Goal: Information Seeking & Learning: Compare options

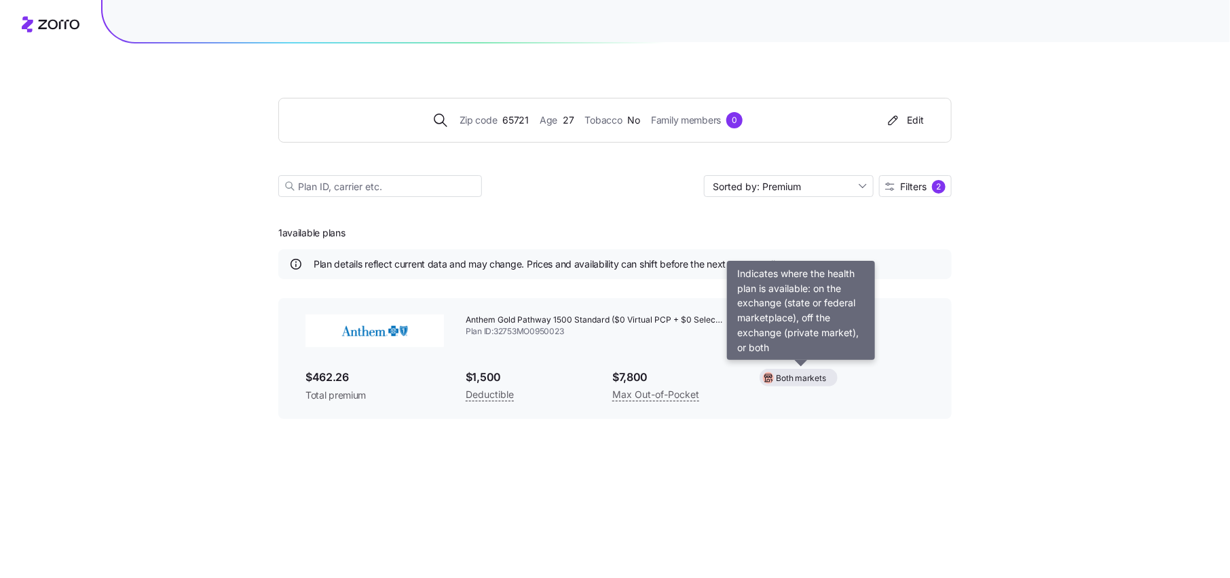
click at [804, 377] on span "Both markets" at bounding box center [802, 378] width 50 height 13
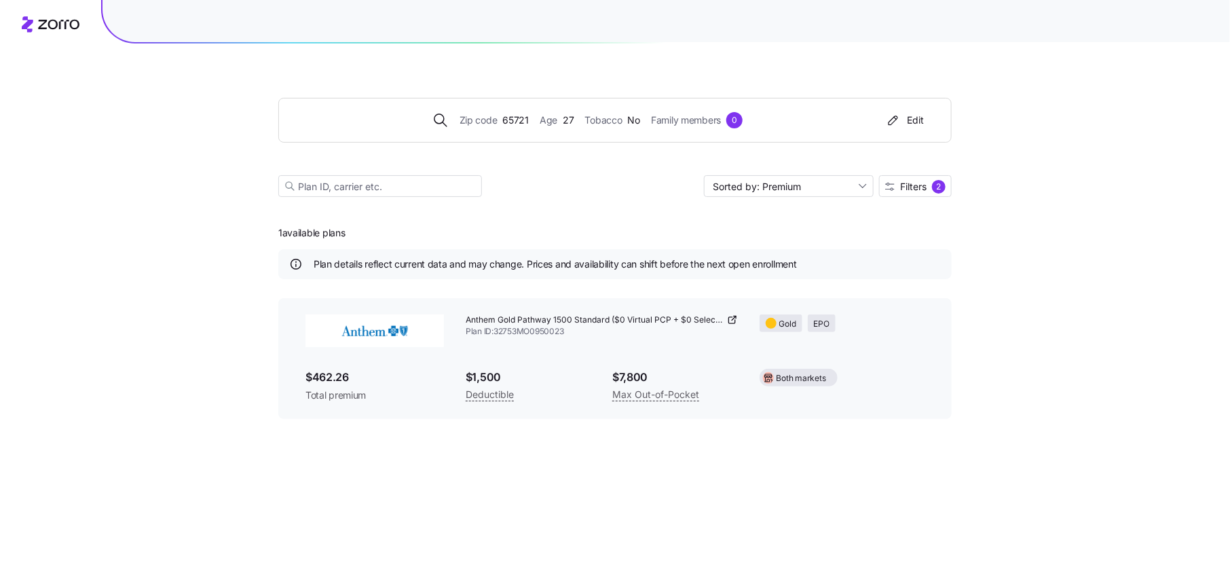
click at [804, 377] on span "Both markets" at bounding box center [802, 378] width 50 height 13
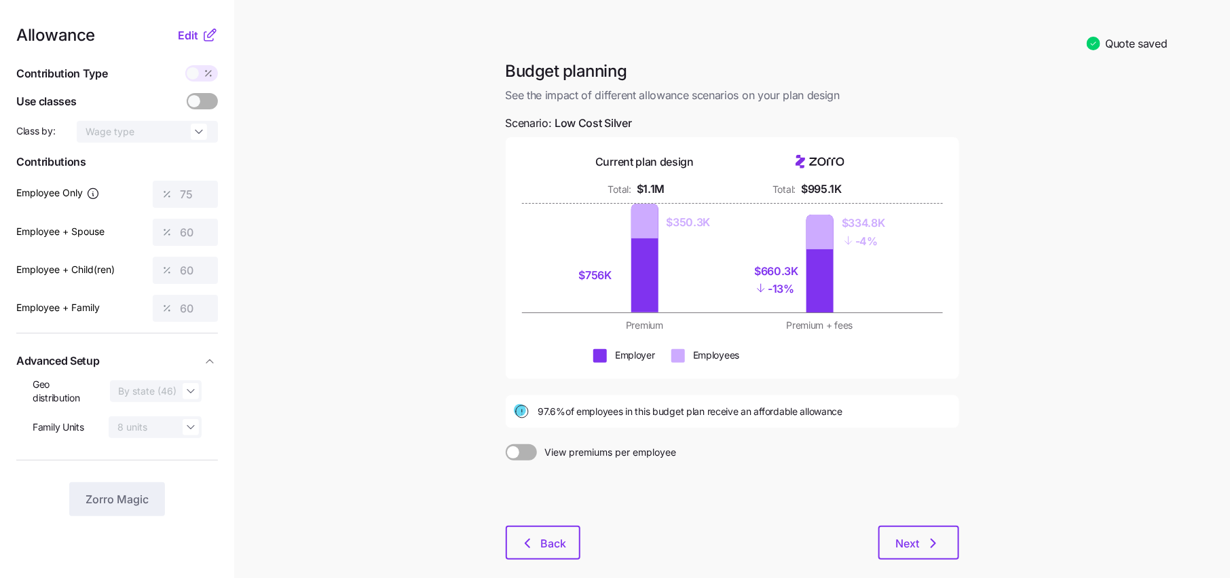
scroll to position [67, 0]
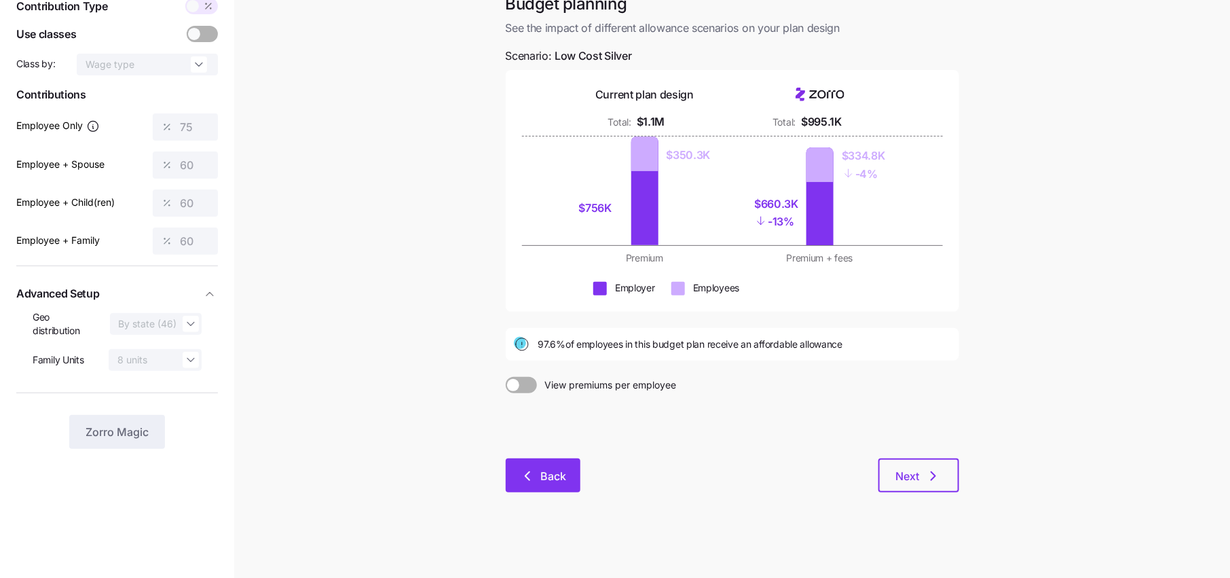
click at [538, 468] on span "Back" at bounding box center [542, 476] width 39 height 16
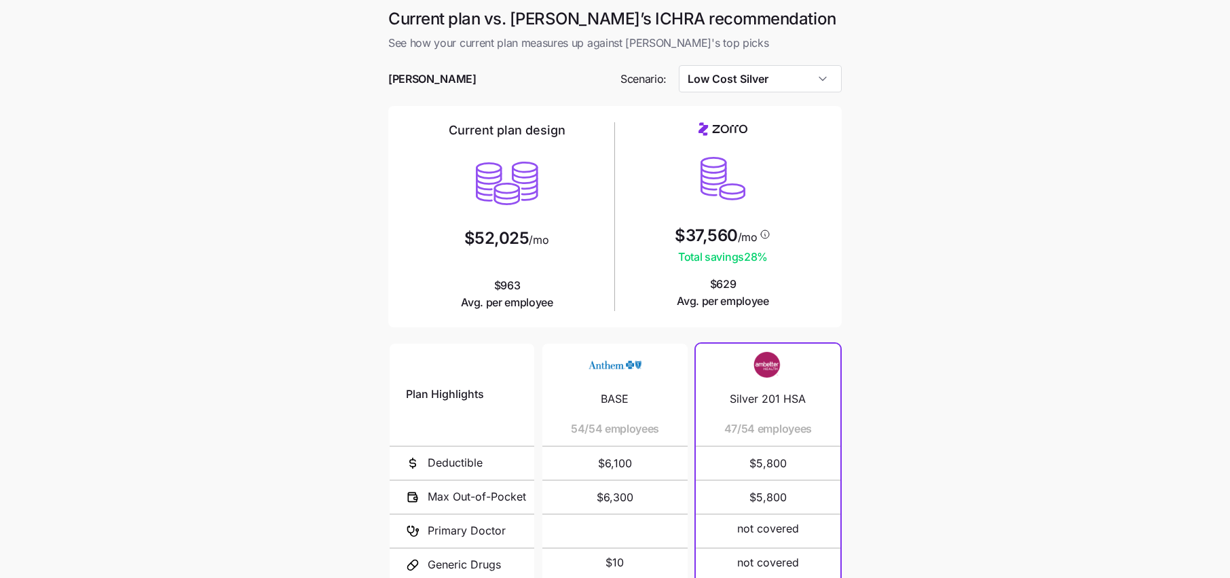
scroll to position [18, 0]
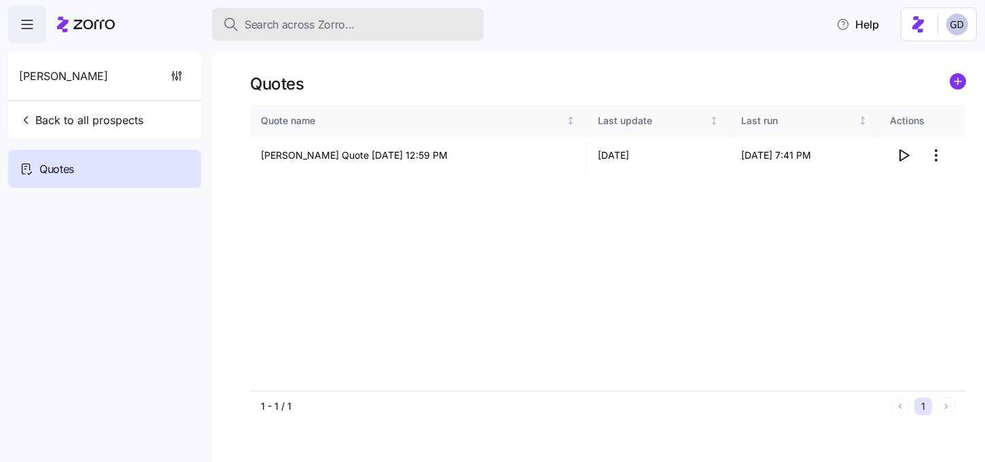
click at [300, 33] on button "Search across Zorro..." at bounding box center [348, 24] width 272 height 33
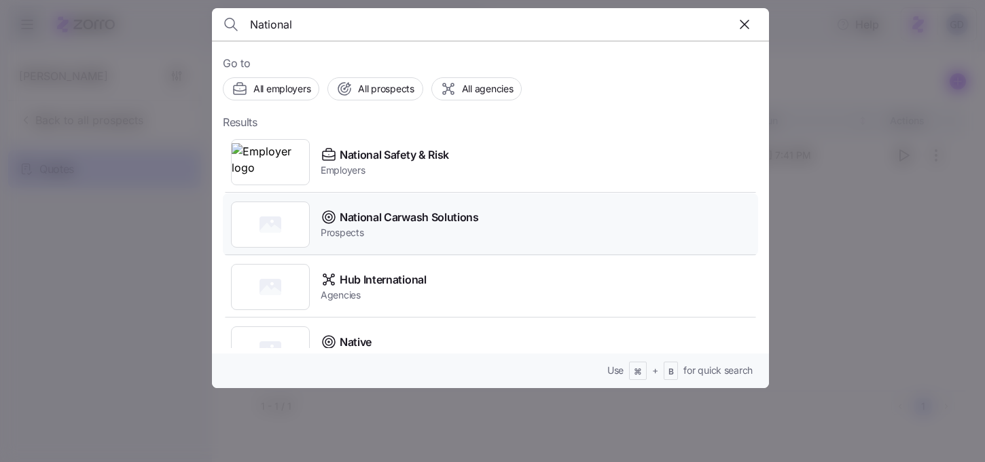
type input "National"
click at [413, 221] on span "National Carwash Solutions" at bounding box center [408, 217] width 139 height 17
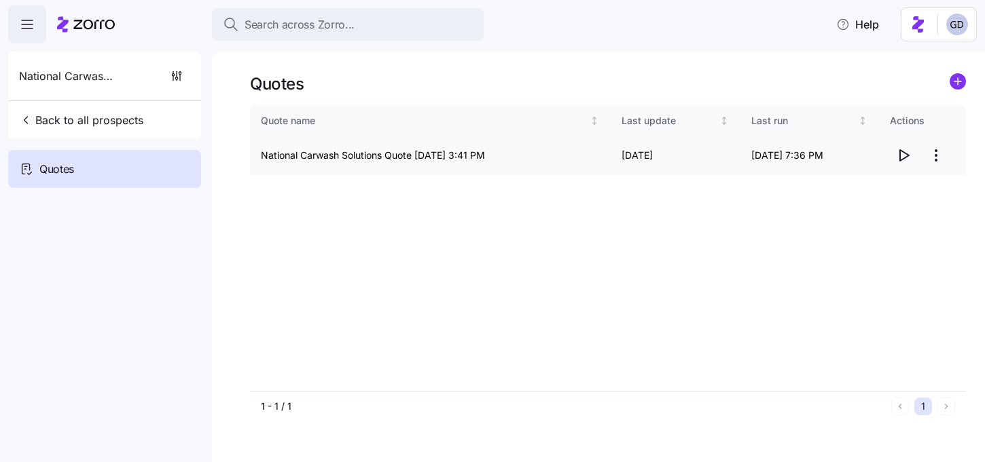
click at [903, 157] on icon "button" at bounding box center [903, 155] width 16 height 16
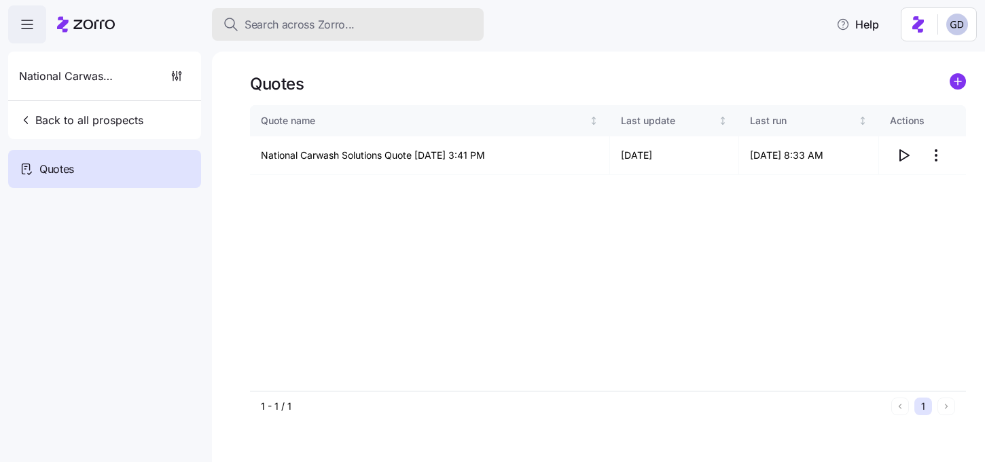
click at [303, 25] on span "Search across Zorro..." at bounding box center [299, 24] width 110 height 17
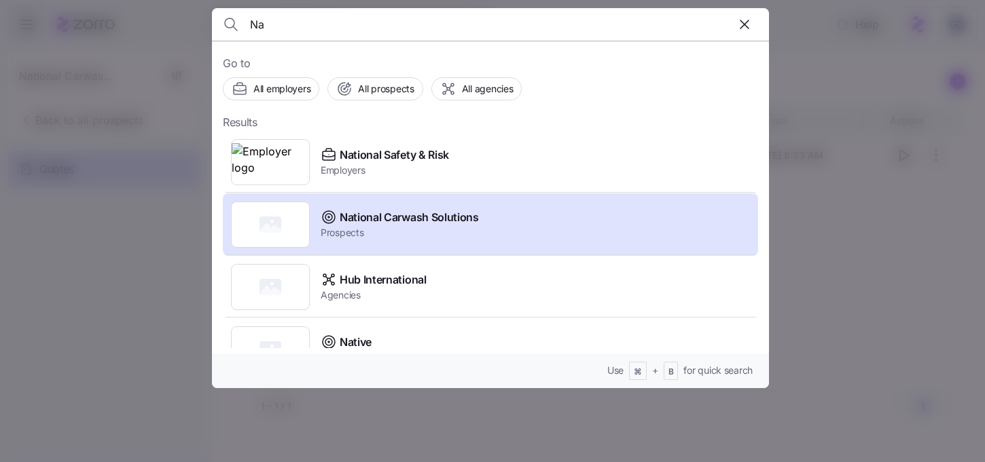
type input "N"
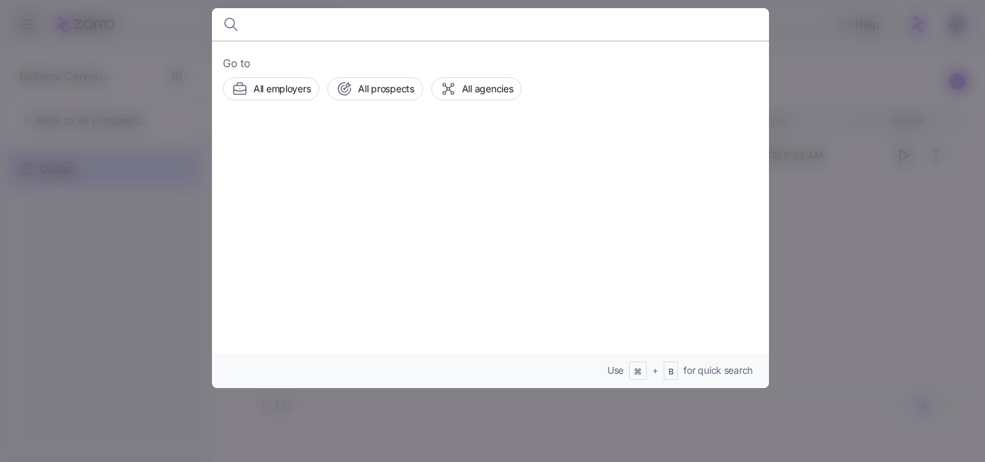
click at [312, 33] on input at bounding box center [424, 24] width 348 height 33
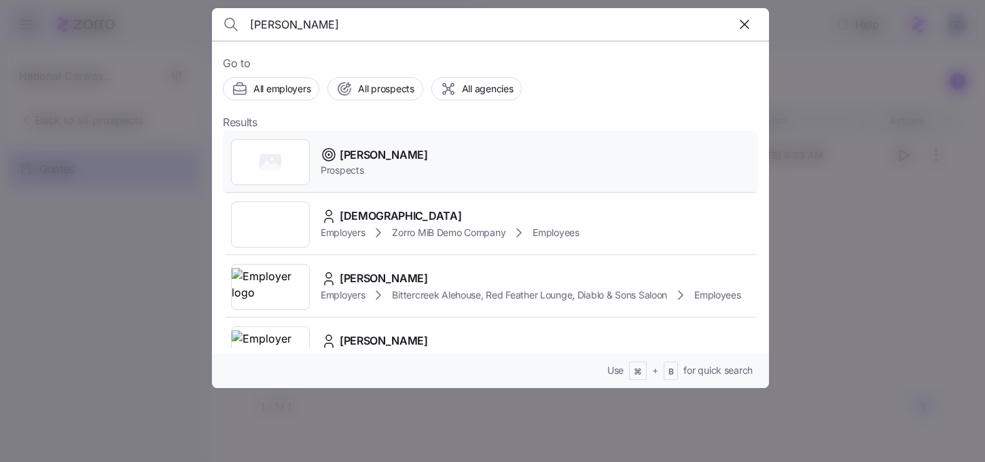
type input "grace church"
click at [361, 155] on span "Grace Church" at bounding box center [383, 155] width 88 height 17
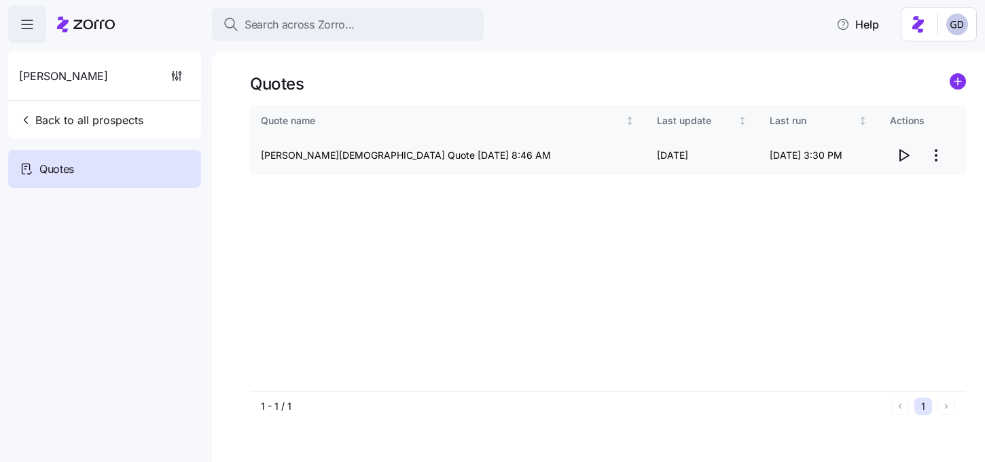
click at [908, 153] on icon "button" at bounding box center [903, 155] width 16 height 16
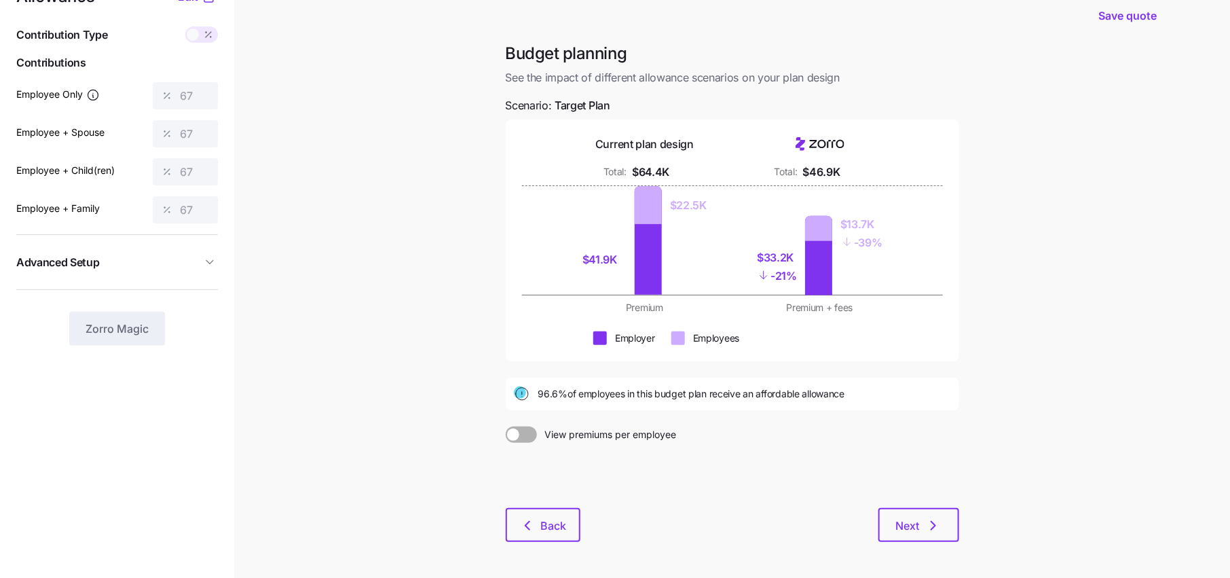
scroll to position [88, 0]
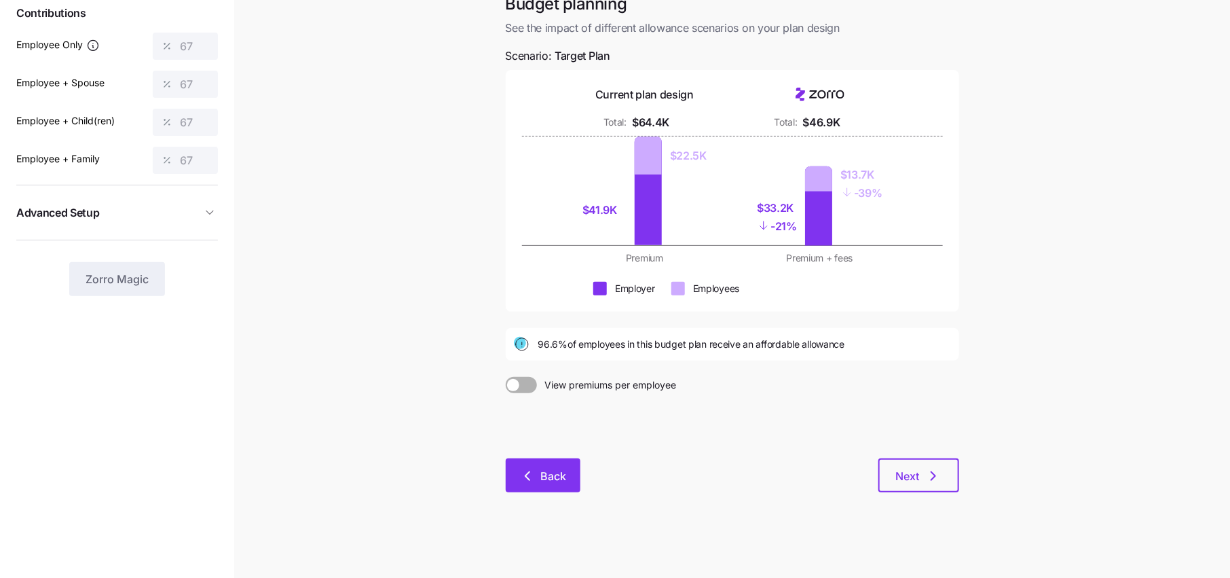
click at [559, 479] on span "Back" at bounding box center [554, 476] width 26 height 16
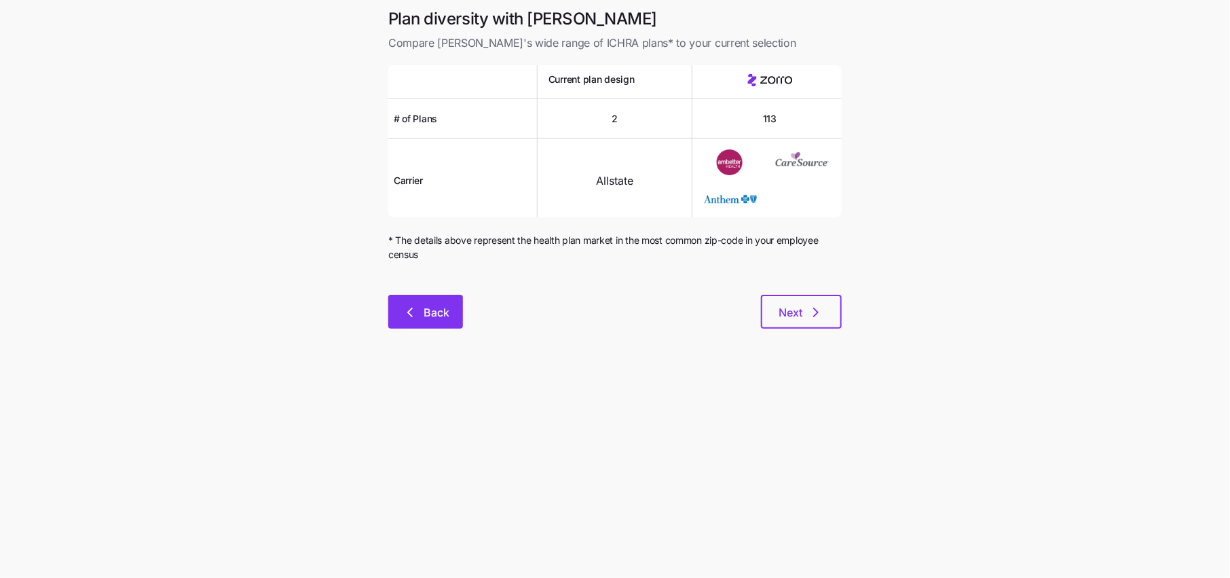
click at [424, 316] on span "Back" at bounding box center [437, 312] width 26 height 16
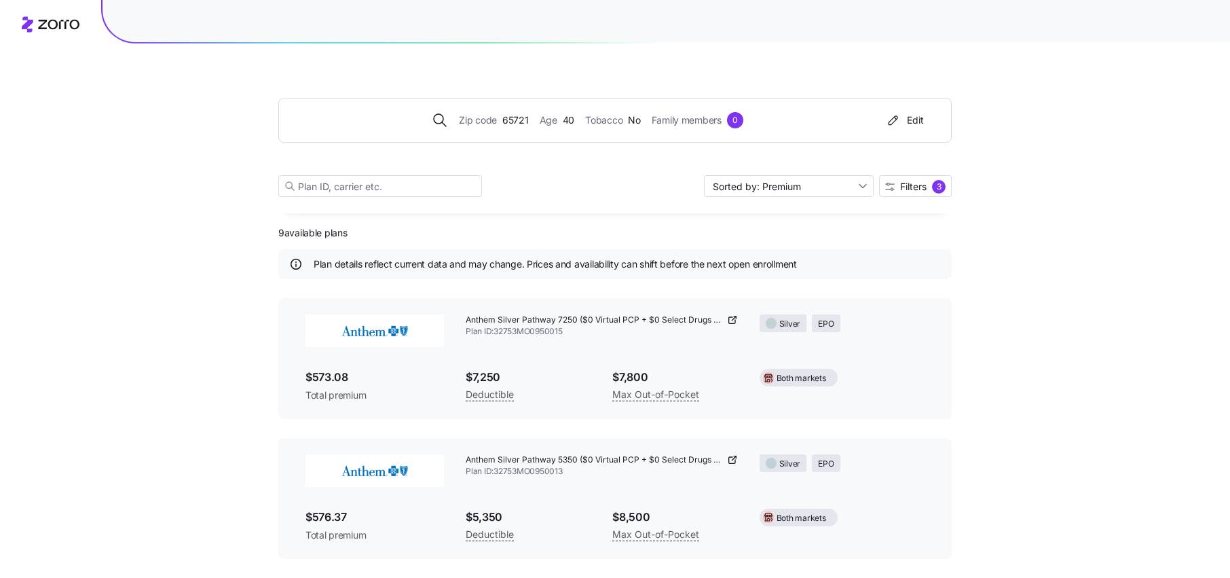
scroll to position [397, 0]
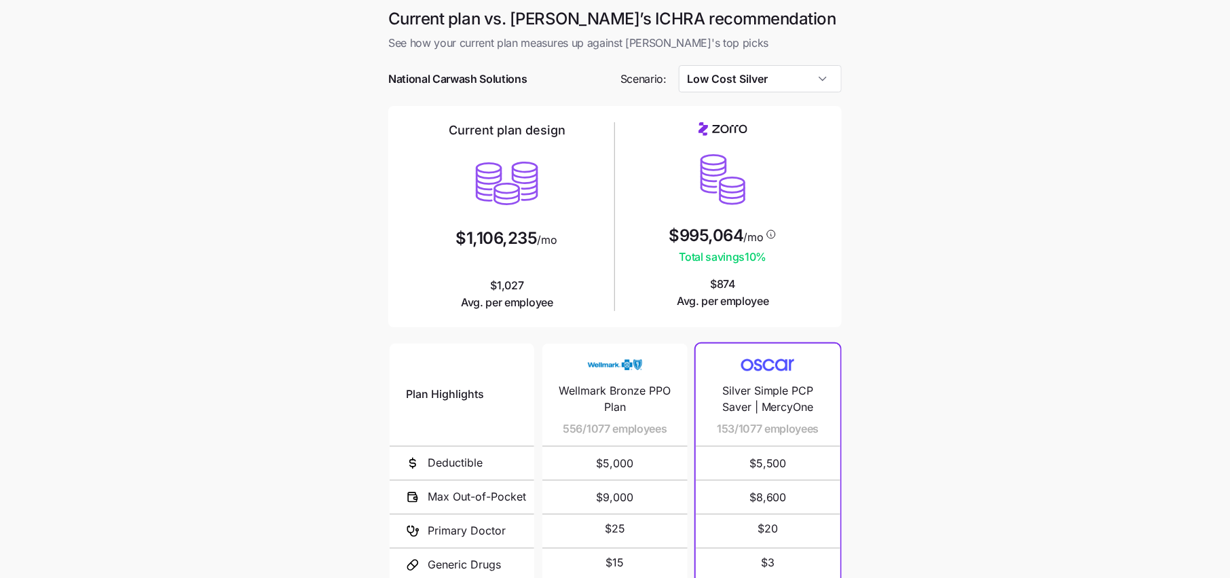
scroll to position [25, 0]
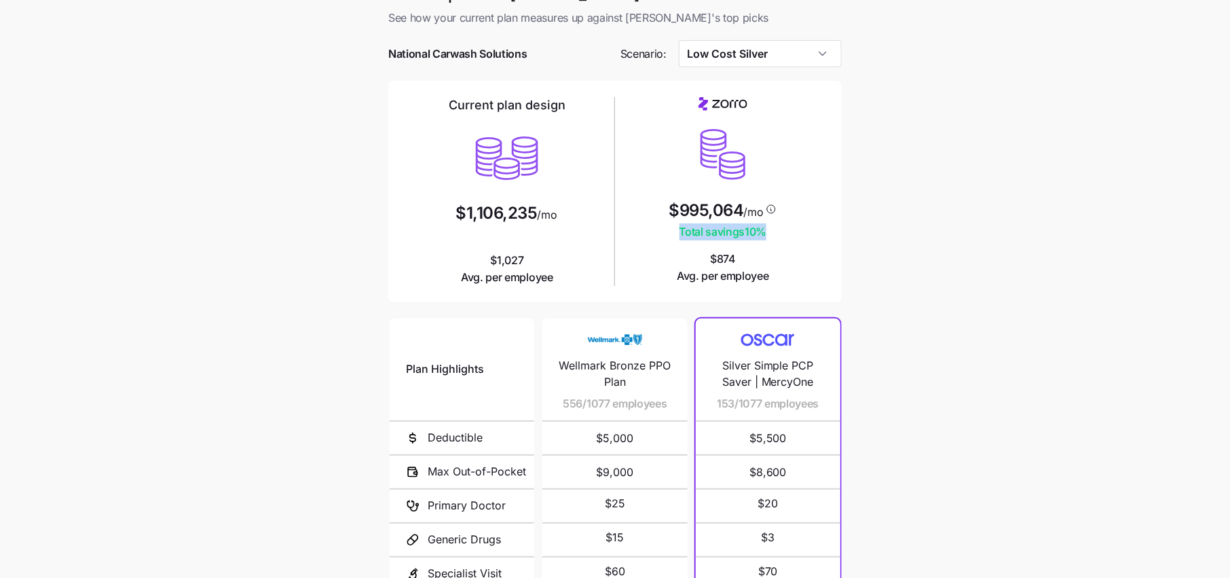
drag, startPoint x: 763, startPoint y: 229, endPoint x: 651, endPoint y: 229, distance: 112.0
click at [651, 229] on div "$995,064 /mo Total savings 10 % $874 Avg. per employee" at bounding box center [723, 190] width 205 height 187
click at [826, 242] on div "Current plan design $1,106,235 /mo $1,027 Avg. per employee $995,064 /mo Total …" at bounding box center [615, 191] width 454 height 221
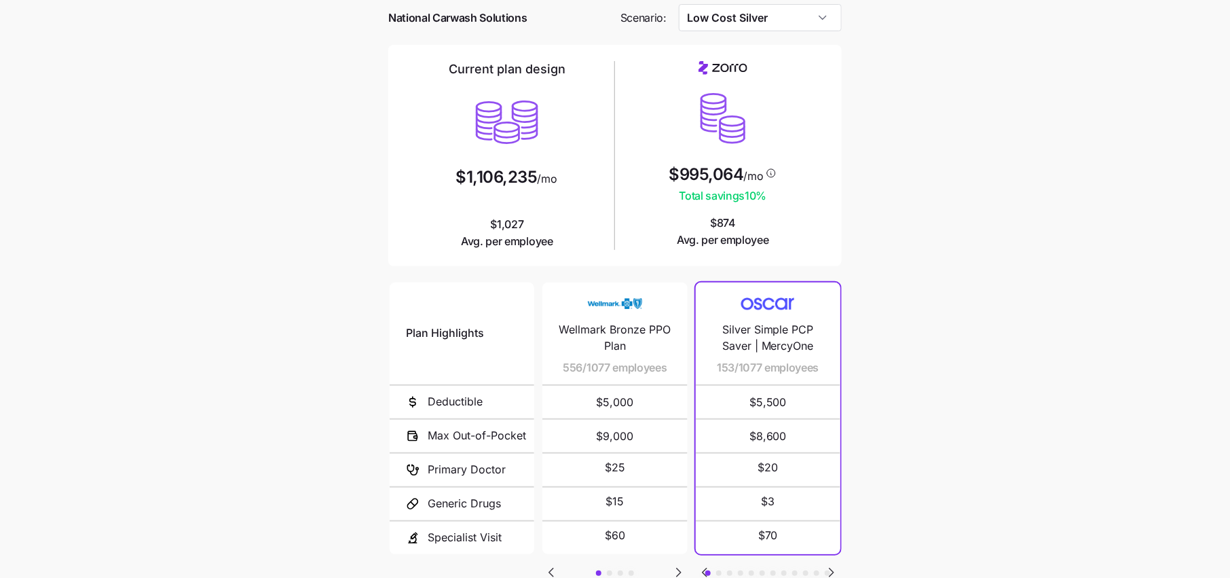
scroll to position [60, 0]
drag, startPoint x: 556, startPoint y: 178, endPoint x: 439, endPoint y: 177, distance: 116.8
click at [439, 177] on div "Current plan design $1,106,235 /mo $1,027 Avg. per employee" at bounding box center [507, 156] width 205 height 189
click at [902, 212] on main "Current plan vs. Zorro’s ICHRA recommendation See how your current plan measure…" at bounding box center [615, 310] width 1230 height 741
click at [892, 107] on main "Current plan vs. Zorro’s ICHRA recommendation See how your current plan measure…" at bounding box center [615, 310] width 1230 height 741
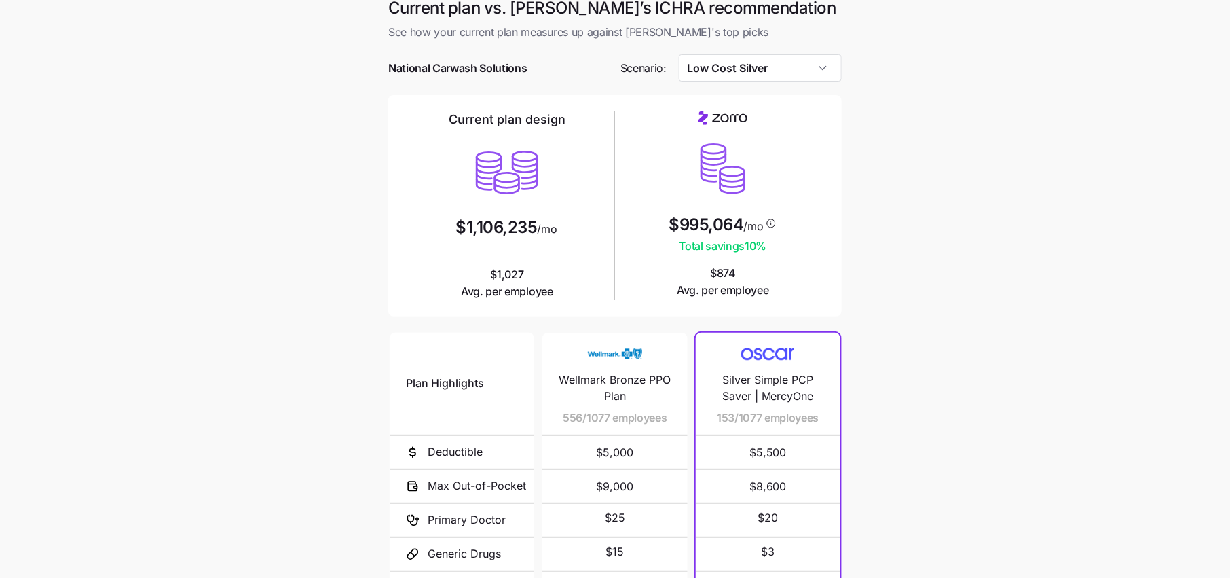
scroll to position [1, 0]
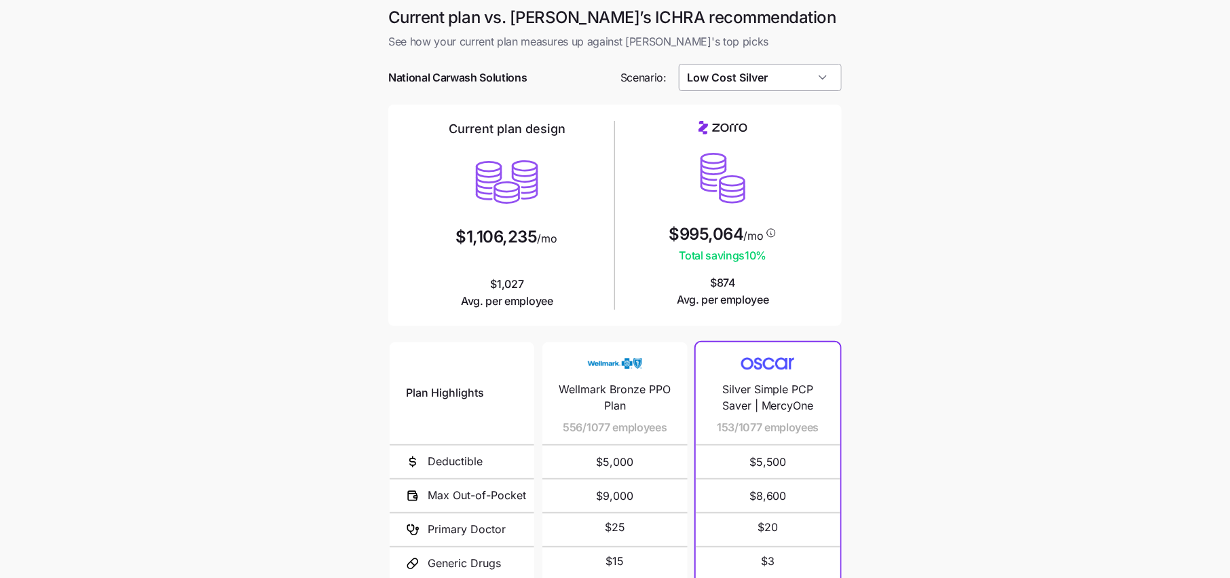
click at [760, 83] on input "Low Cost Silver" at bounding box center [761, 77] width 164 height 27
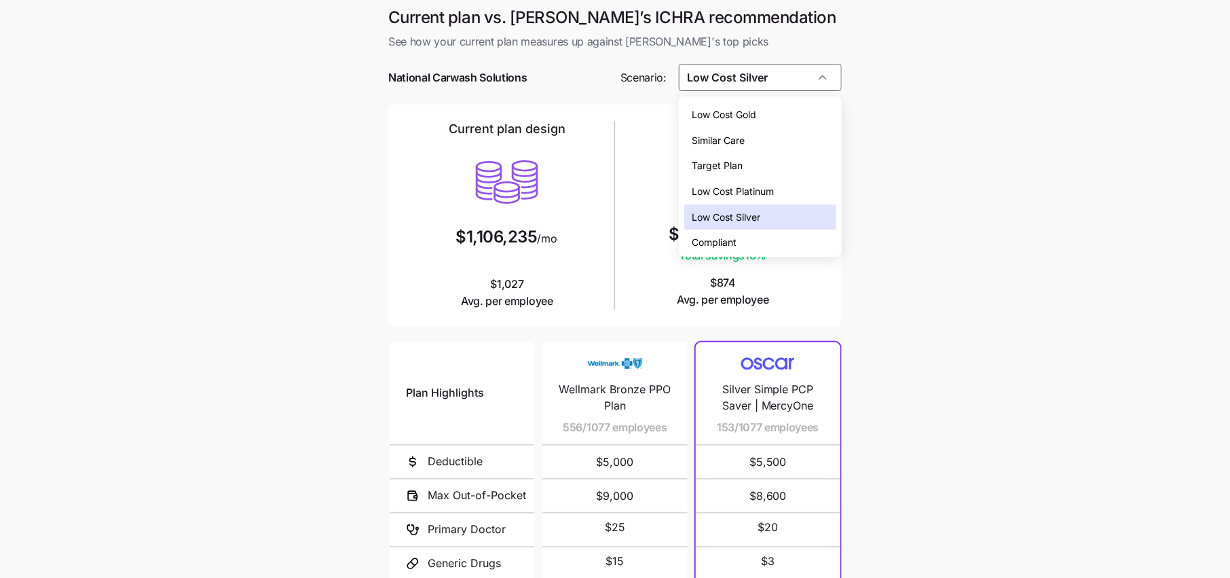
click at [750, 102] on div "Low Cost Gold" at bounding box center [760, 115] width 152 height 26
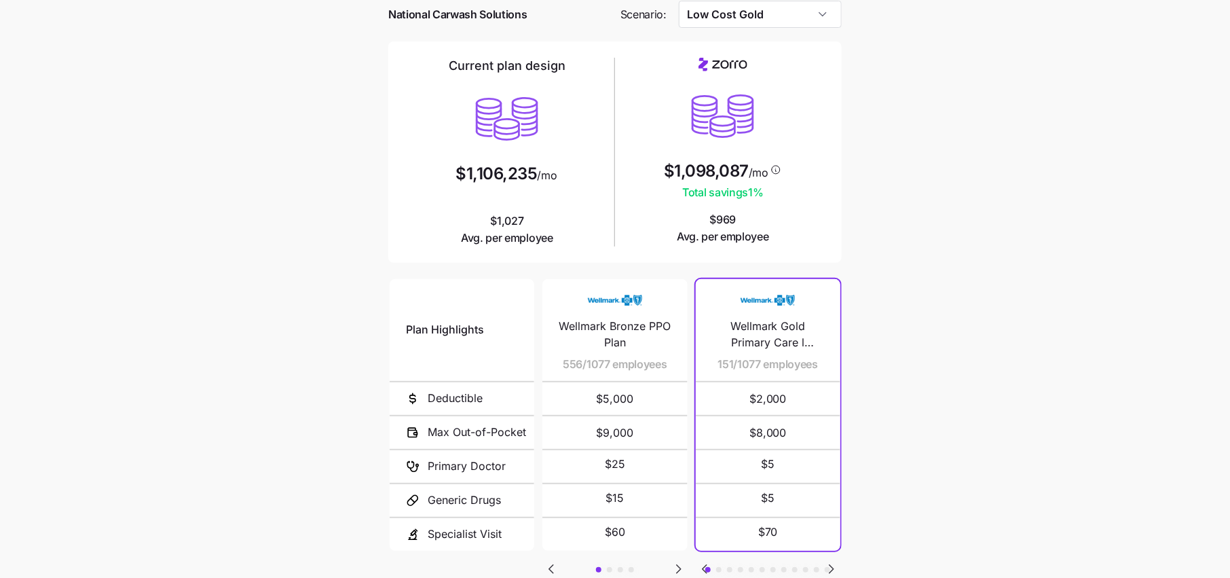
scroll to position [73, 0]
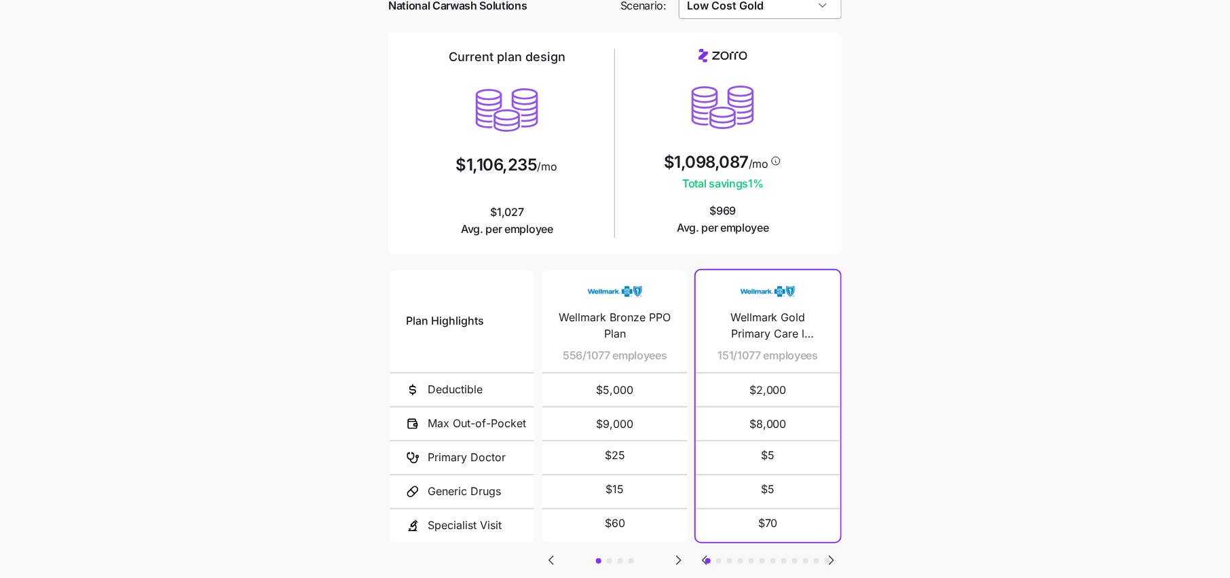
click at [789, 4] on input "Low Cost Gold" at bounding box center [761, 5] width 164 height 27
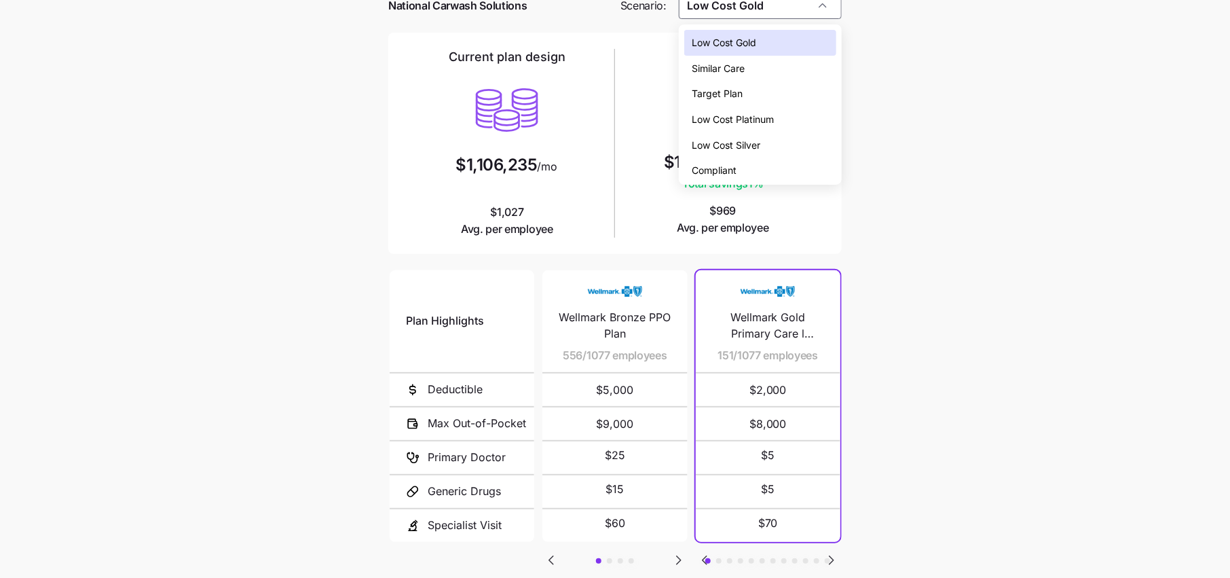
click at [748, 138] on span "Low Cost Silver" at bounding box center [727, 145] width 69 height 15
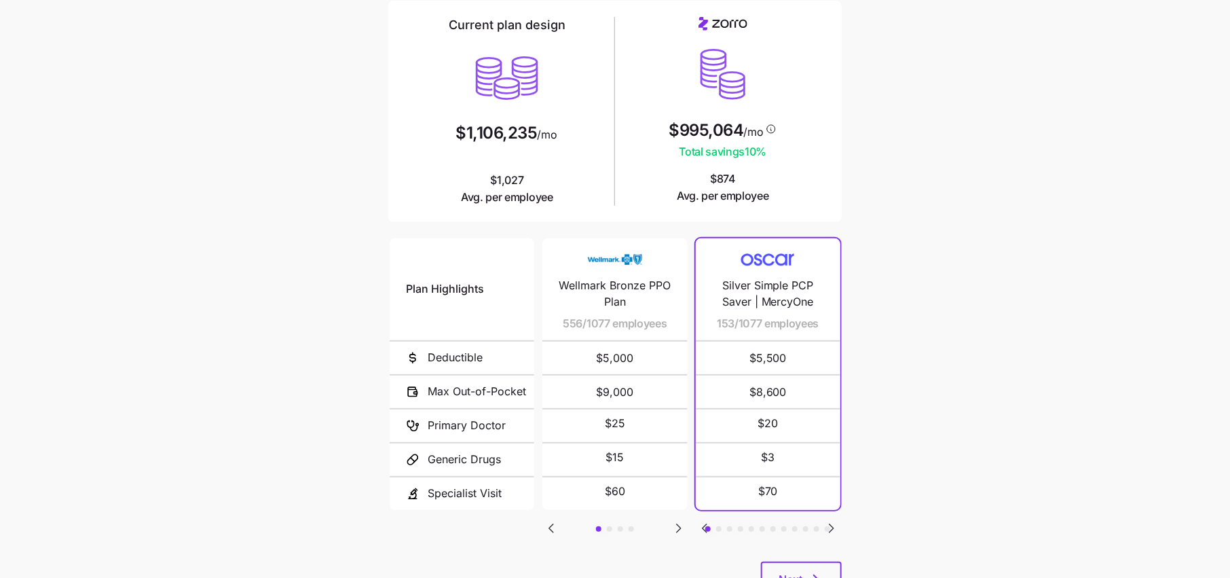
scroll to position [104, 0]
click at [682, 532] on icon "Go to next slide" at bounding box center [679, 529] width 16 height 16
click at [678, 528] on icon "Go to next slide" at bounding box center [679, 530] width 4 height 8
click at [676, 528] on icon "Go to next slide" at bounding box center [679, 529] width 16 height 16
click at [549, 533] on icon "Go to previous slide" at bounding box center [551, 529] width 16 height 16
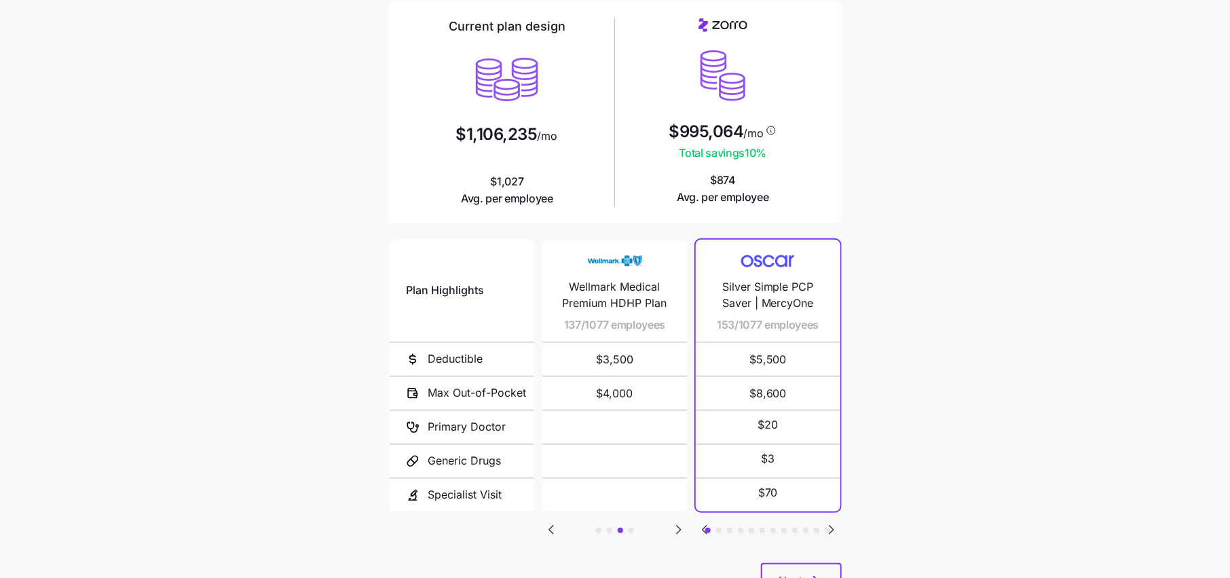
click at [832, 526] on icon "Go to next slide" at bounding box center [832, 530] width 4 height 8
click at [697, 527] on icon "Go to previous slide" at bounding box center [705, 529] width 16 height 16
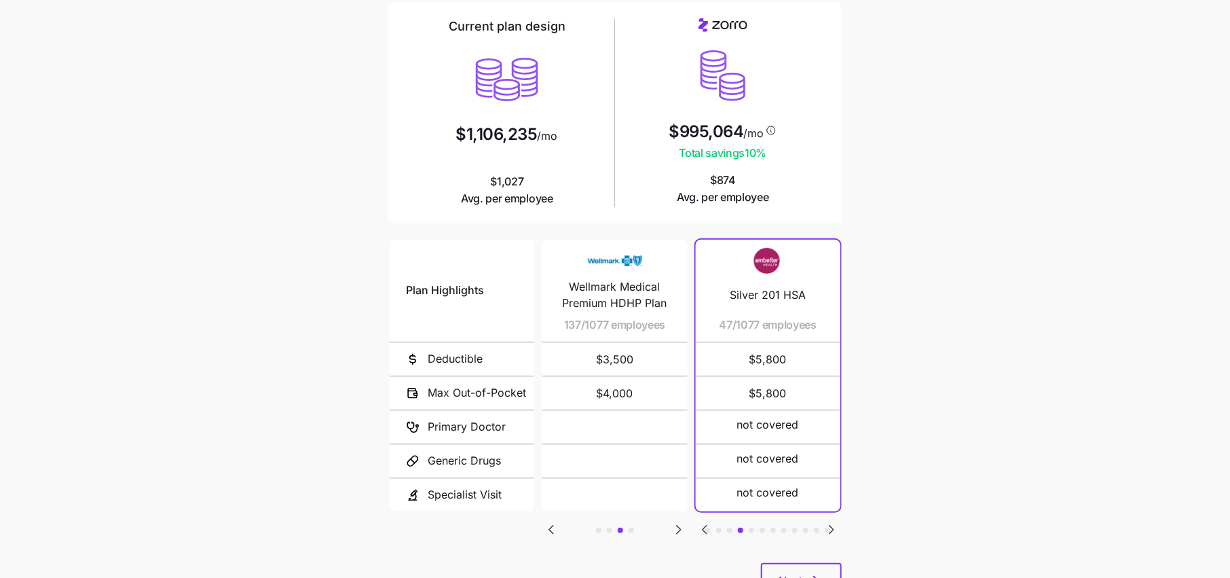
click at [834, 531] on icon "Go to next slide" at bounding box center [832, 529] width 16 height 16
click at [834, 526] on icon "Go to next slide" at bounding box center [832, 529] width 16 height 16
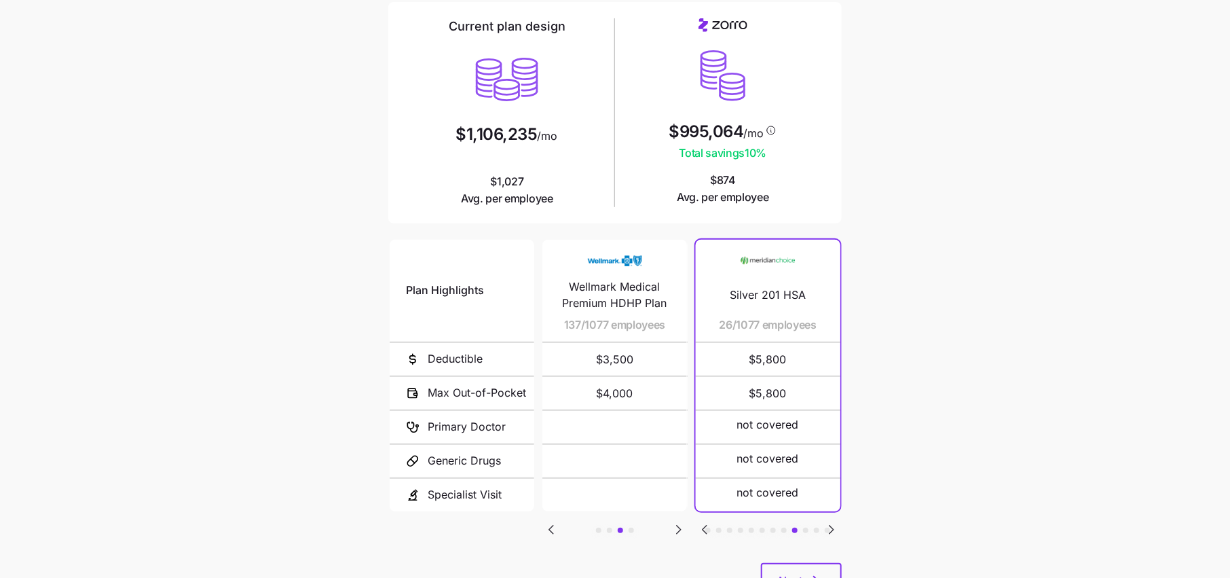
click at [834, 526] on icon "Go to next slide" at bounding box center [832, 529] width 16 height 16
click at [831, 526] on icon "Go to next slide" at bounding box center [832, 530] width 4 height 8
click at [701, 526] on icon "Go to previous slide" at bounding box center [705, 529] width 16 height 16
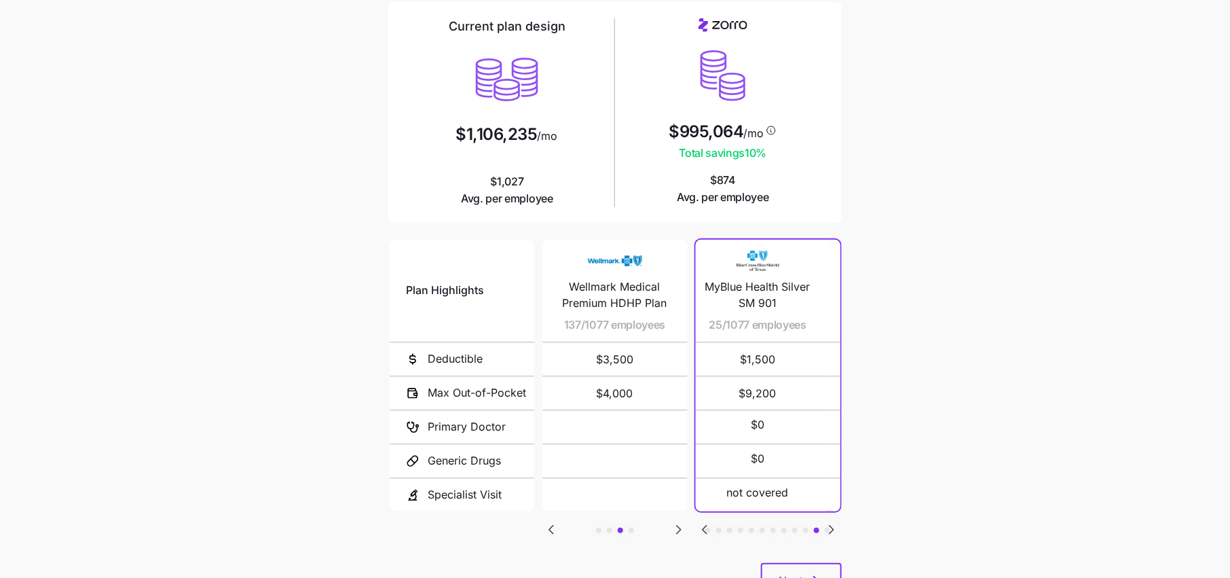
click at [701, 526] on icon "Go to previous slide" at bounding box center [705, 529] width 16 height 16
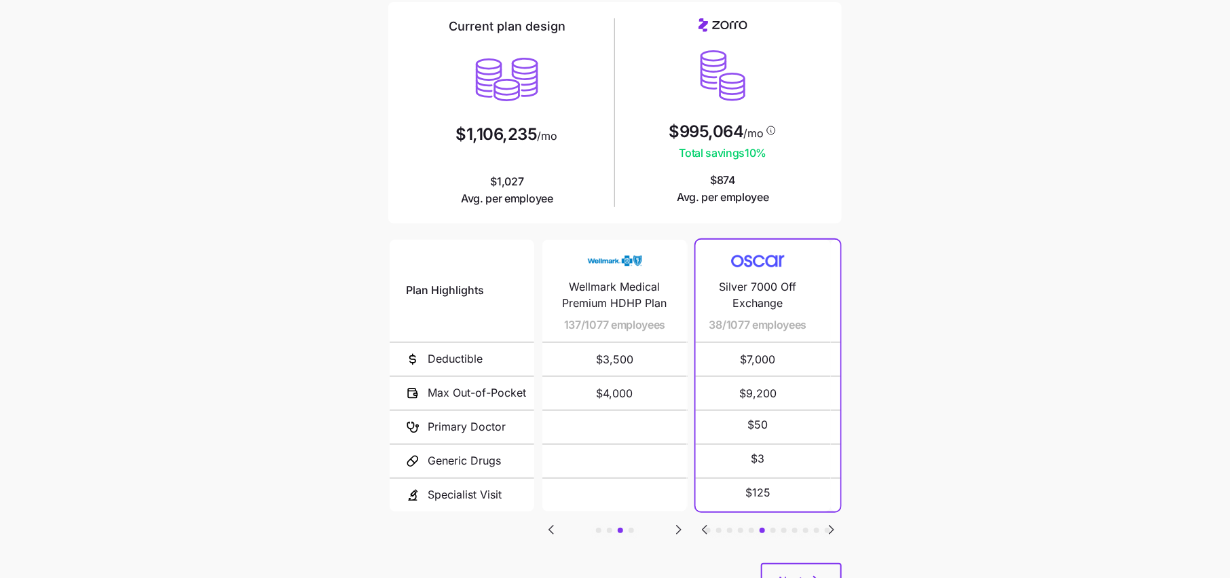
click at [701, 526] on icon "Go to previous slide" at bounding box center [705, 529] width 16 height 16
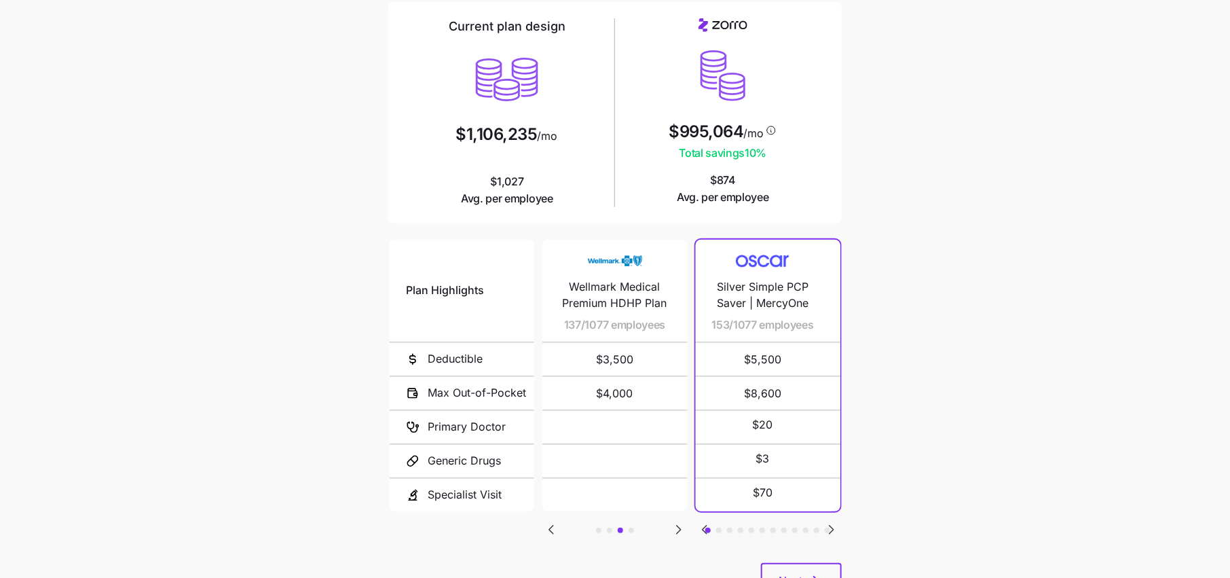
click at [701, 526] on icon "Go to previous slide" at bounding box center [705, 529] width 16 height 16
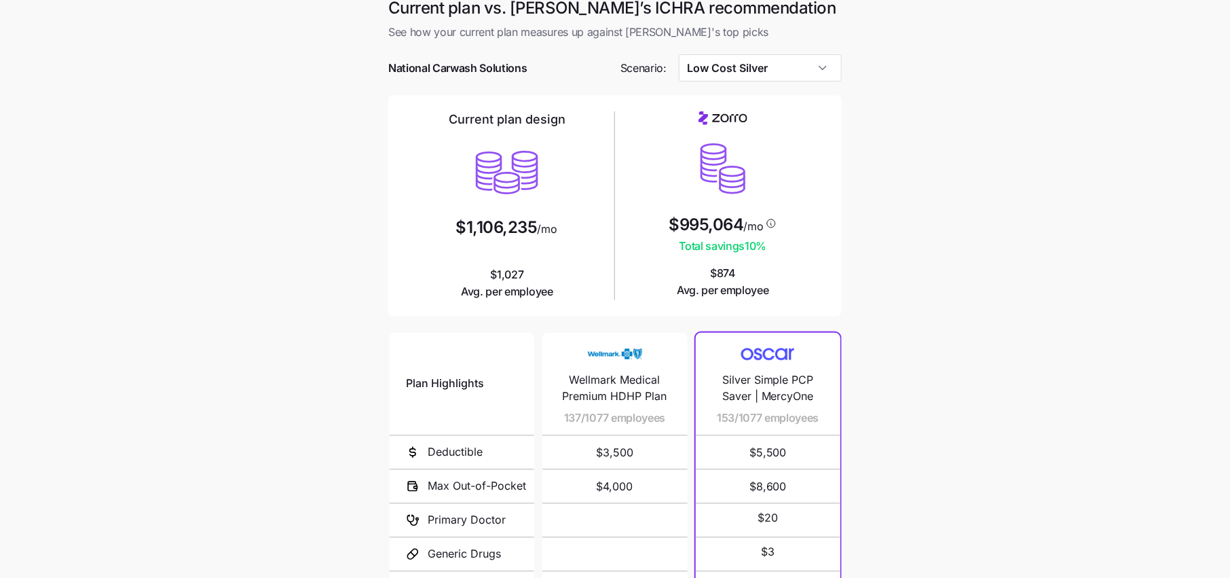
scroll to position [0, 0]
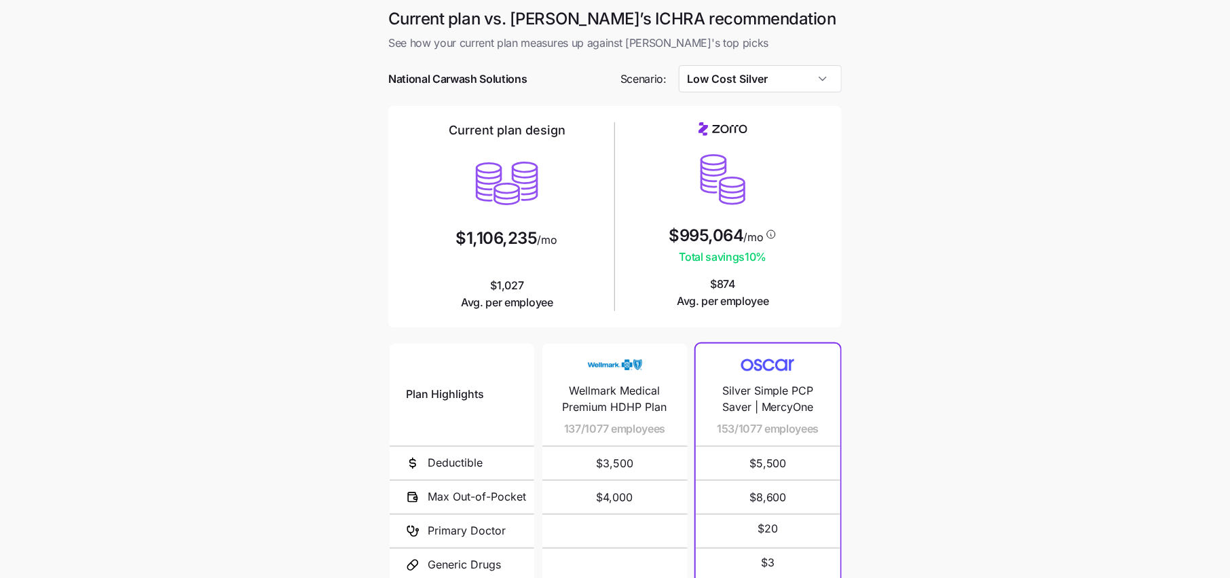
click at [771, 94] on div at bounding box center [615, 99] width 454 height 14
click at [766, 88] on input "Low Cost Silver" at bounding box center [761, 78] width 164 height 27
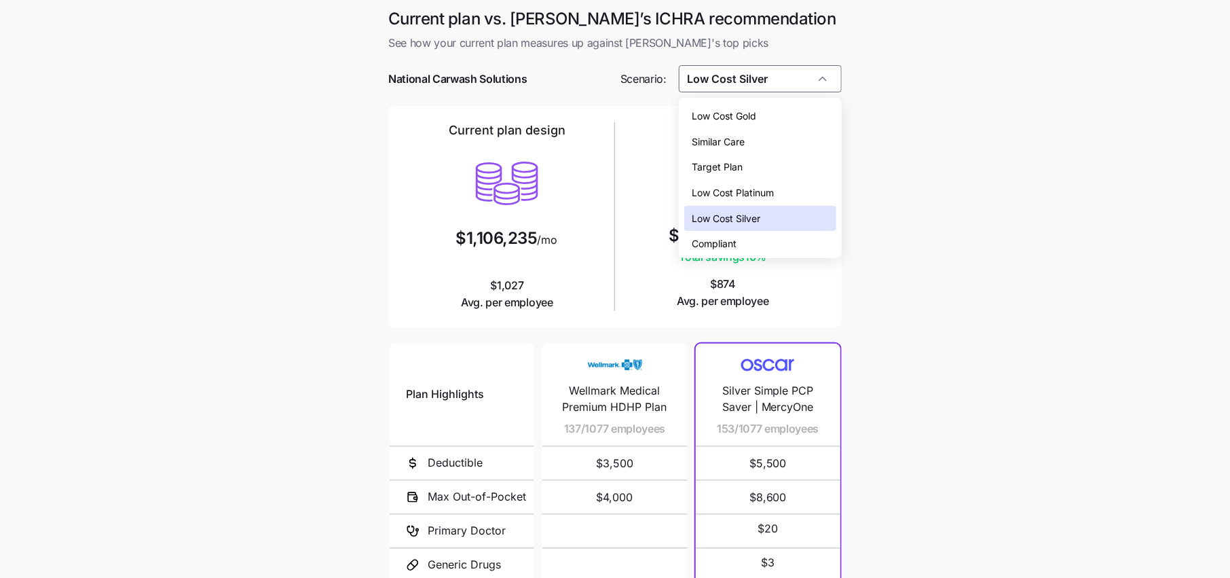
click at [764, 115] on div "Low Cost Gold" at bounding box center [760, 116] width 152 height 26
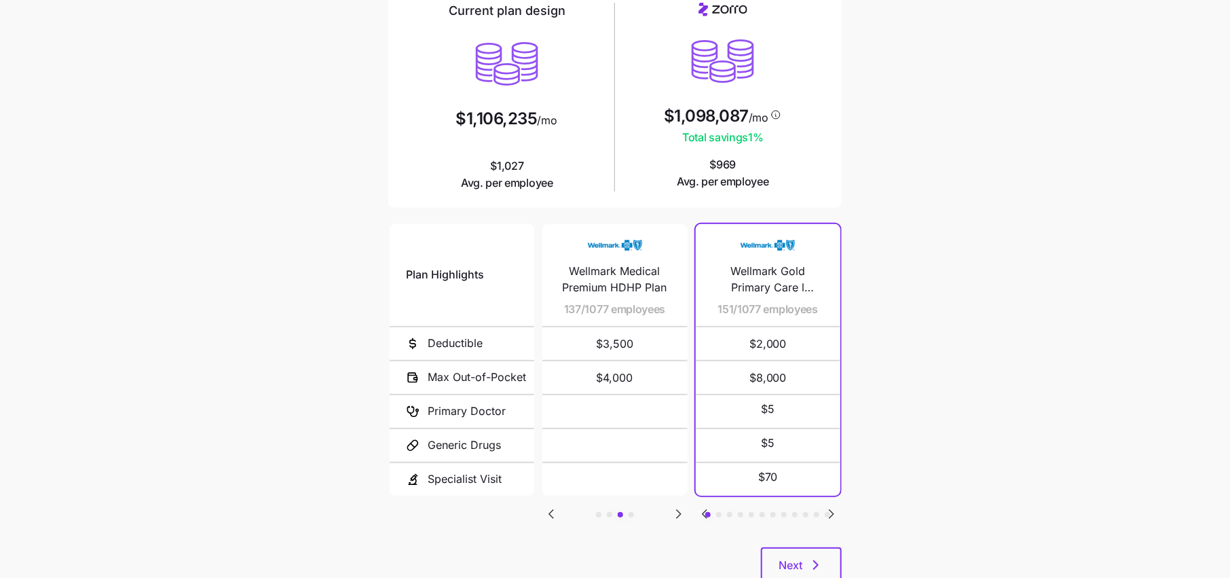
scroll to position [145, 0]
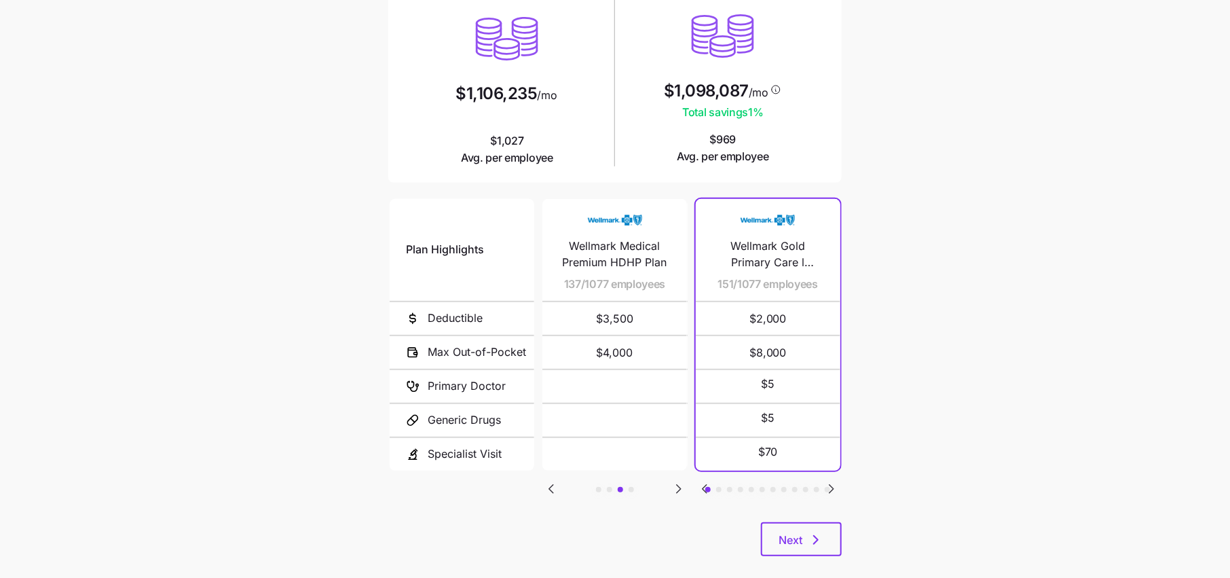
click at [828, 487] on icon "Go to next slide" at bounding box center [832, 489] width 16 height 16
click at [828, 486] on icon "Go to next slide" at bounding box center [832, 489] width 16 height 16
click at [700, 489] on icon "Go to previous slide" at bounding box center [705, 489] width 16 height 16
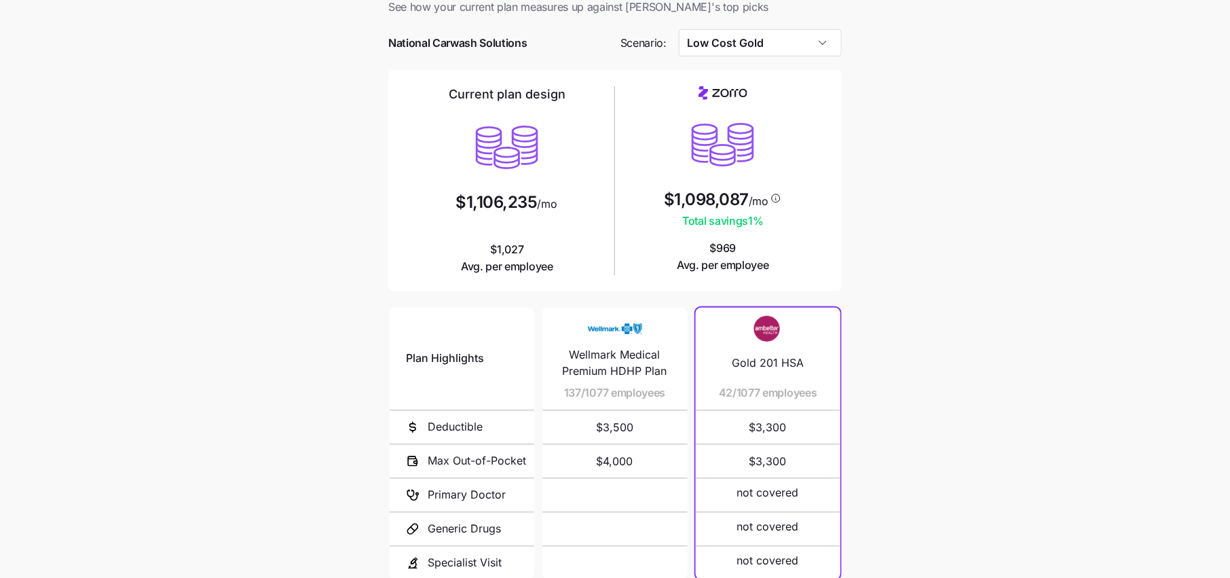
scroll to position [1, 0]
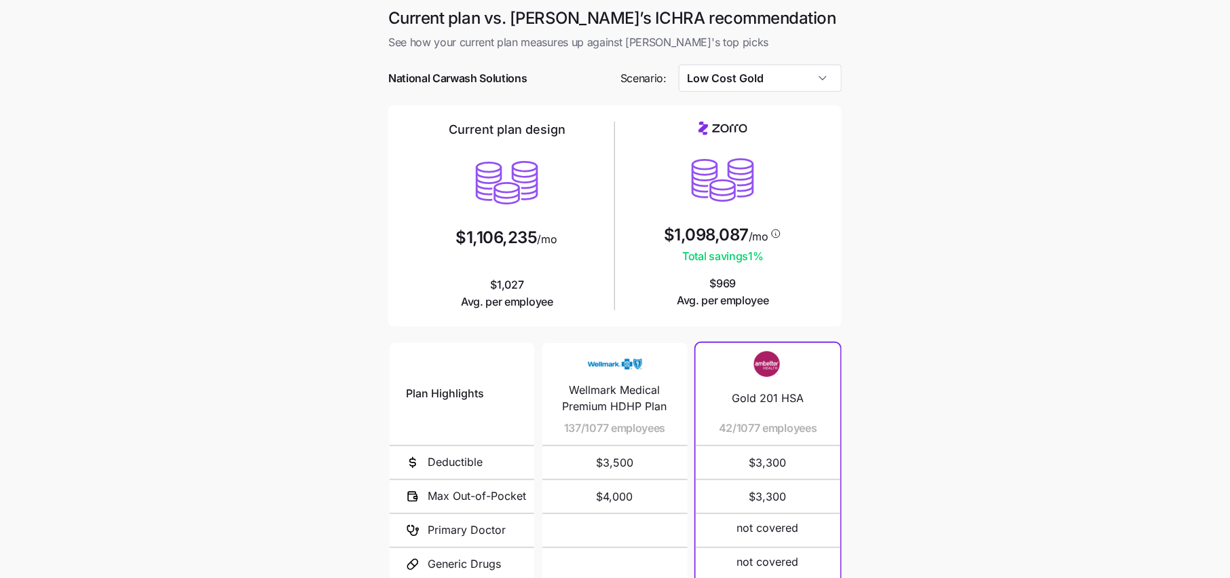
click at [779, 61] on div at bounding box center [615, 58] width 454 height 14
click at [777, 71] on input "Low Cost Gold" at bounding box center [761, 78] width 164 height 27
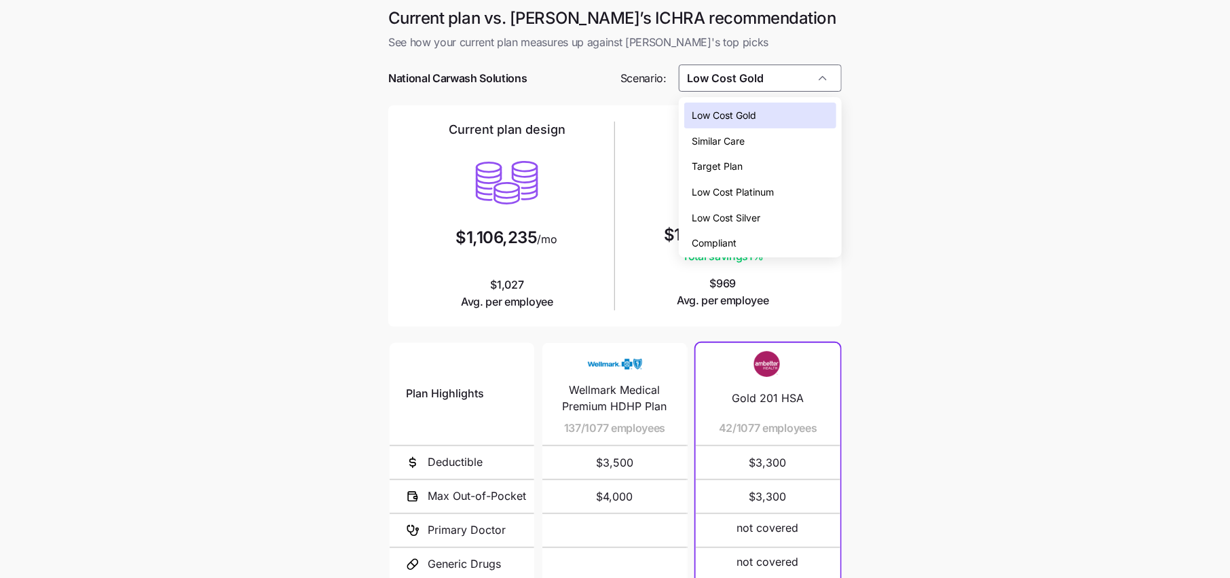
click at [744, 213] on span "Low Cost Silver" at bounding box center [727, 217] width 69 height 15
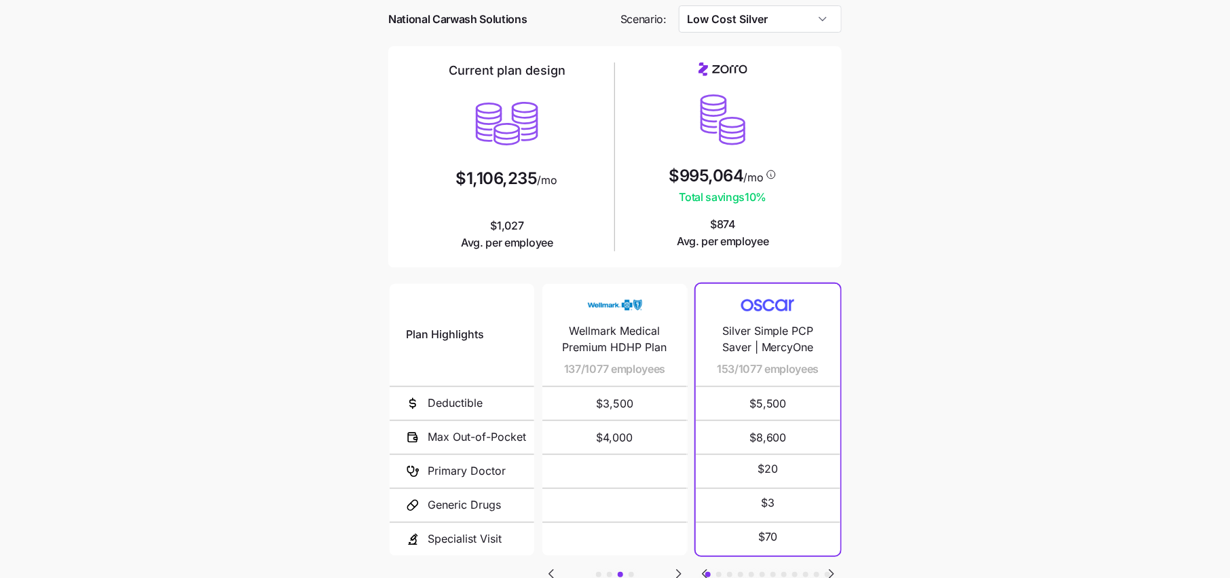
scroll to position [0, 0]
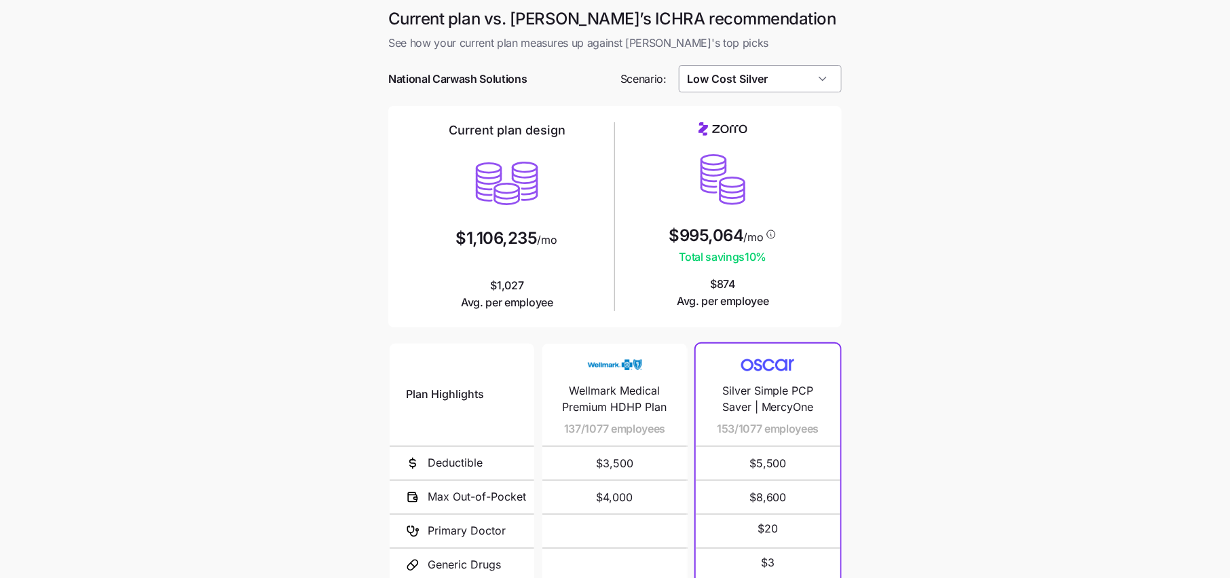
click at [746, 77] on input "Low Cost Silver" at bounding box center [761, 78] width 164 height 27
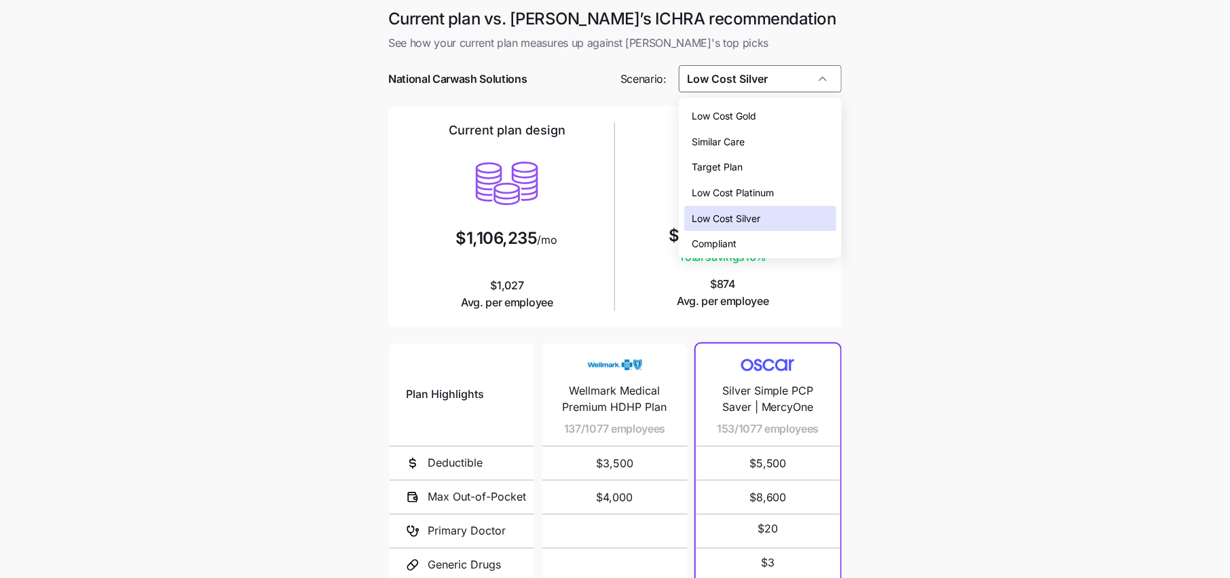
click at [751, 123] on span "Low Cost Gold" at bounding box center [725, 116] width 65 height 15
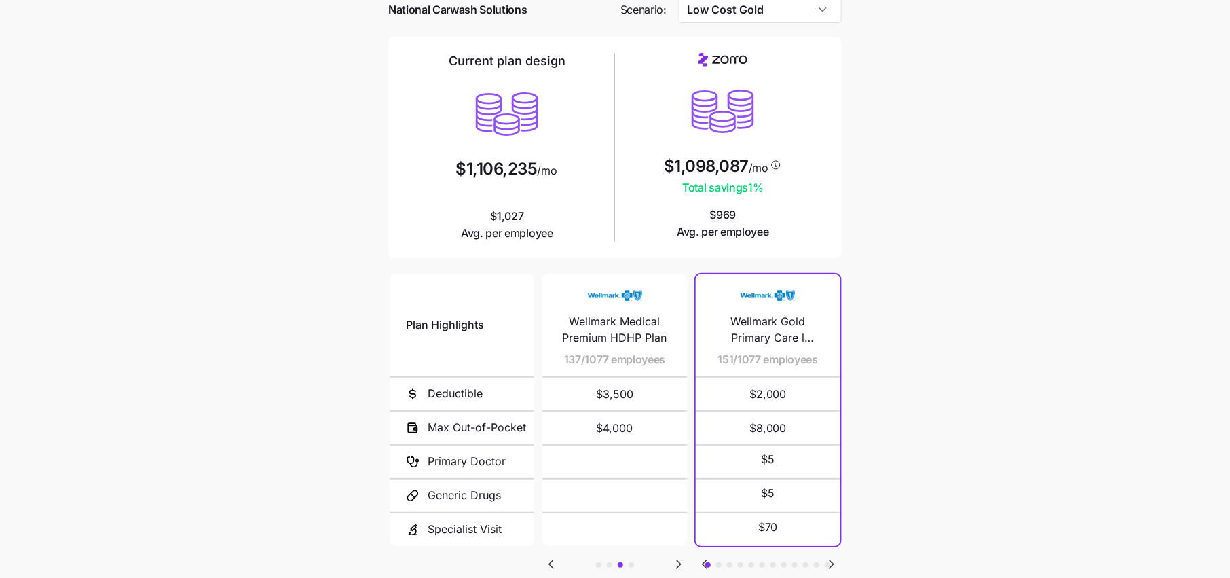
scroll to position [158, 0]
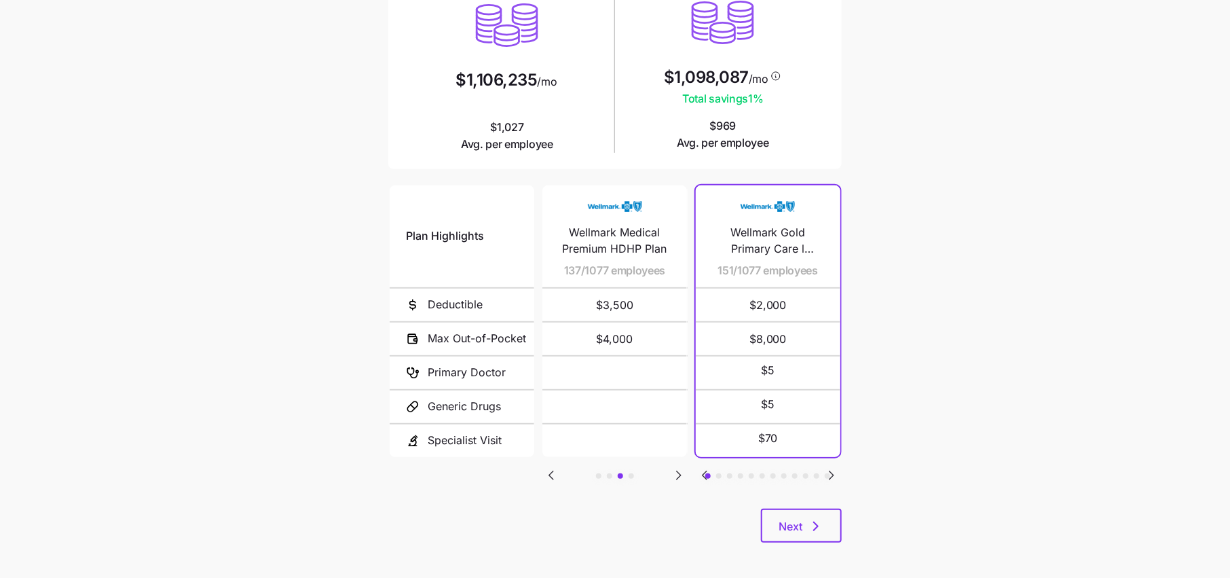
click at [830, 472] on icon "Go to next slide" at bounding box center [832, 475] width 4 height 8
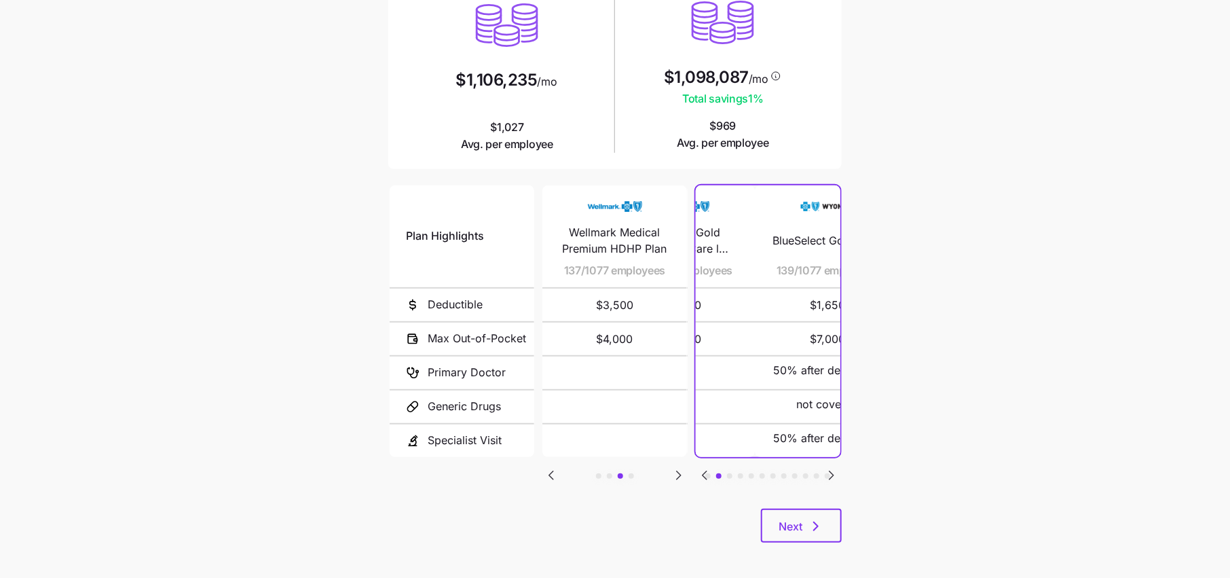
click at [830, 472] on icon "Go to next slide" at bounding box center [832, 475] width 4 height 8
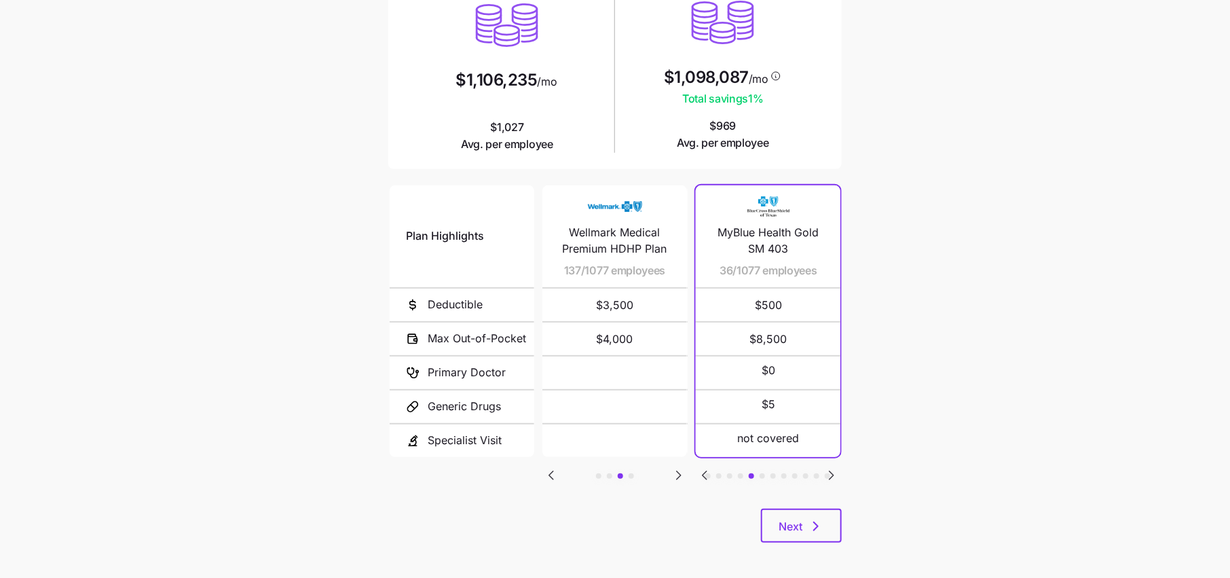
click at [699, 472] on icon "Go to previous slide" at bounding box center [705, 475] width 16 height 16
click at [702, 468] on icon "Go to previous slide" at bounding box center [705, 475] width 16 height 16
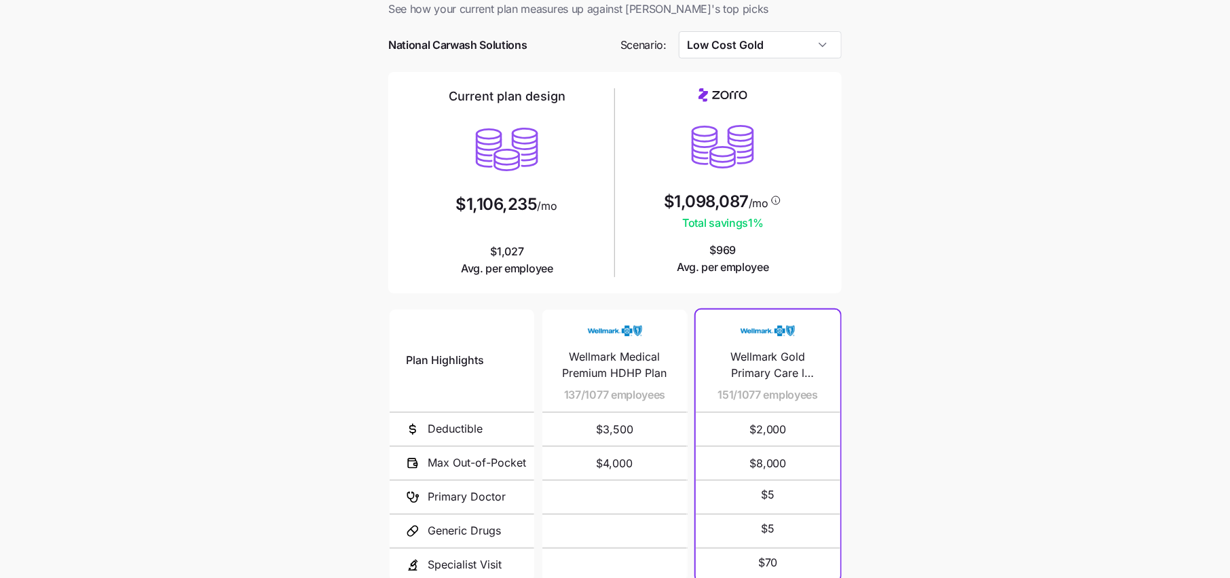
scroll to position [17, 0]
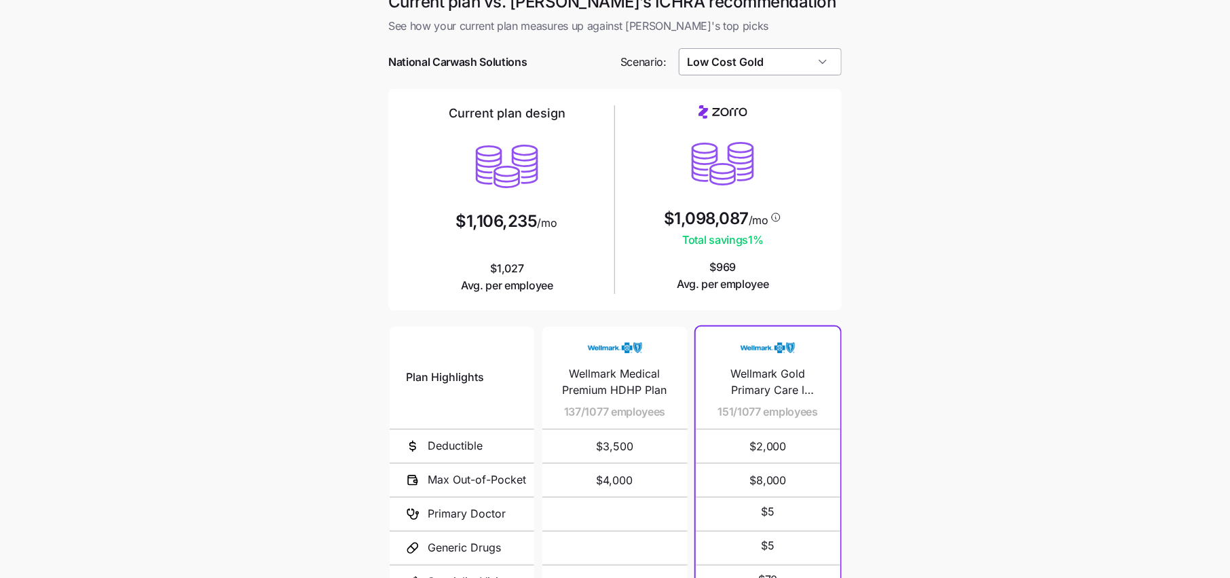
click at [753, 58] on input "Low Cost Gold" at bounding box center [761, 61] width 164 height 27
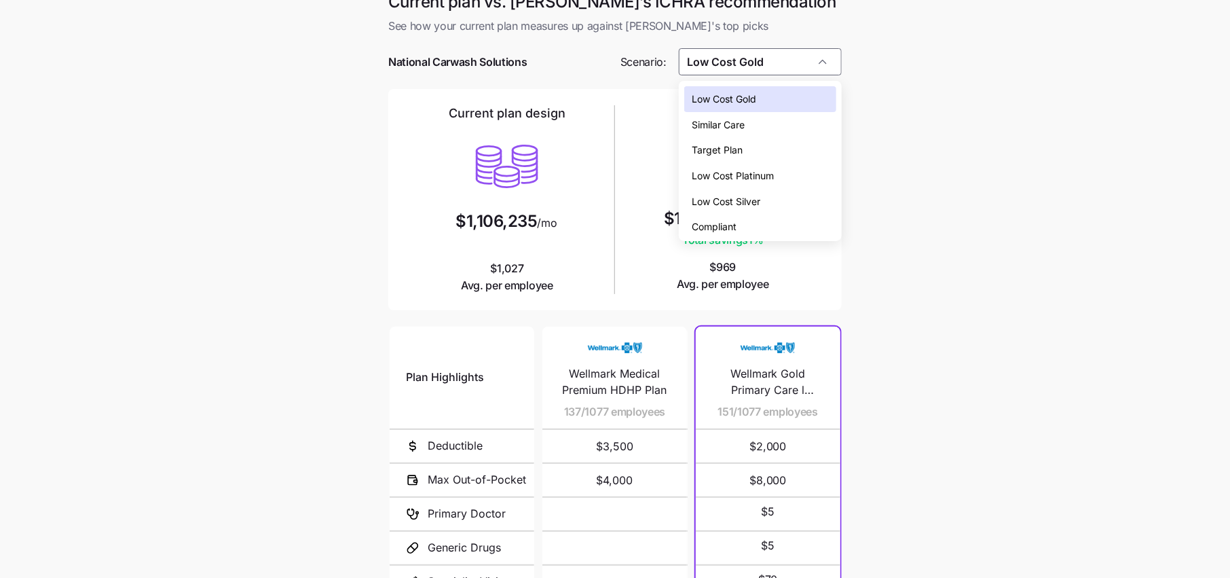
click at [752, 198] on span "Low Cost Silver" at bounding box center [727, 201] width 69 height 15
type input "Low Cost Silver"
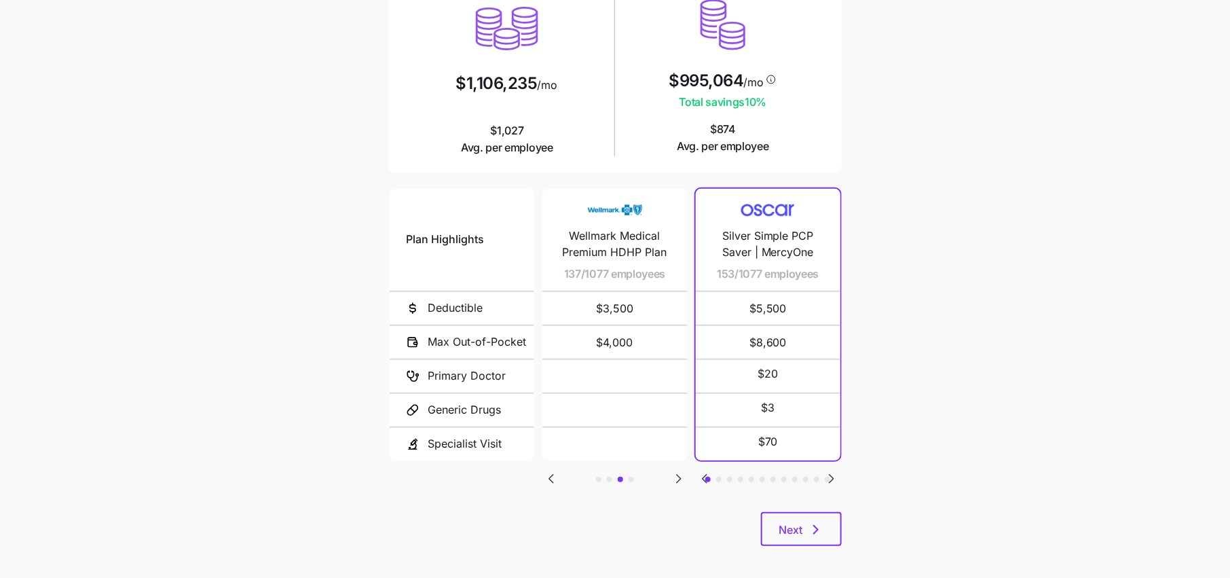
scroll to position [162, 0]
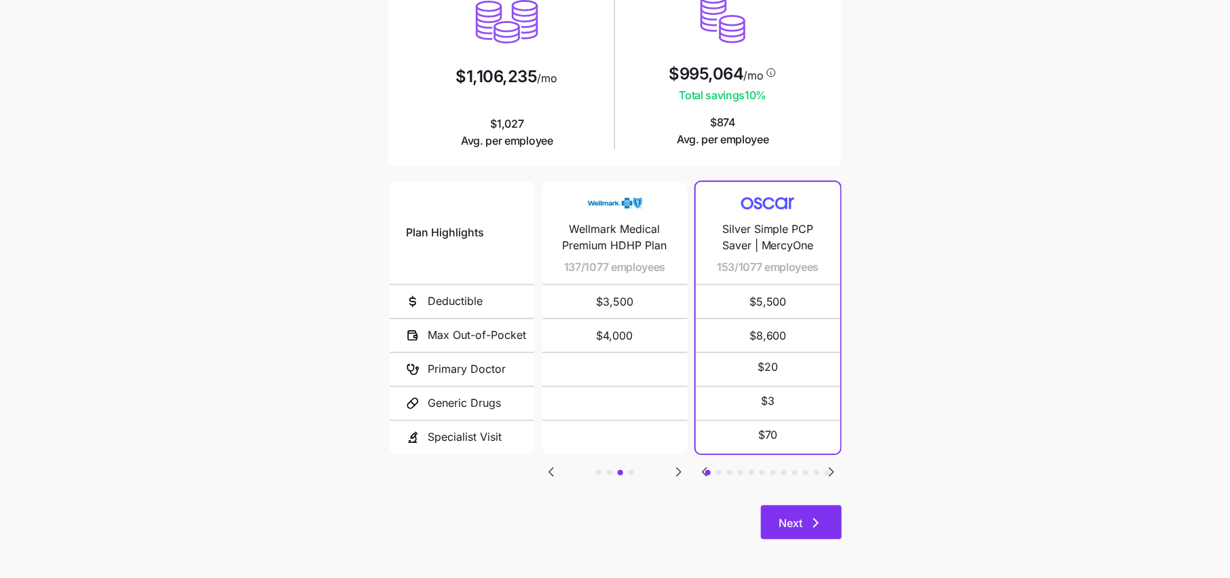
click at [800, 526] on span "Next" at bounding box center [791, 523] width 24 height 16
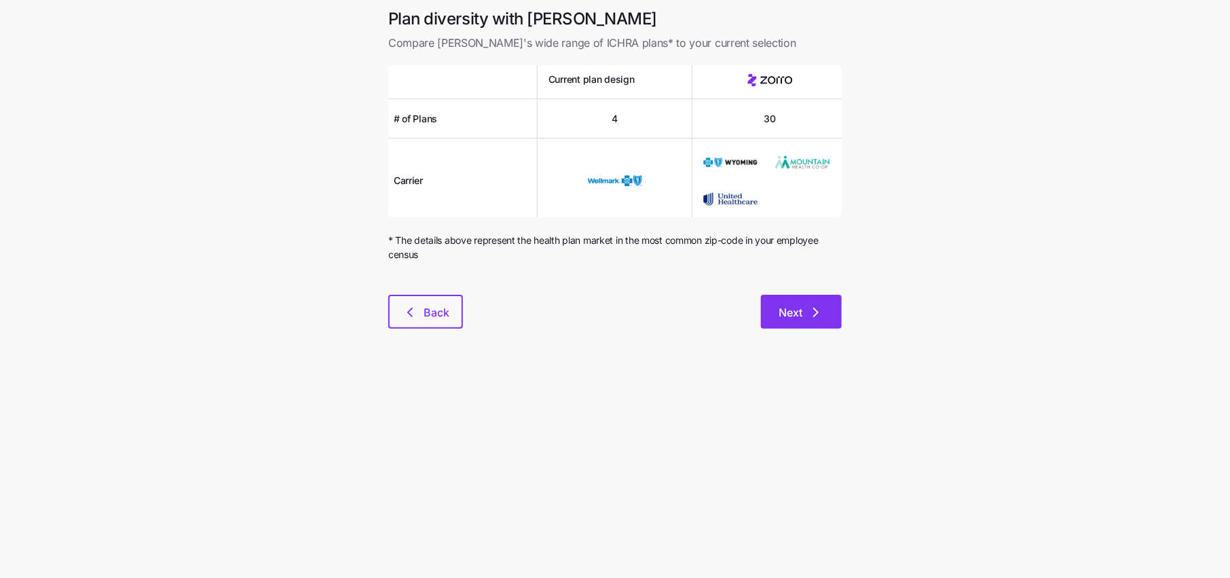
click at [799, 308] on span "Next" at bounding box center [791, 312] width 24 height 16
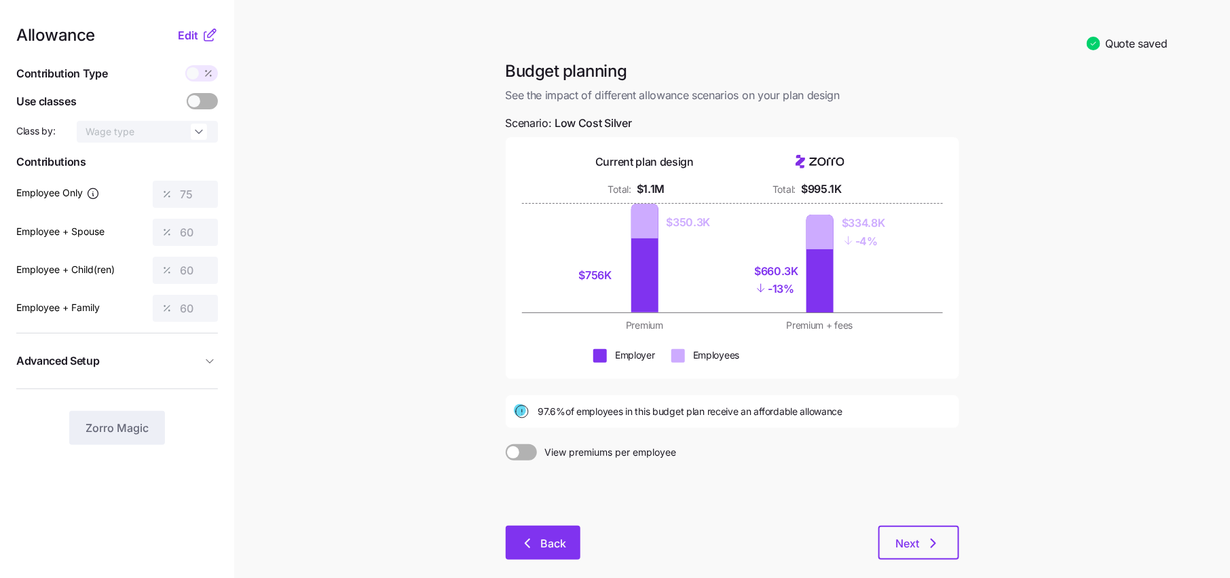
click at [535, 540] on icon "button" at bounding box center [527, 543] width 16 height 16
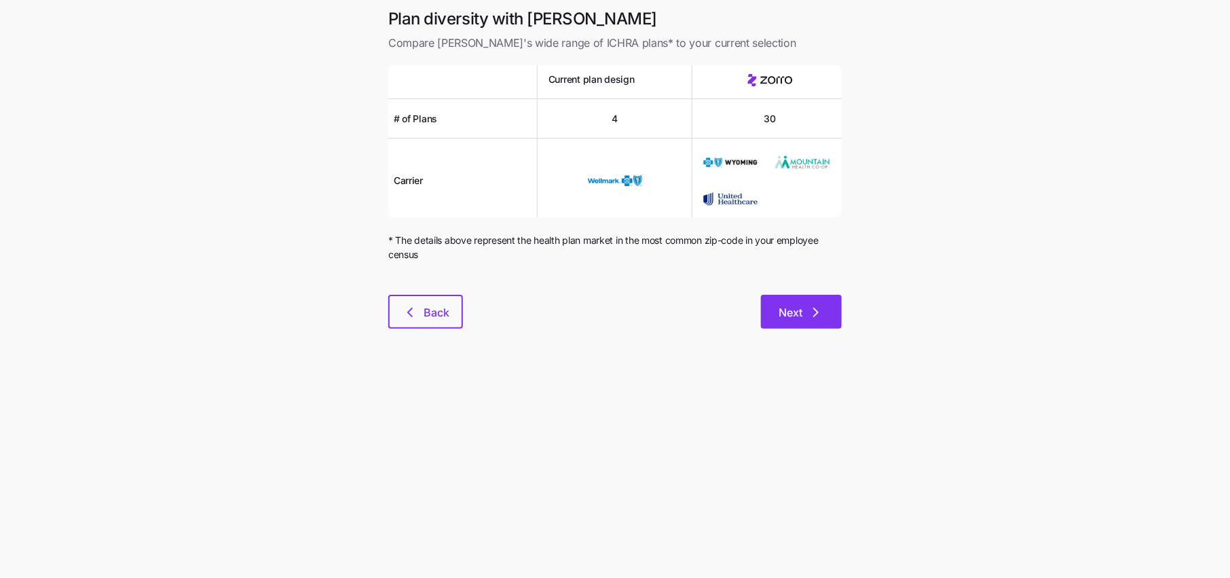
click at [786, 314] on span "Next" at bounding box center [791, 312] width 24 height 16
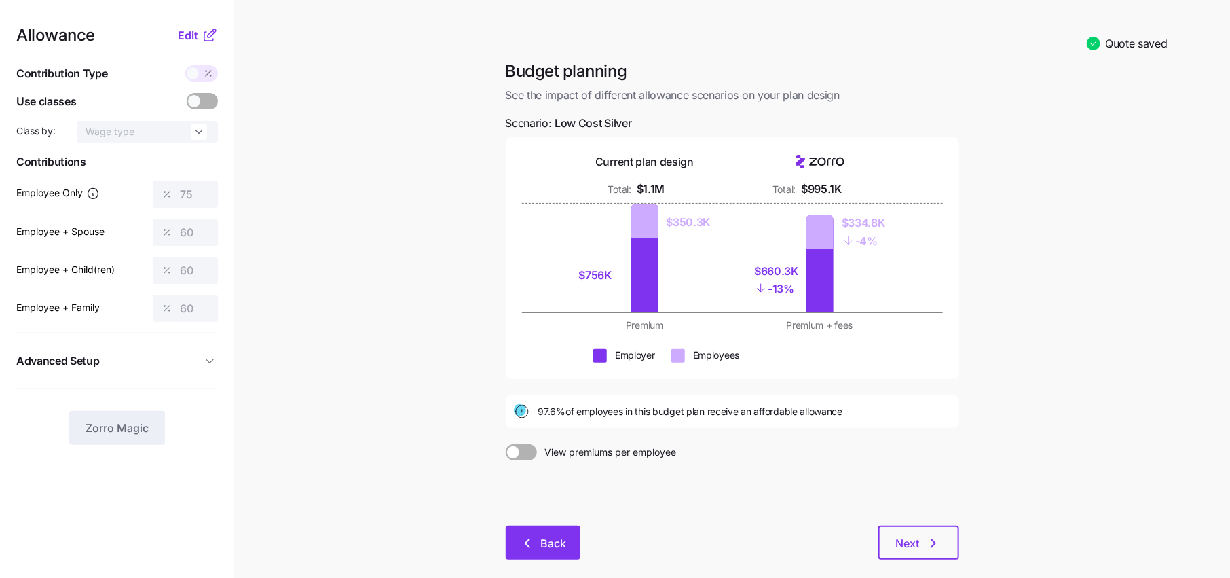
click at [570, 551] on button "Back" at bounding box center [543, 543] width 75 height 34
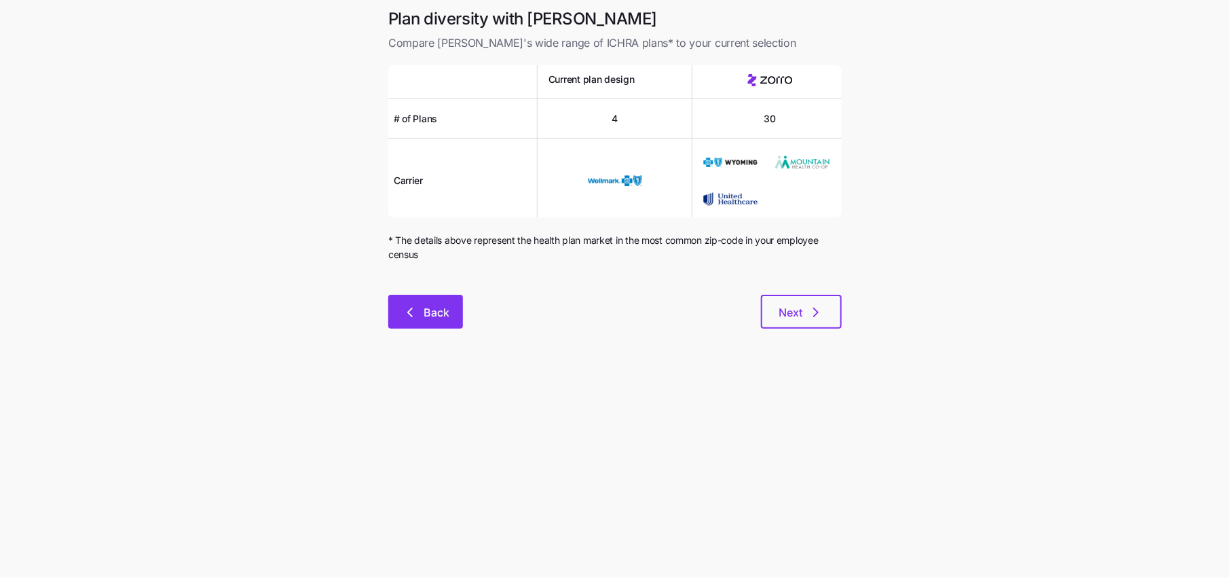
click at [433, 325] on button "Back" at bounding box center [425, 312] width 75 height 34
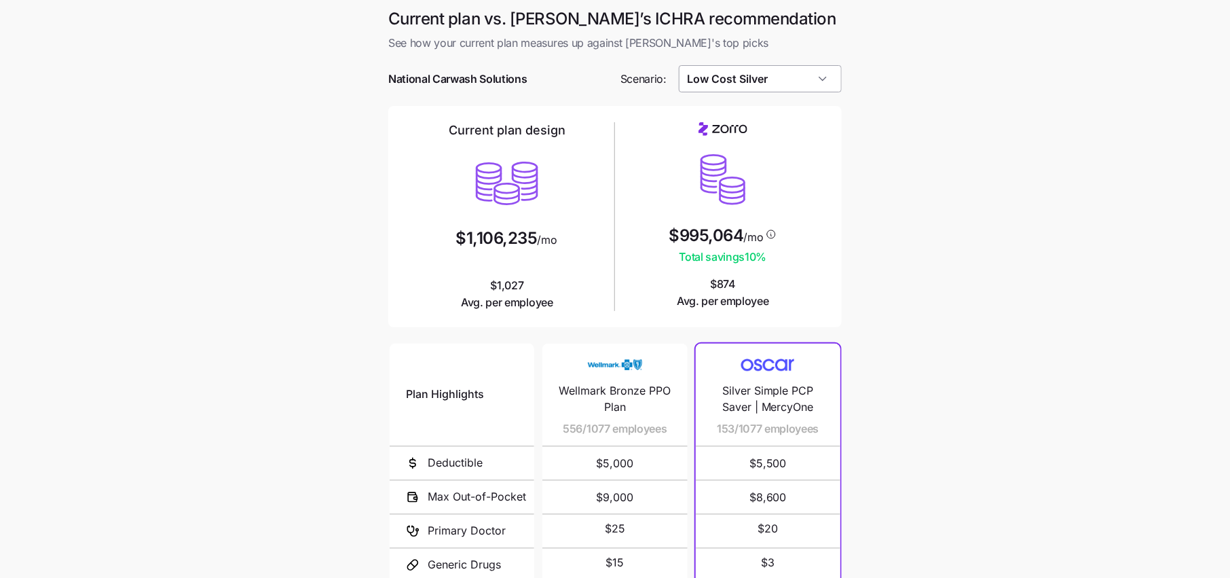
click at [786, 74] on input "Low Cost Silver" at bounding box center [761, 78] width 164 height 27
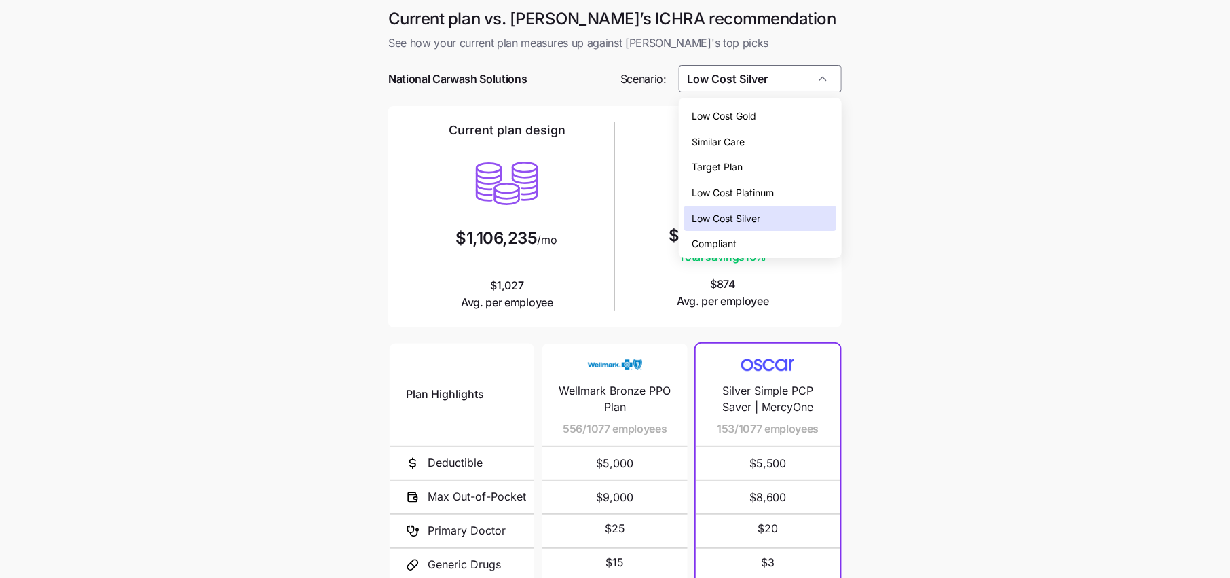
click at [889, 190] on main "Current plan vs. Zorro’s ICHRA recommendation See how your current plan measure…" at bounding box center [615, 370] width 1230 height 741
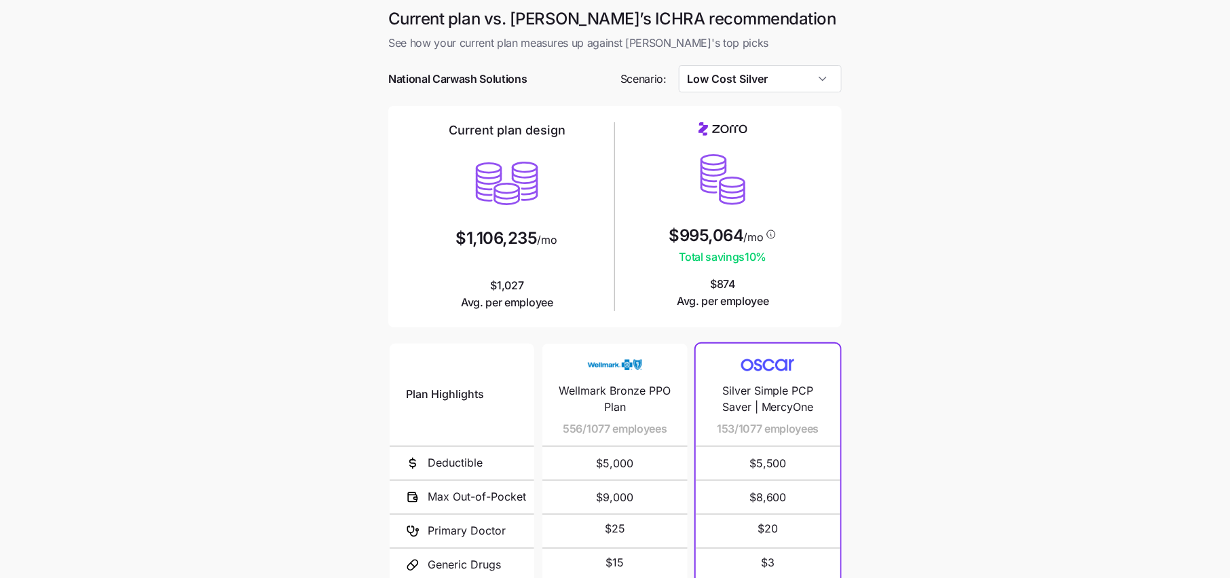
scroll to position [163, 0]
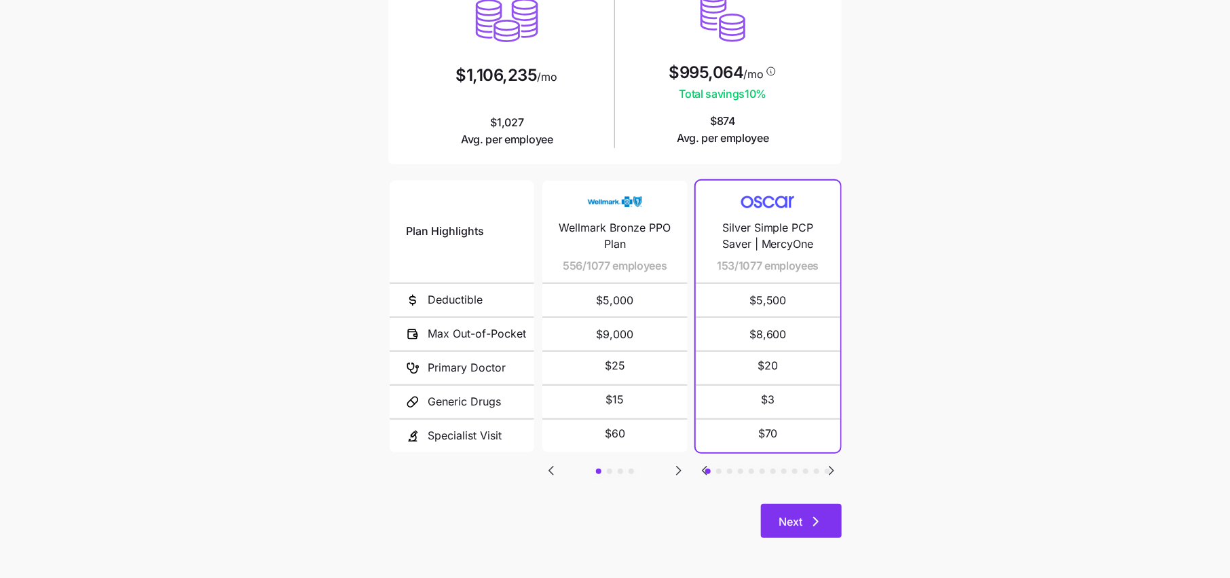
click at [809, 513] on icon "button" at bounding box center [816, 521] width 16 height 16
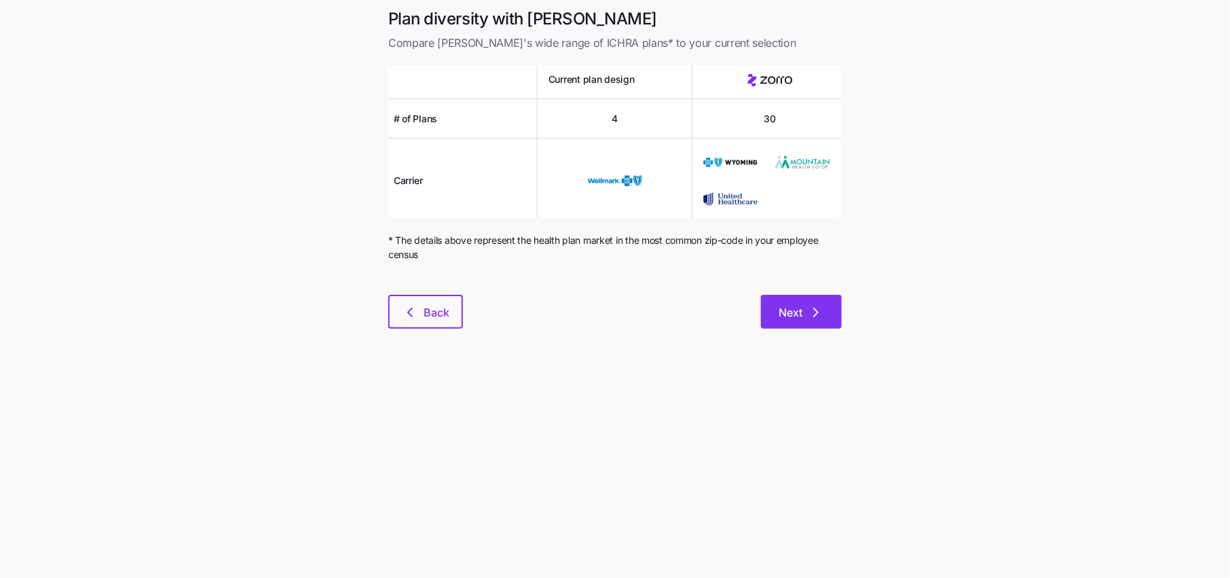
click at [816, 320] on button "Next" at bounding box center [801, 312] width 81 height 34
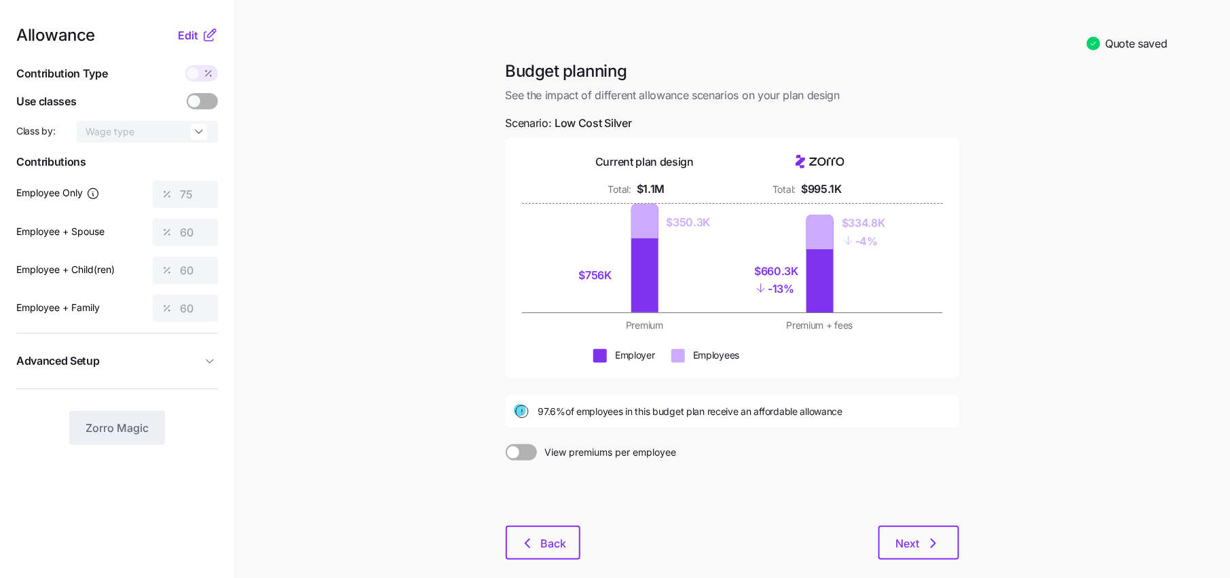
click at [208, 35] on icon at bounding box center [212, 33] width 8 height 8
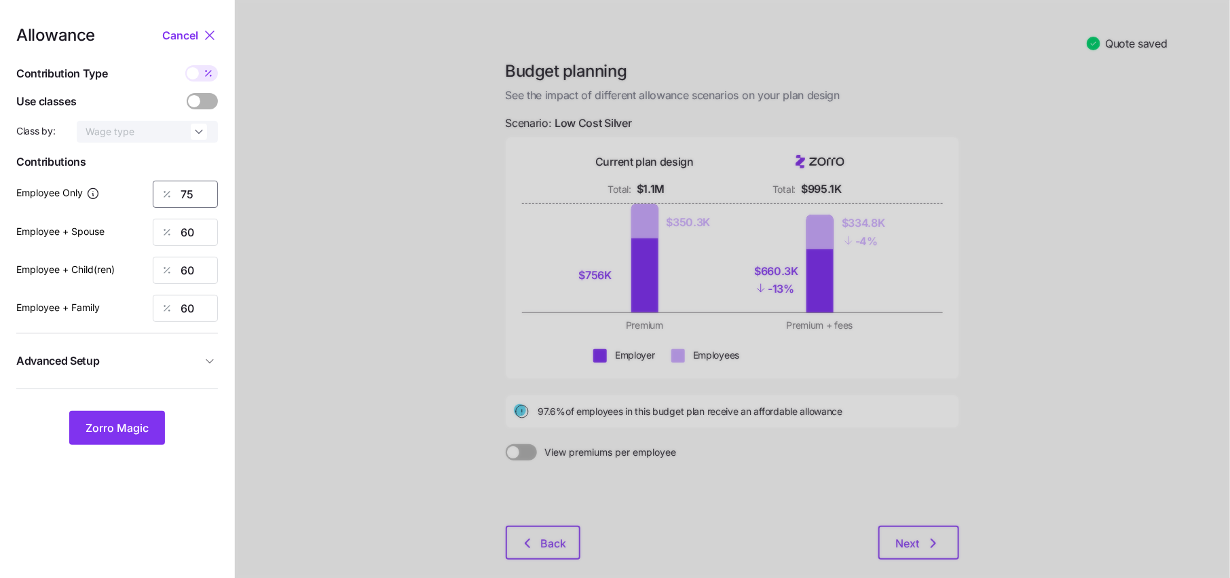
drag, startPoint x: 193, startPoint y: 194, endPoint x: 91, endPoint y: 190, distance: 101.9
click at [109, 193] on div "Employee Only 75" at bounding box center [117, 194] width 202 height 27
click at [192, 371] on button "Advanced Setup" at bounding box center [117, 360] width 202 height 33
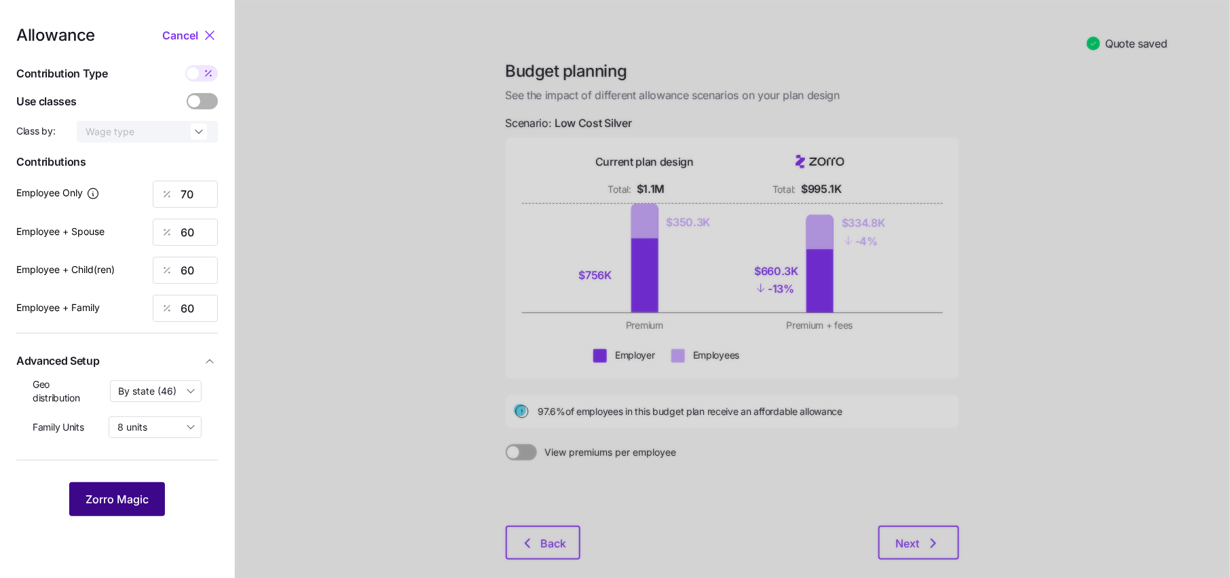
click at [133, 499] on span "Zorro Magic" at bounding box center [117, 499] width 63 height 16
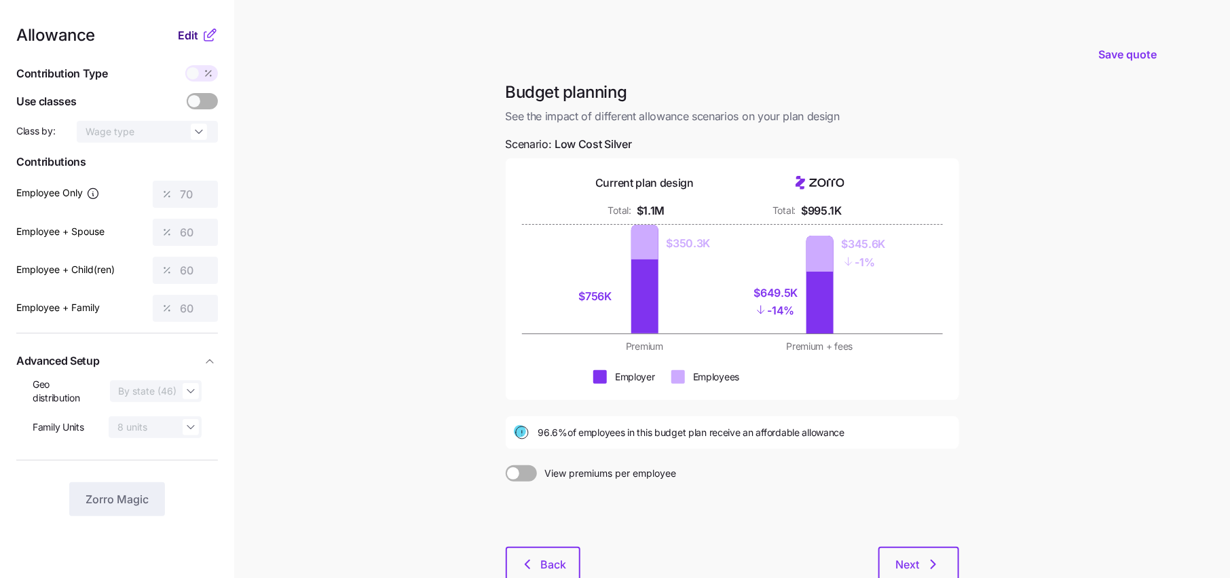
click at [183, 43] on span "Edit" at bounding box center [188, 35] width 20 height 16
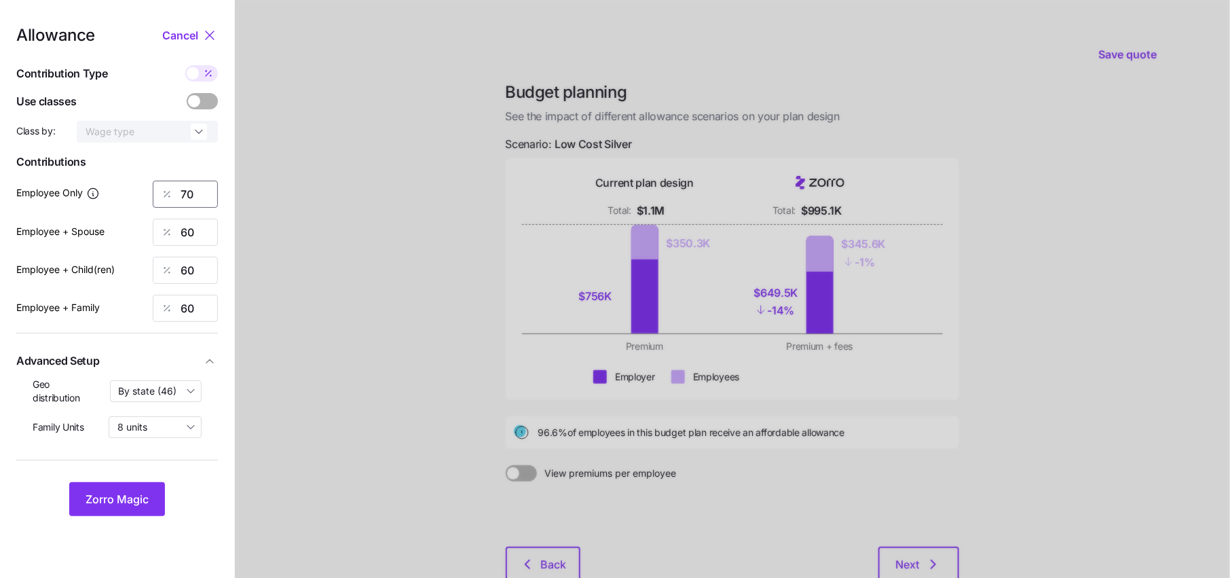
drag, startPoint x: 208, startPoint y: 190, endPoint x: 136, endPoint y: 189, distance: 71.3
click at [164, 190] on div "70" at bounding box center [185, 194] width 65 height 27
click at [139, 508] on button "Zorro Magic" at bounding box center [117, 499] width 96 height 34
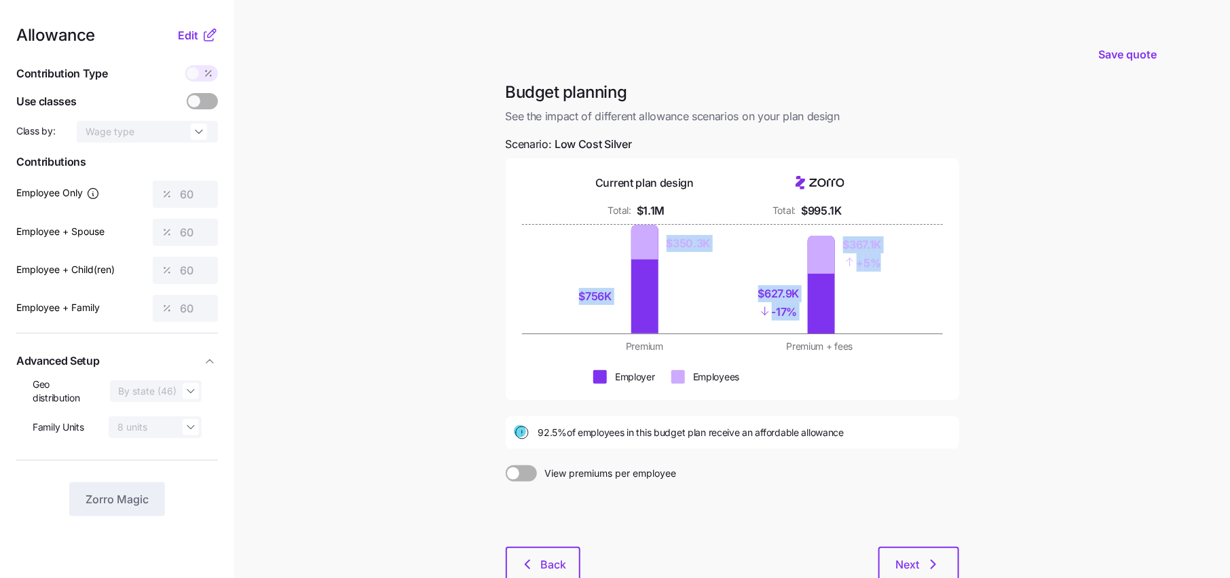
drag, startPoint x: 889, startPoint y: 258, endPoint x: 826, endPoint y: 219, distance: 74.1
click at [826, 219] on div "Current plan design Total: $1.1M Total: $995.1K $756K $350.3K $627.9K - 17% $36…" at bounding box center [733, 279] width 454 height 242
click at [892, 306] on div "$627.9K - 17% $367.1K + 5%" at bounding box center [820, 279] width 159 height 109
drag, startPoint x: 792, startPoint y: 314, endPoint x: 749, endPoint y: 299, distance: 46.2
click at [749, 299] on div "$627.9K - 17% $367.1K + 5%" at bounding box center [820, 279] width 159 height 109
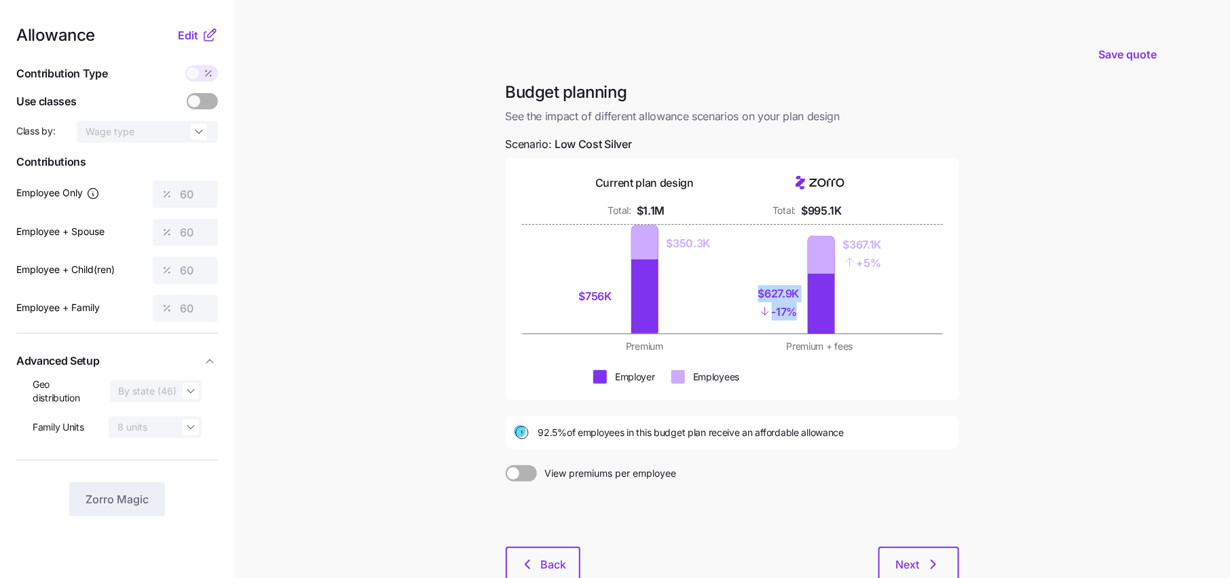
click at [774, 324] on div "$627.9K - 17%" at bounding box center [784, 303] width 41 height 62
drag, startPoint x: 535, startPoint y: 432, endPoint x: 564, endPoint y: 431, distance: 29.2
click at [564, 431] on div "92.5% of employees in this budget plan receive an affordable allowance" at bounding box center [732, 432] width 437 height 16
click at [196, 43] on div "Allowance Edit Contribution Type Use classes Class by: Wage type Contributions …" at bounding box center [117, 271] width 202 height 489
click at [199, 34] on button "Edit" at bounding box center [190, 35] width 24 height 16
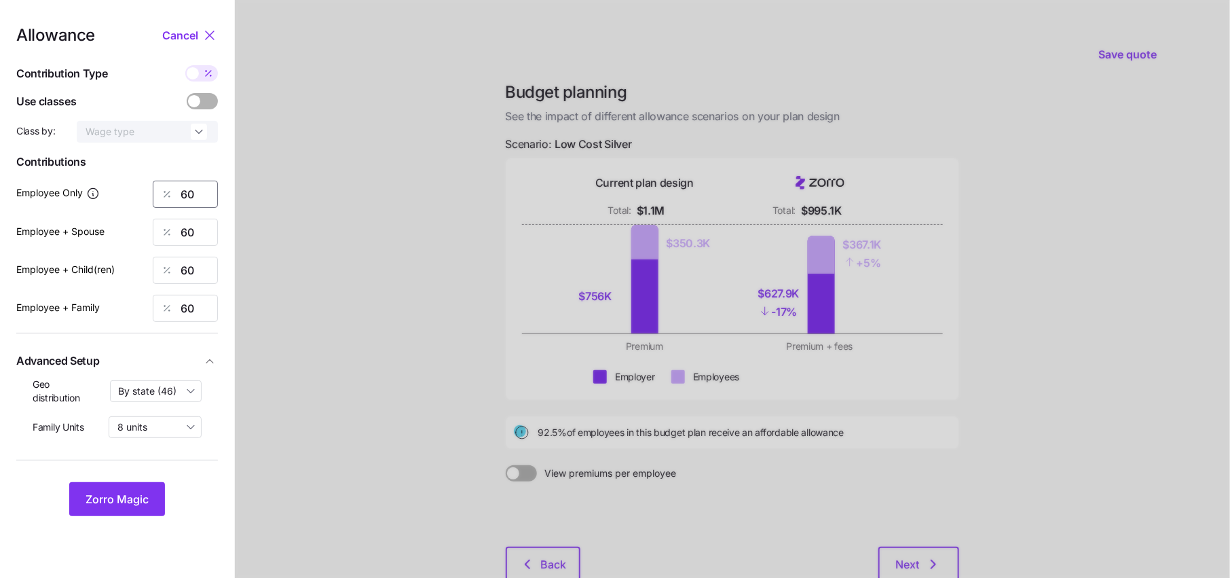
drag, startPoint x: 203, startPoint y: 187, endPoint x: 127, endPoint y: 187, distance: 76.0
click at [166, 187] on div "60" at bounding box center [185, 194] width 65 height 27
type input "75"
click at [115, 505] on span "Zorro Magic" at bounding box center [117, 499] width 63 height 16
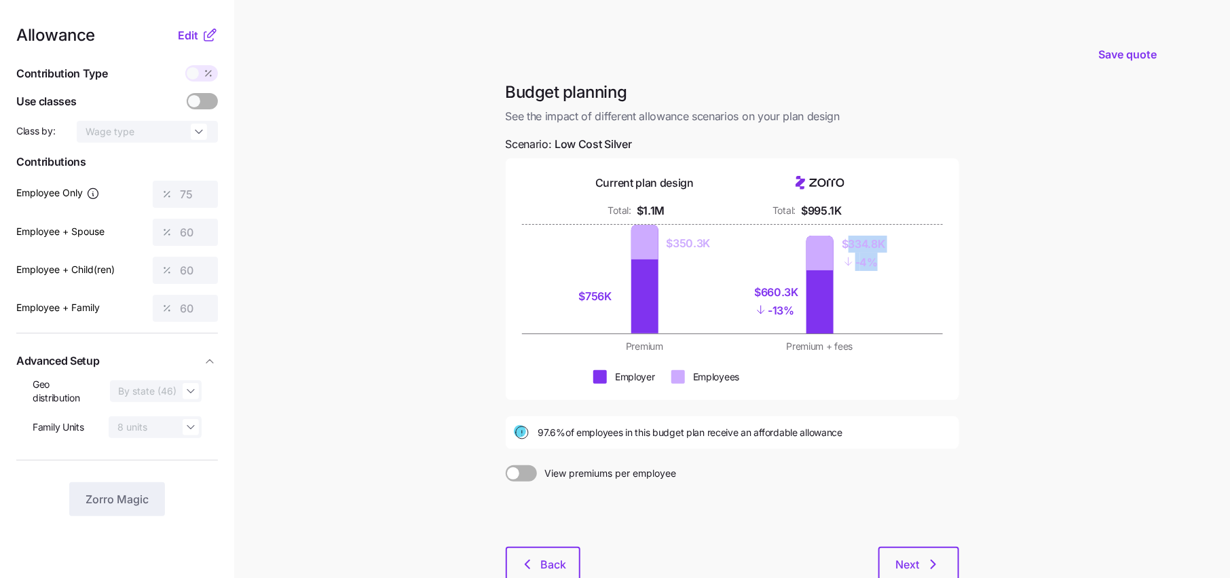
drag, startPoint x: 882, startPoint y: 261, endPoint x: 846, endPoint y: 249, distance: 38.0
click at [846, 249] on div "$334.8K - 4%" at bounding box center [863, 253] width 43 height 35
drag, startPoint x: 794, startPoint y: 307, endPoint x: 738, endPoint y: 283, distance: 61.2
click at [738, 283] on div "$756K $350.3K $660.3K - 13% $334.8K - 4%" at bounding box center [733, 279] width 334 height 109
click at [917, 330] on div "$756K $350.3K $660.3K - 13% $334.8K - 4%" at bounding box center [732, 279] width 421 height 109
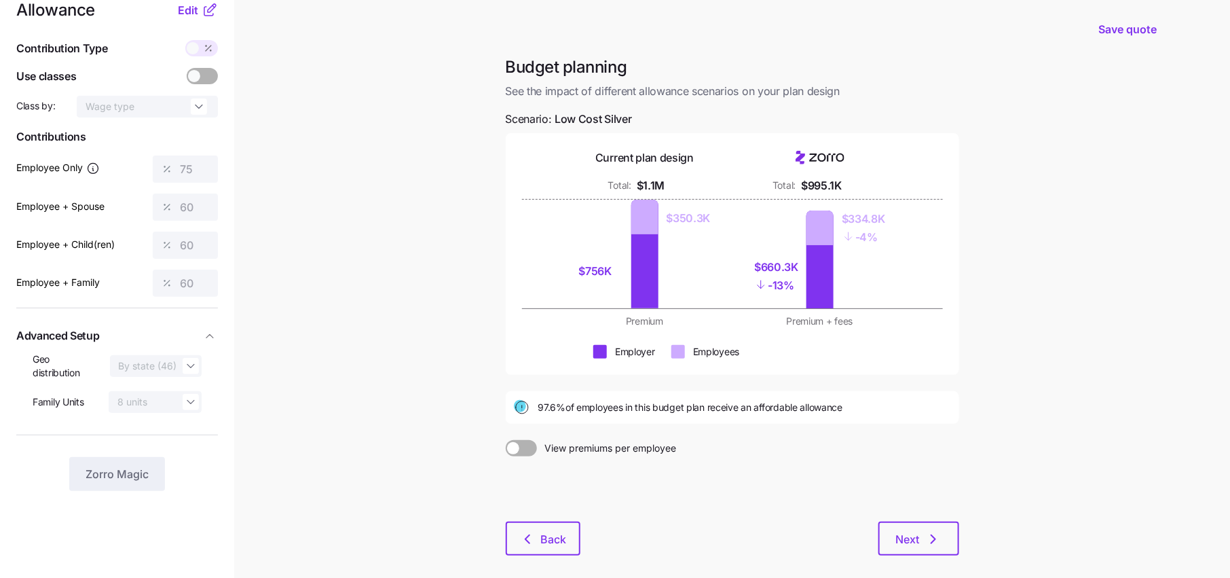
scroll to position [45, 0]
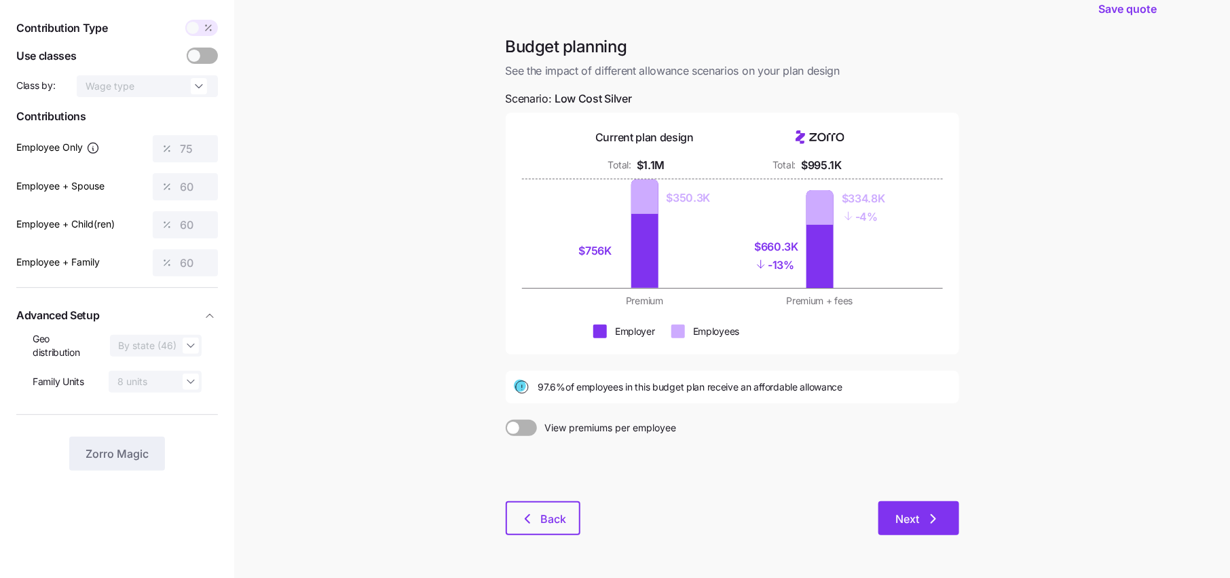
click at [931, 517] on icon "button" at bounding box center [933, 519] width 16 height 16
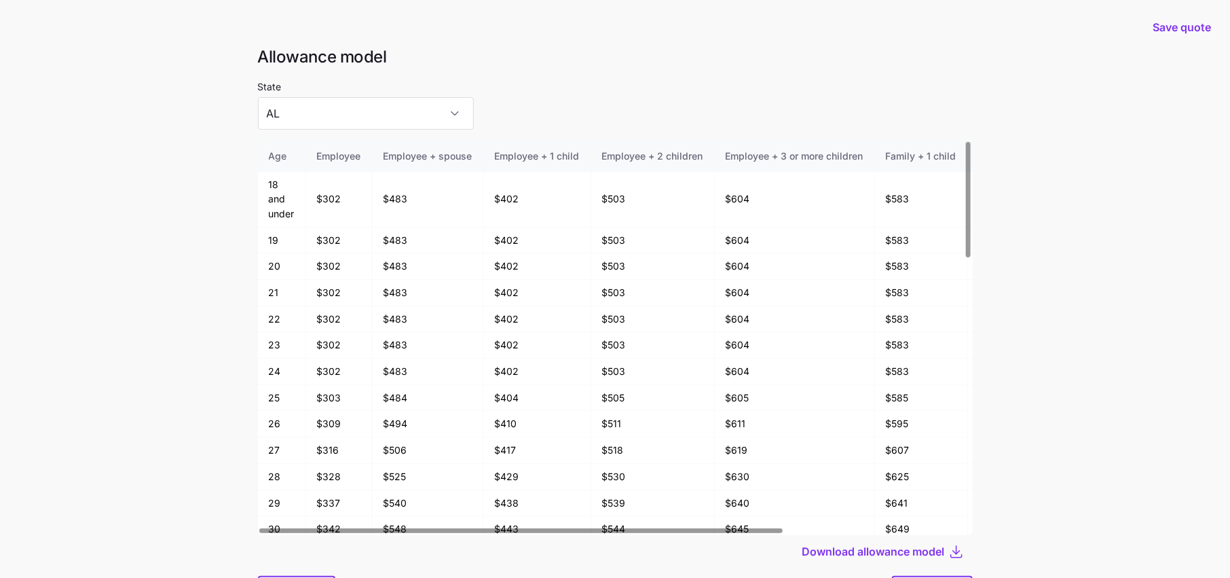
scroll to position [72, 0]
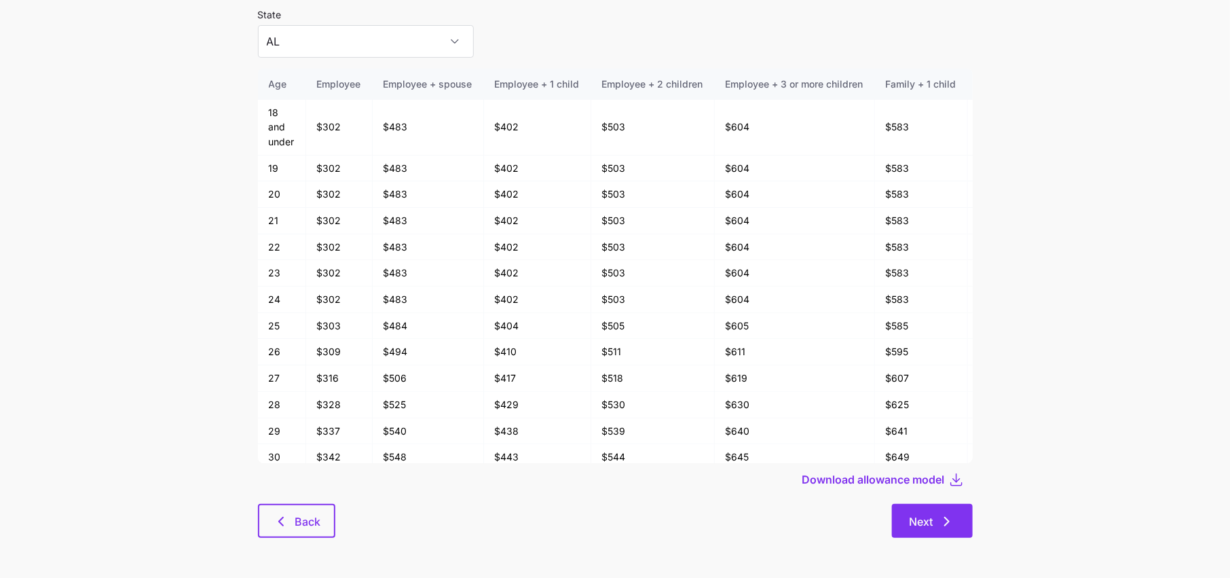
click at [928, 532] on button "Next" at bounding box center [932, 521] width 81 height 34
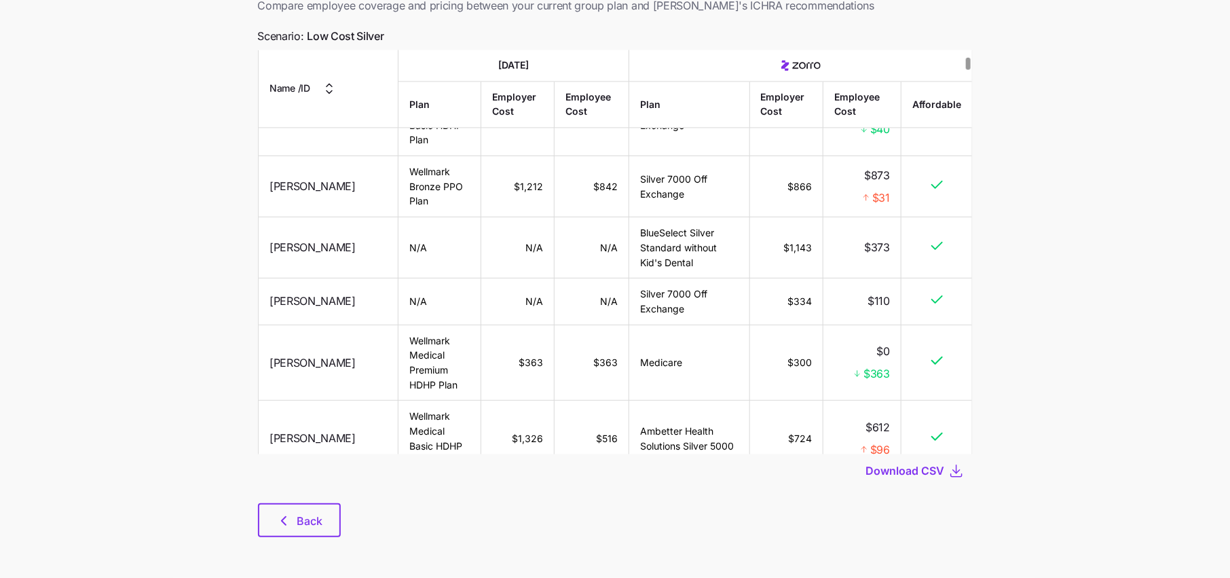
scroll to position [1285, 0]
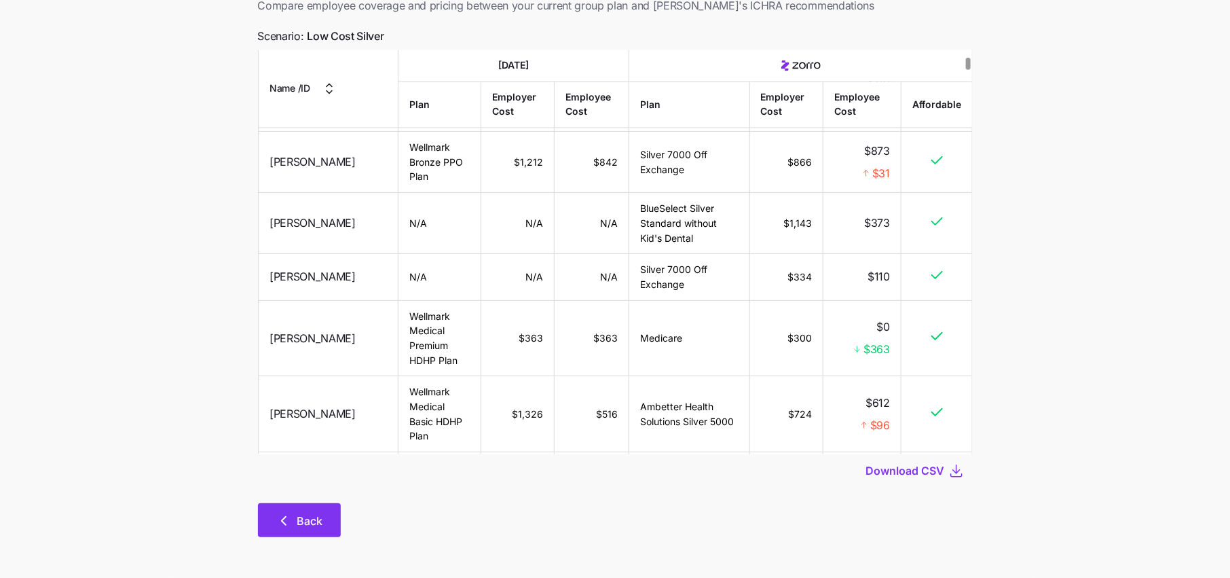
click at [310, 521] on span "Back" at bounding box center [310, 521] width 26 height 16
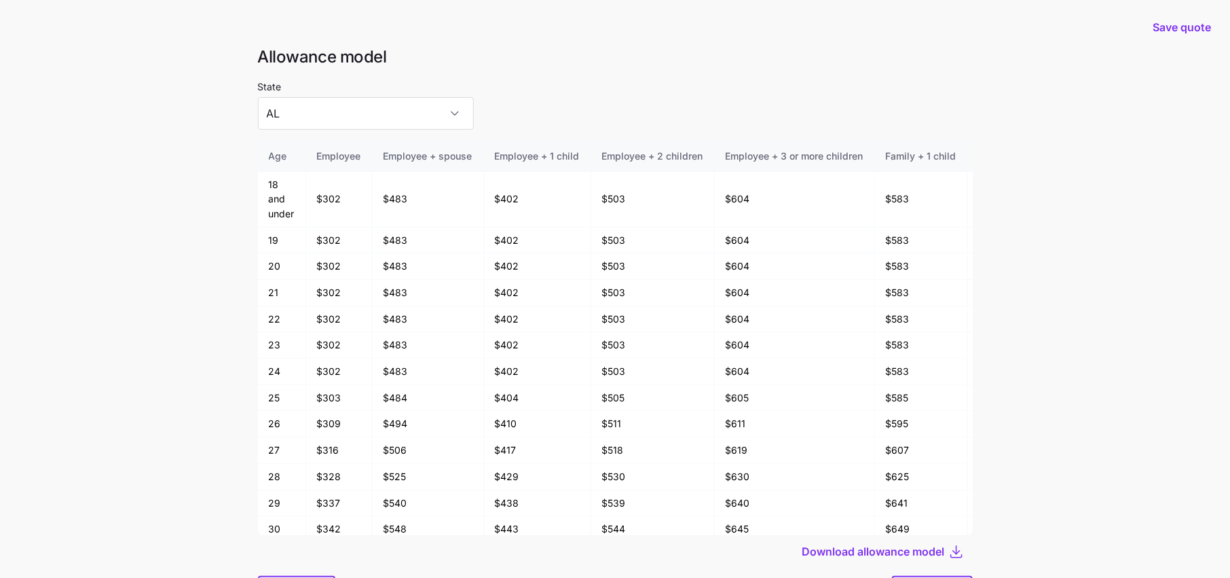
scroll to position [72, 0]
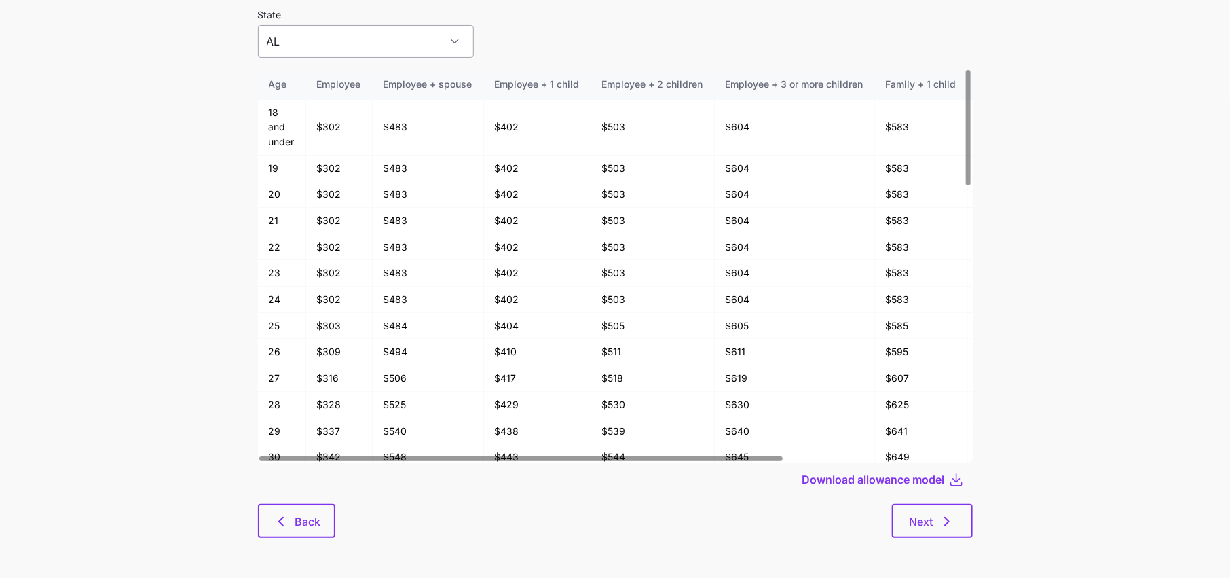
click at [354, 37] on input "AL" at bounding box center [366, 41] width 216 height 33
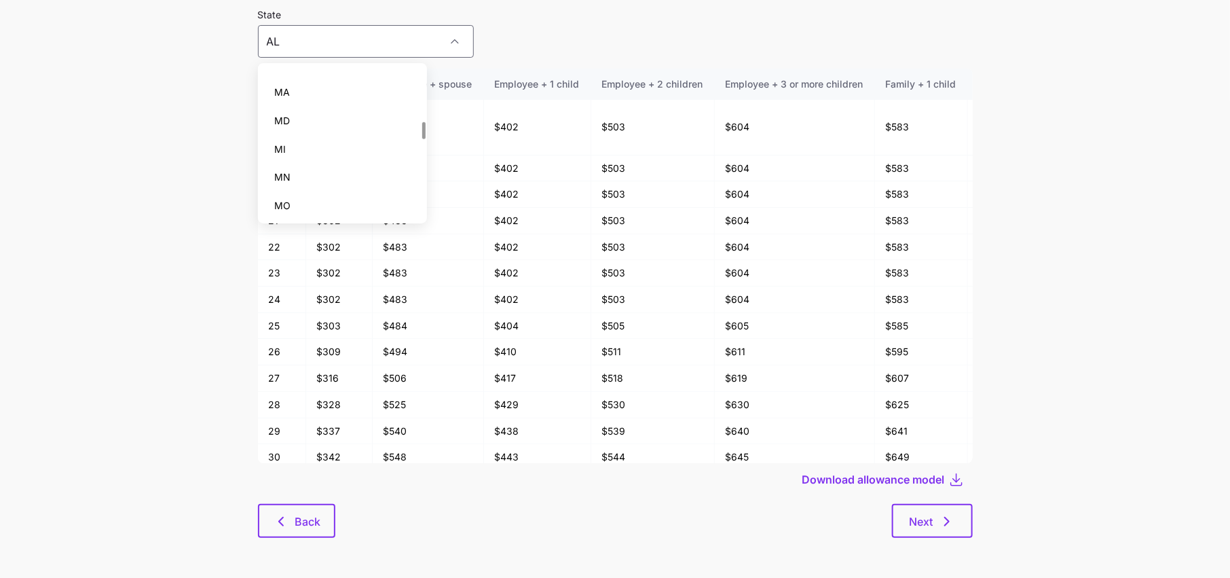
scroll to position [503, 0]
click at [314, 155] on div "MO" at bounding box center [342, 146] width 158 height 29
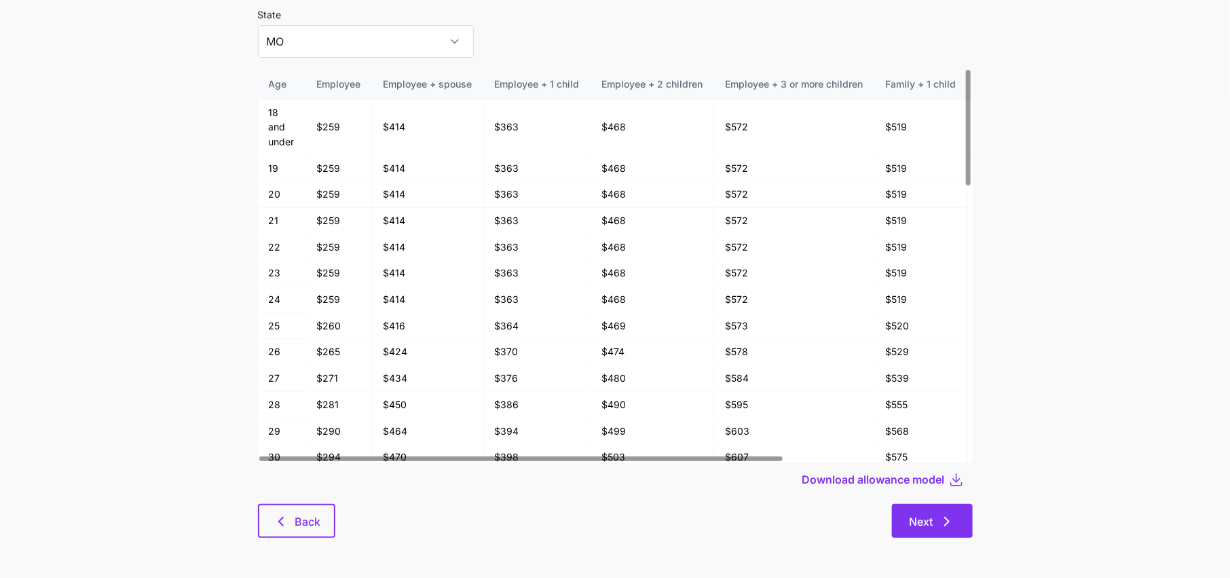
click at [933, 518] on span "Next" at bounding box center [922, 521] width 24 height 16
type input "AL"
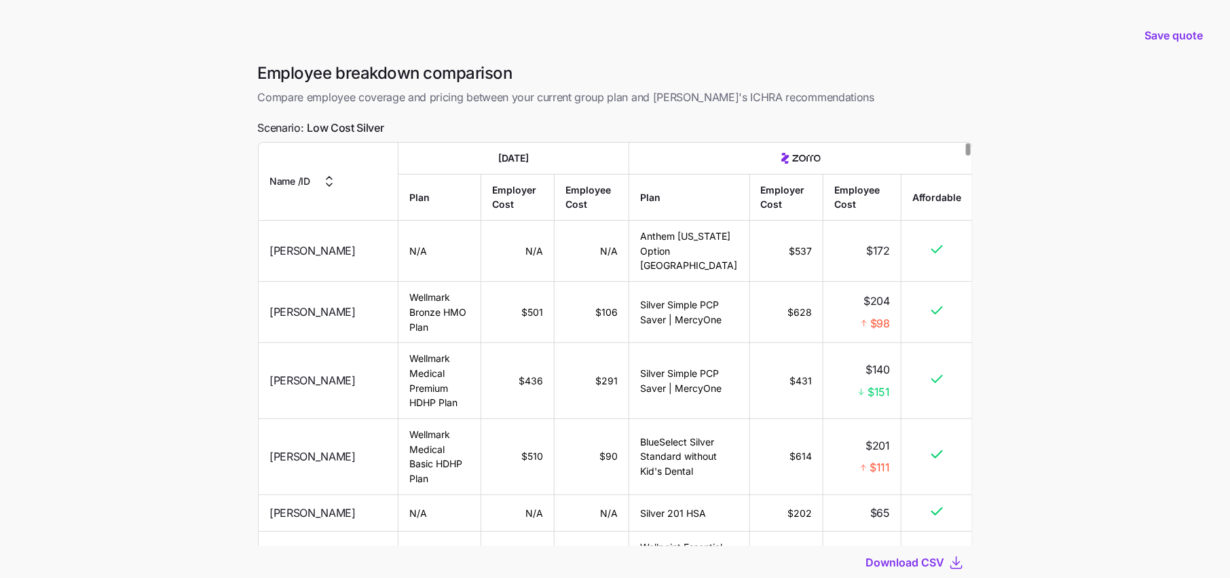
scroll to position [92, 0]
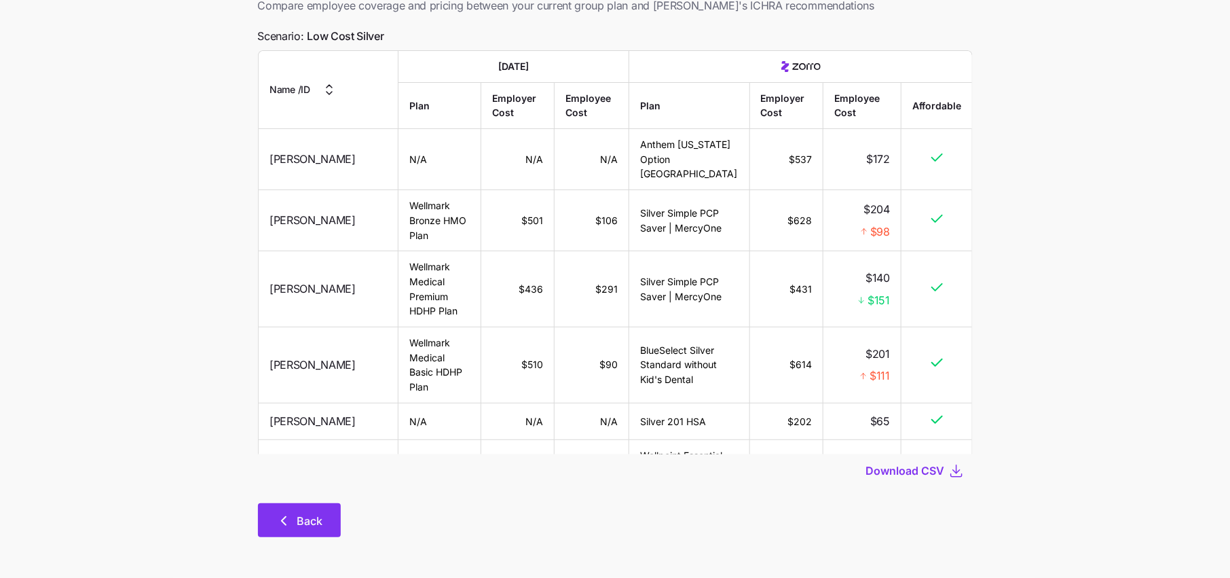
click at [304, 530] on button "Back" at bounding box center [299, 520] width 83 height 34
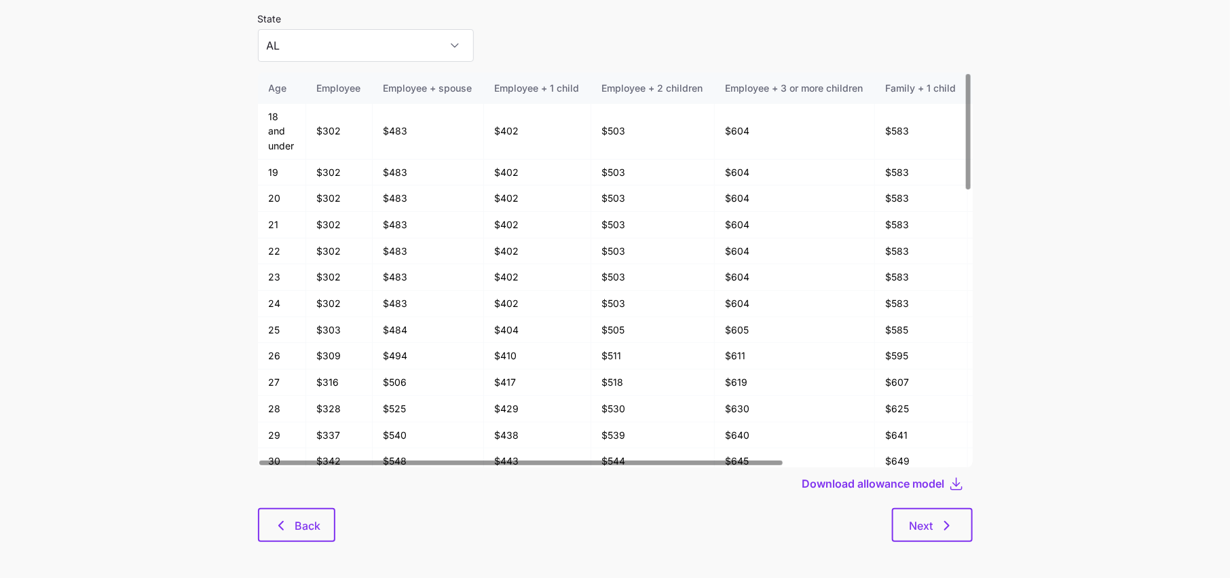
scroll to position [72, 0]
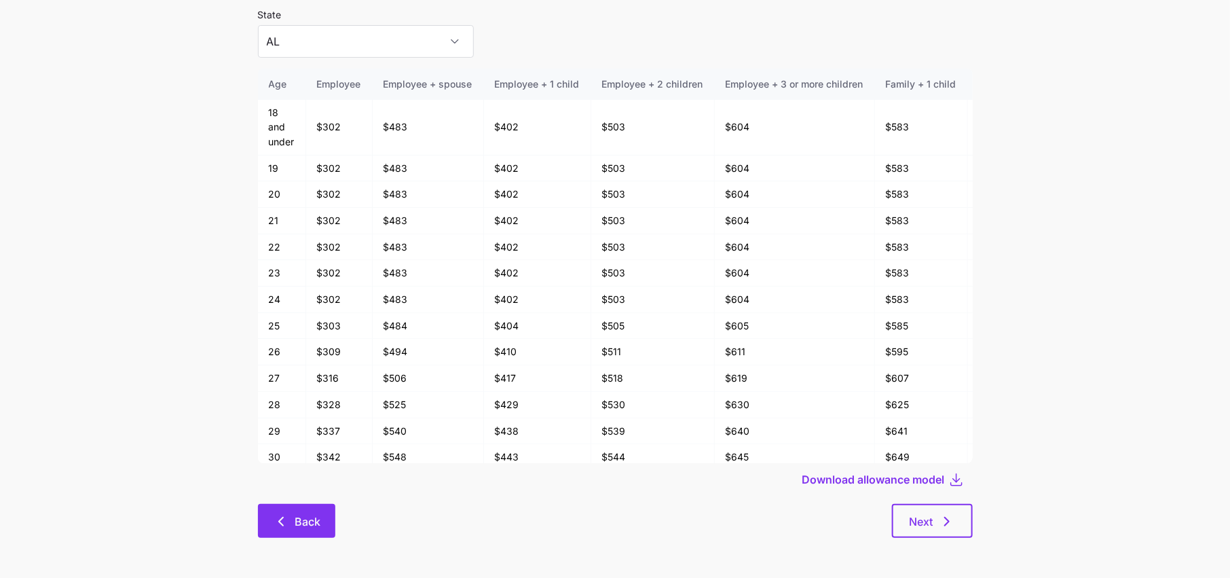
click at [295, 519] on span "Back" at bounding box center [308, 521] width 26 height 16
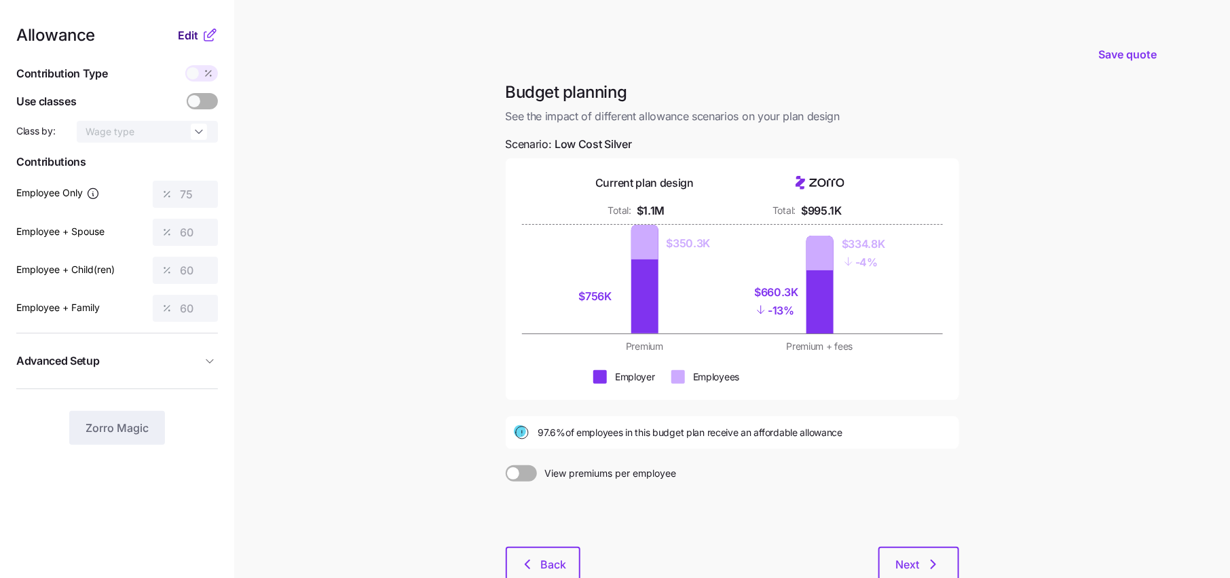
click at [196, 38] on span "Edit" at bounding box center [188, 35] width 20 height 16
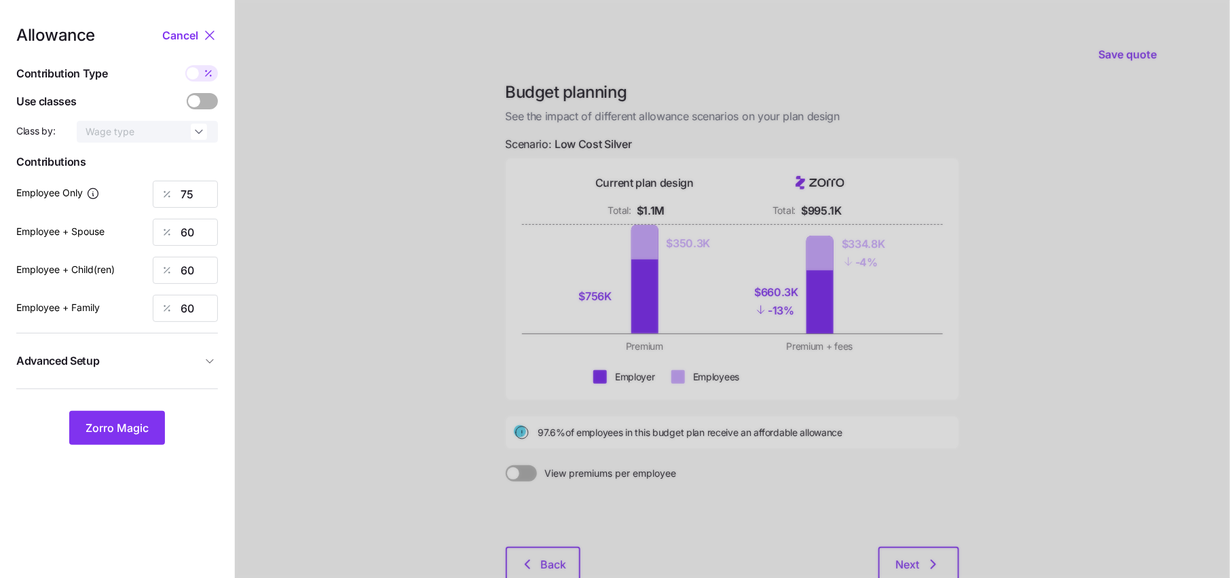
click at [200, 108] on span at bounding box center [209, 101] width 19 height 16
click at [187, 93] on input "checkbox" at bounding box center [187, 93] width 0 height 0
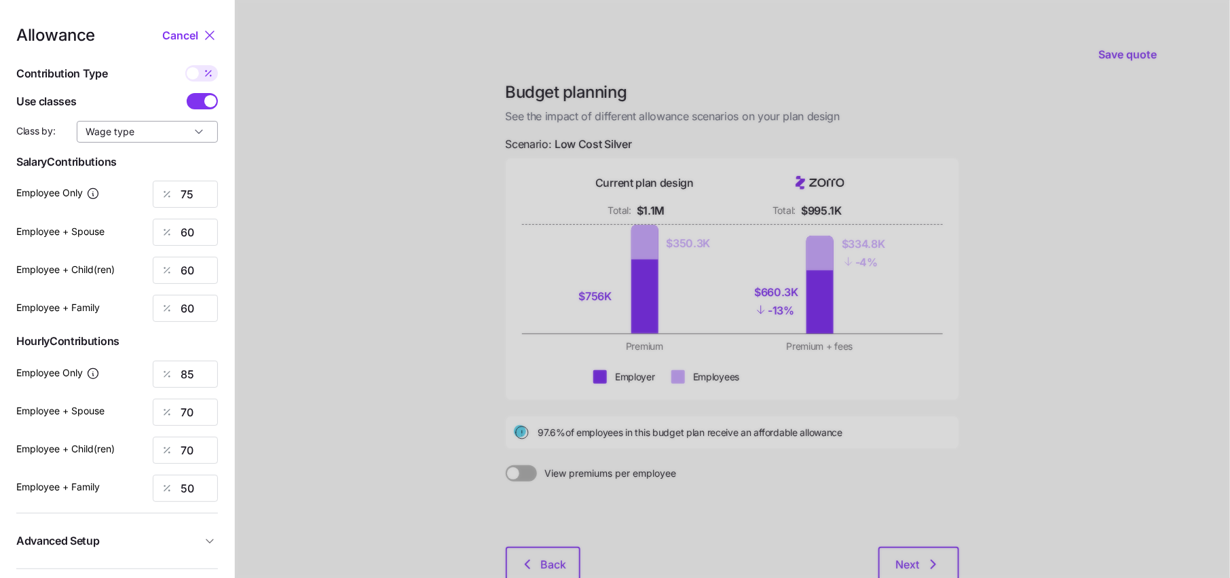
click at [200, 137] on input "Wage type" at bounding box center [147, 132] width 141 height 22
click at [178, 178] on div "Employment type" at bounding box center [147, 187] width 130 height 23
type input "Employment type"
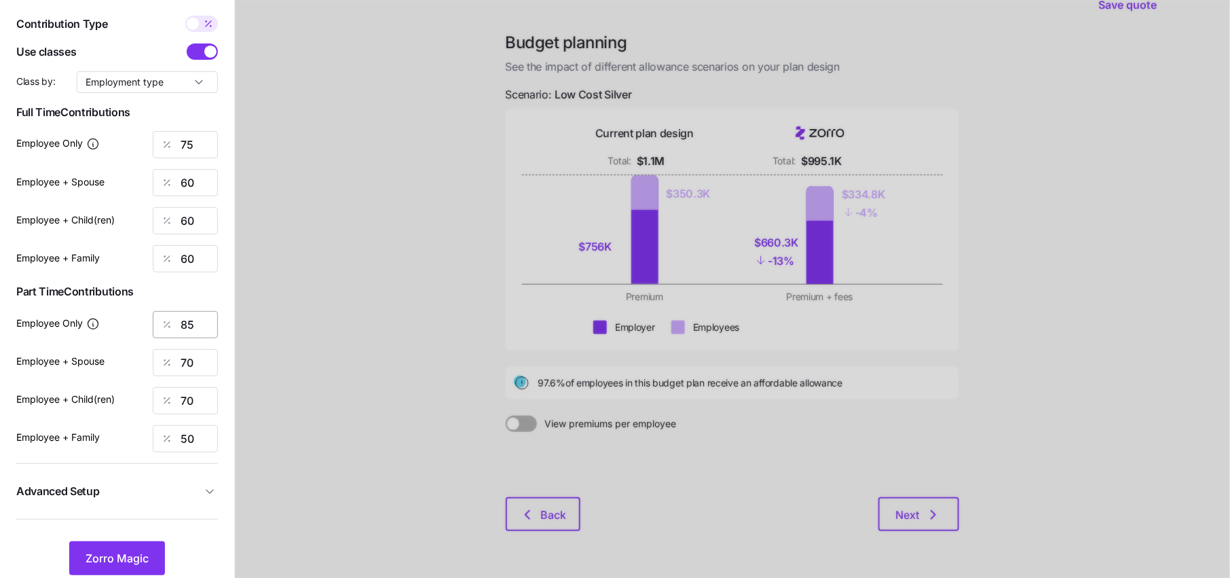
scroll to position [48, 0]
click at [209, 22] on icon at bounding box center [208, 25] width 11 height 11
click at [185, 17] on input "checkbox" at bounding box center [185, 17] width 0 height 0
type input "446"
type input "714"
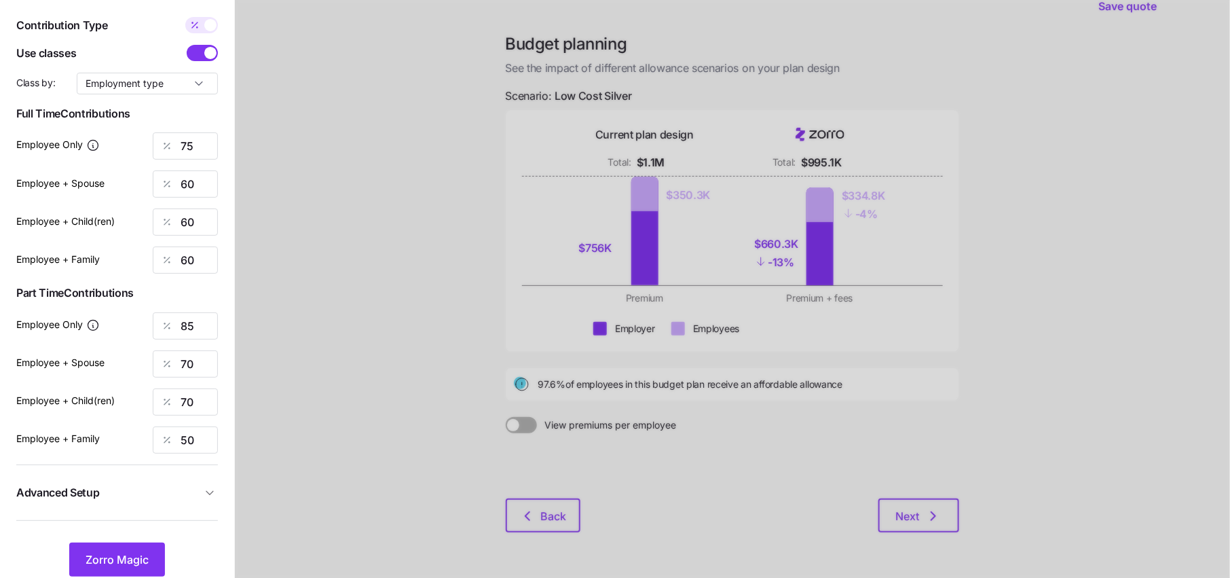
type input "618"
type input "975"
type input "506"
type input "833"
type input "721"
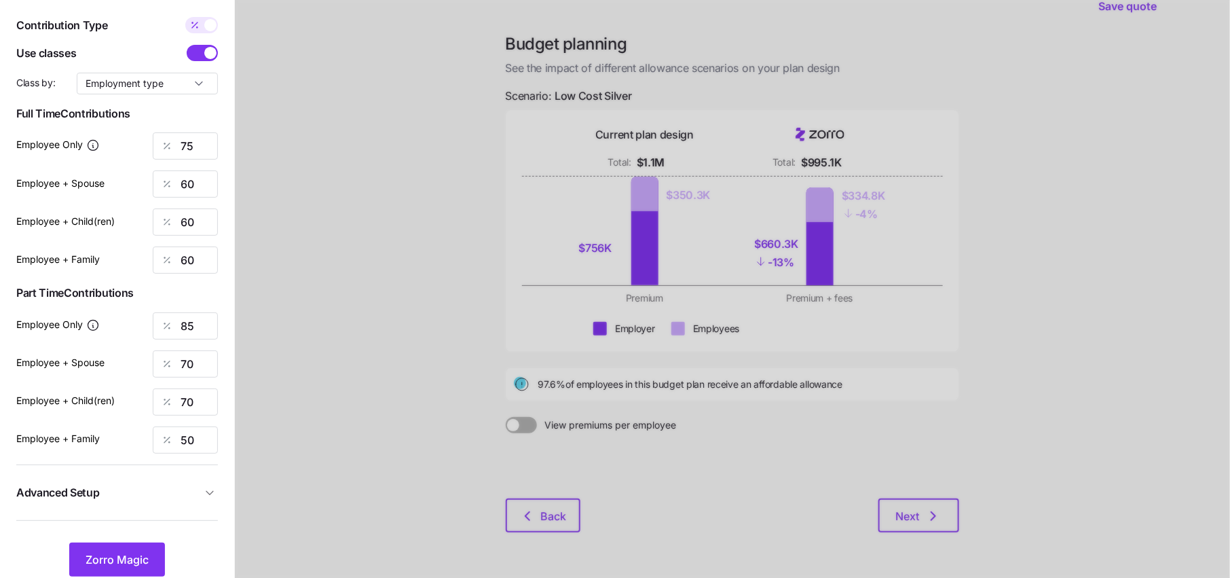
type input "812"
drag, startPoint x: 204, startPoint y: 325, endPoint x: 84, endPoint y: 328, distance: 120.9
click at [153, 328] on div "506" at bounding box center [185, 325] width 65 height 27
type input "200"
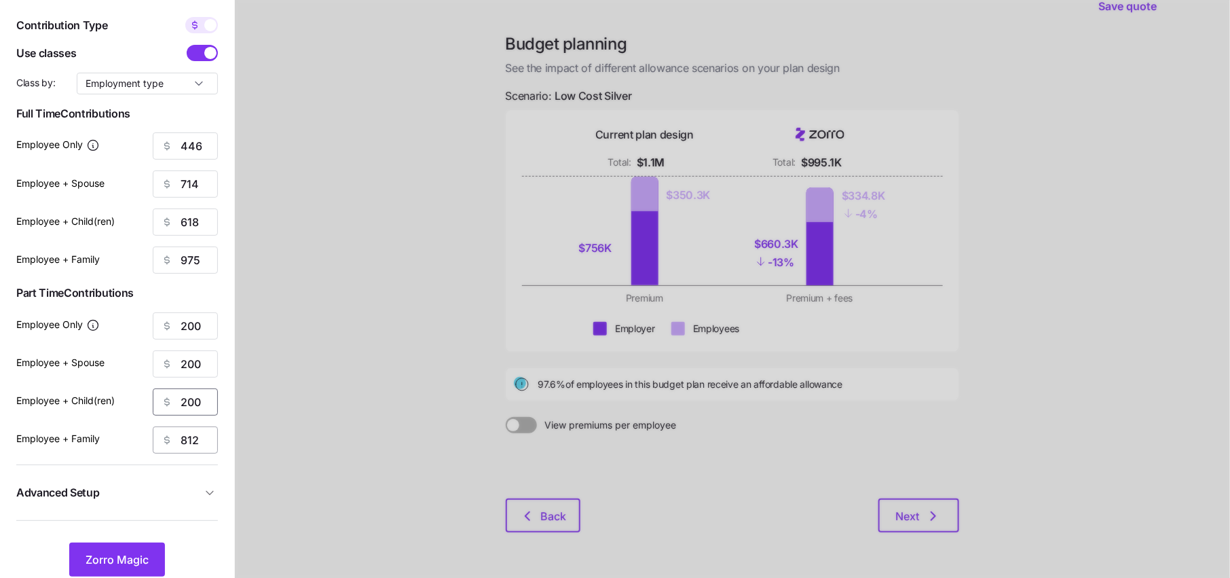
type input "200"
click at [208, 492] on icon "button" at bounding box center [209, 492] width 7 height 3
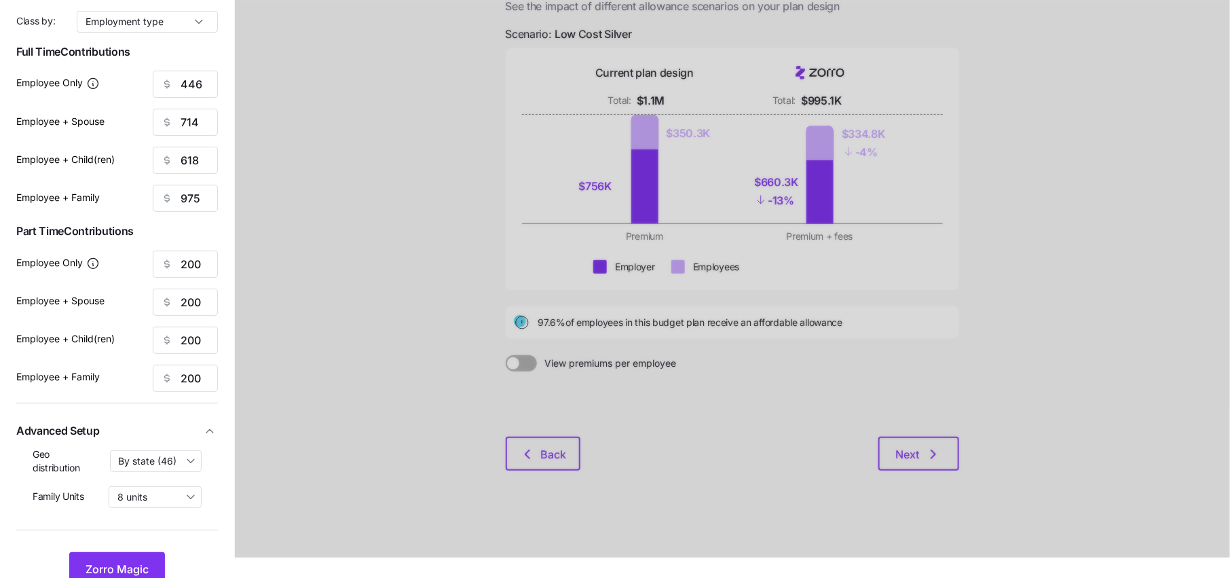
scroll to position [116, 0]
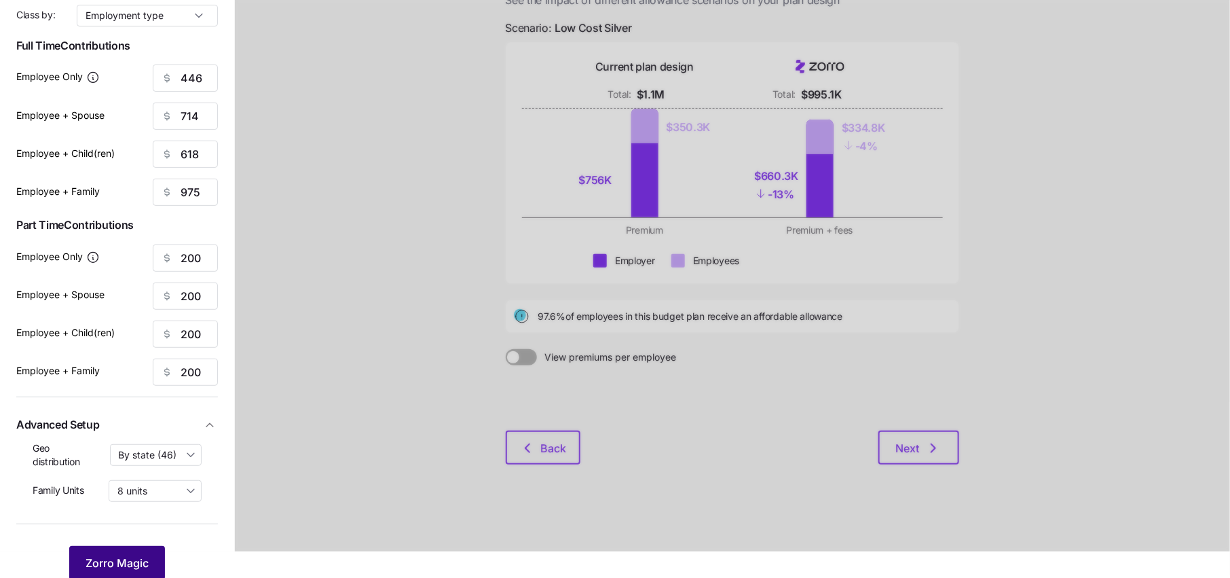
click at [150, 557] on button "Zorro Magic" at bounding box center [117, 563] width 96 height 34
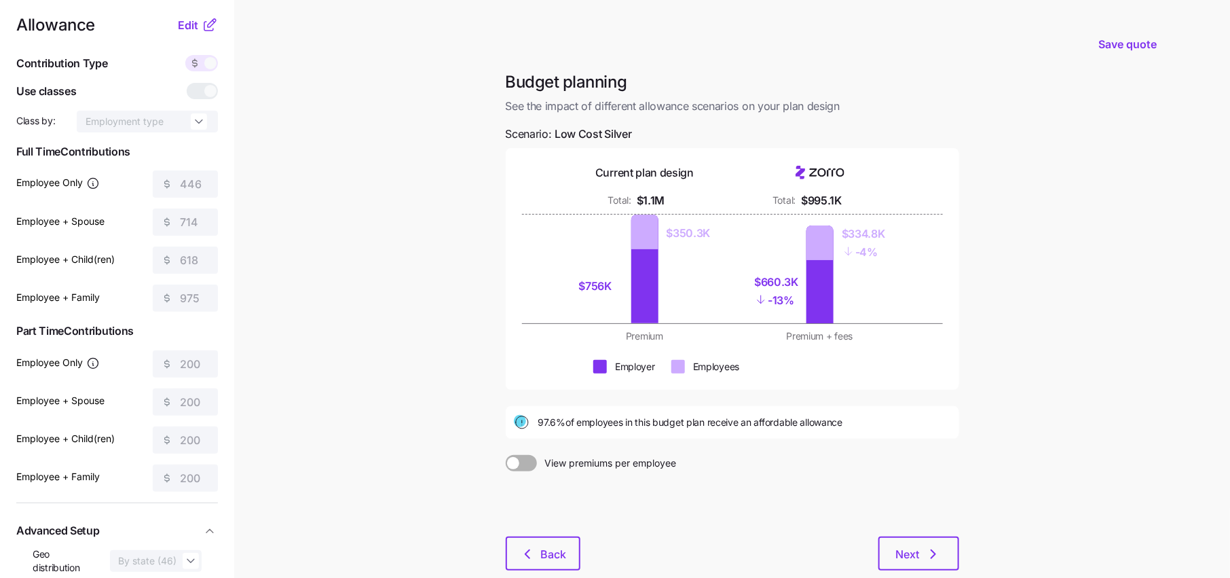
scroll to position [0, 0]
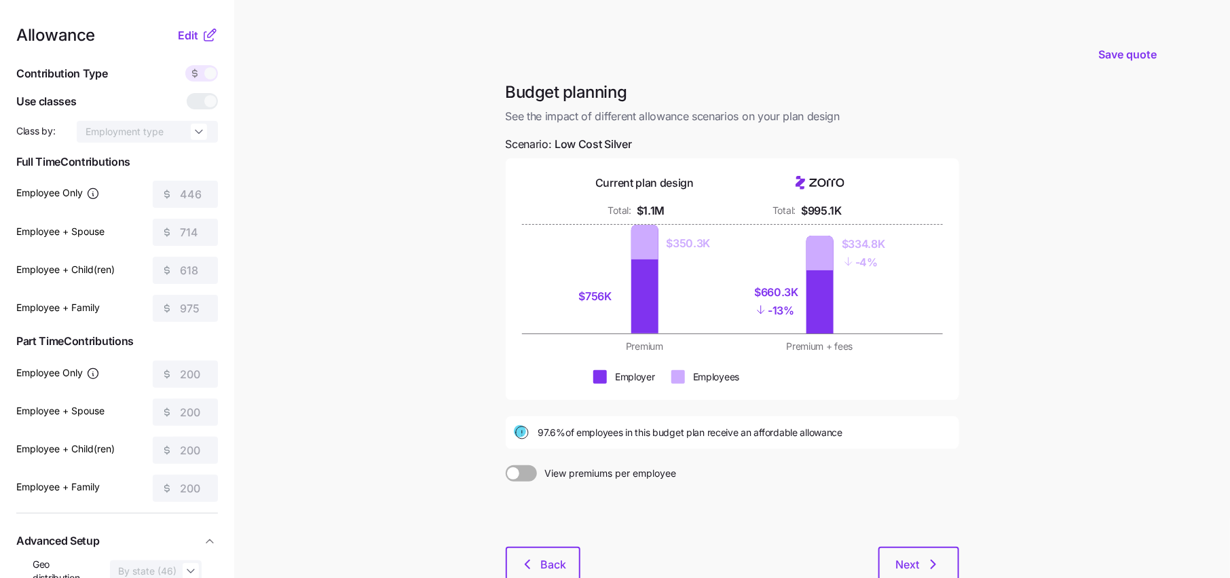
click at [202, 36] on icon at bounding box center [210, 35] width 16 height 16
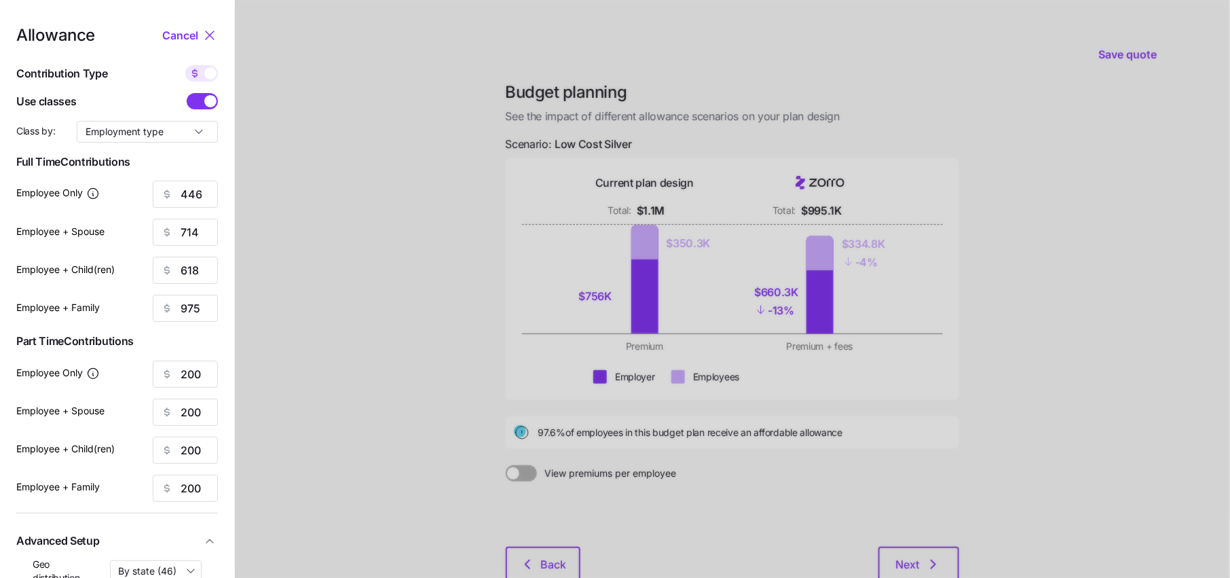
click at [194, 143] on div "Allowance Cancel Contribution Type Use classes Class by: Employment type Full T…" at bounding box center [117, 361] width 202 height 669
click at [193, 125] on input "Employment type" at bounding box center [147, 132] width 141 height 22
click at [149, 164] on div "Wage type" at bounding box center [147, 164] width 130 height 23
type input "Wage type"
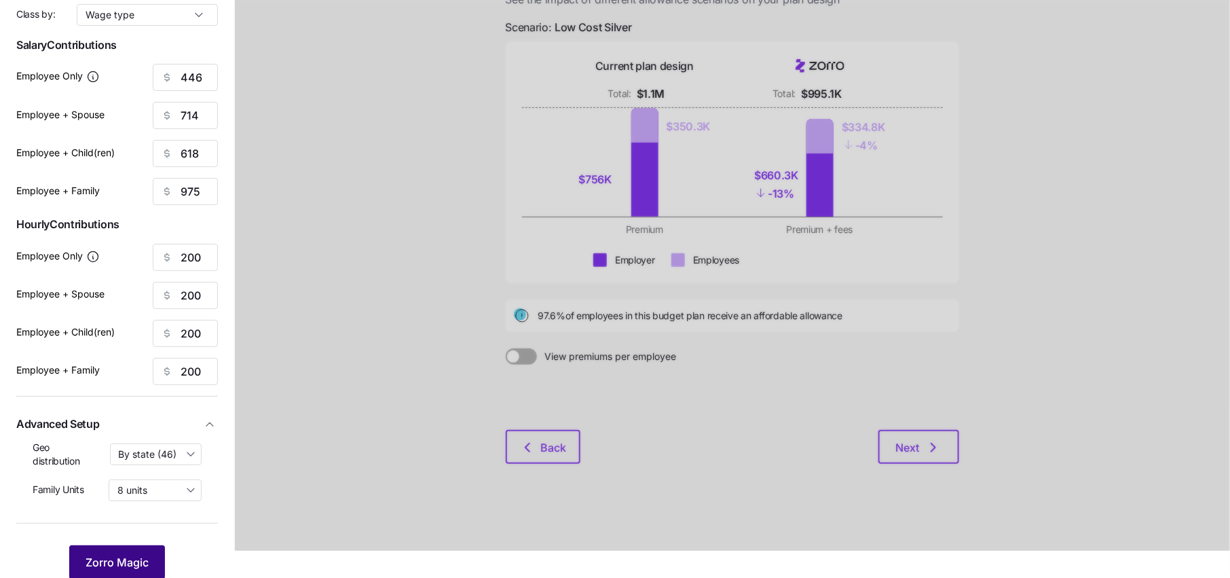
click at [134, 562] on span "Zorro Magic" at bounding box center [117, 562] width 63 height 16
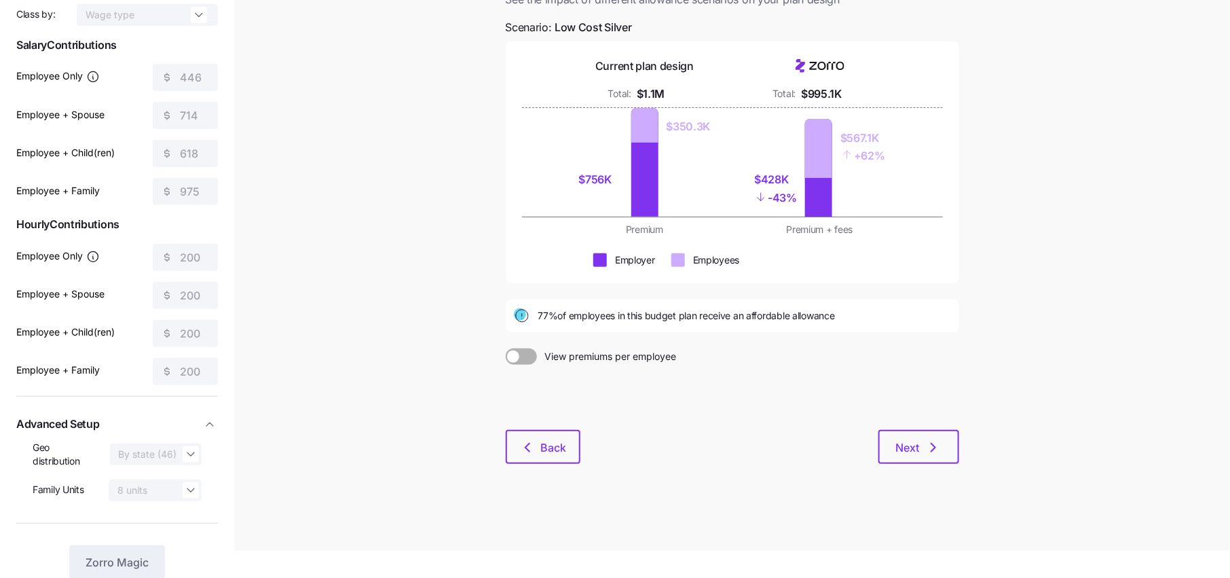
scroll to position [0, 0]
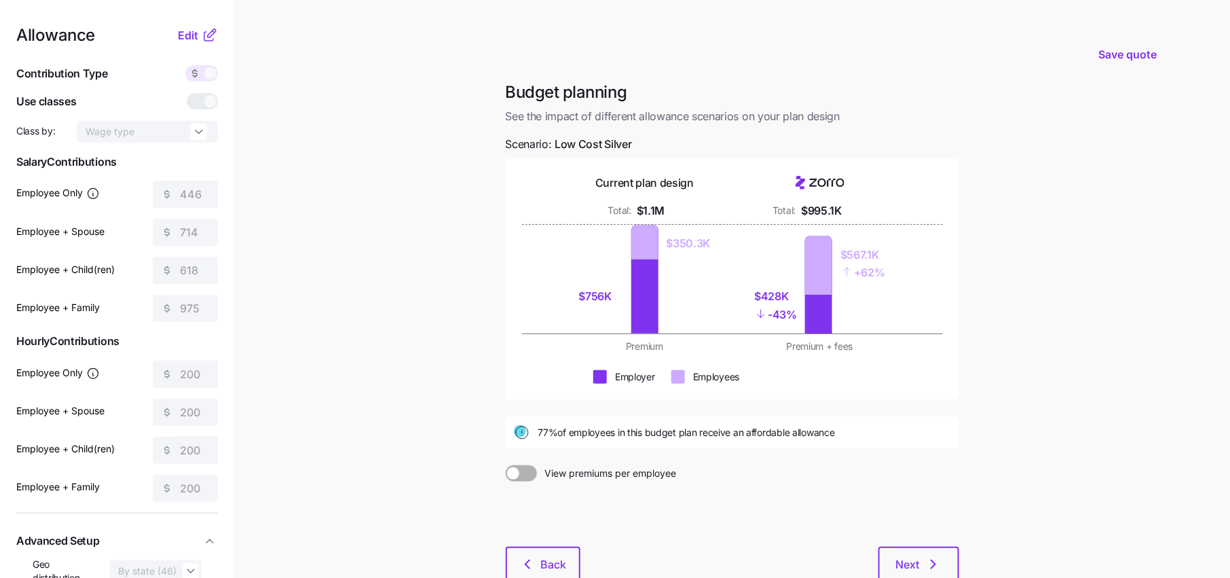
click at [199, 25] on nav "Allowance Edit Contribution Type Use classes Class by: Wage type Salary Contrib…" at bounding box center [117, 333] width 234 height 667
click at [203, 22] on nav "Allowance Edit Contribution Type Use classes Class by: Wage type Salary Contrib…" at bounding box center [117, 333] width 234 height 667
click at [203, 37] on icon at bounding box center [210, 35] width 16 height 16
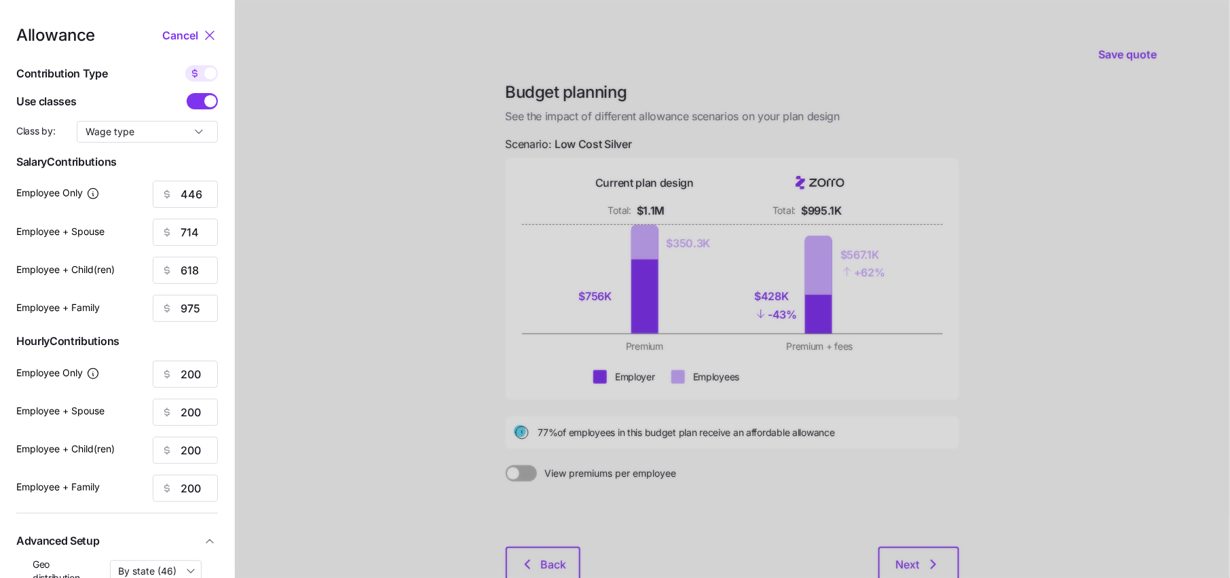
click at [204, 76] on span at bounding box center [194, 73] width 19 height 16
click at [185, 65] on input "checkbox" at bounding box center [185, 65] width 0 height 0
type input "75"
type input "60"
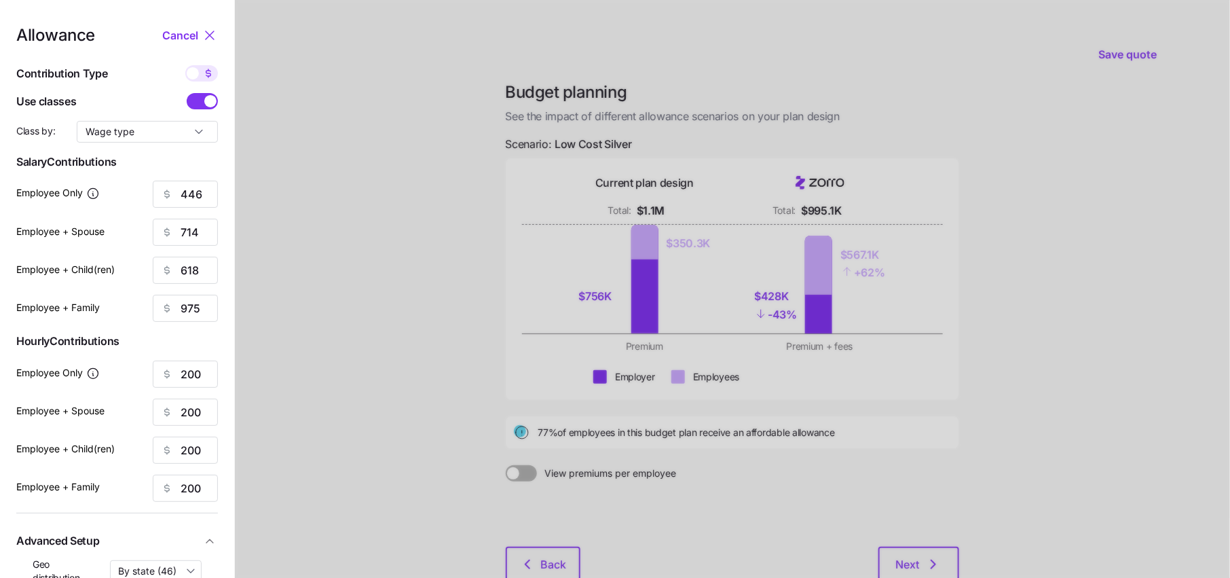
type input "60"
type input "34"
type input "17"
type input "19"
type input "12"
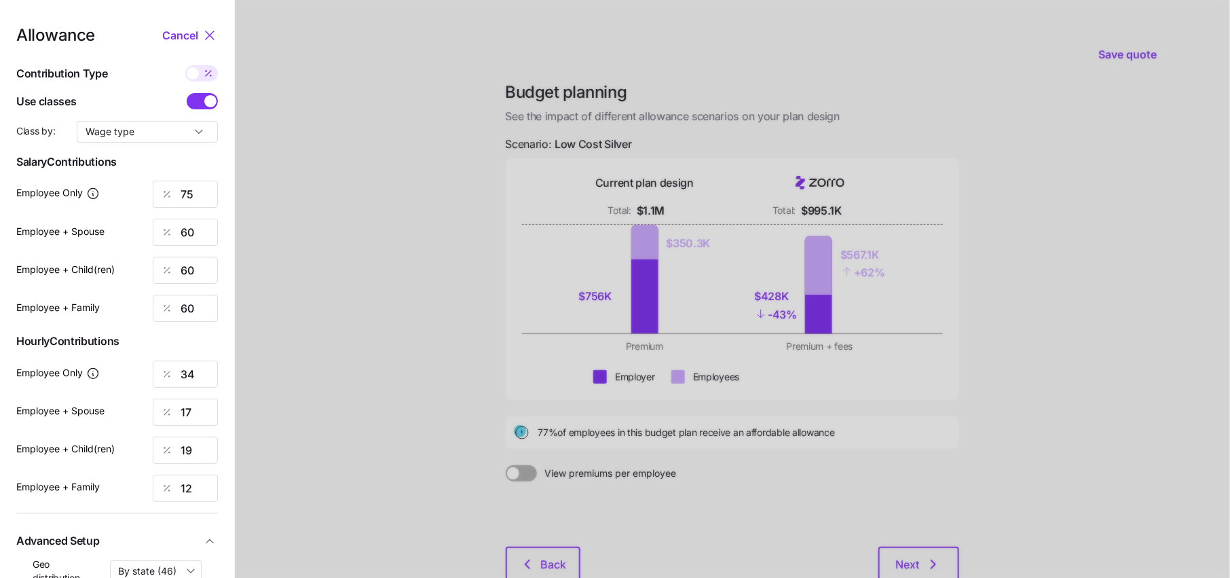
click at [202, 81] on div "Contribution Type" at bounding box center [117, 73] width 202 height 17
click at [203, 73] on icon at bounding box center [208, 73] width 11 height 11
click at [185, 65] on input "checkbox" at bounding box center [185, 65] width 0 height 0
type input "446"
type input "714"
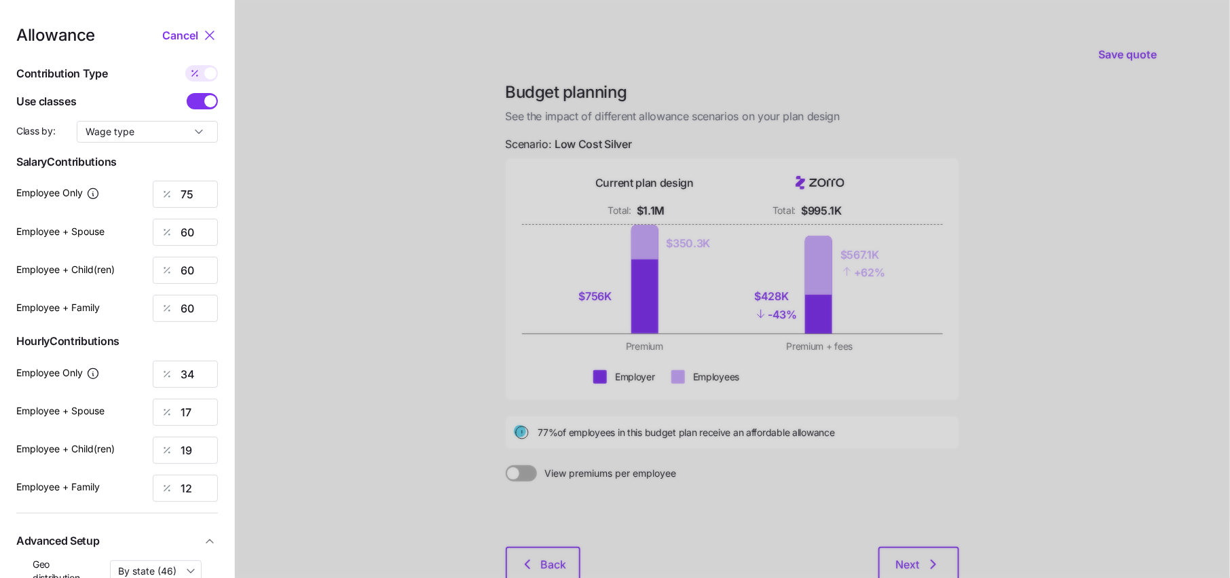
type input "618"
type input "975"
type input "200"
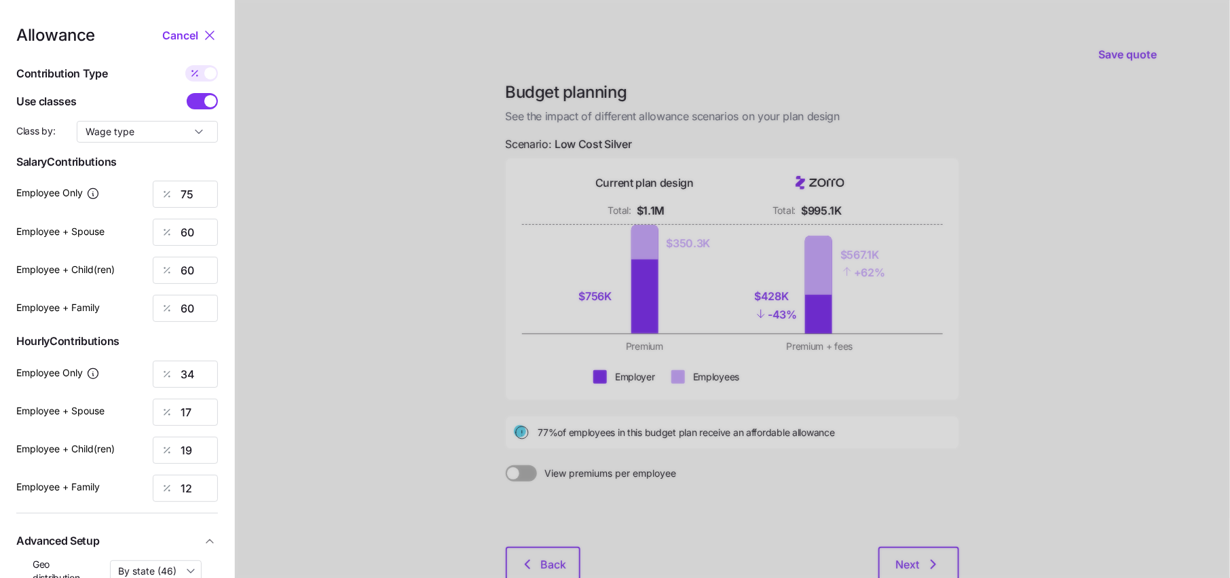
type input "200"
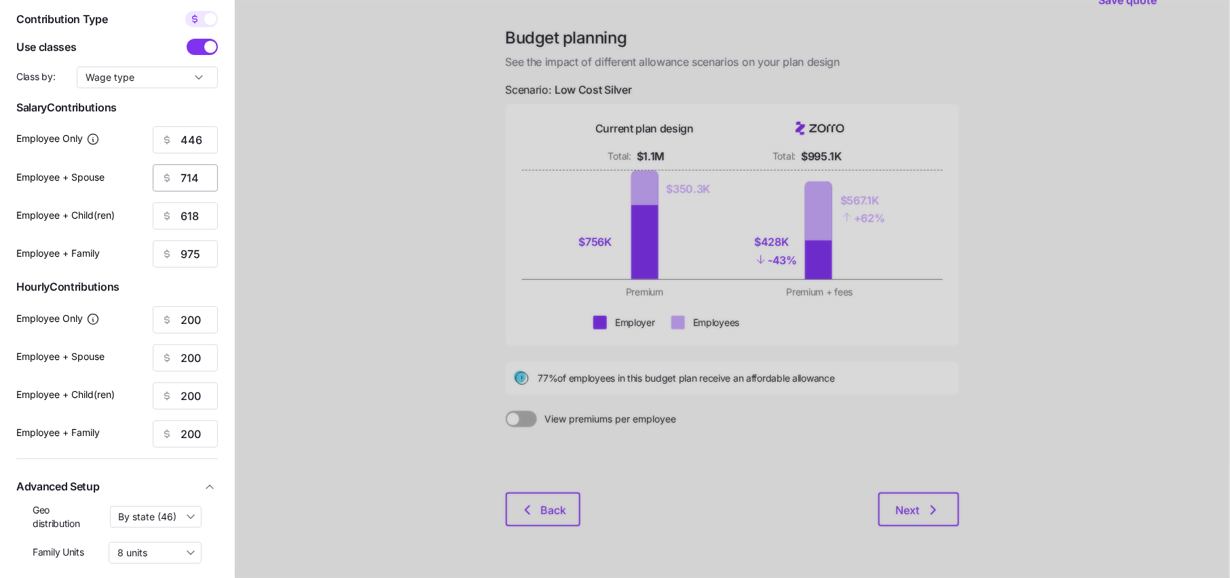
scroll to position [37, 0]
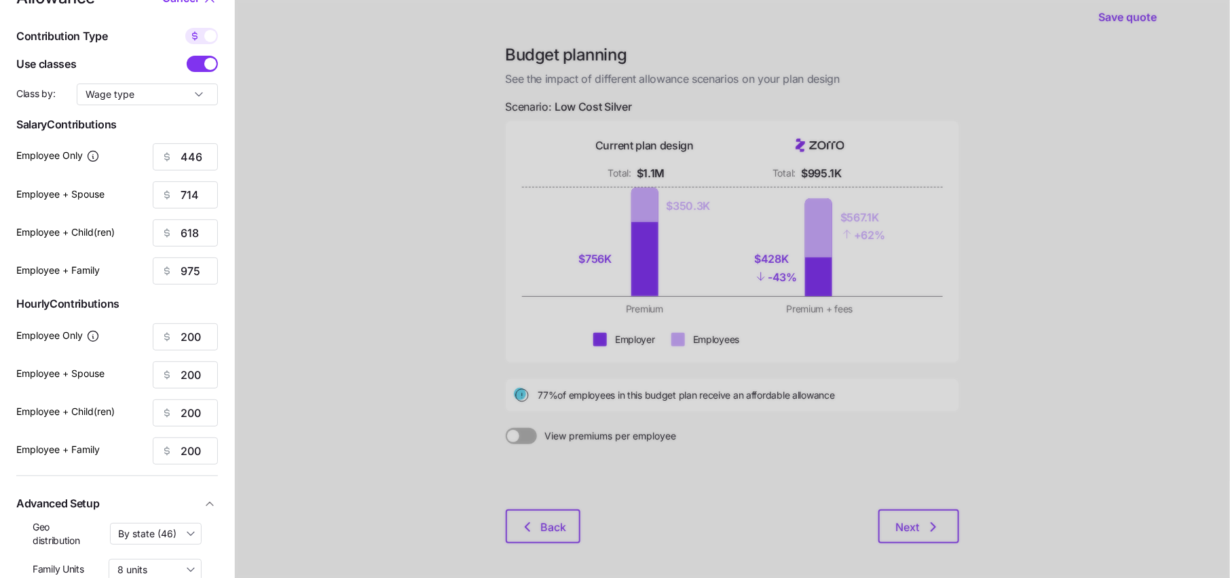
click at [210, 64] on span at bounding box center [210, 64] width 12 height 12
click at [187, 56] on input "checkbox" at bounding box center [187, 56] width 0 height 0
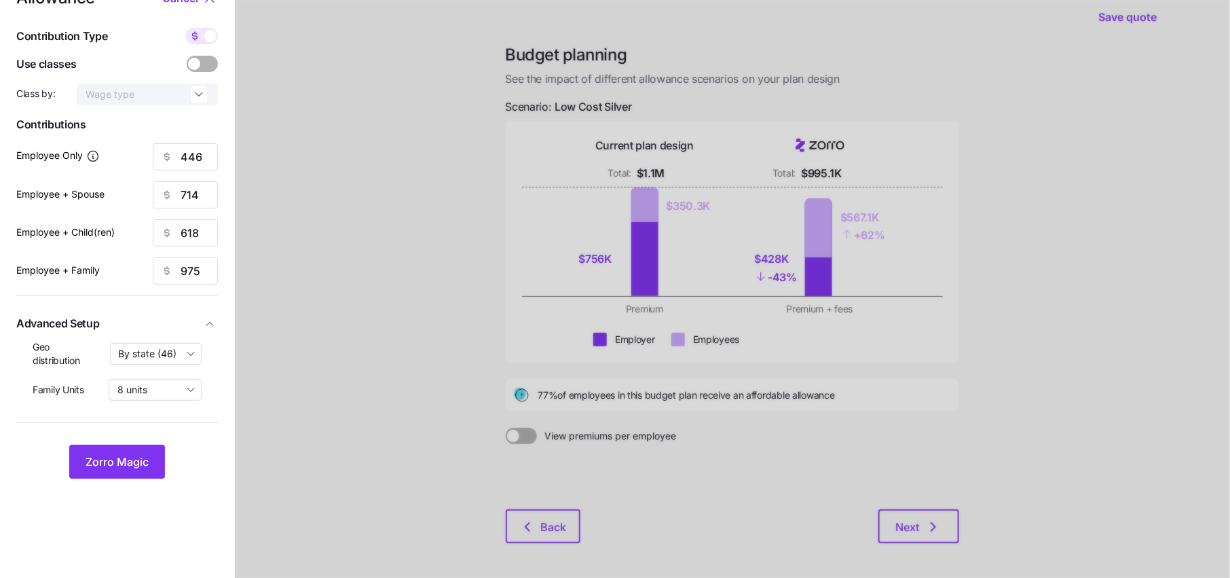
scroll to position [0, 0]
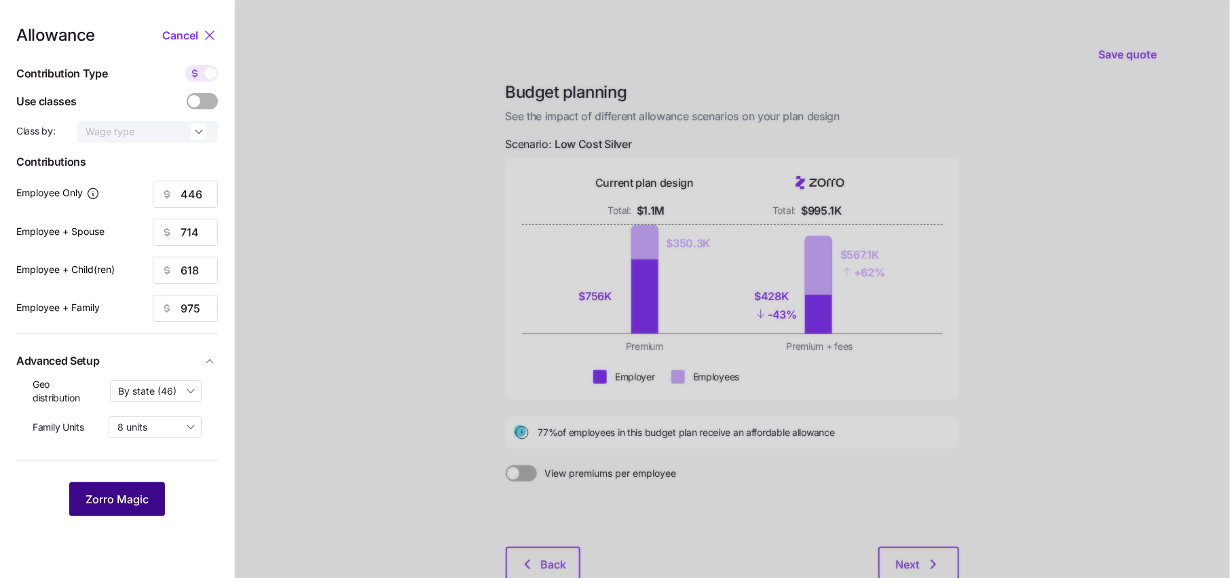
click at [125, 503] on span "Zorro Magic" at bounding box center [117, 499] width 63 height 16
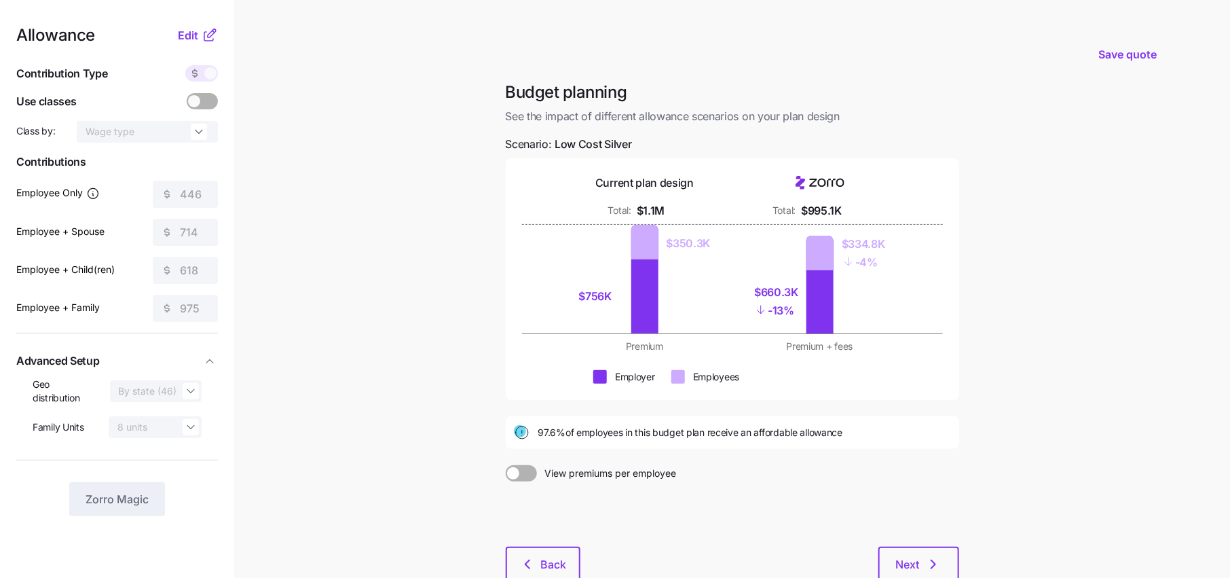
scroll to position [88, 0]
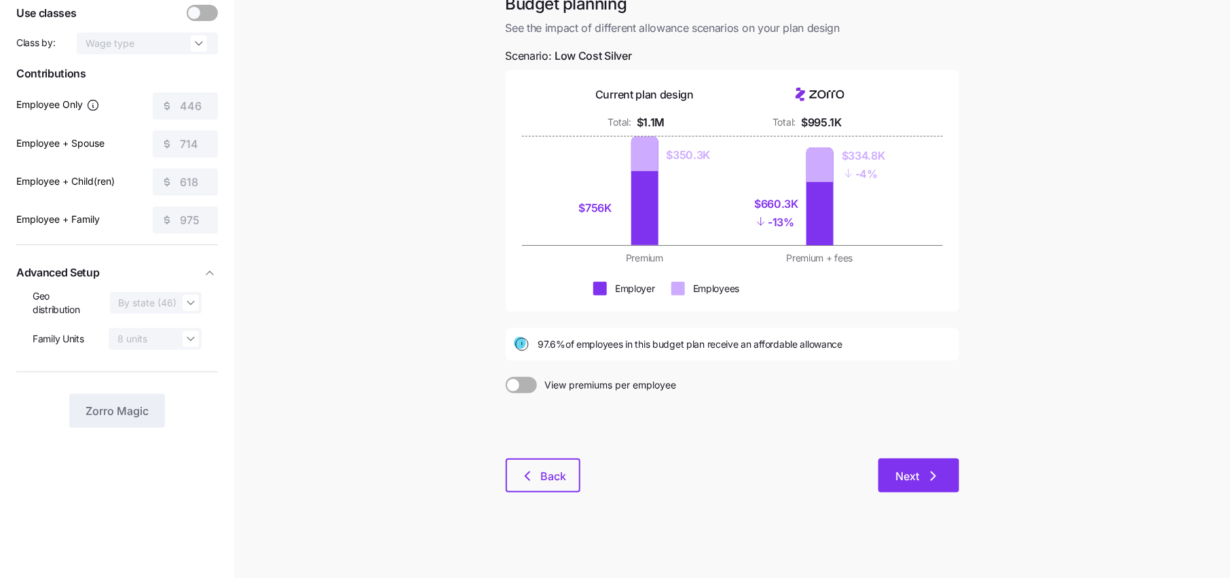
click at [932, 487] on button "Next" at bounding box center [919, 475] width 81 height 34
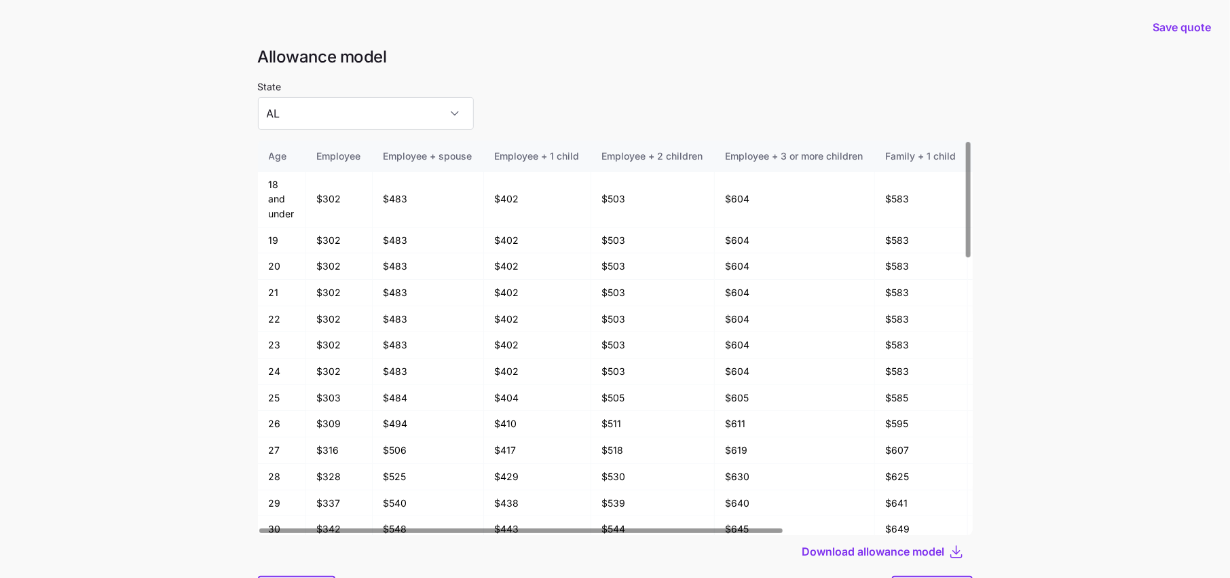
click at [398, 94] on div "State AL" at bounding box center [366, 104] width 216 height 52
click at [396, 103] on input "AL" at bounding box center [366, 113] width 216 height 33
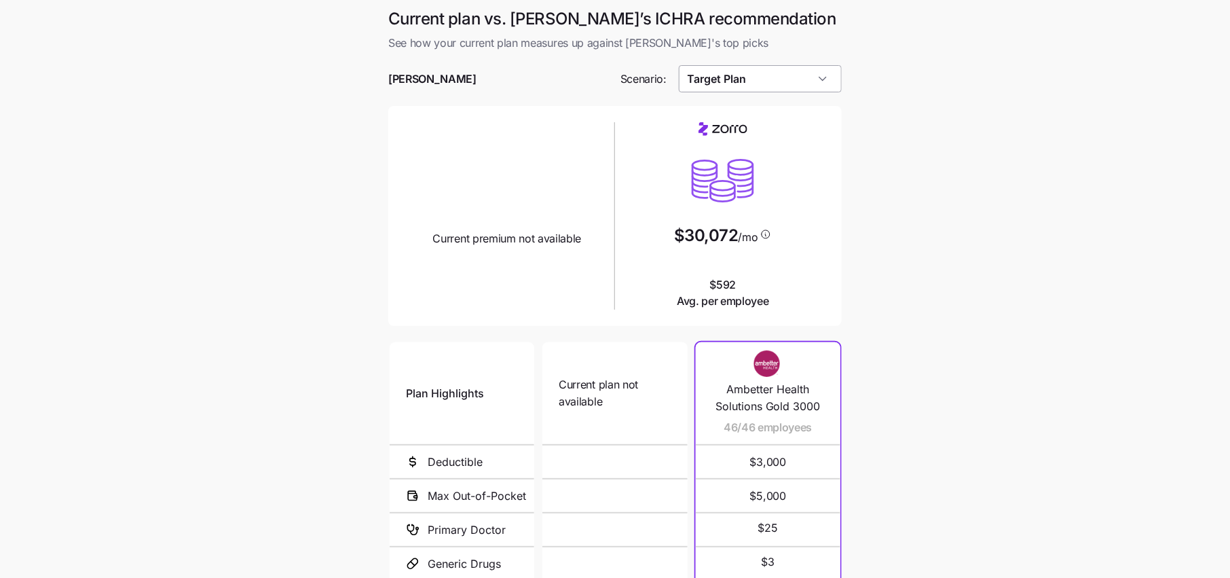
click at [752, 71] on input "Target Plan" at bounding box center [761, 78] width 164 height 27
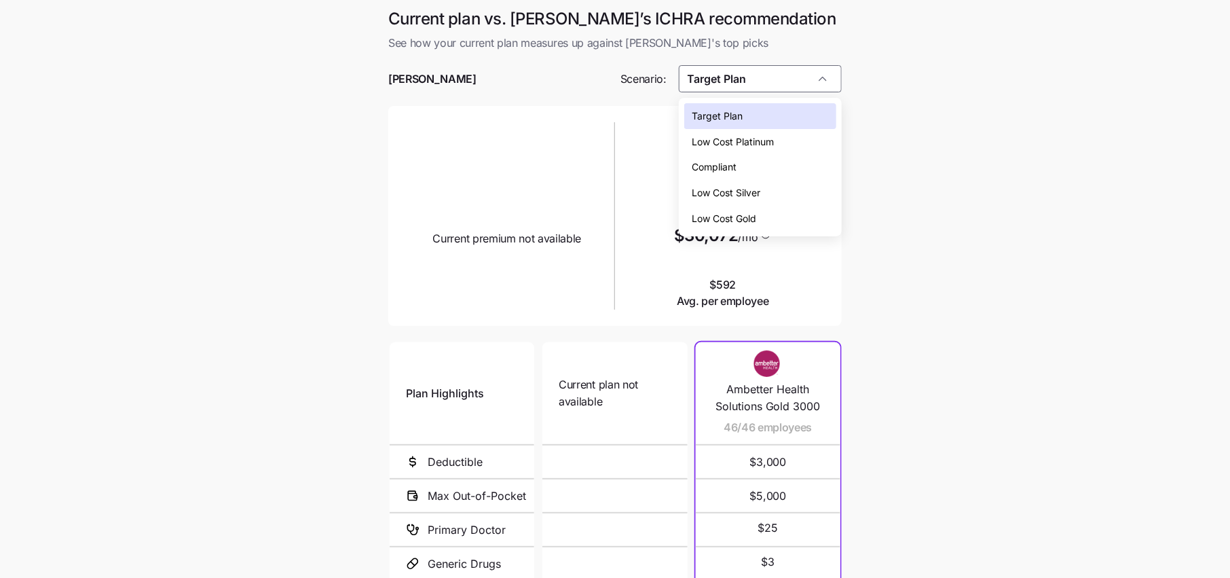
click at [737, 191] on span "Low Cost Silver" at bounding box center [727, 192] width 69 height 15
type input "Low Cost Silver"
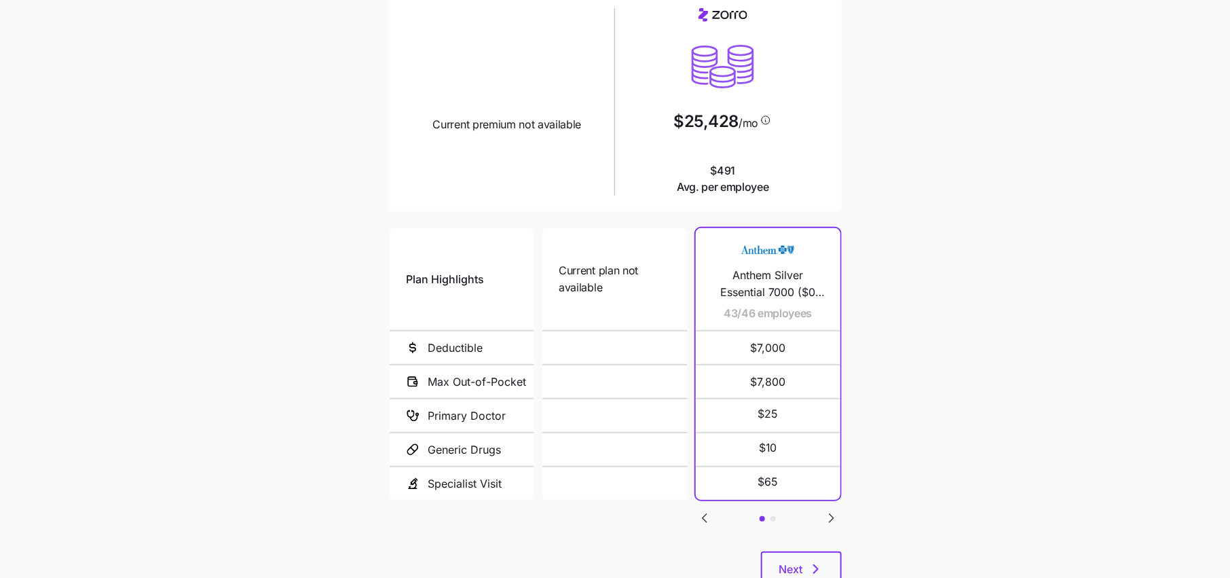
scroll to position [136, 0]
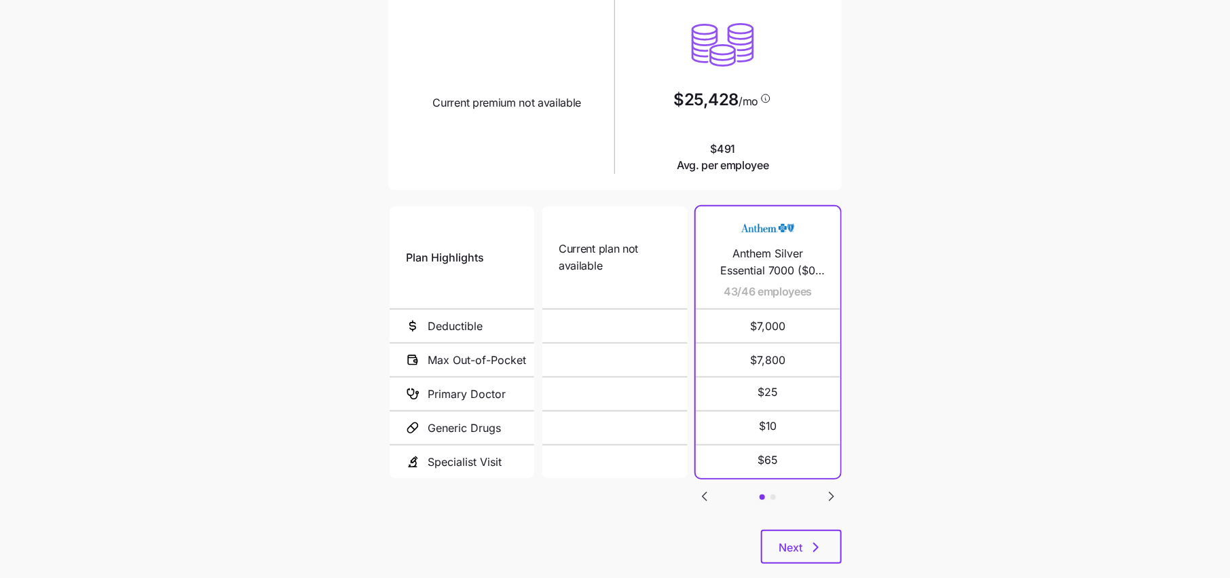
click at [827, 492] on icon "Go to next slide" at bounding box center [832, 496] width 16 height 16
click at [809, 552] on icon "button" at bounding box center [816, 547] width 16 height 16
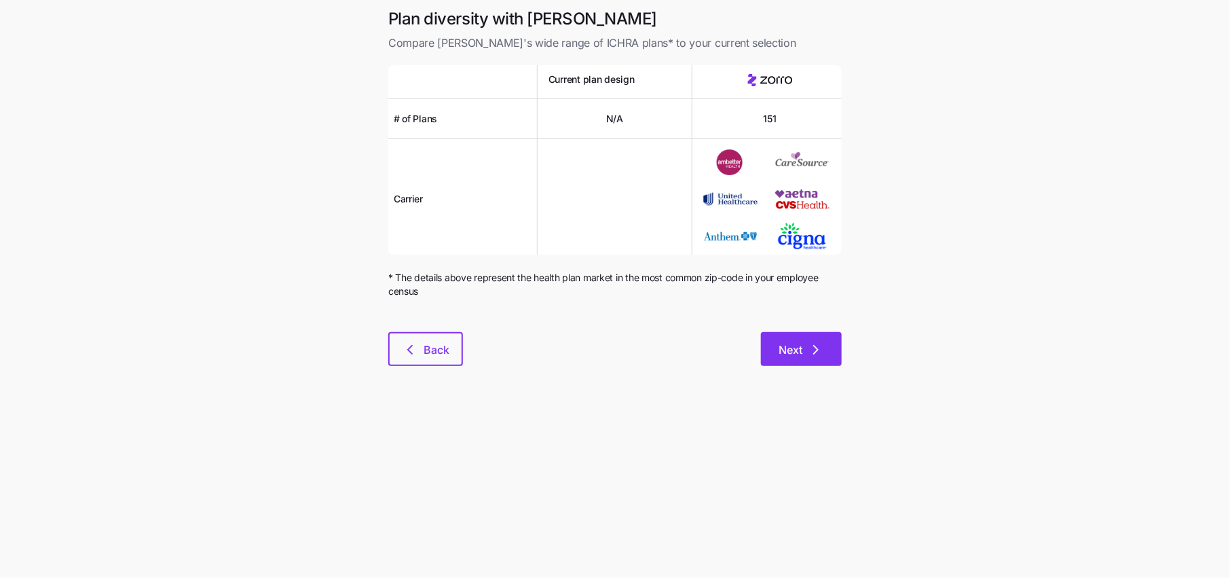
click at [817, 363] on button "Next" at bounding box center [801, 349] width 81 height 34
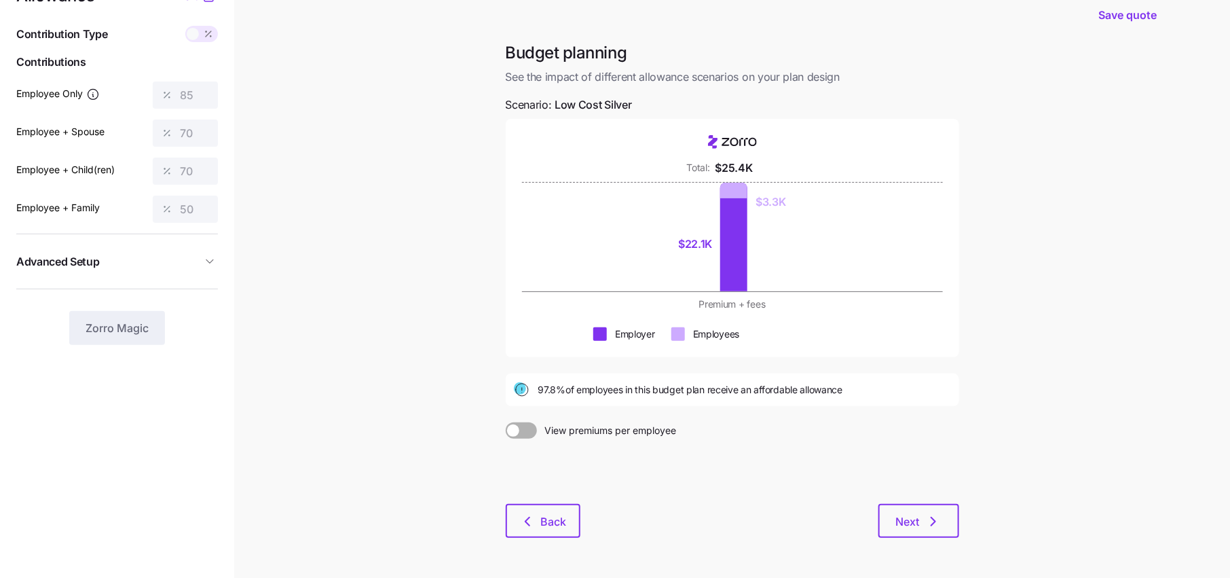
scroll to position [48, 0]
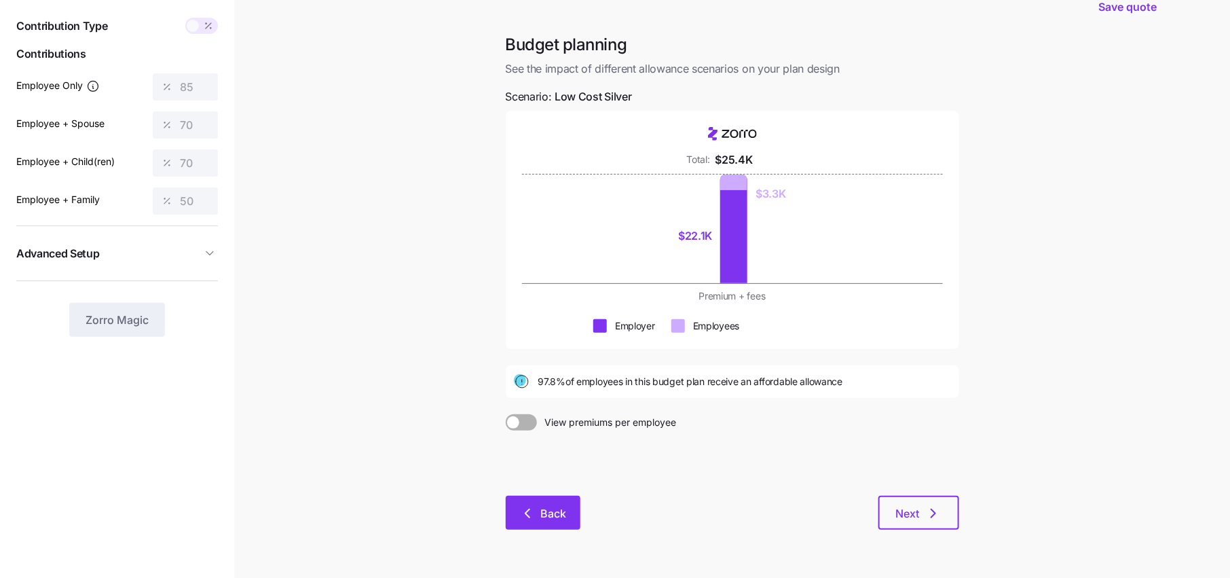
click at [565, 503] on button "Back" at bounding box center [543, 513] width 75 height 34
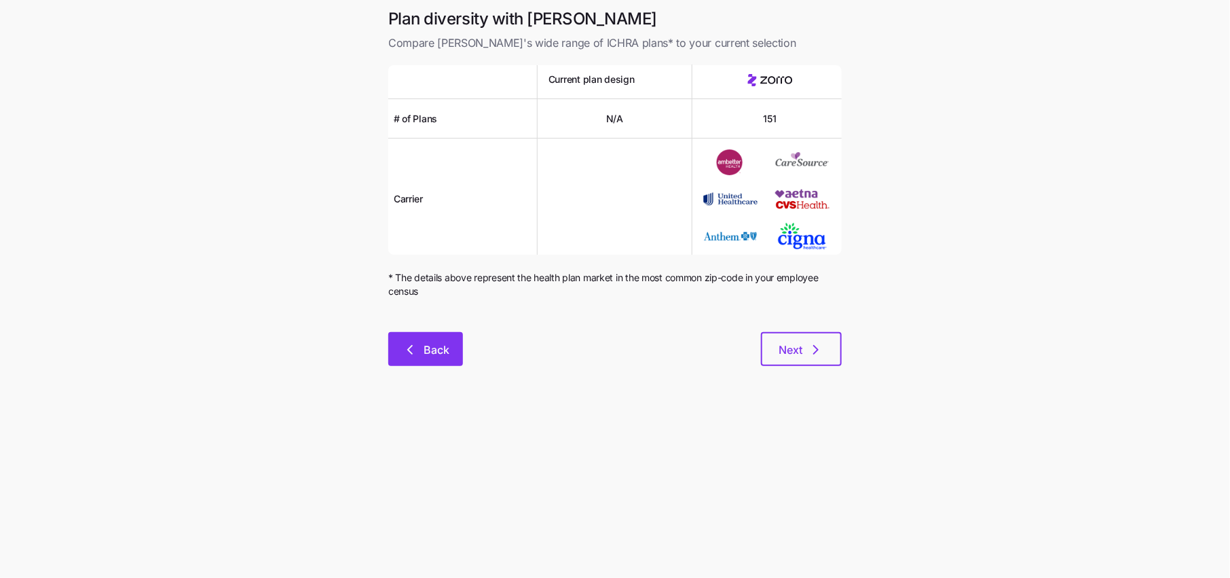
click at [452, 361] on button "Back" at bounding box center [425, 349] width 75 height 34
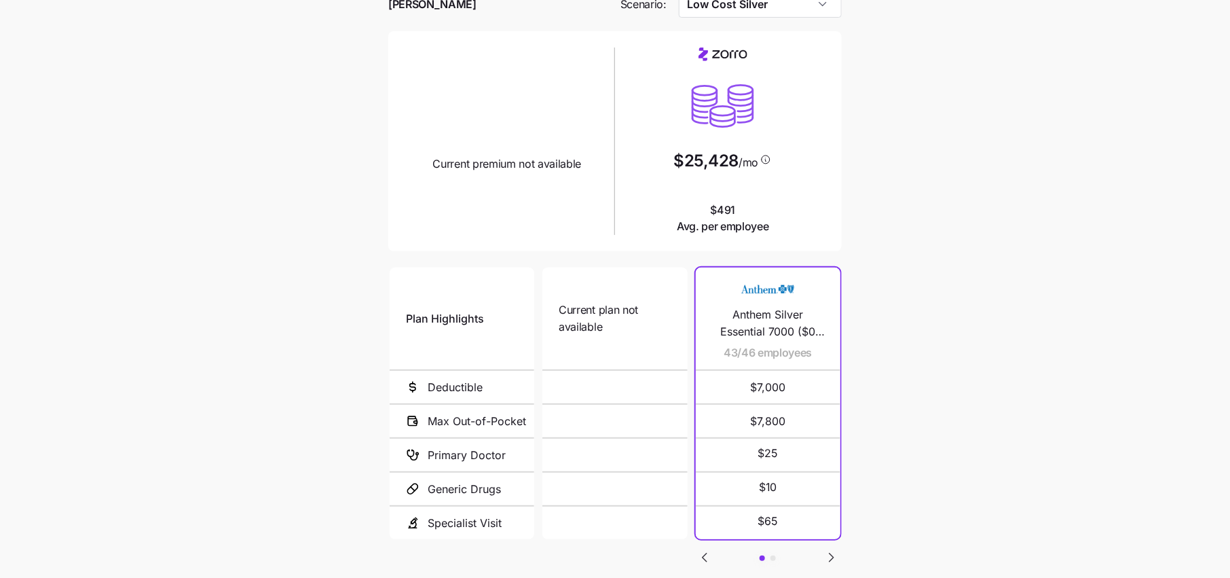
scroll to position [109, 0]
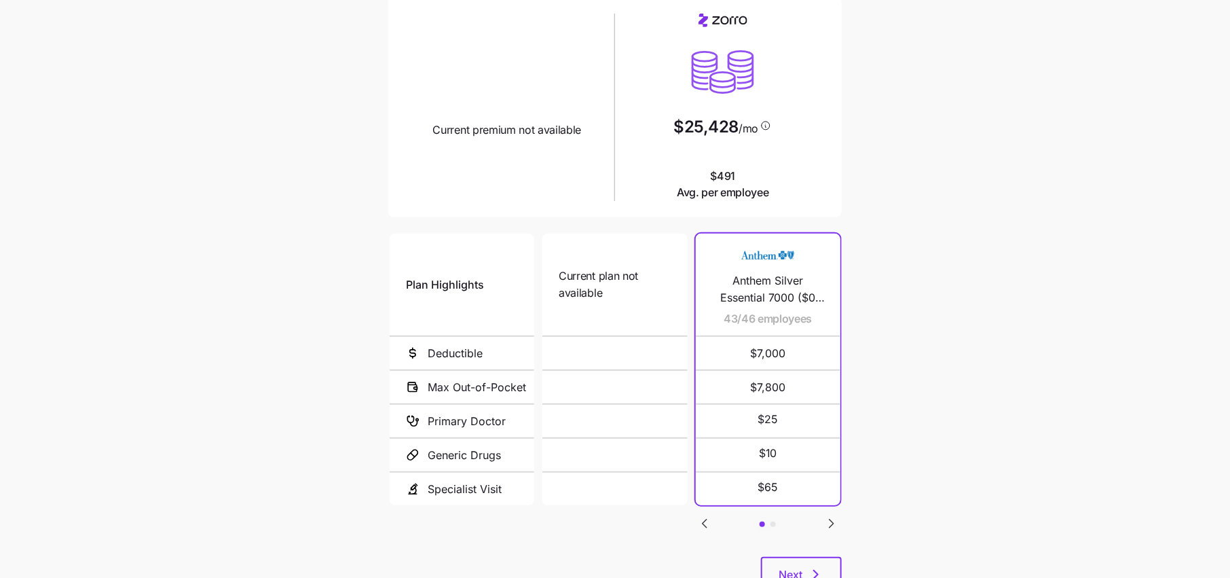
click at [704, 519] on icon "Go to previous slide" at bounding box center [705, 523] width 16 height 16
click at [828, 520] on icon "Go to next slide" at bounding box center [832, 523] width 16 height 16
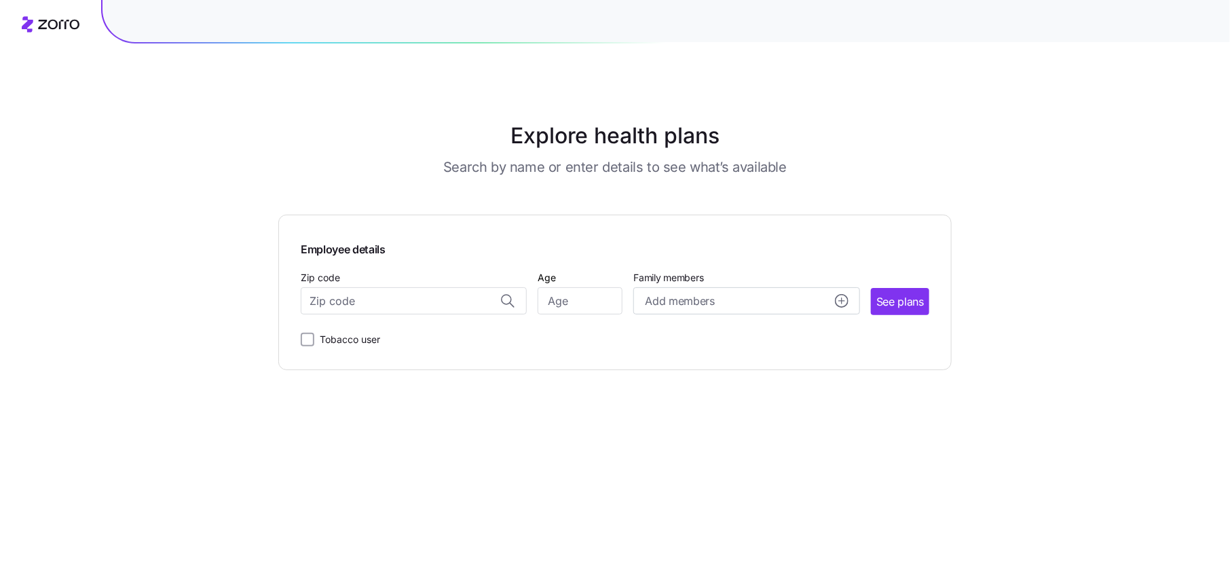
click at [372, 188] on main "Explore health plans Search by name or enter details to see what’s available Em…" at bounding box center [615, 289] width 674 height 578
click at [454, 298] on input "Zip code" at bounding box center [414, 300] width 226 height 27
click at [1067, 108] on div "Explore health plans Search by name or enter details to see what’s available Em…" at bounding box center [615, 289] width 1230 height 578
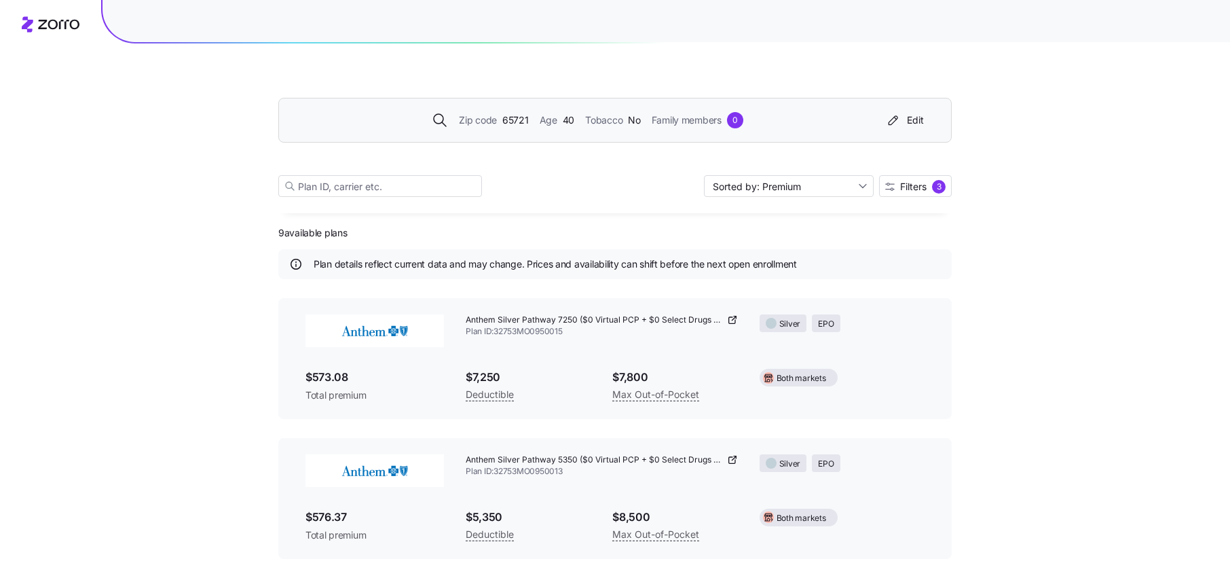
scroll to position [397, 0]
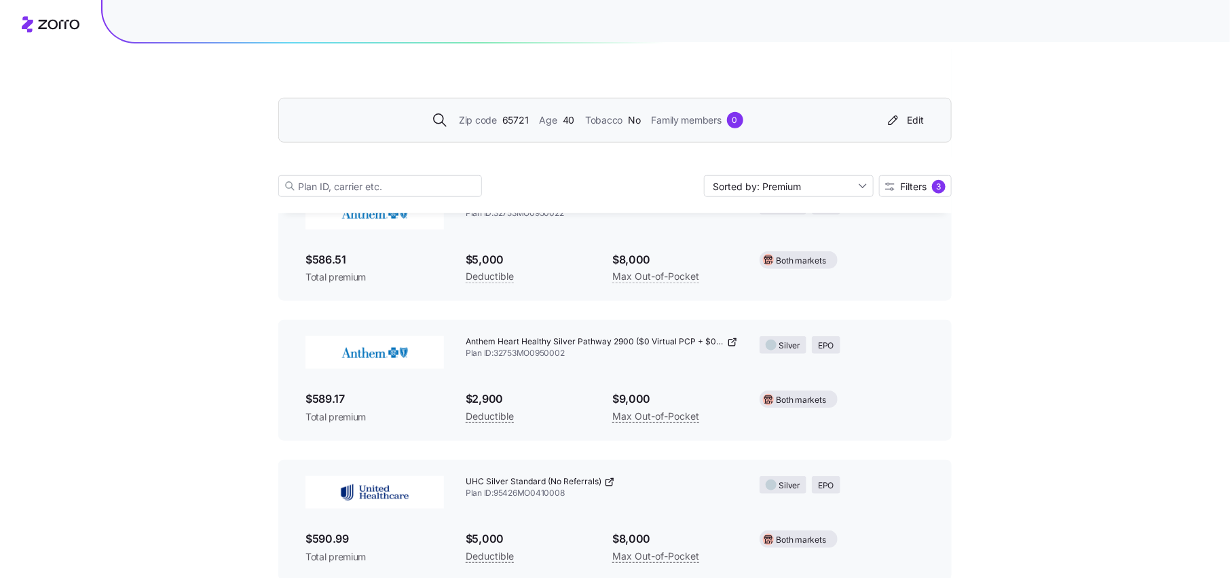
click at [556, 122] on div "Age [DEMOGRAPHIC_DATA]" at bounding box center [557, 120] width 35 height 15
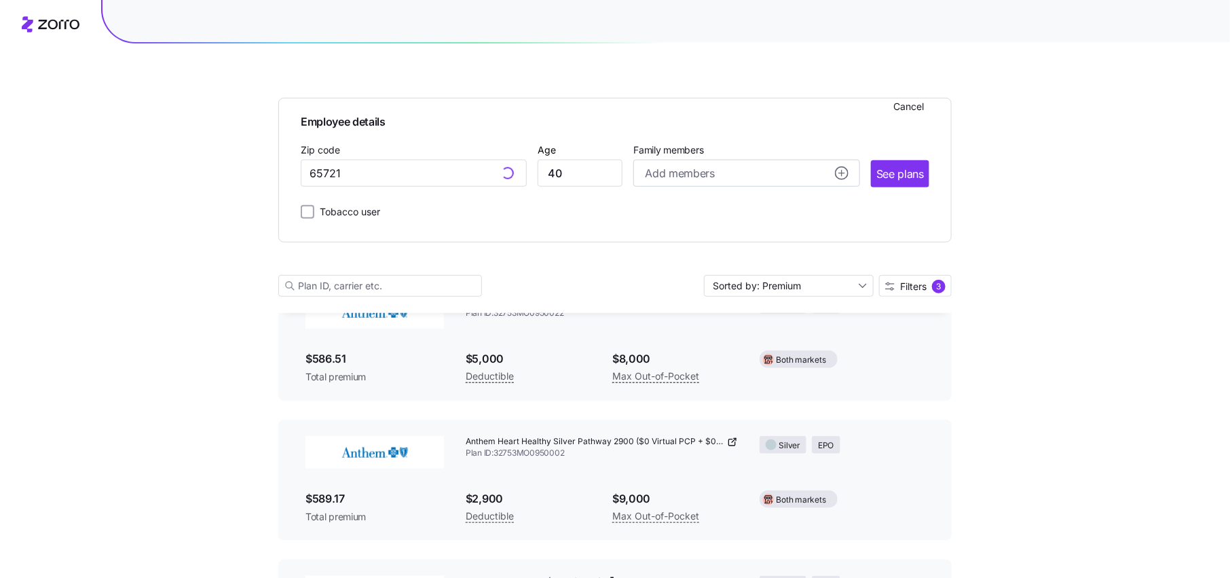
scroll to position [496, 0]
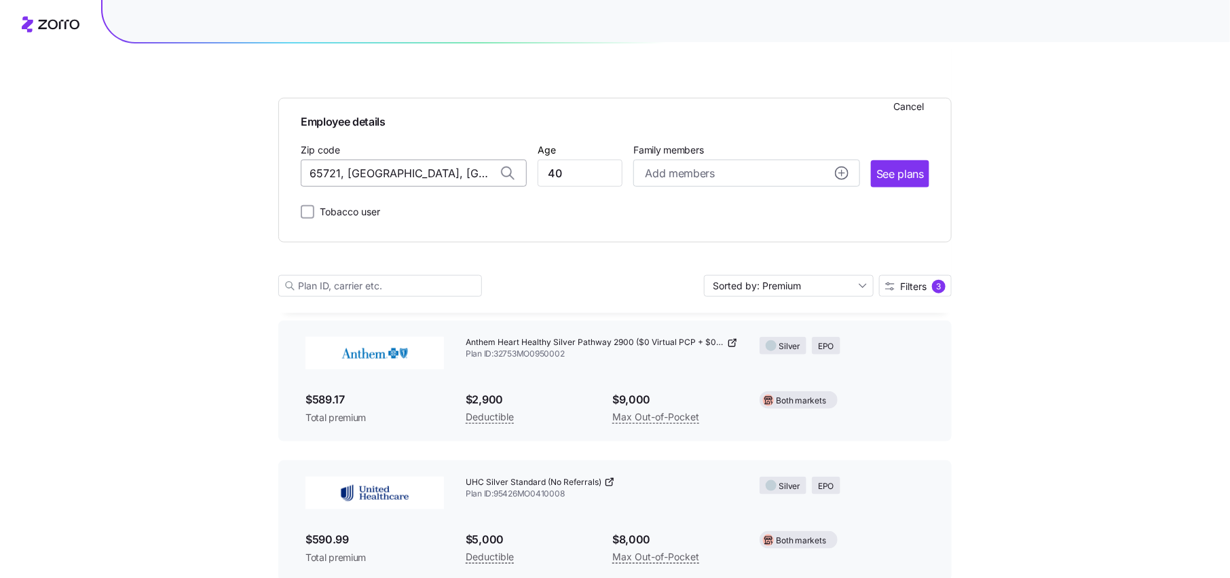
click at [441, 172] on input "65721, Greene County, MO" at bounding box center [414, 173] width 226 height 27
click at [415, 208] on span "46062, Hamilton County, IN" at bounding box center [411, 209] width 190 height 17
type input "46062, Hamilton County, IN"
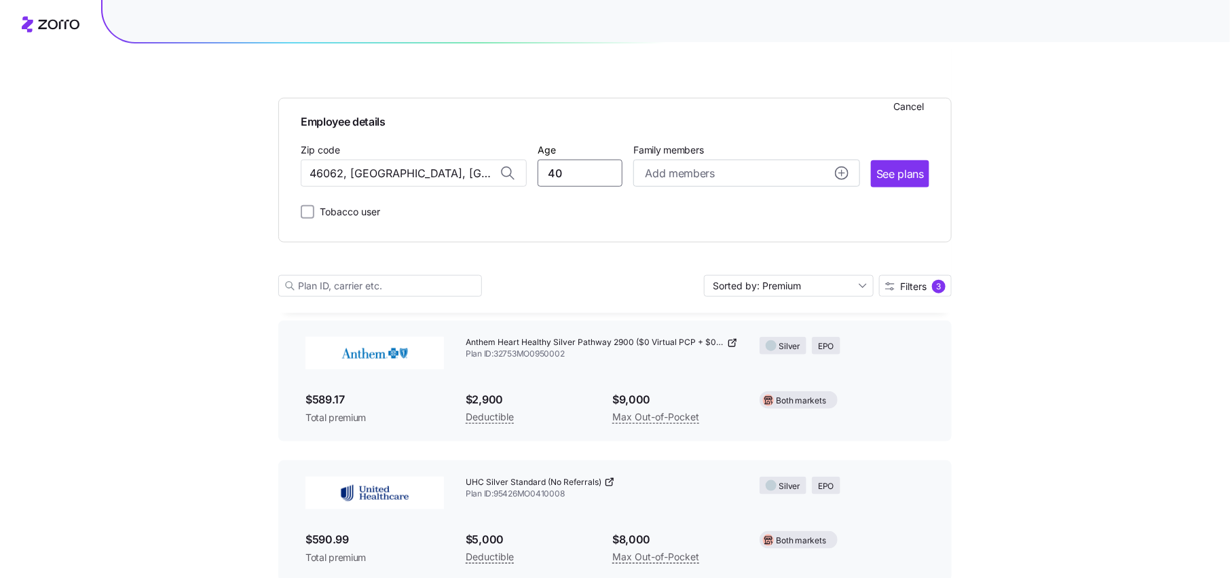
click at [557, 179] on input "40" at bounding box center [580, 173] width 85 height 27
click at [583, 179] on input "40" at bounding box center [580, 173] width 85 height 27
click at [674, 168] on span "Add members" at bounding box center [679, 173] width 69 height 17
click at [895, 172] on span "See plans" at bounding box center [901, 174] width 48 height 17
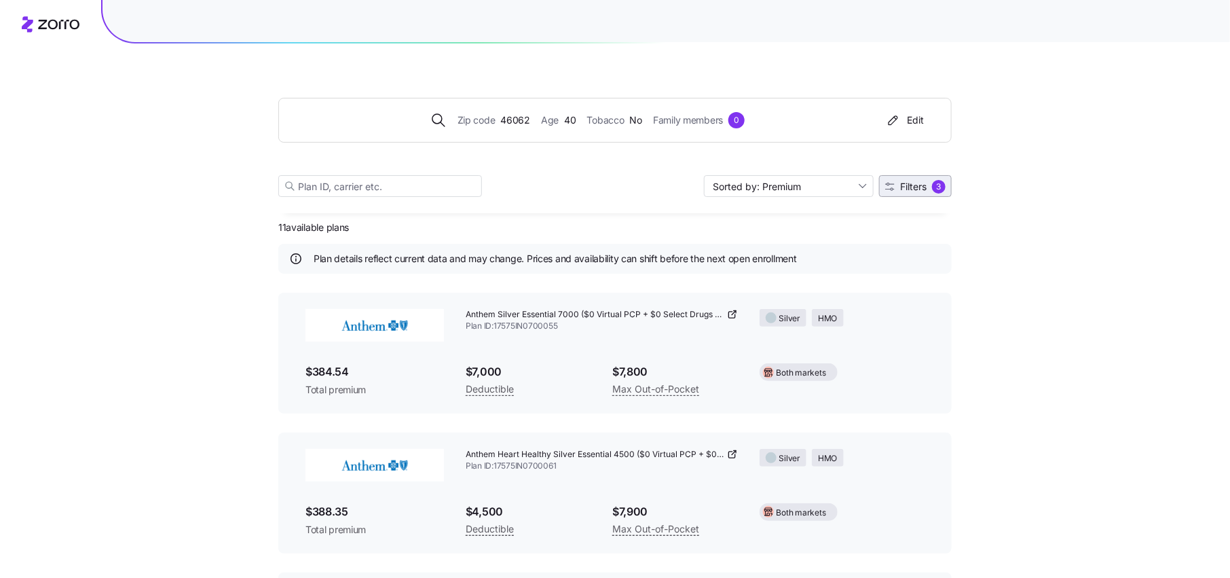
click at [917, 183] on span "Filters" at bounding box center [913, 187] width 26 height 10
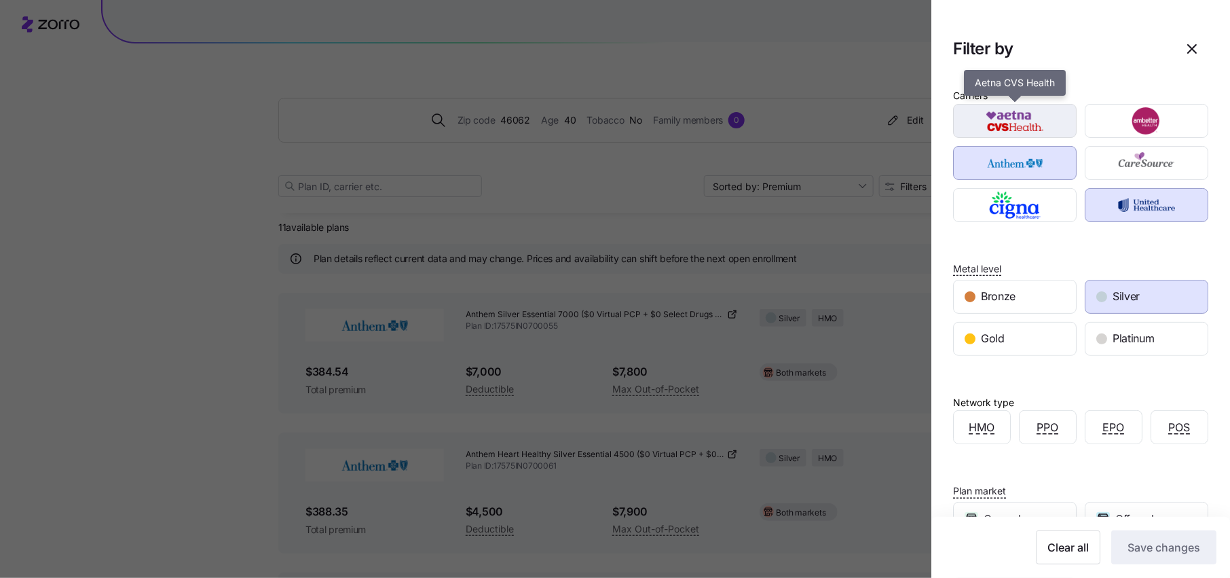
drag, startPoint x: 1049, startPoint y: 120, endPoint x: 1067, endPoint y: 120, distance: 17.7
click at [1049, 120] on img "button" at bounding box center [1016, 120] width 100 height 27
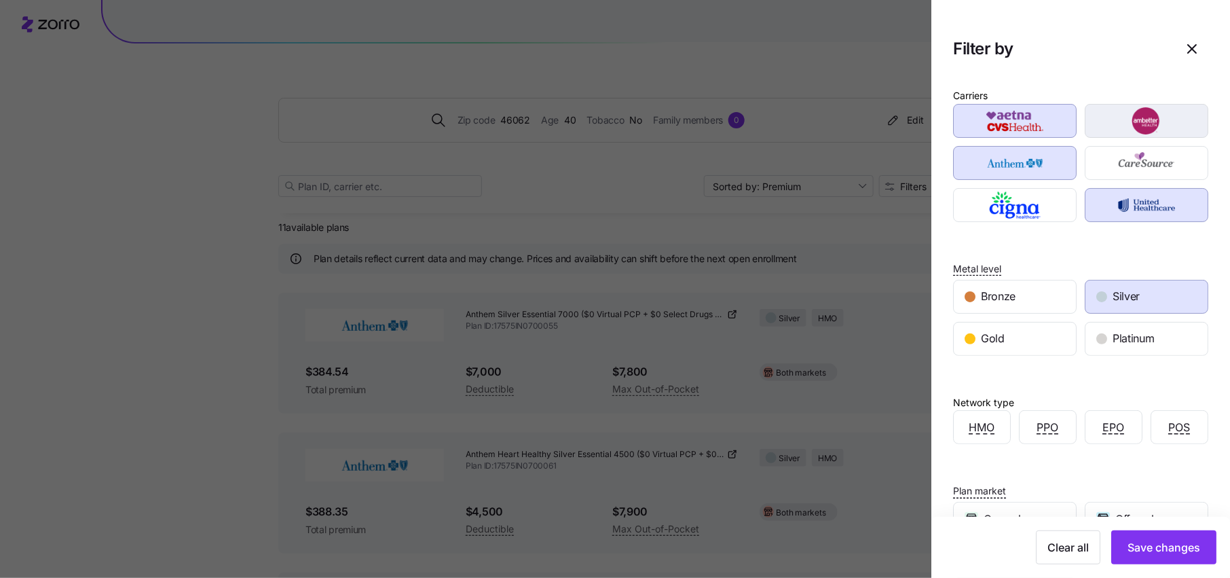
click at [1137, 123] on img "button" at bounding box center [1147, 120] width 100 height 27
click at [1137, 163] on img "button" at bounding box center [1147, 162] width 100 height 27
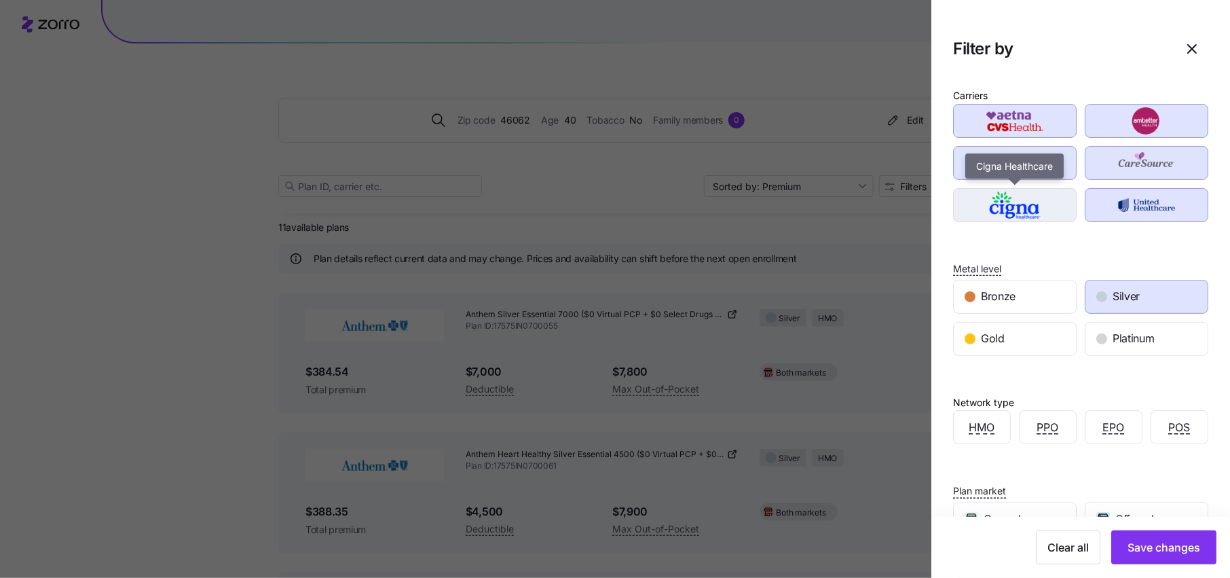
click at [1030, 200] on img "button" at bounding box center [1016, 204] width 100 height 27
click at [1120, 296] on span "Silver" at bounding box center [1126, 296] width 27 height 17
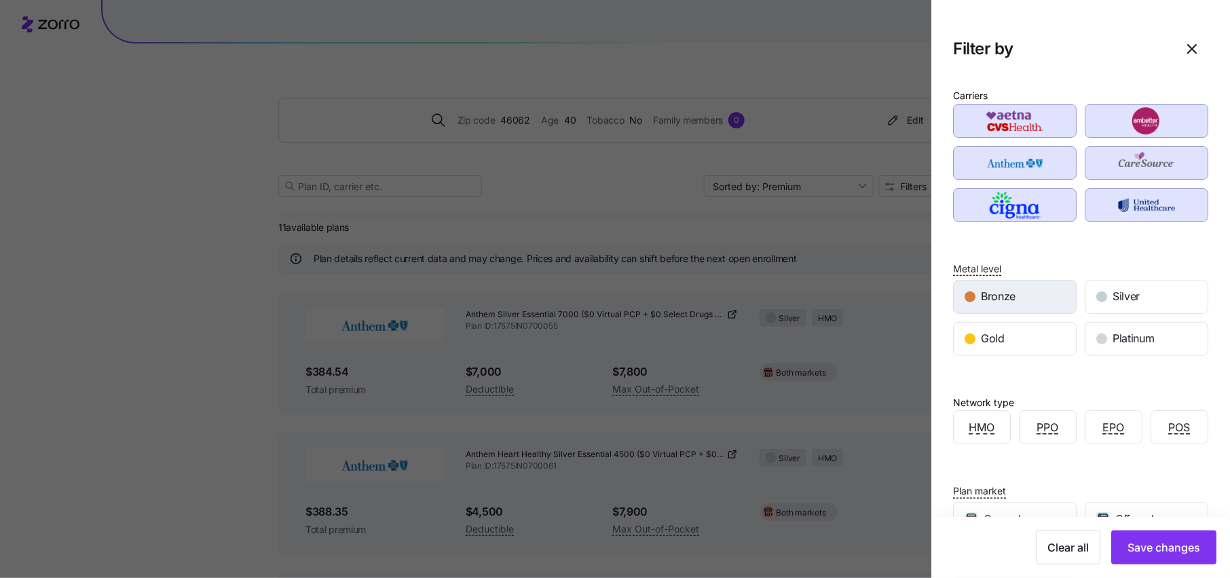
click at [1025, 296] on div "Bronze" at bounding box center [1015, 296] width 122 height 33
click at [1126, 296] on span "Silver" at bounding box center [1126, 296] width 27 height 17
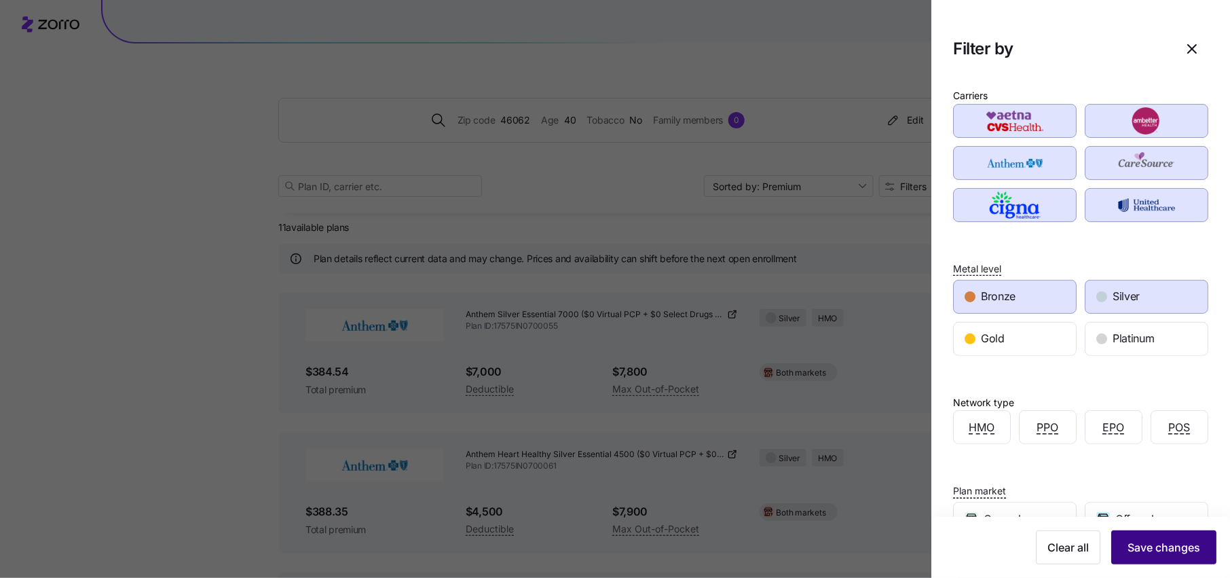
click at [1170, 545] on span "Save changes" at bounding box center [1164, 547] width 73 height 16
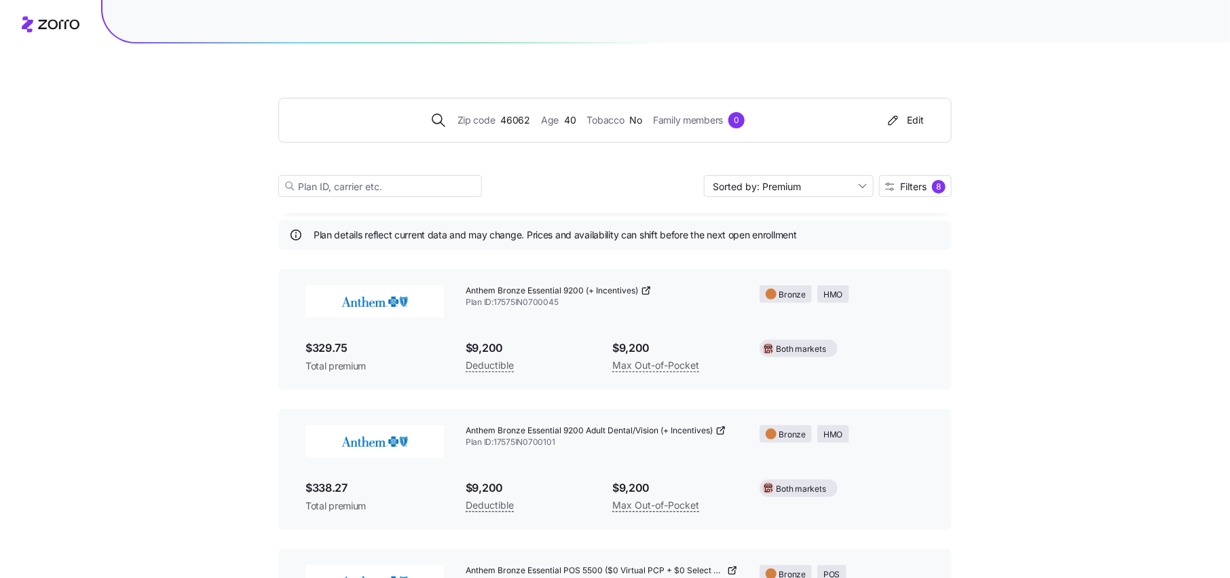
scroll to position [31, 0]
click at [922, 194] on button "Filters 8" at bounding box center [915, 186] width 73 height 22
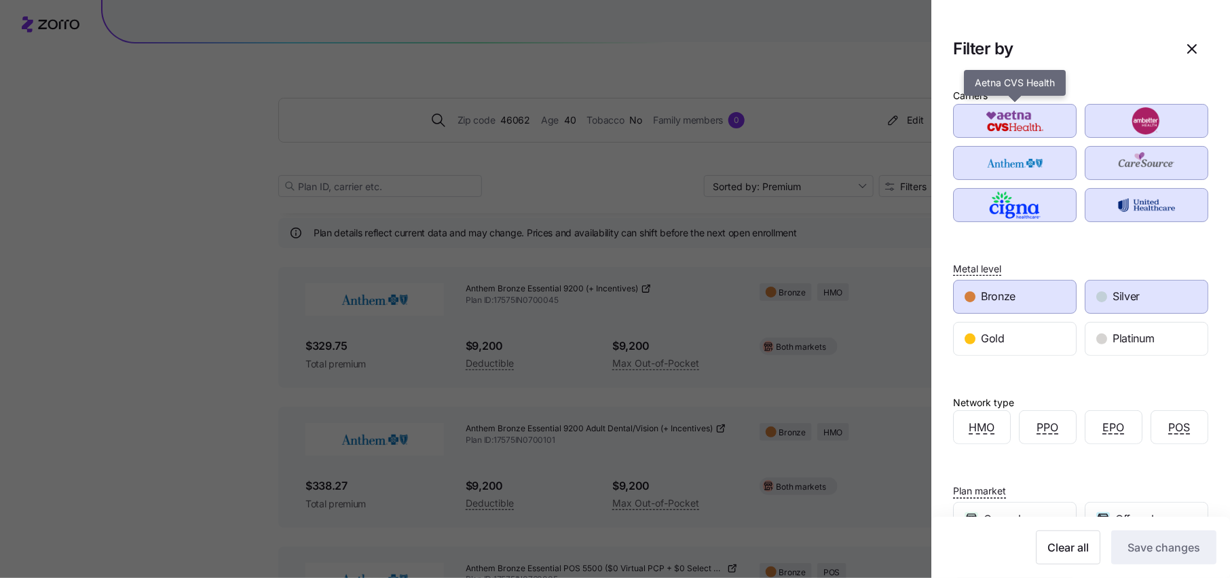
click at [1034, 119] on img "button" at bounding box center [1016, 120] width 100 height 27
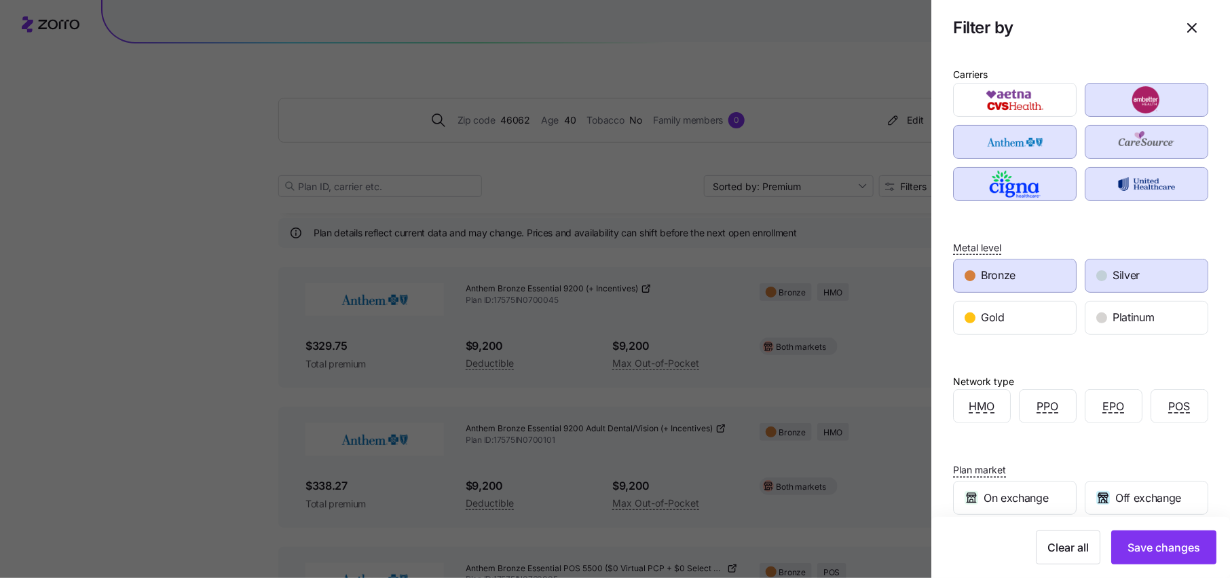
scroll to position [0, 0]
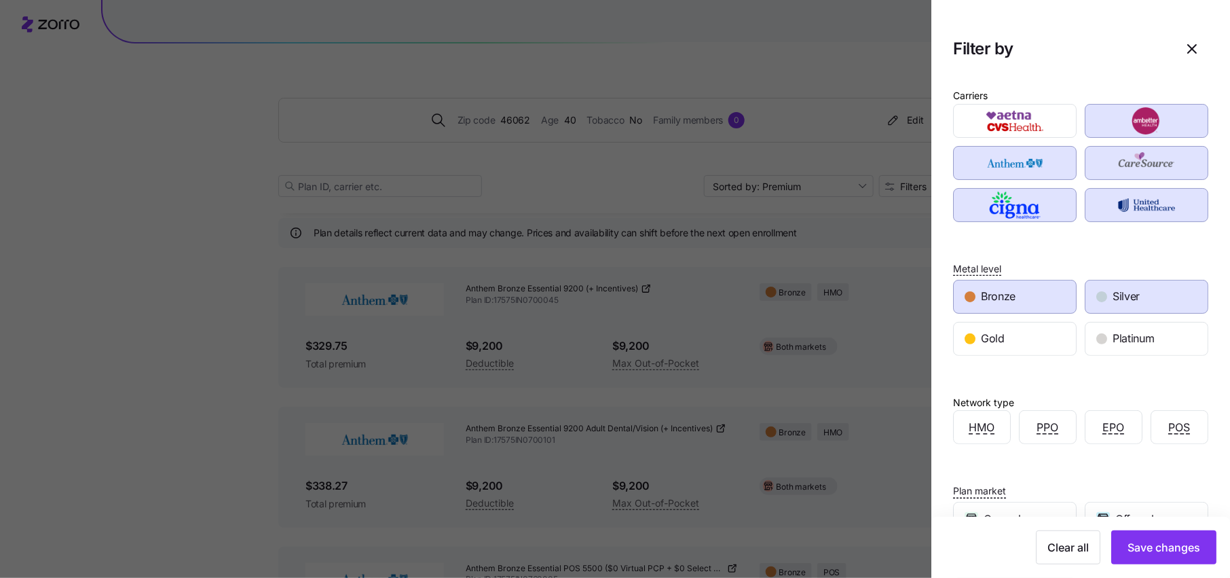
click at [1158, 528] on div "Clear all Save changes" at bounding box center [1081, 547] width 299 height 61
click at [1158, 545] on span "Save changes" at bounding box center [1164, 547] width 73 height 16
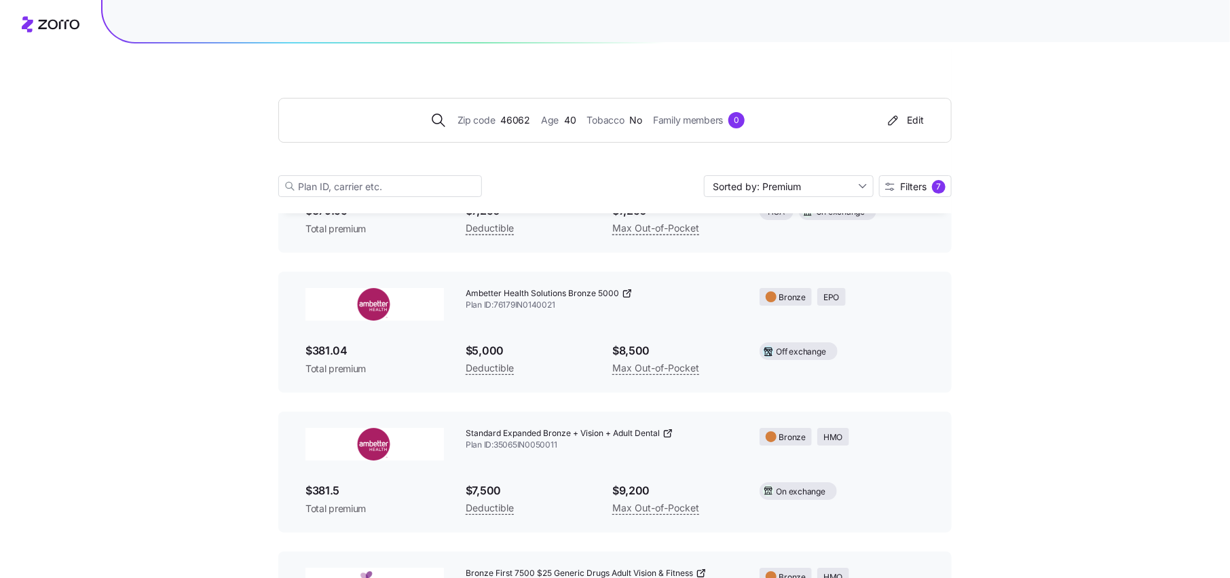
scroll to position [2119, 0]
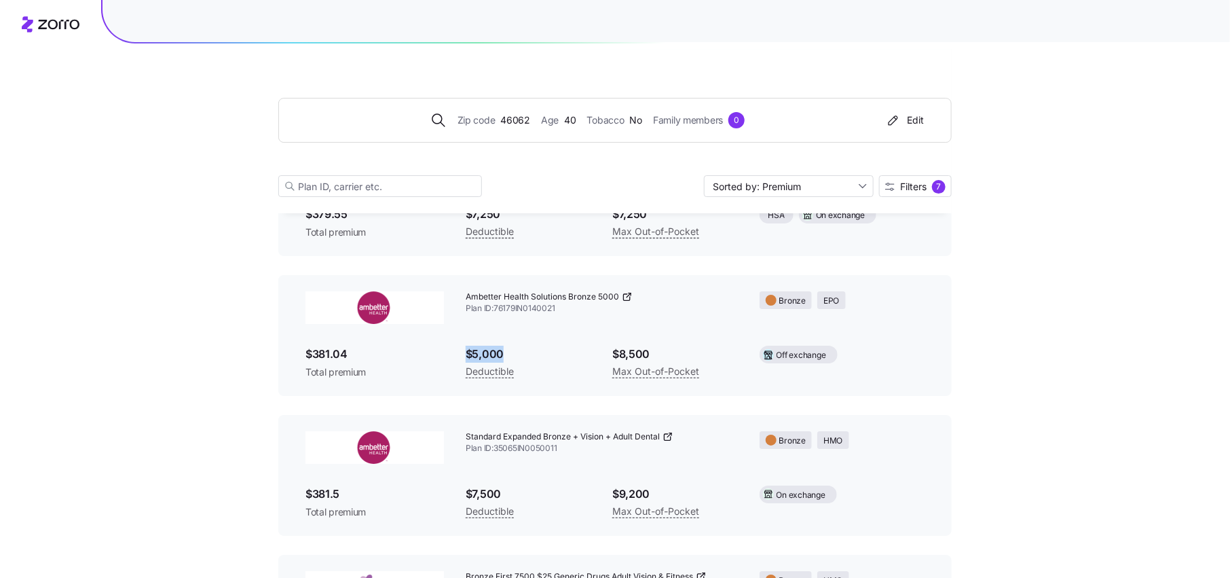
drag, startPoint x: 504, startPoint y: 358, endPoint x: 456, endPoint y: 358, distance: 48.2
click at [456, 358] on div "$5,000 Deductible" at bounding box center [528, 363] width 147 height 56
click at [575, 352] on span "$5,000" at bounding box center [528, 354] width 125 height 17
drag, startPoint x: 666, startPoint y: 353, endPoint x: 591, endPoint y: 353, distance: 75.4
click at [592, 353] on div "Ambetter Health Solutions Bronze 5000 Plan ID: 76179IN0140021 Bronze EPO $381.0…" at bounding box center [615, 335] width 641 height 110
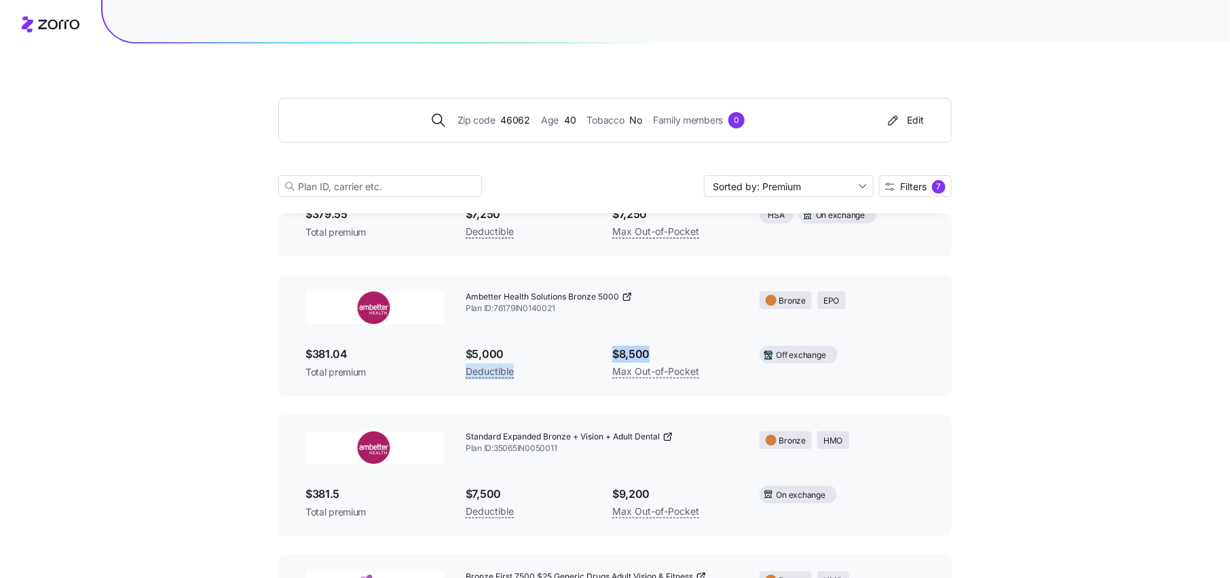
click at [695, 358] on span "$8,500" at bounding box center [674, 354] width 125 height 17
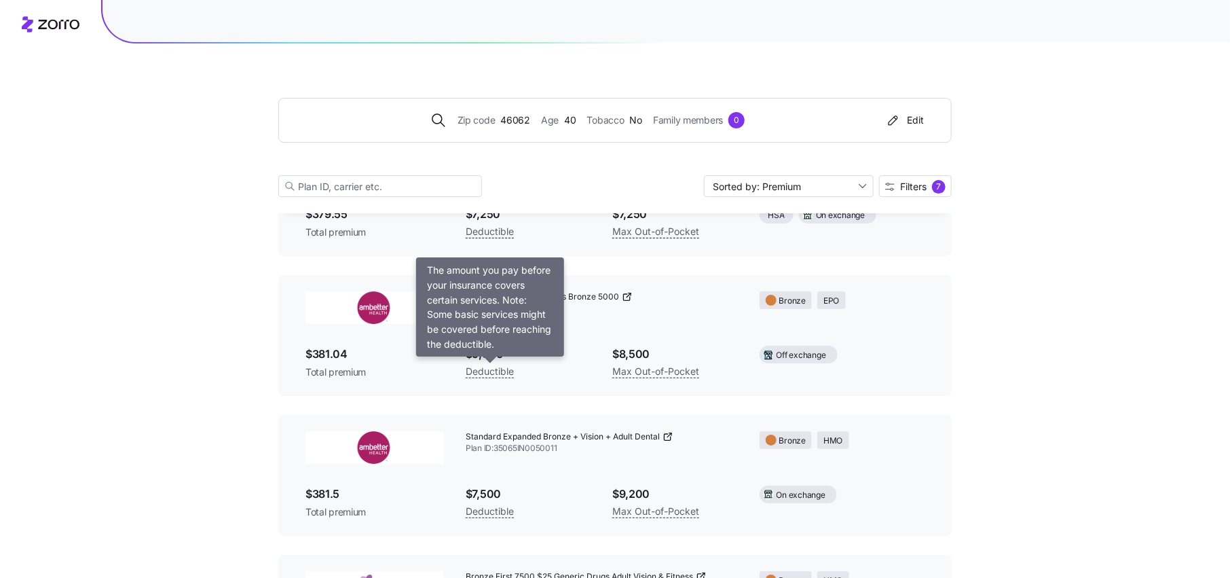
scroll to position [2090, 0]
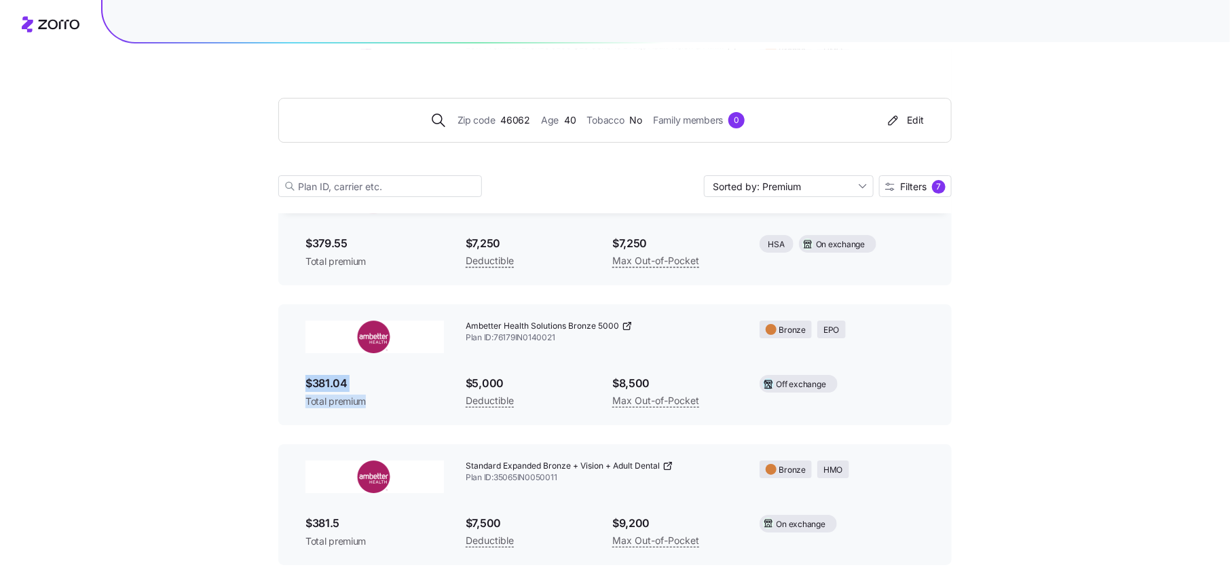
drag, startPoint x: 367, startPoint y: 402, endPoint x: 281, endPoint y: 380, distance: 89.1
click at [281, 380] on div "Ambetter Health Solutions Bronze 5000 Plan ID: 76179IN0140021 Bronze EPO $381.0…" at bounding box center [615, 364] width 674 height 121
click at [411, 399] on span "Total premium" at bounding box center [375, 401] width 139 height 14
drag, startPoint x: 376, startPoint y: 403, endPoint x: 275, endPoint y: 369, distance: 106.7
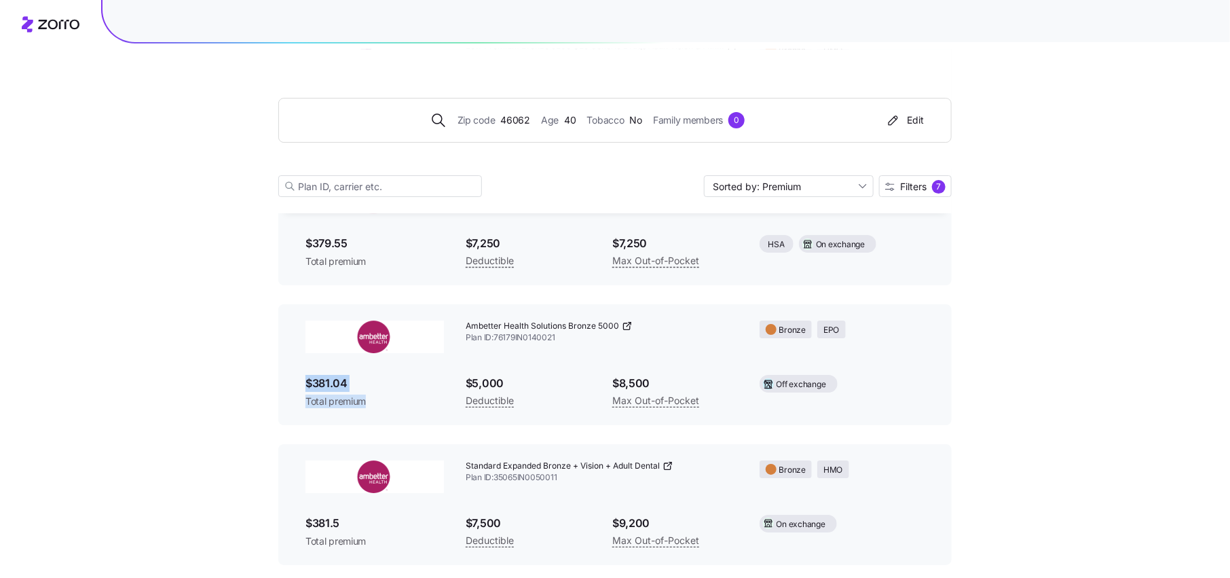
click at [386, 389] on span "$381.04" at bounding box center [375, 383] width 139 height 17
drag, startPoint x: 378, startPoint y: 400, endPoint x: 287, endPoint y: 373, distance: 94.8
click at [287, 373] on div "Ambetter Health Solutions Bronze 5000 Plan ID: 76179IN0140021 Bronze EPO $381.0…" at bounding box center [615, 364] width 674 height 121
click at [381, 390] on span "$381.04" at bounding box center [375, 383] width 139 height 17
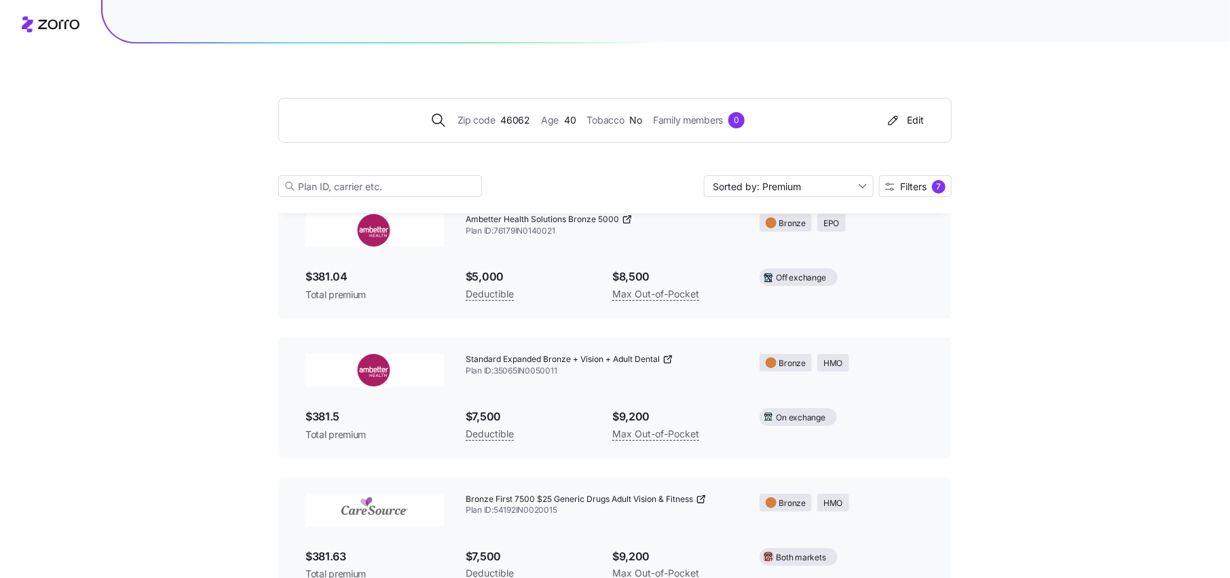
scroll to position [2195, 0]
click at [687, 117] on span "Family members" at bounding box center [688, 120] width 70 height 15
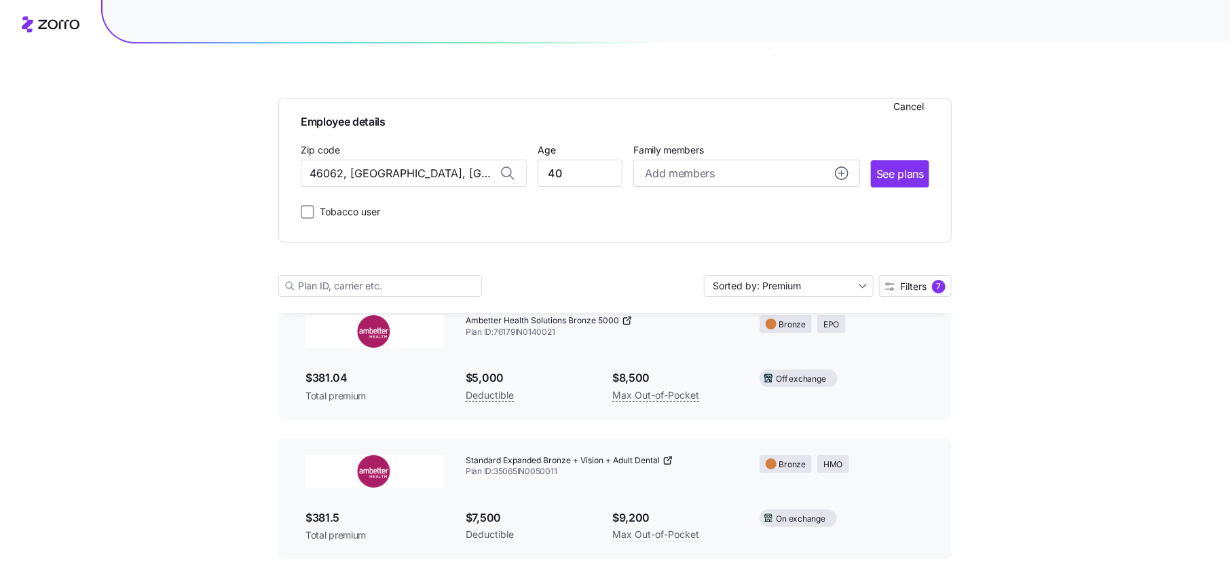
scroll to position [2295, 0]
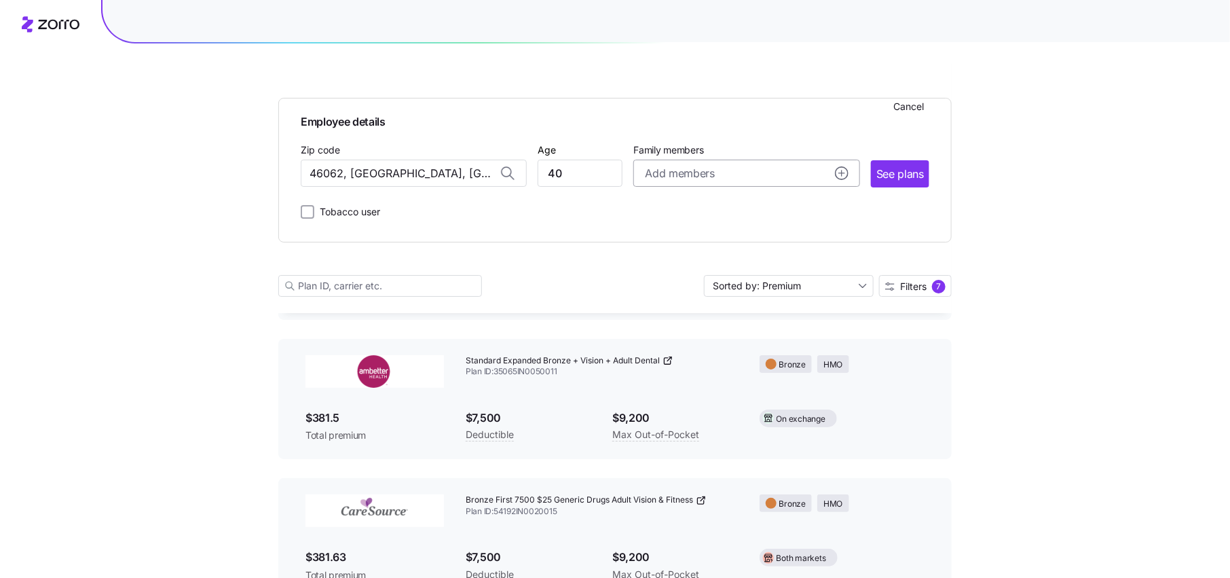
click at [845, 173] on icon "add icon" at bounding box center [842, 173] width 14 height 14
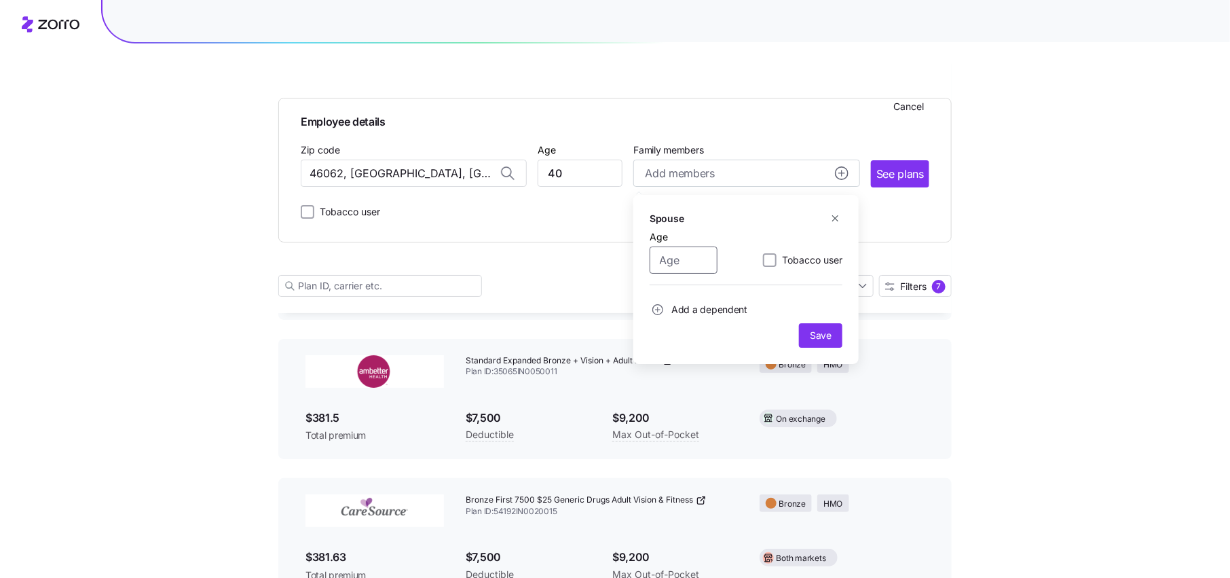
click at [691, 262] on input "Age" at bounding box center [684, 259] width 68 height 27
click at [660, 308] on circle "add icon" at bounding box center [658, 310] width 10 height 10
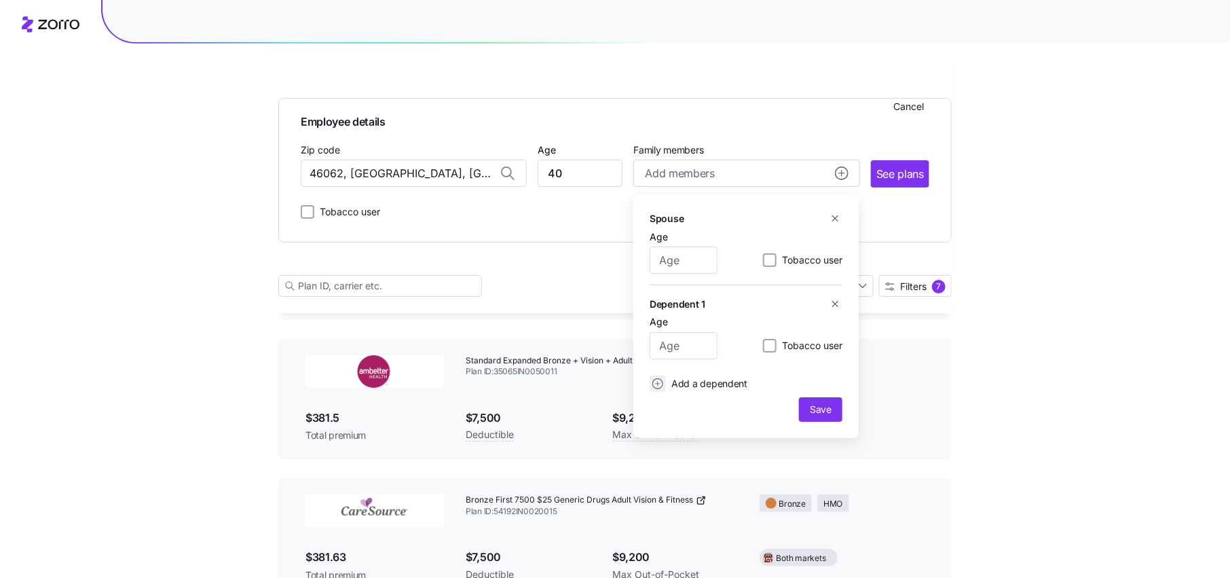
click at [658, 385] on icon "add icon" at bounding box center [657, 383] width 11 height 11
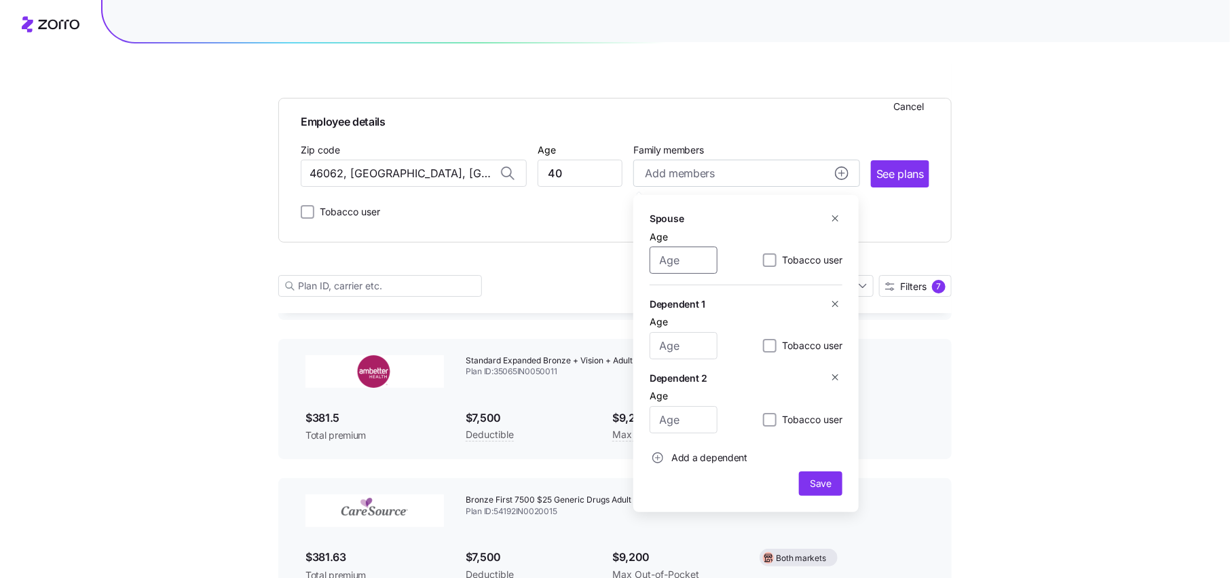
click at [683, 261] on input "Age" at bounding box center [684, 259] width 68 height 27
type input "40"
click at [676, 348] on input "Age" at bounding box center [684, 345] width 68 height 27
type input "15"
click at [676, 417] on input "Age" at bounding box center [684, 419] width 68 height 27
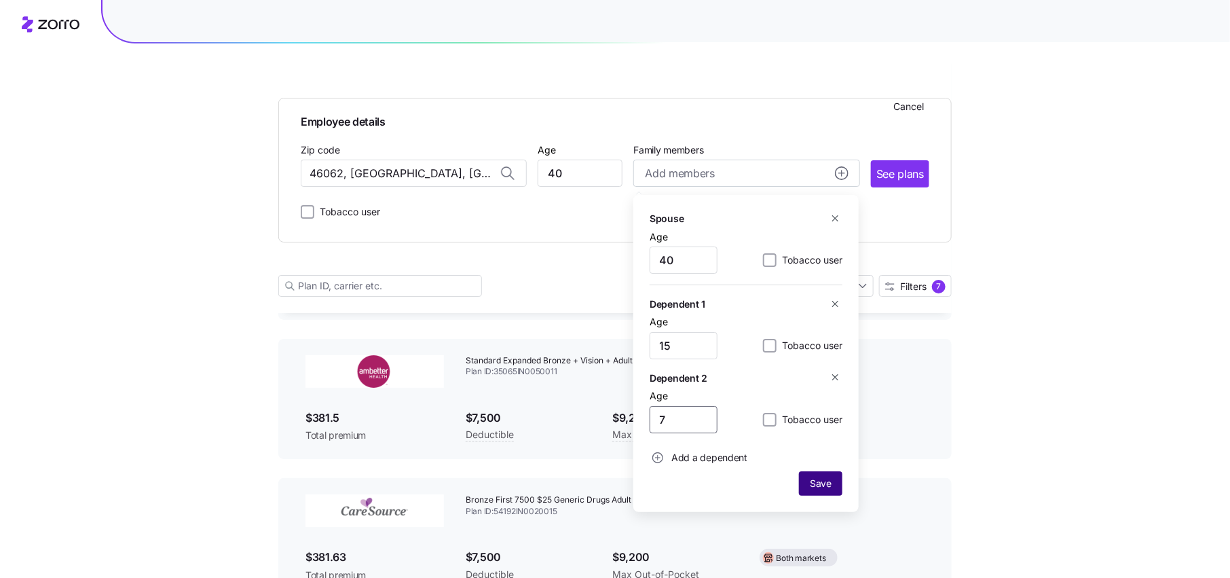
type input "7"
click at [822, 490] on button "Save" at bounding box center [820, 483] width 43 height 24
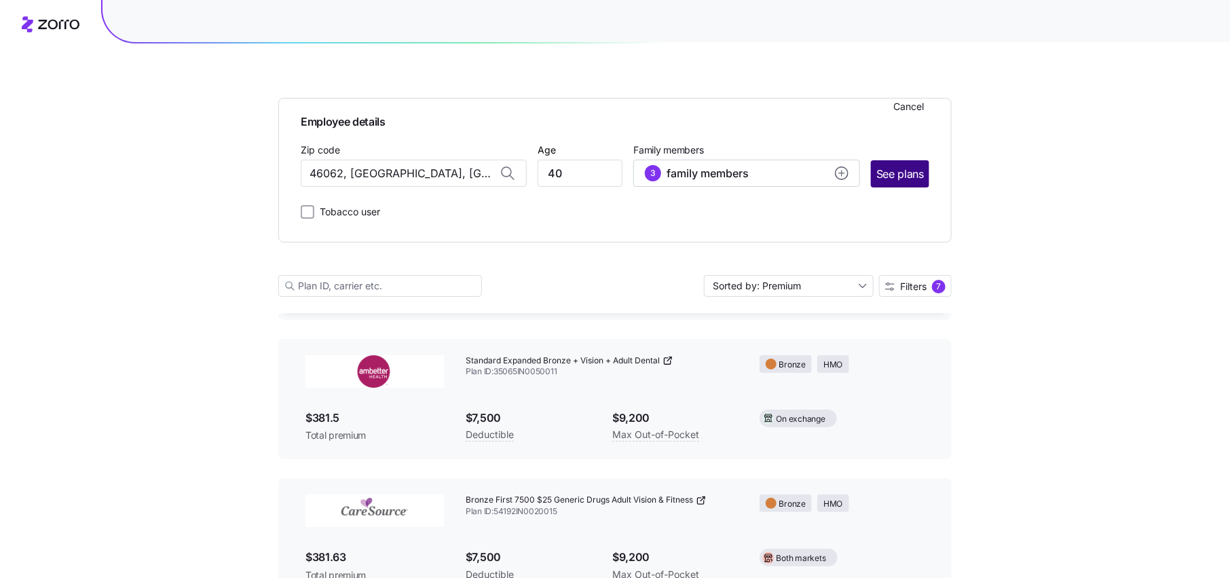
click at [914, 173] on span "See plans" at bounding box center [901, 174] width 48 height 17
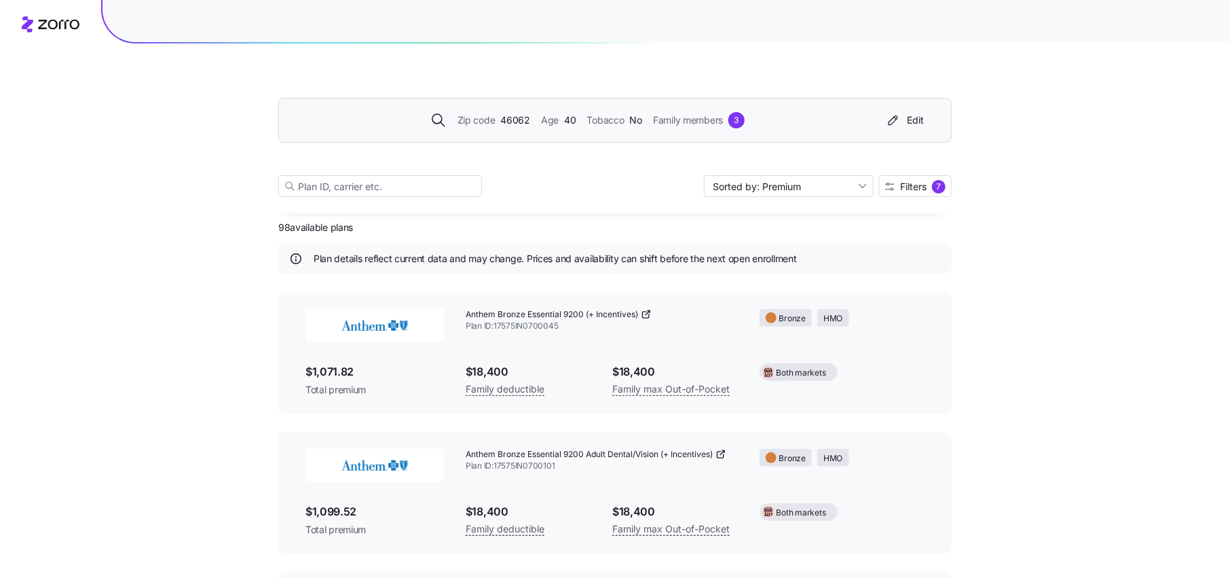
click at [926, 171] on div "Zip code 46062 Age 40 Tobacco No Family members 3 Edit Sorted by: Premium Filte…" at bounding box center [615, 131] width 674 height 164
click at [926, 182] on span "Filters" at bounding box center [913, 187] width 26 height 10
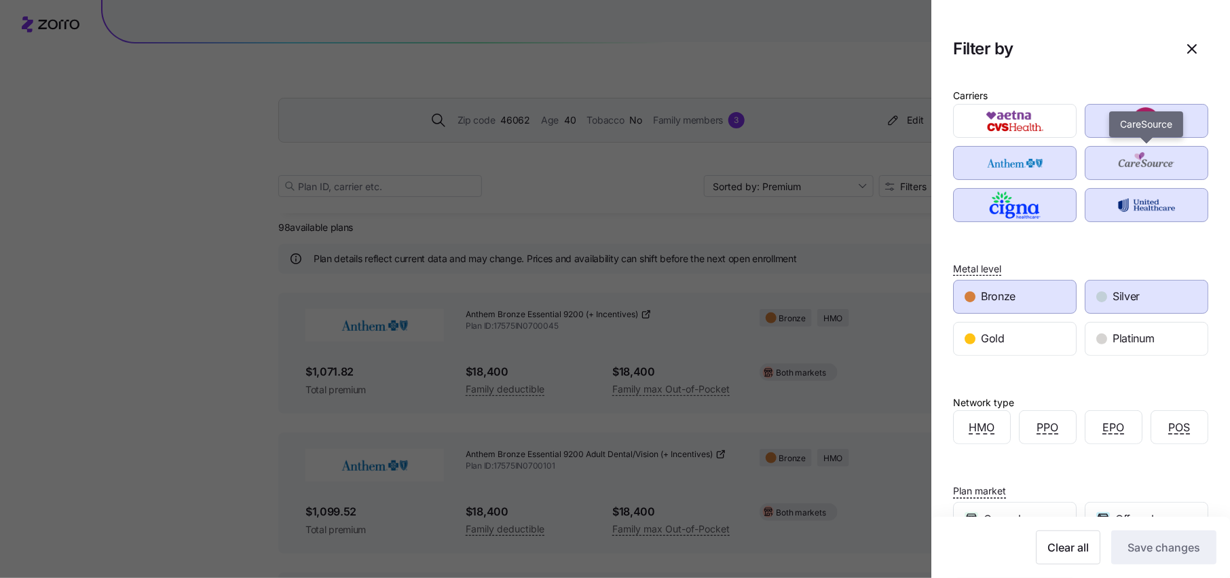
click at [1139, 164] on img "button" at bounding box center [1147, 162] width 100 height 27
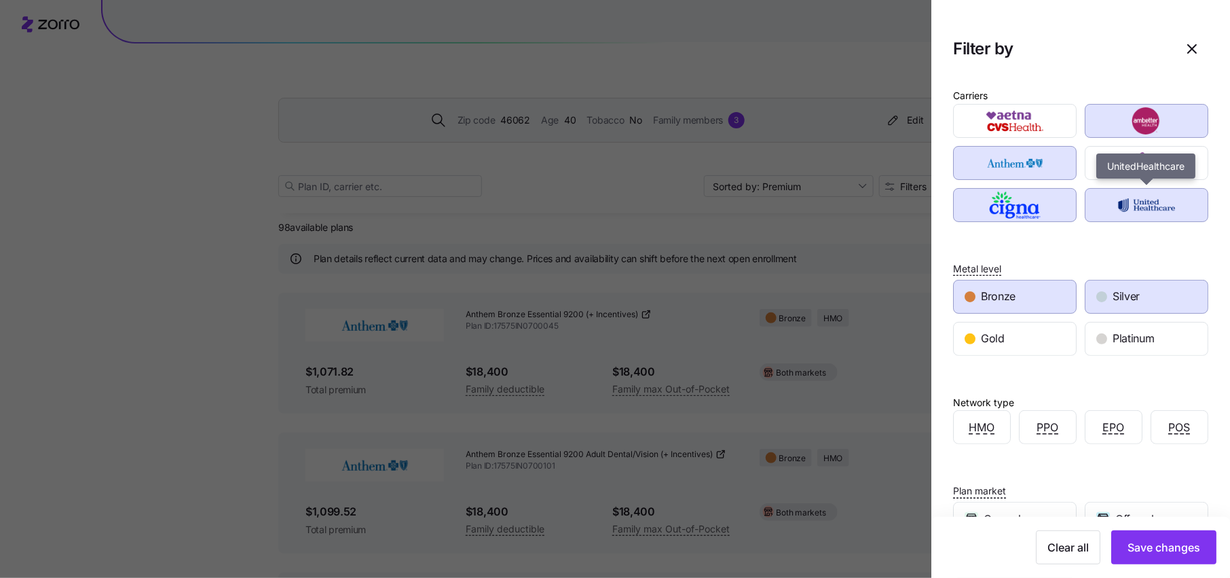
click at [1139, 194] on img "button" at bounding box center [1147, 204] width 100 height 27
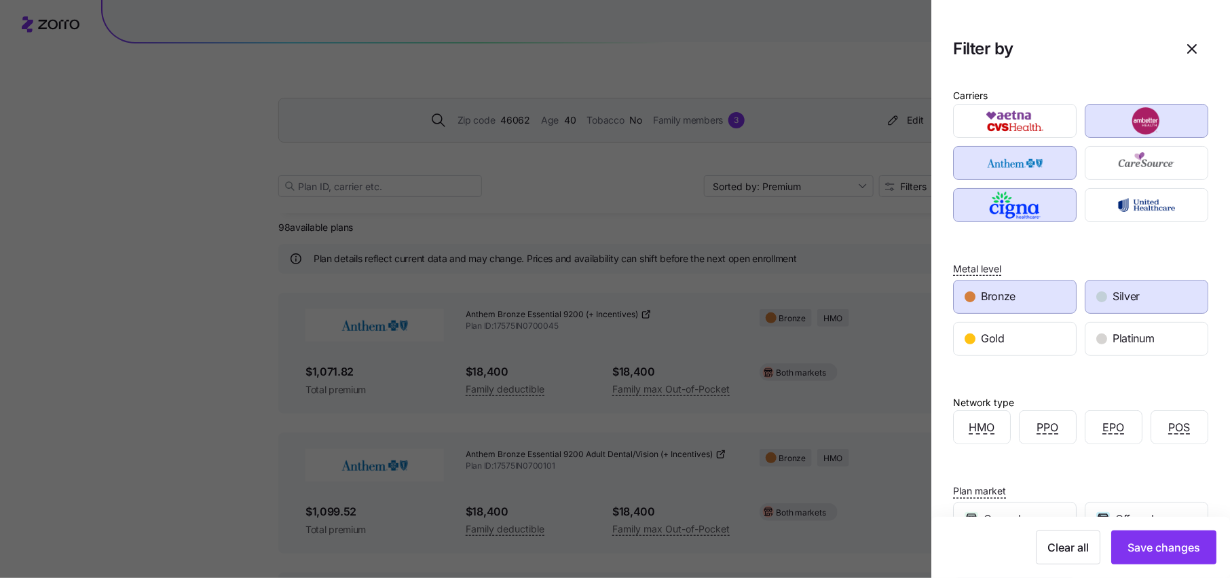
click at [1023, 195] on img "button" at bounding box center [1016, 204] width 100 height 27
click at [1023, 168] on img "button" at bounding box center [1016, 162] width 100 height 27
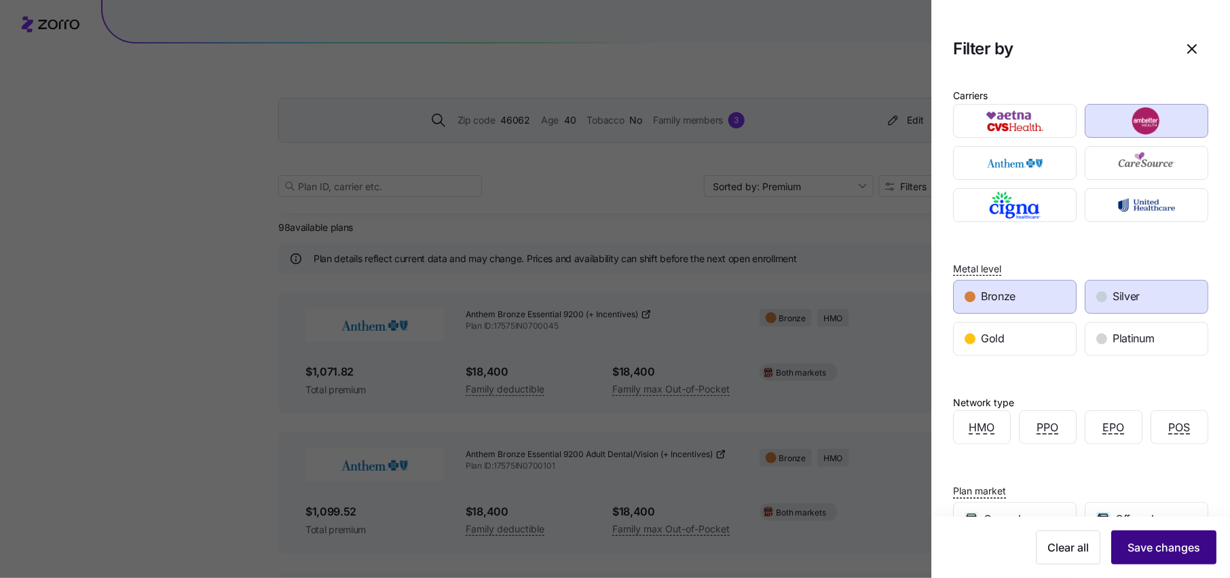
click at [1167, 544] on span "Save changes" at bounding box center [1164, 547] width 73 height 16
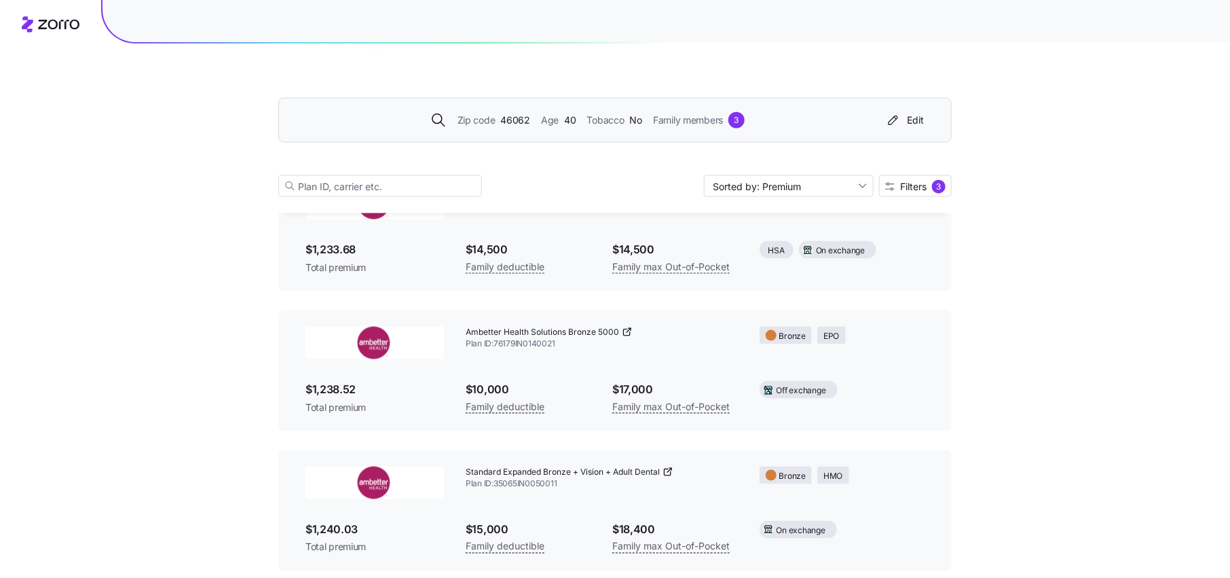
scroll to position [687, 0]
drag, startPoint x: 356, startPoint y: 391, endPoint x: 198, endPoint y: 391, distance: 157.5
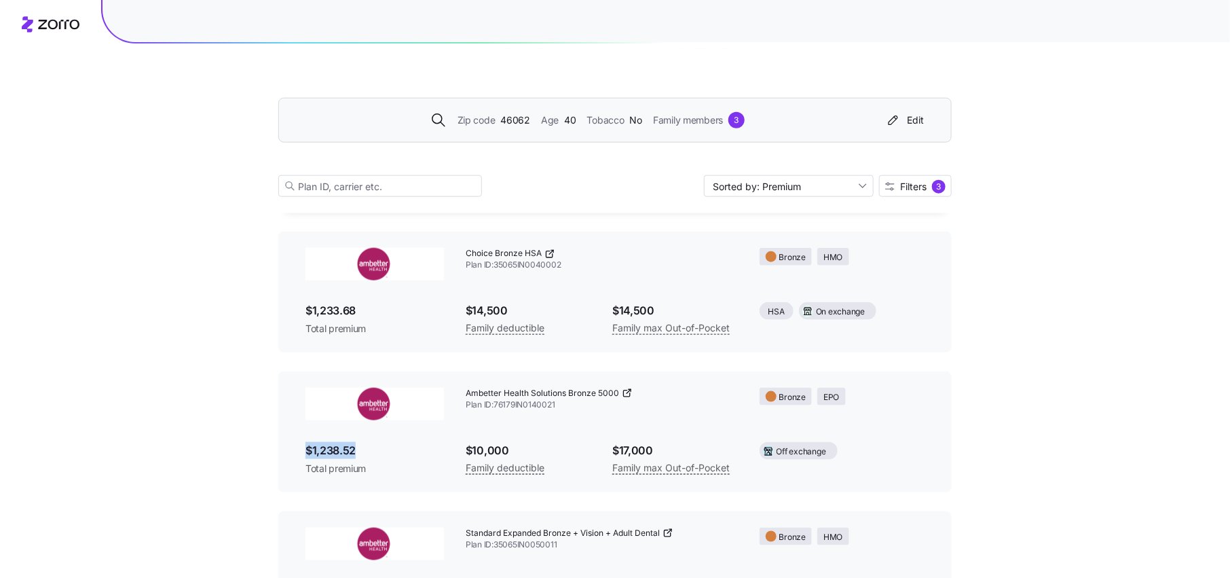
scroll to position [602, 0]
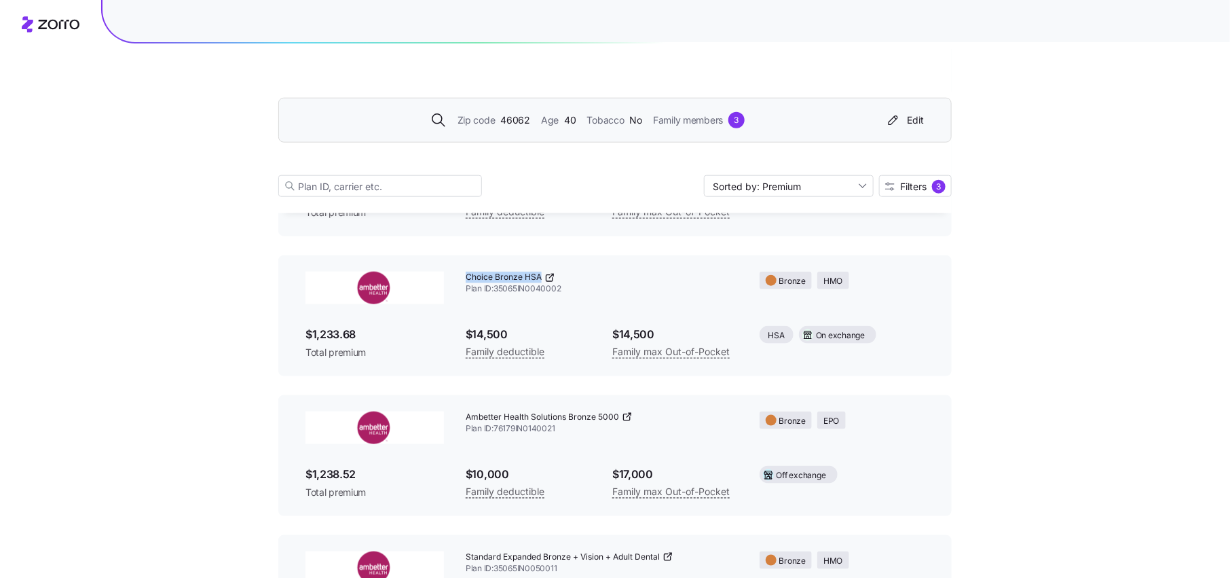
drag, startPoint x: 541, startPoint y: 278, endPoint x: 444, endPoint y: 276, distance: 97.1
click at [444, 276] on div "Choice Bronze HSA Plan ID: 35065IN0040002 Bronze HMO $1,233.68 Total premium $1…" at bounding box center [615, 316] width 641 height 110
click at [593, 300] on div "Choice Bronze HSA Plan ID: 35065IN0040002" at bounding box center [602, 283] width 294 height 45
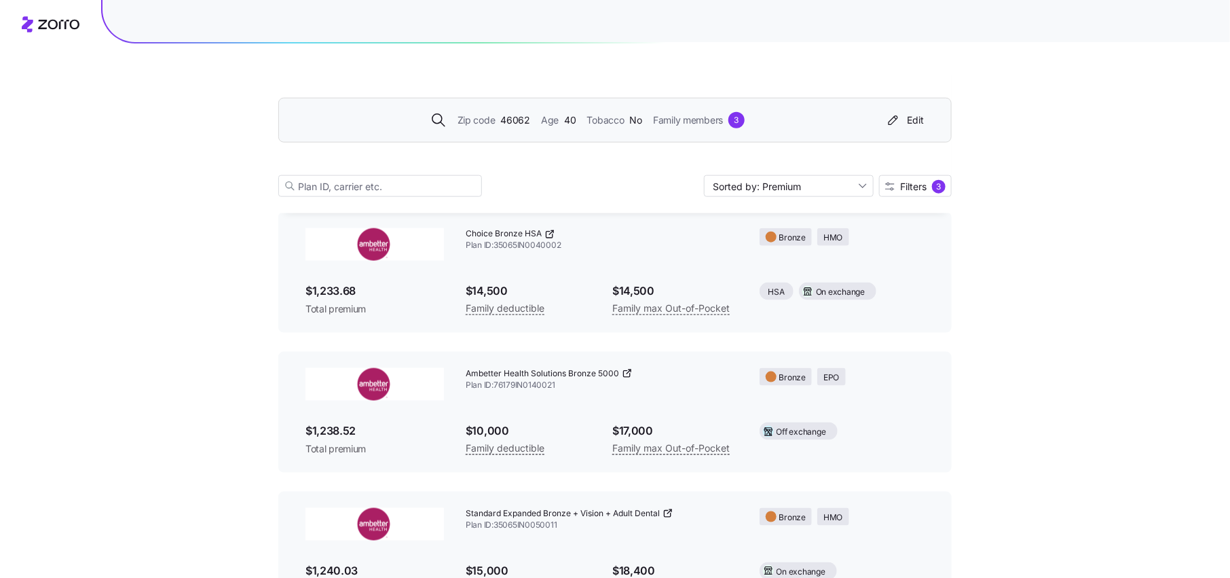
scroll to position [644, 0]
drag, startPoint x: 516, startPoint y: 435, endPoint x: 401, endPoint y: 435, distance: 114.7
click at [401, 435] on div "Ambetter Health Solutions Bronze 5000 Plan ID: 76179IN0140021 Bronze EPO $1,238…" at bounding box center [615, 414] width 641 height 110
click at [559, 435] on span "$10,000" at bounding box center [528, 432] width 125 height 17
drag, startPoint x: 340, startPoint y: 435, endPoint x: 325, endPoint y: 435, distance: 15.0
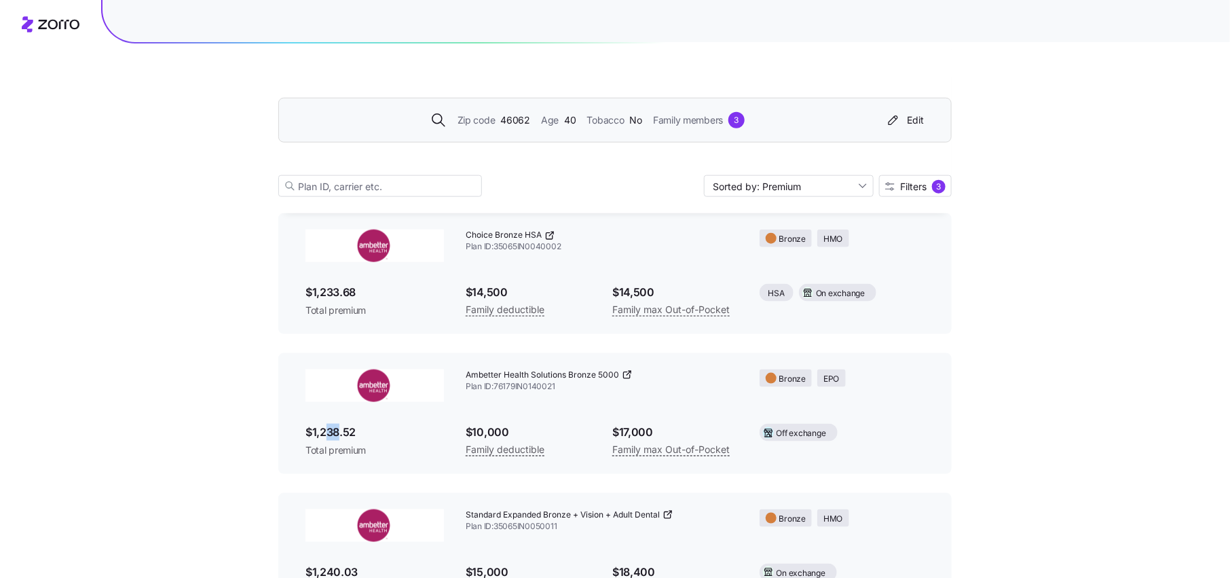
click at [325, 435] on span "$1,238.52" at bounding box center [375, 432] width 139 height 17
drag, startPoint x: 369, startPoint y: 293, endPoint x: 329, endPoint y: 293, distance: 39.4
click at [329, 293] on span "$1,233.68" at bounding box center [375, 292] width 139 height 17
click at [450, 388] on div at bounding box center [375, 386] width 160 height 54
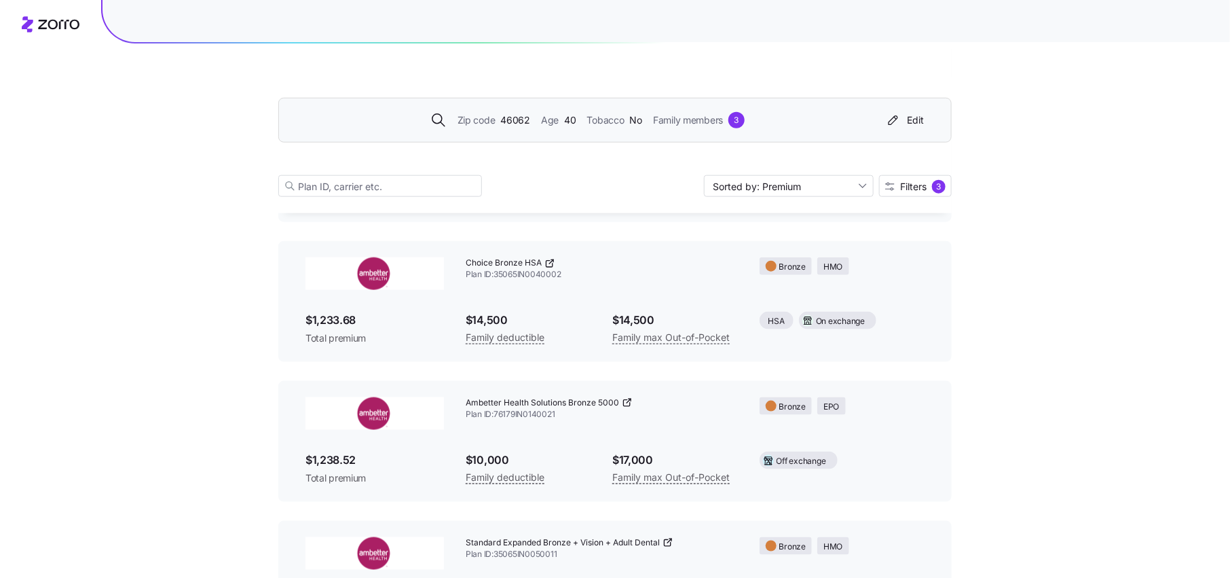
scroll to position [554, 0]
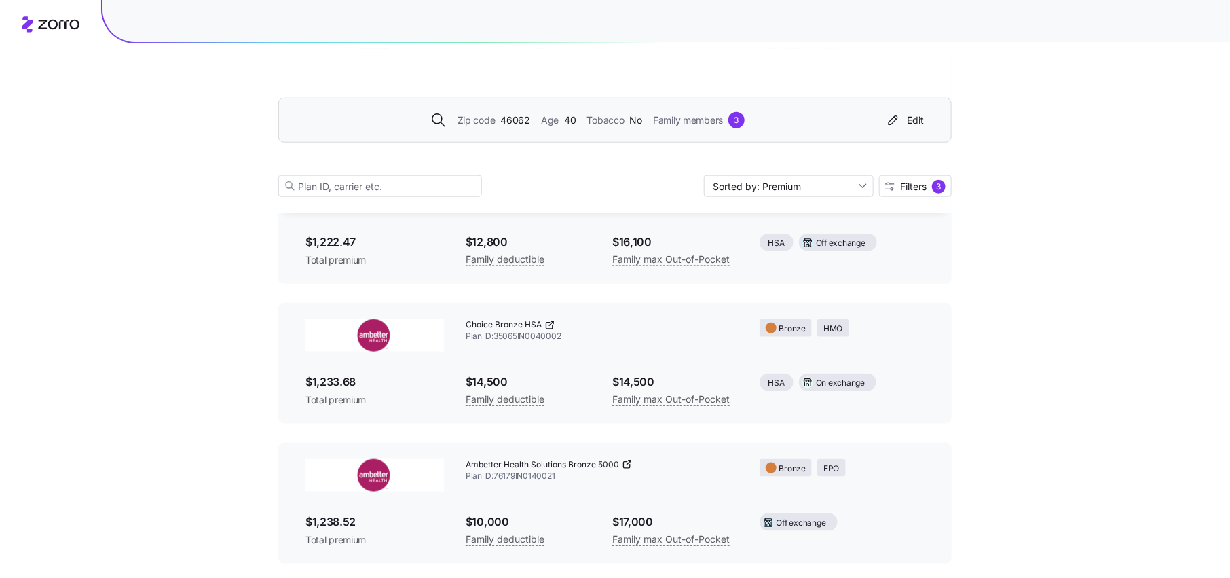
click at [724, 118] on div "Family members 3" at bounding box center [699, 120] width 92 height 16
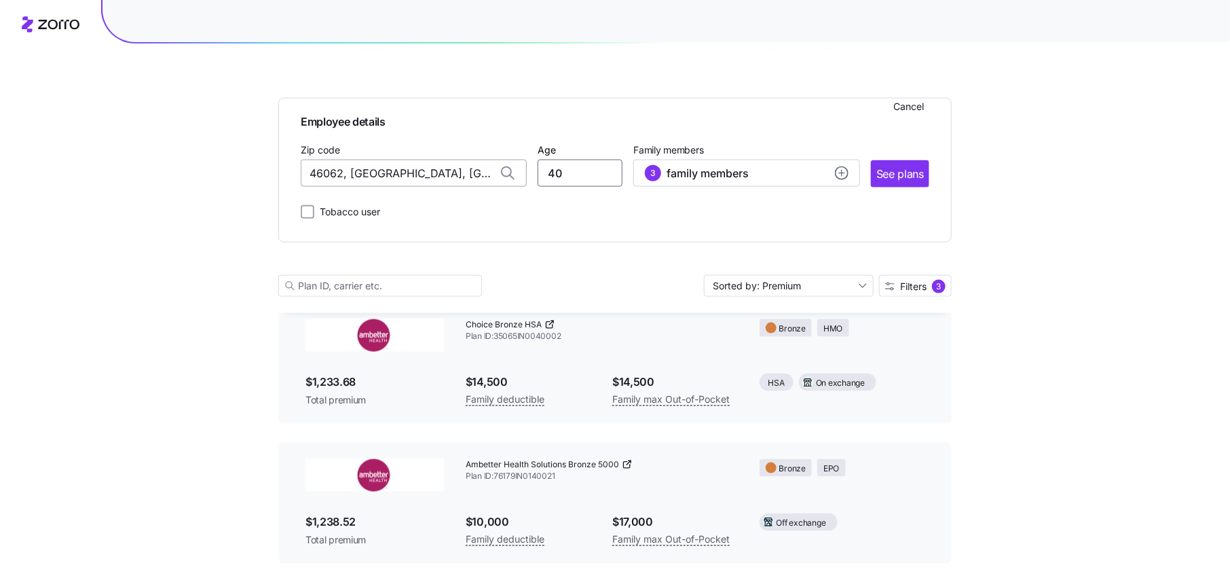
drag, startPoint x: 562, startPoint y: 183, endPoint x: 486, endPoint y: 184, distance: 76.1
click at [507, 184] on div "Zip code 46062, Hamilton County, IN Age 40 Family members 3 family members See …" at bounding box center [615, 164] width 629 height 46
type input "30"
click at [787, 182] on button "3 family members" at bounding box center [746, 173] width 226 height 27
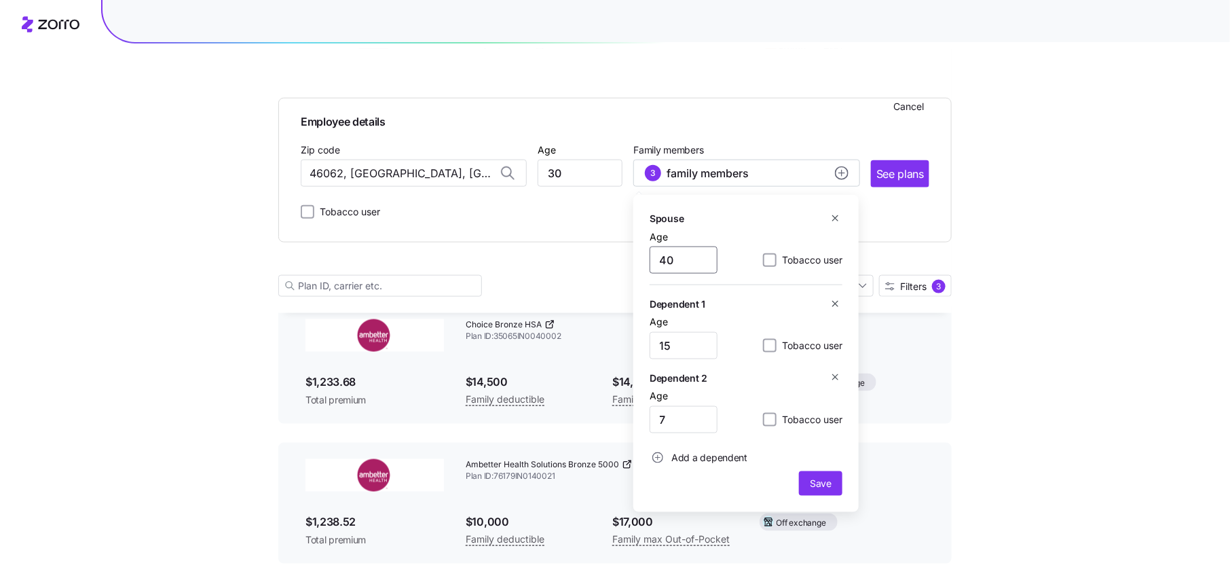
drag, startPoint x: 682, startPoint y: 262, endPoint x: 583, endPoint y: 261, distance: 98.5
click at [583, 261] on div "Employee details Cancel Zip code 46062, Hamilton County, IN Age 30 Family membe…" at bounding box center [615, 181] width 674 height 264
type input "30"
click at [887, 181] on span "See plans" at bounding box center [901, 174] width 48 height 17
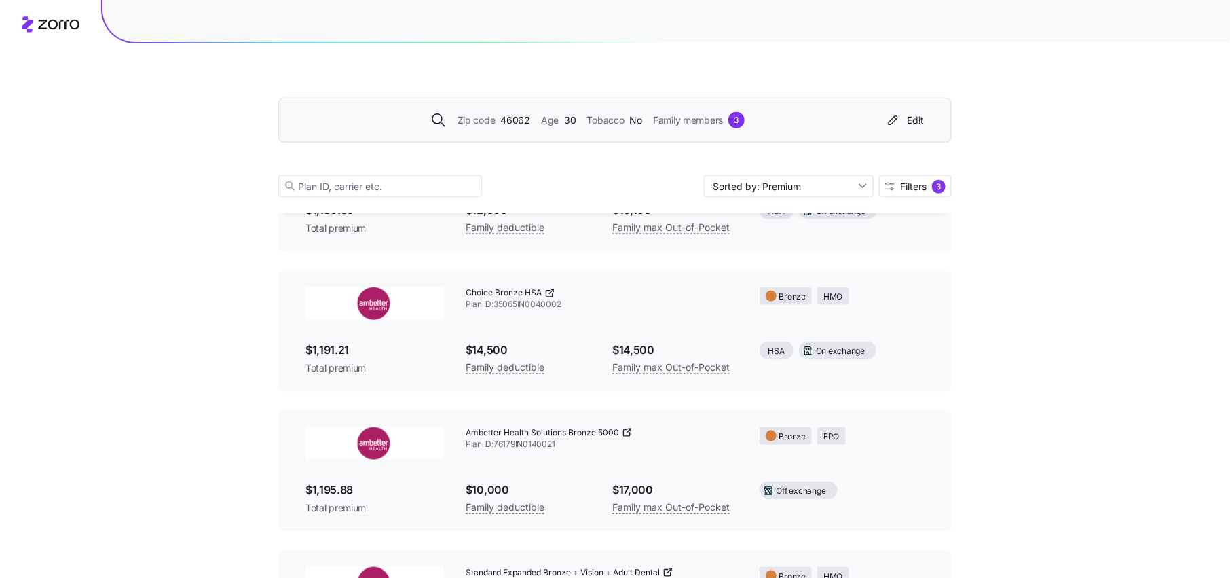
scroll to position [585, 0]
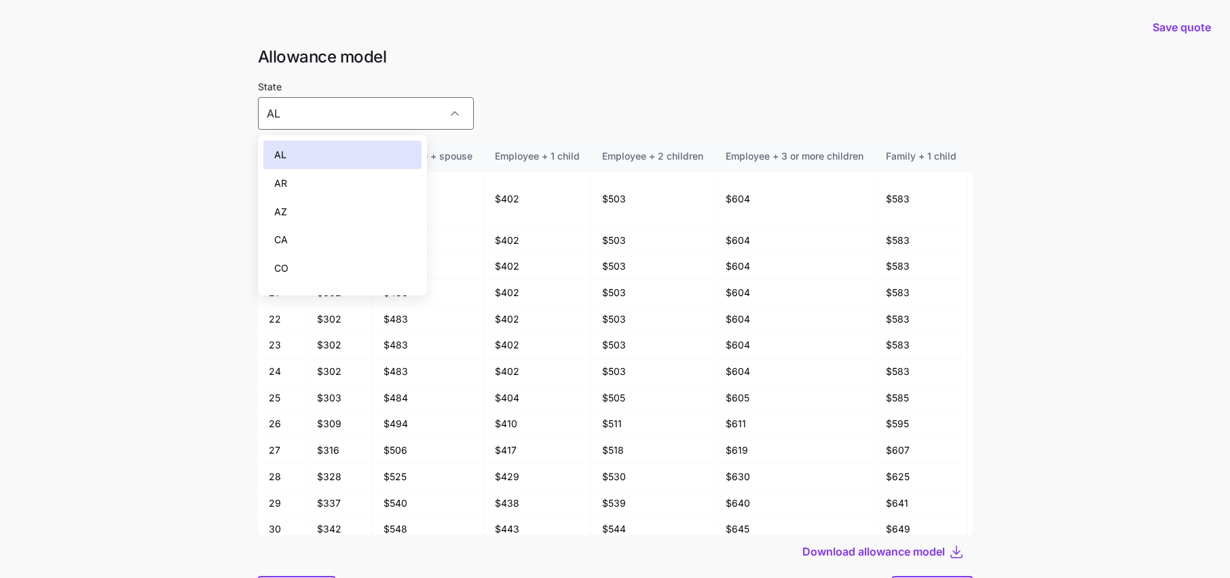
scroll to position [72, 0]
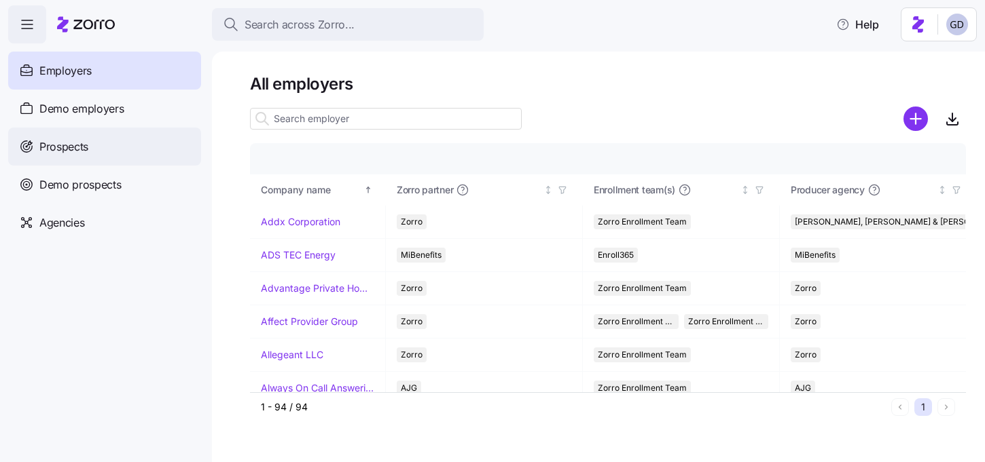
click at [125, 157] on div "Prospects" at bounding box center [104, 147] width 193 height 38
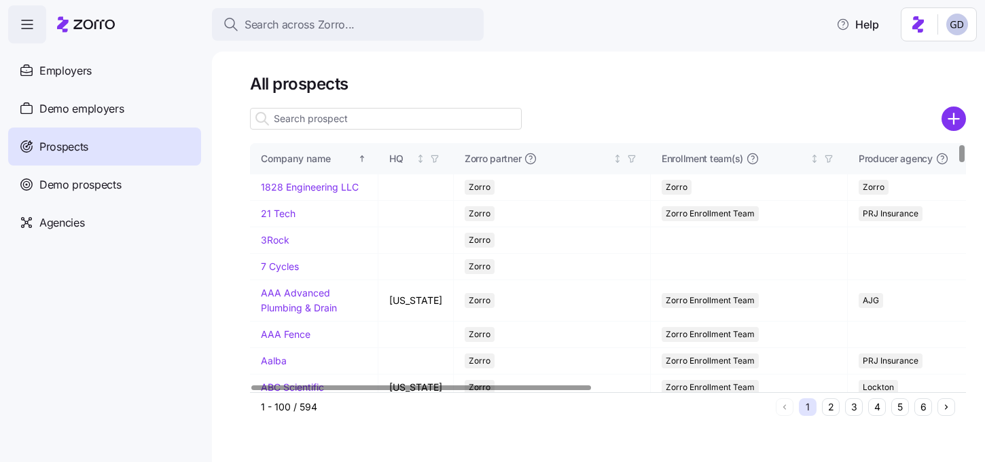
click at [390, 121] on input at bounding box center [386, 119] width 272 height 22
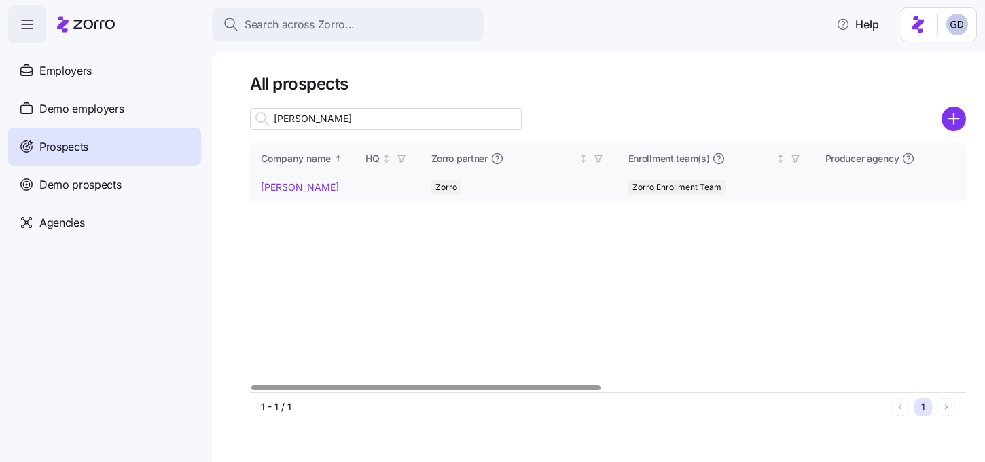
type input "[PERSON_NAME]"
click at [276, 187] on link "[PERSON_NAME]" at bounding box center [300, 187] width 78 height 12
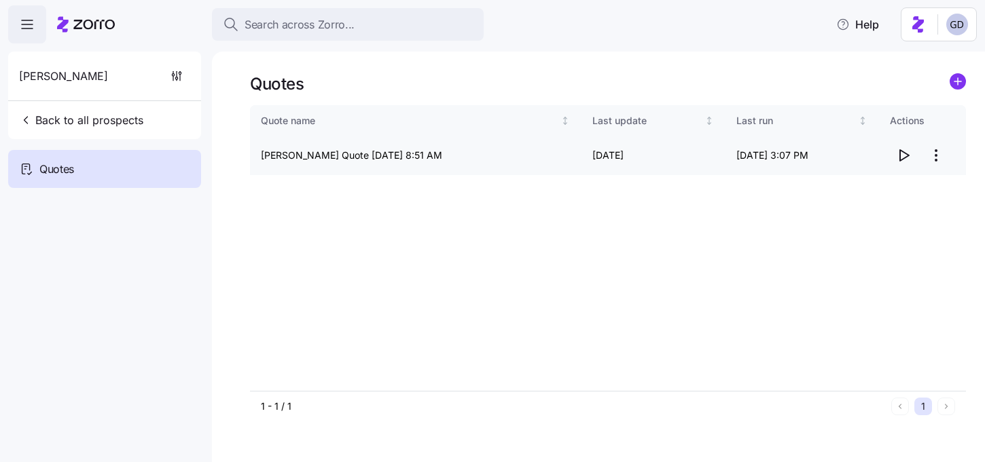
click at [939, 161] on html "Search across Zorro... Help Eakes Back to all prospects Quotes - new Quotes Quo…" at bounding box center [492, 227] width 985 height 454
click at [865, 185] on div "Edit quote" at bounding box center [846, 188] width 45 height 15
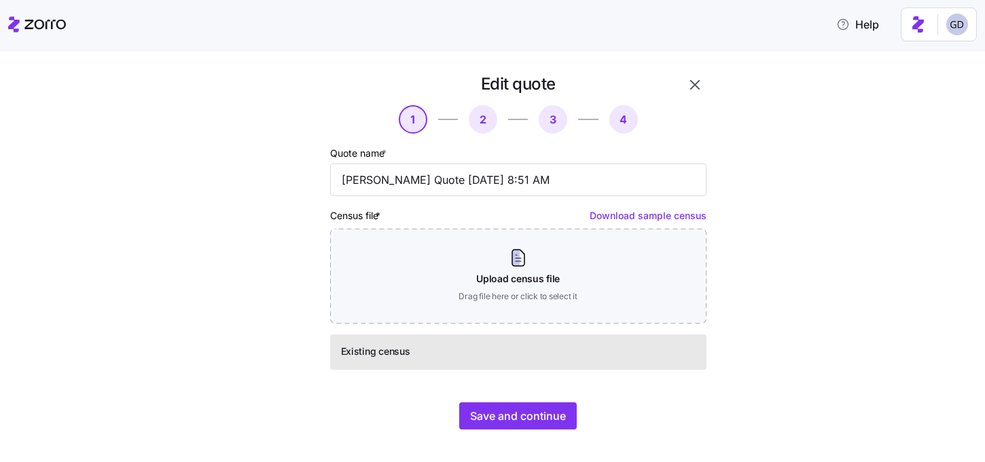
scroll to position [16, 0]
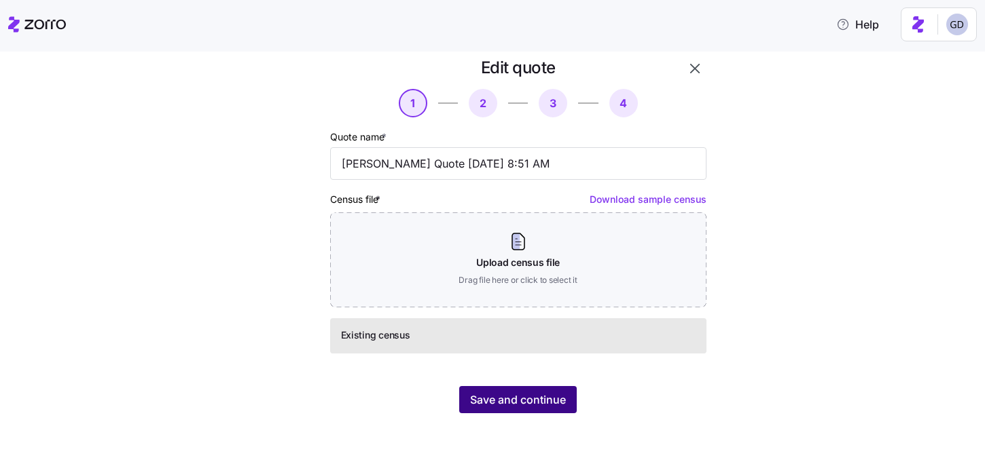
click at [521, 397] on span "Save and continue" at bounding box center [518, 400] width 96 height 16
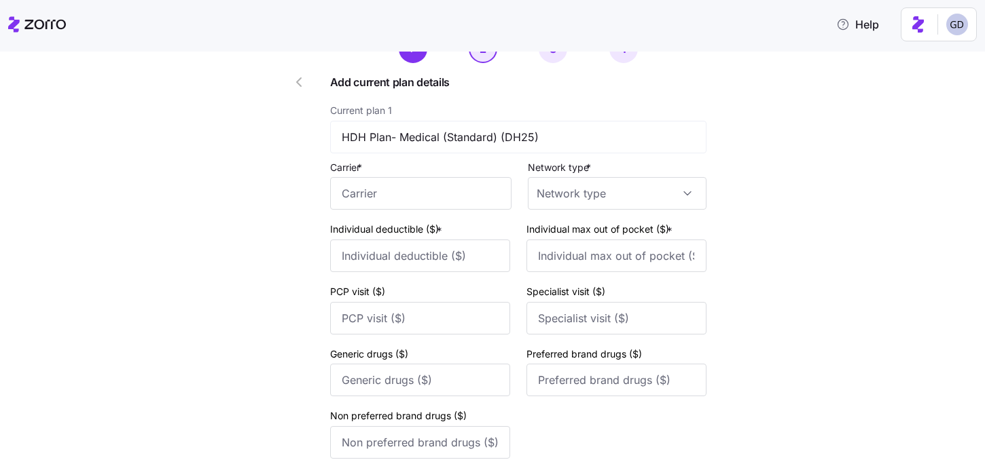
scroll to position [69, 0]
click at [420, 195] on input "Carrier *" at bounding box center [420, 195] width 181 height 33
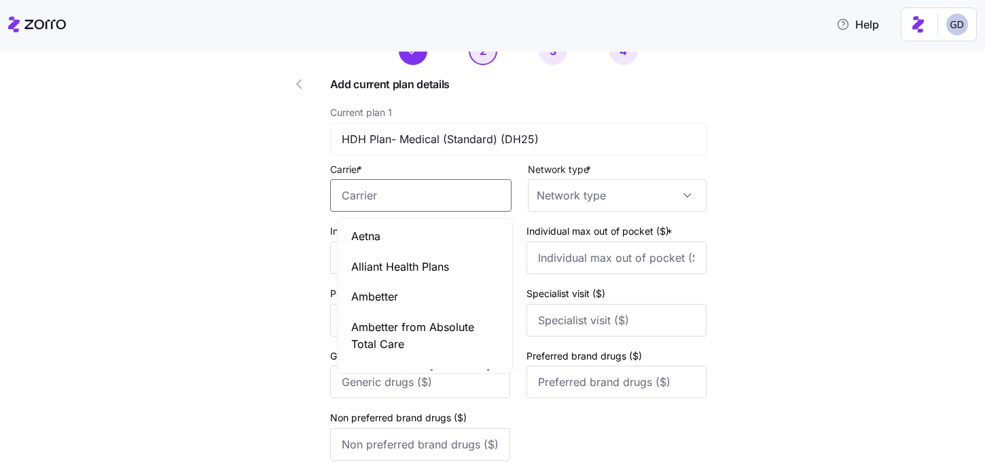
click at [416, 195] on input "Carrier *" at bounding box center [420, 195] width 181 height 33
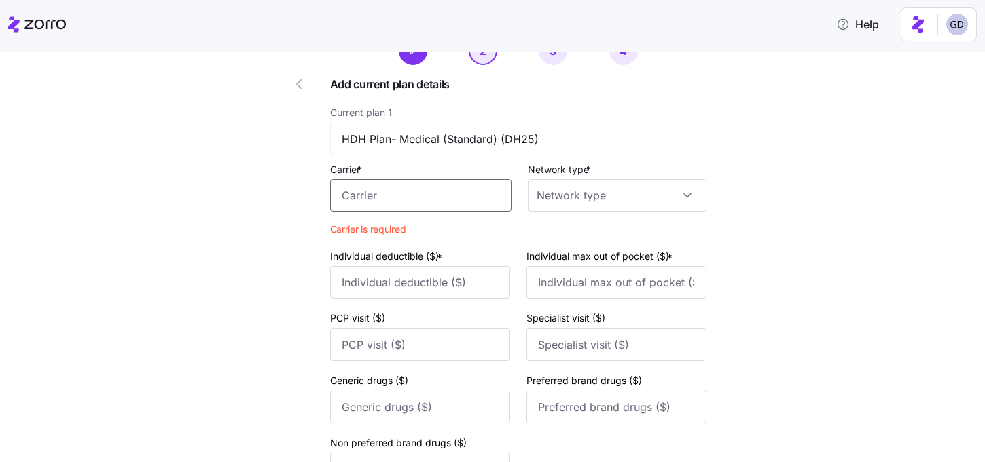
click at [387, 197] on input "Carrier *" at bounding box center [420, 195] width 181 height 33
click at [558, 184] on input "Network type *" at bounding box center [617, 195] width 179 height 33
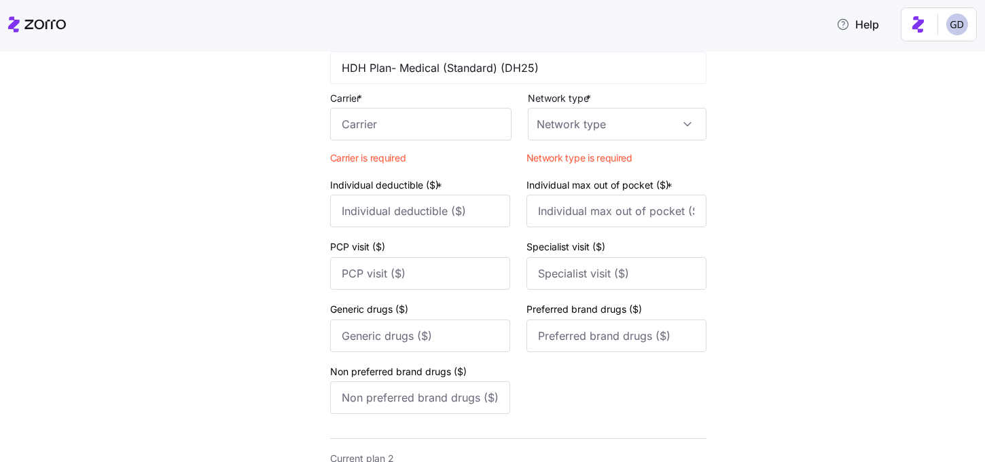
scroll to position [139, 0]
click at [563, 122] on input "Network type *" at bounding box center [617, 125] width 179 height 33
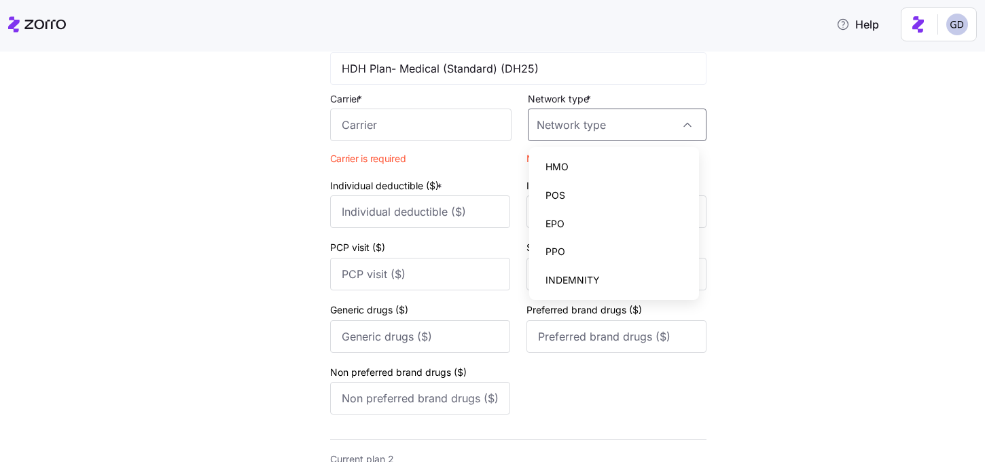
click at [562, 252] on span "PPO" at bounding box center [555, 251] width 20 height 15
type input "PPO"
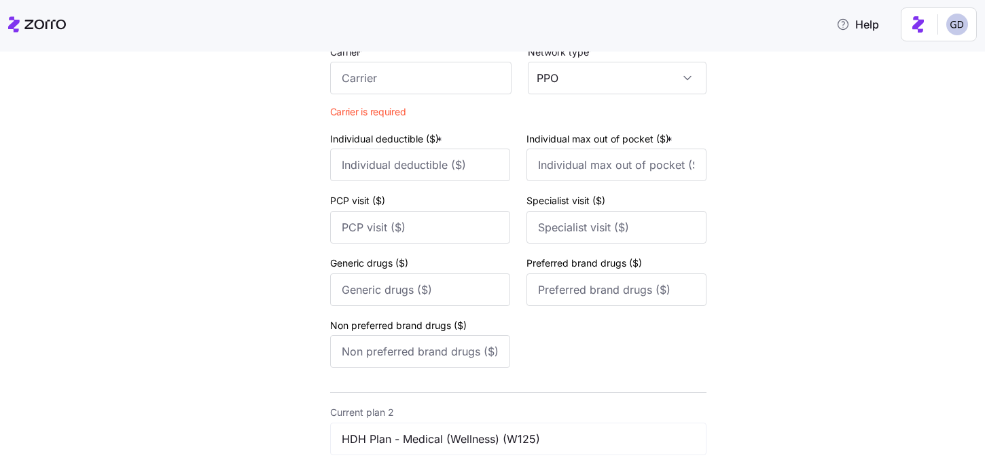
scroll to position [184, 0]
click at [390, 88] on input "Carrier *" at bounding box center [420, 80] width 181 height 33
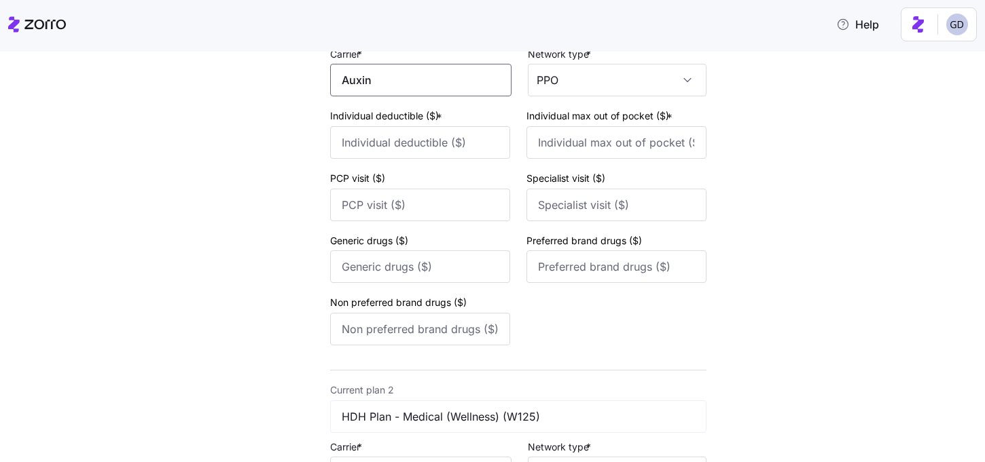
type input "Auxint"
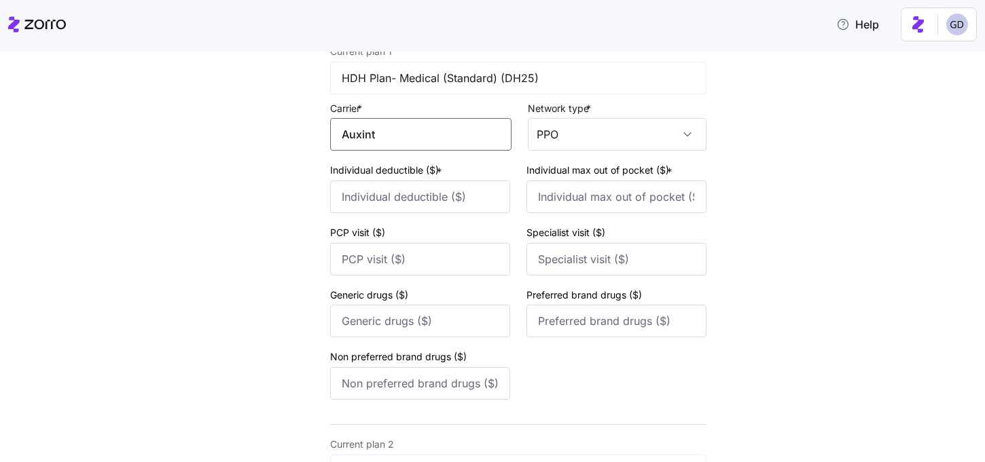
scroll to position [129, 0]
click at [437, 143] on input "Auxint" at bounding box center [420, 135] width 181 height 33
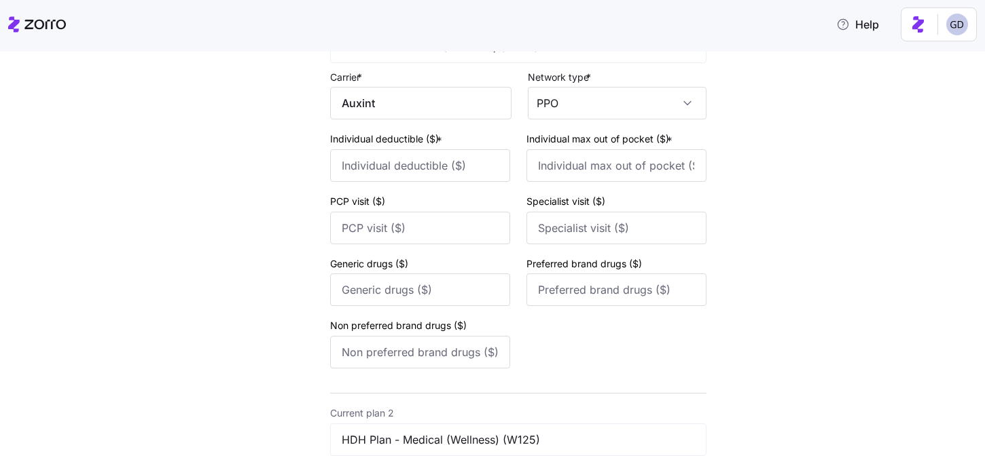
scroll to position [164, 0]
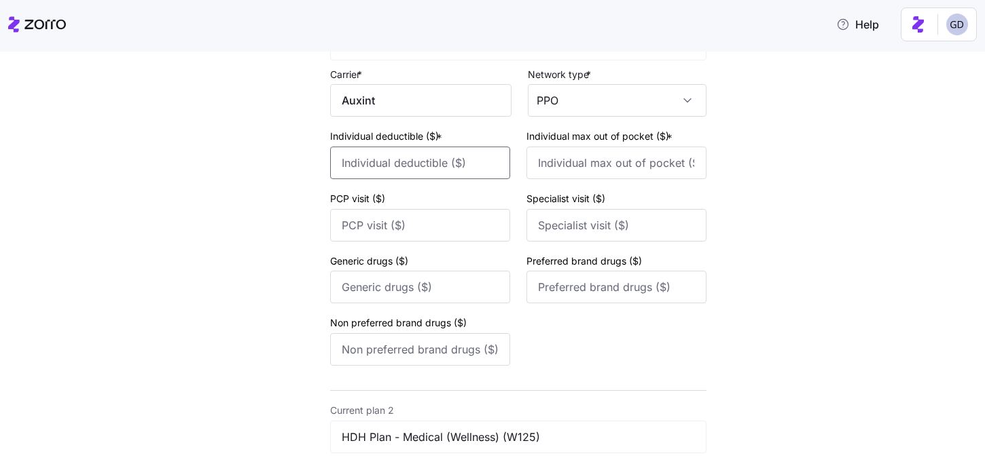
click at [462, 179] on input "Individual deductible ($) *" at bounding box center [420, 163] width 180 height 33
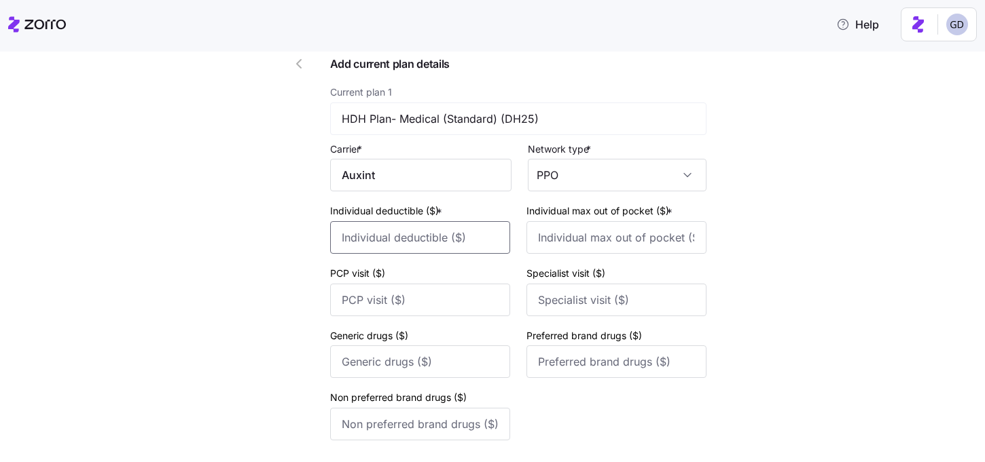
scroll to position [92, 0]
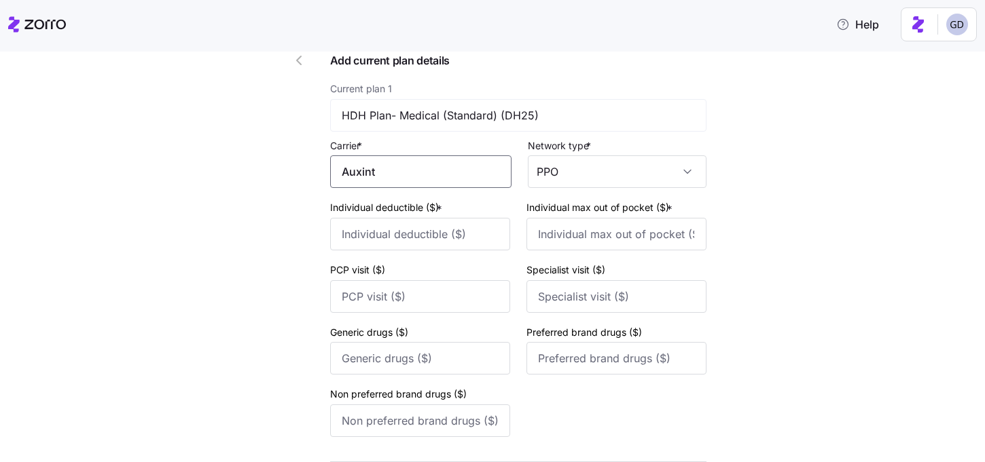
click at [373, 172] on input "Auxint" at bounding box center [420, 171] width 181 height 33
type input "Auxiant"
click at [515, 213] on div "Individual deductible ($) * Individual max out of pocket ($) *" at bounding box center [518, 225] width 376 height 52
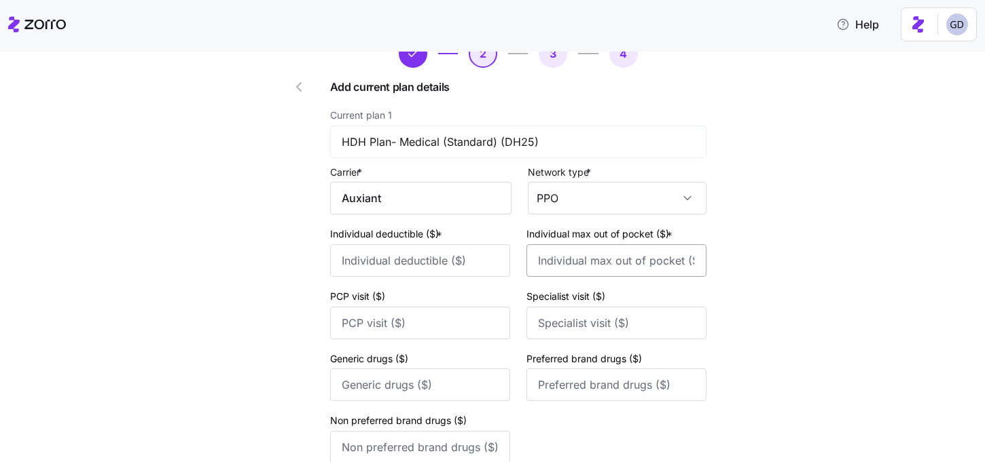
scroll to position [63, 0]
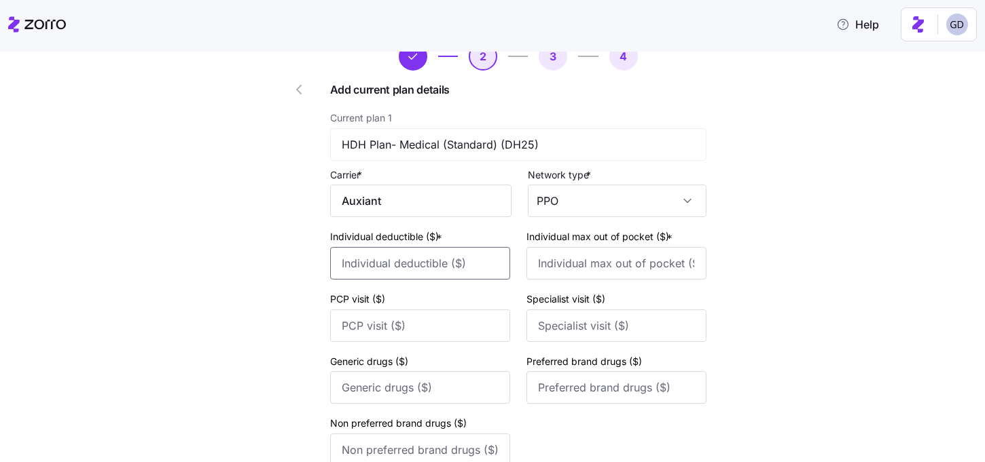
click at [418, 261] on input "Individual deductible ($) *" at bounding box center [420, 263] width 180 height 33
type input "2000"
click at [652, 271] on input "Individual max out of pocket ($) *" at bounding box center [616, 263] width 180 height 33
type input "4000"
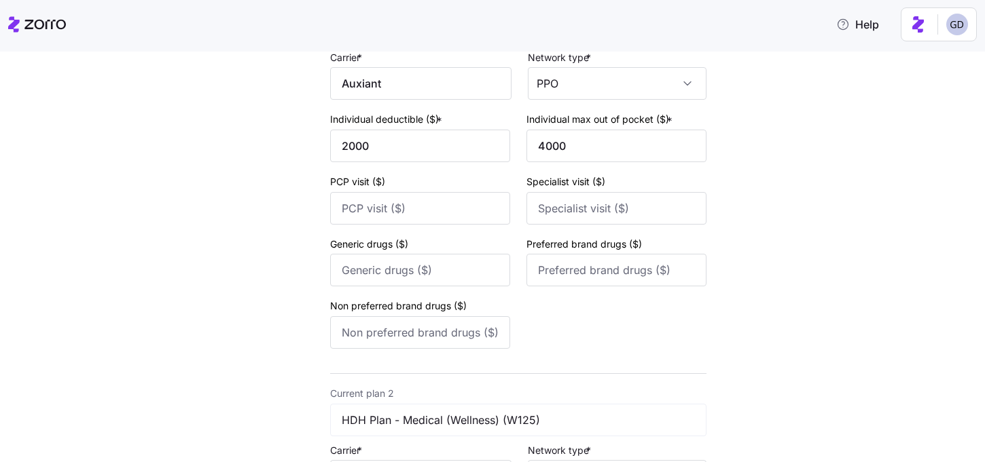
scroll to position [183, 0]
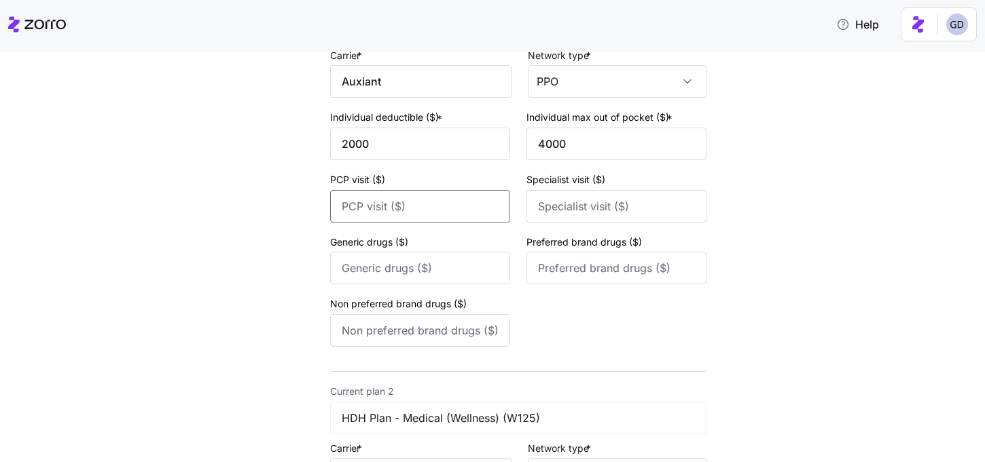
click at [378, 208] on input "PCP visit ($)" at bounding box center [420, 206] width 180 height 33
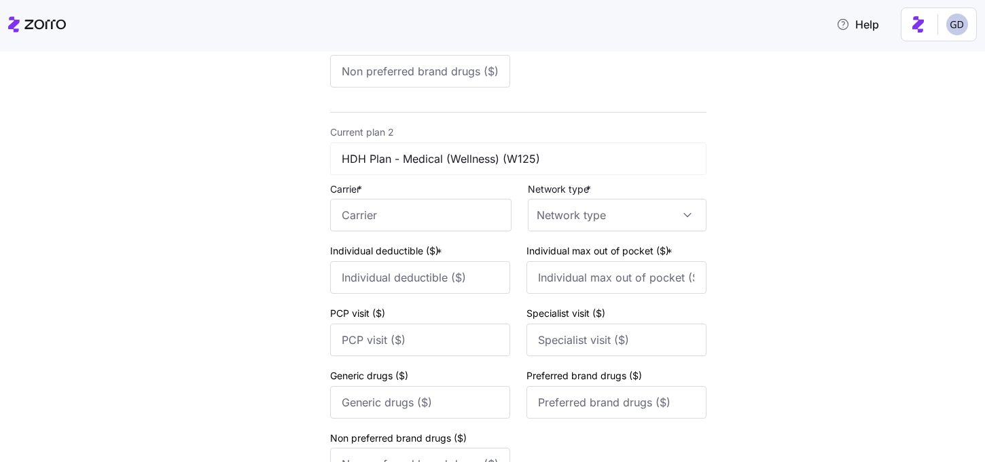
scroll to position [442, 0]
click at [401, 221] on input "Carrier *" at bounding box center [420, 215] width 181 height 33
type input "Auxiant"
click at [666, 219] on input "Network type *" at bounding box center [617, 215] width 179 height 33
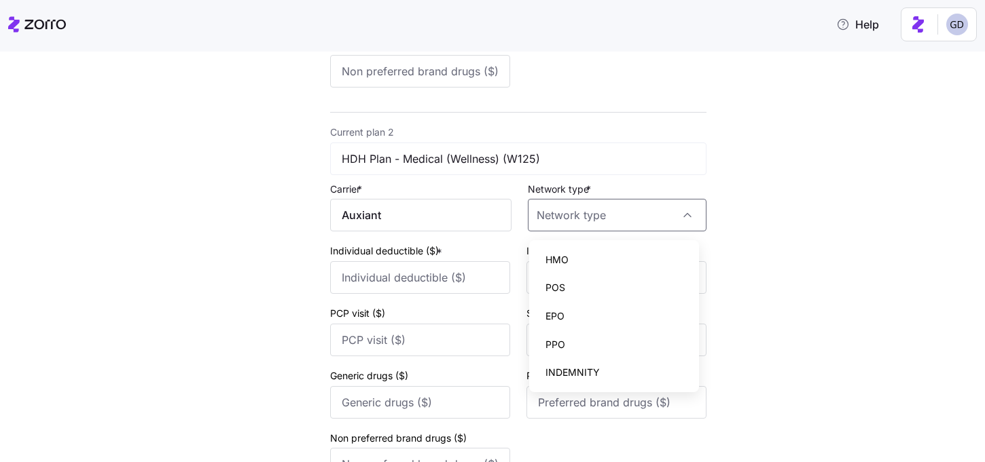
click at [567, 340] on div "PPO" at bounding box center [613, 345] width 159 height 29
type input "PPO"
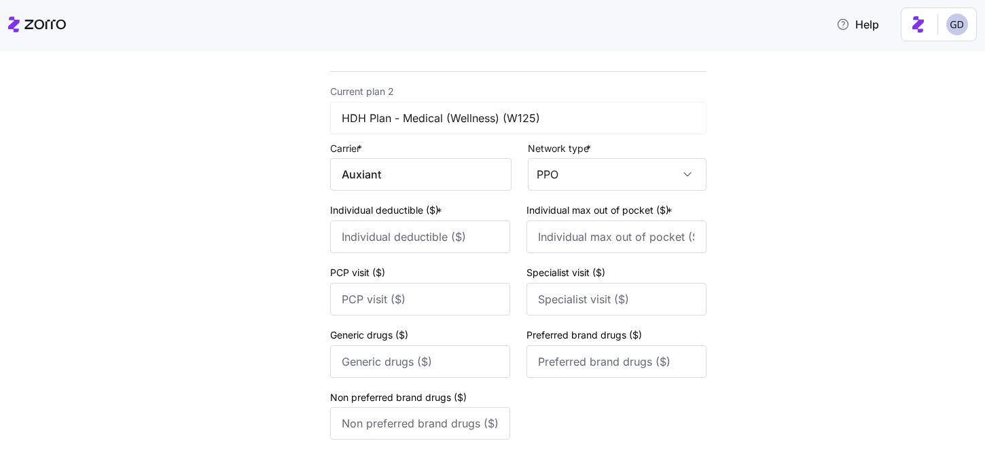
scroll to position [485, 0]
click at [412, 235] on input "Individual deductible ($) *" at bounding box center [420, 235] width 180 height 33
type input "4000"
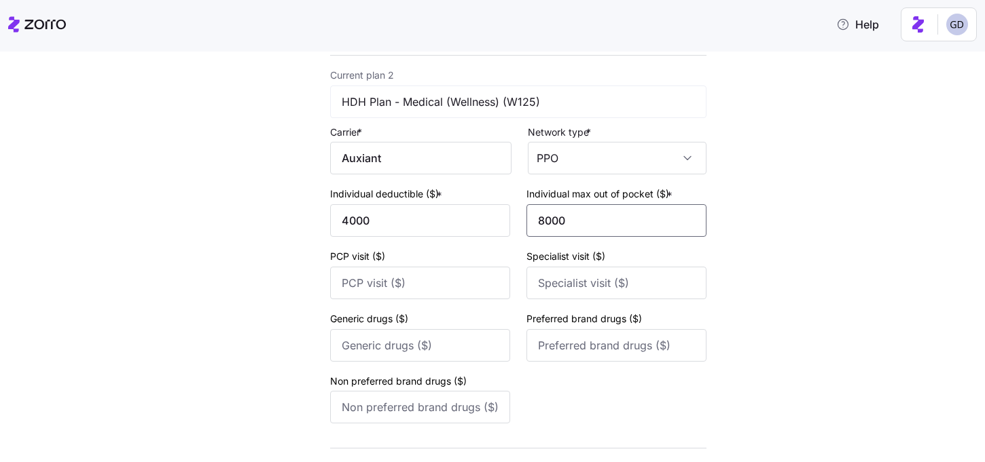
scroll to position [0, 0]
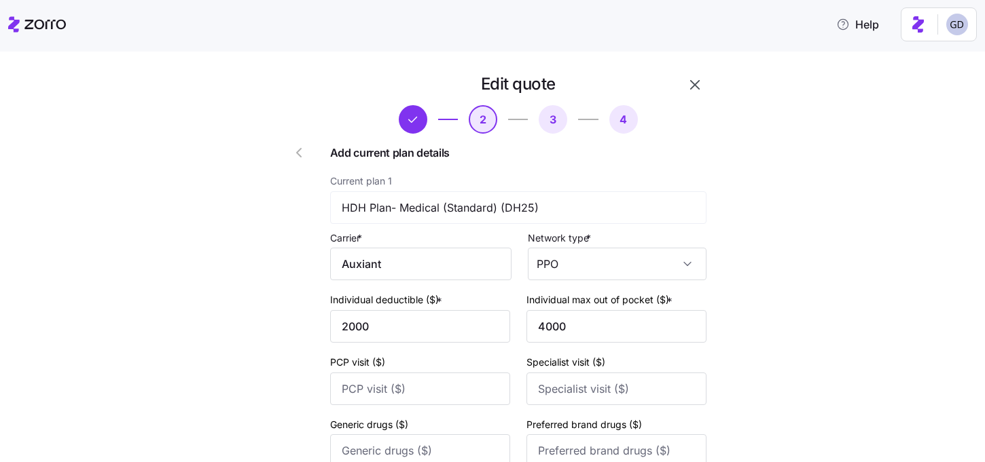
type input "8000"
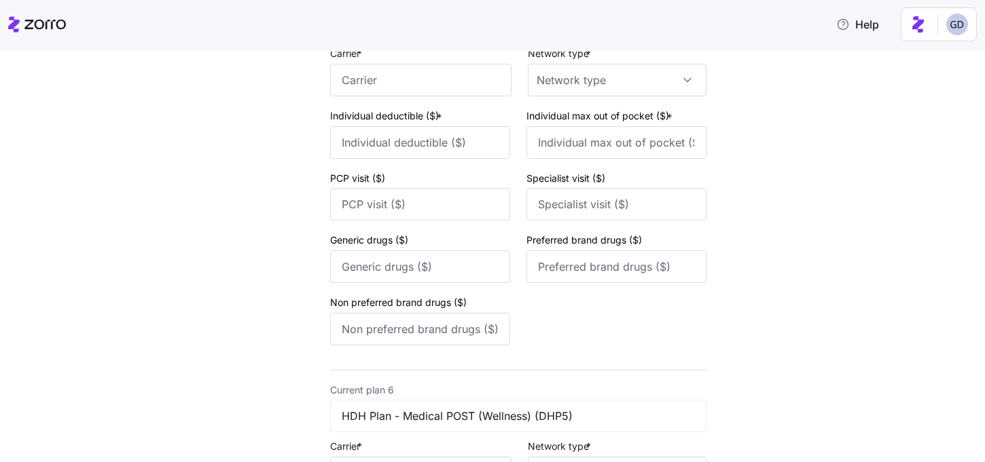
scroll to position [1806, 0]
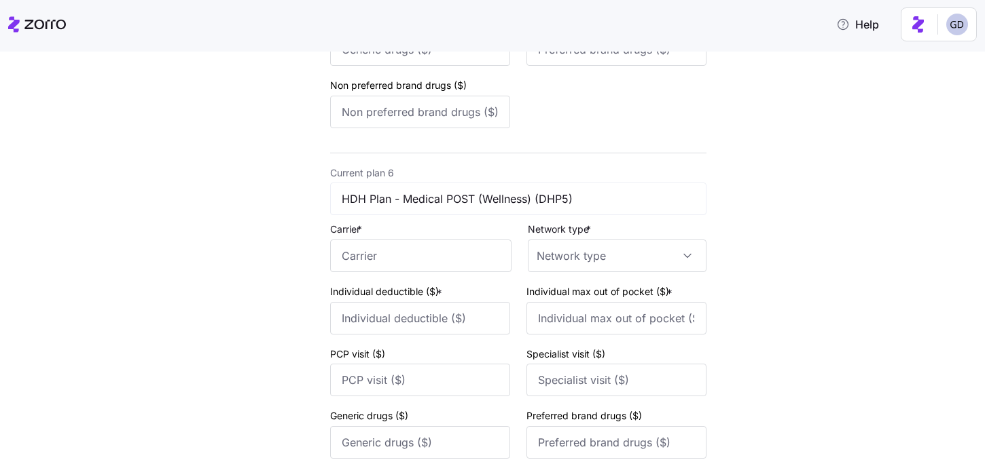
scroll to position [2220, 0]
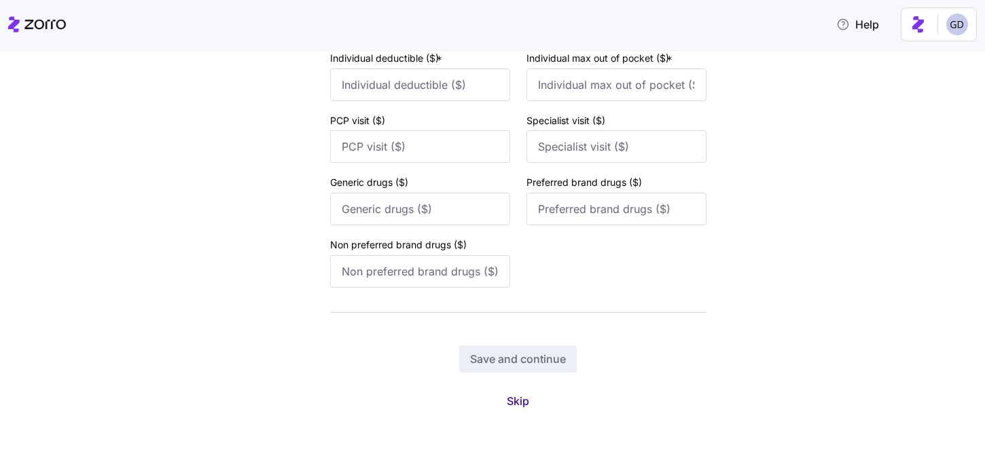
click at [517, 399] on span "Skip" at bounding box center [518, 401] width 22 height 16
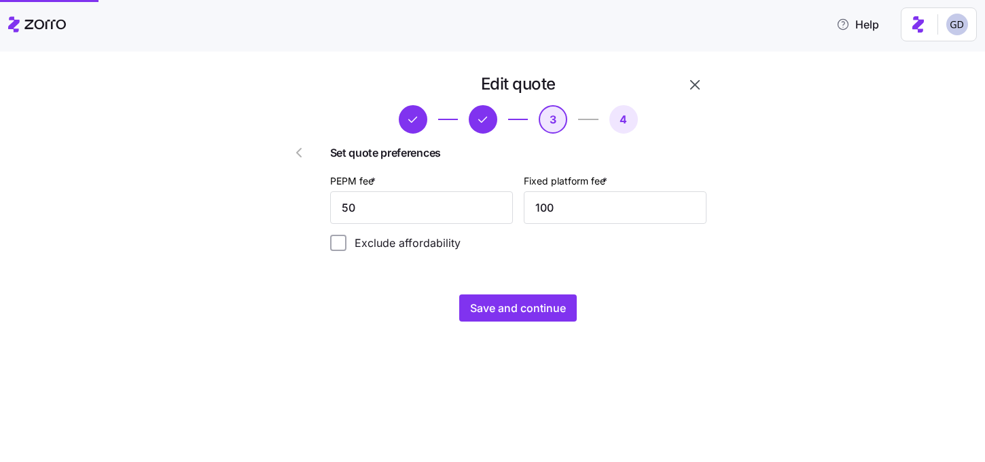
scroll to position [0, 0]
click at [527, 306] on span "Save and continue" at bounding box center [518, 308] width 96 height 16
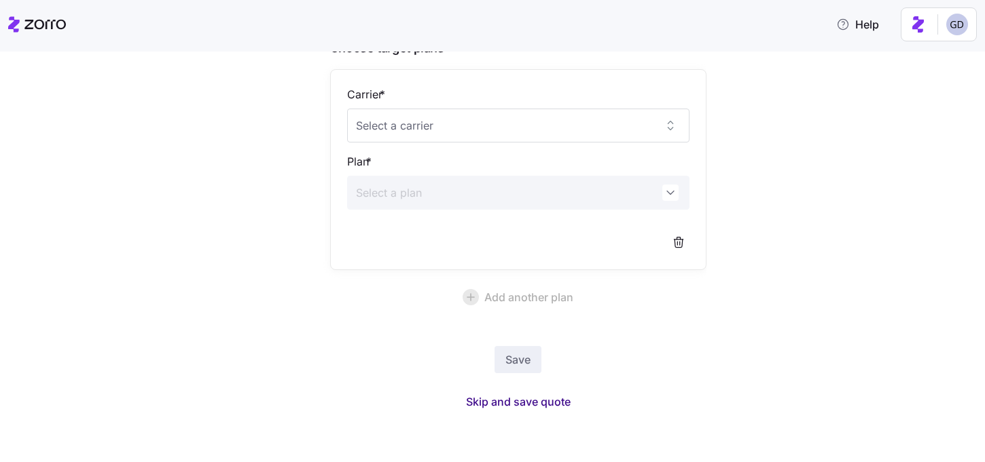
click at [515, 398] on span "Skip and save quote" at bounding box center [518, 402] width 105 height 16
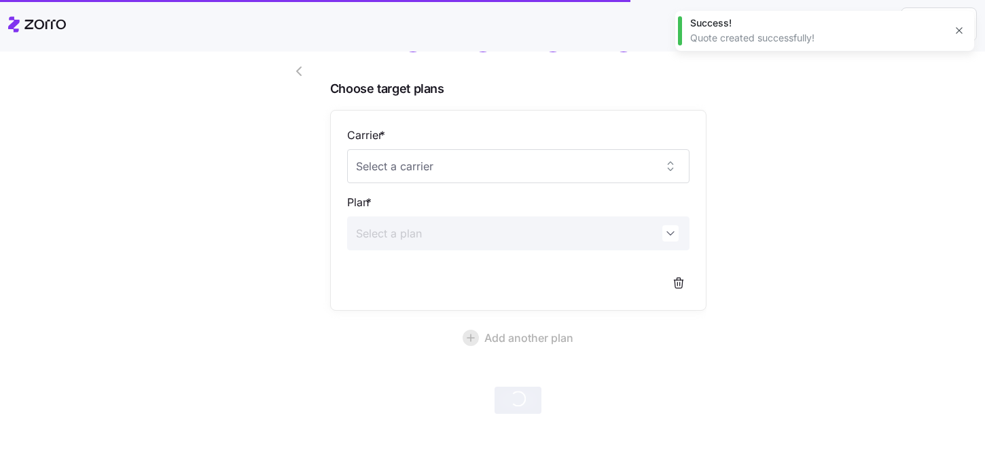
click at [956, 33] on icon "button" at bounding box center [958, 30] width 11 height 11
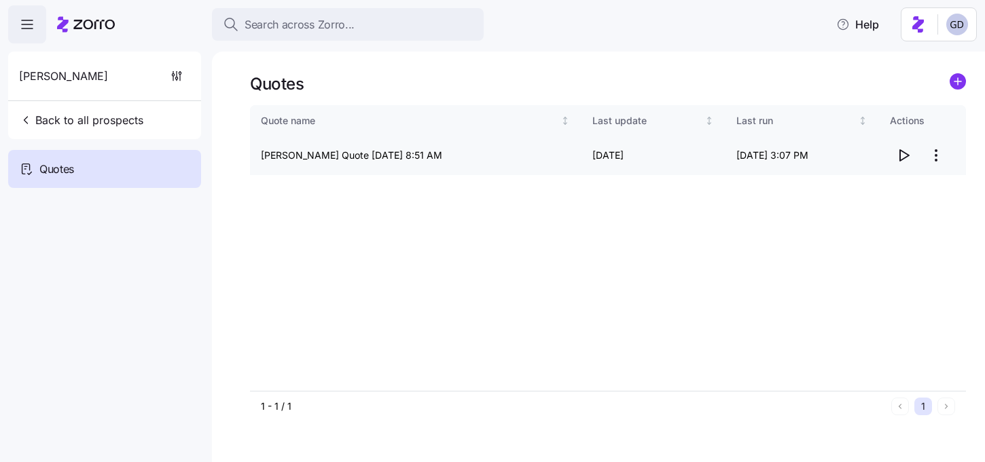
click at [911, 155] on span "button" at bounding box center [903, 156] width 26 height 26
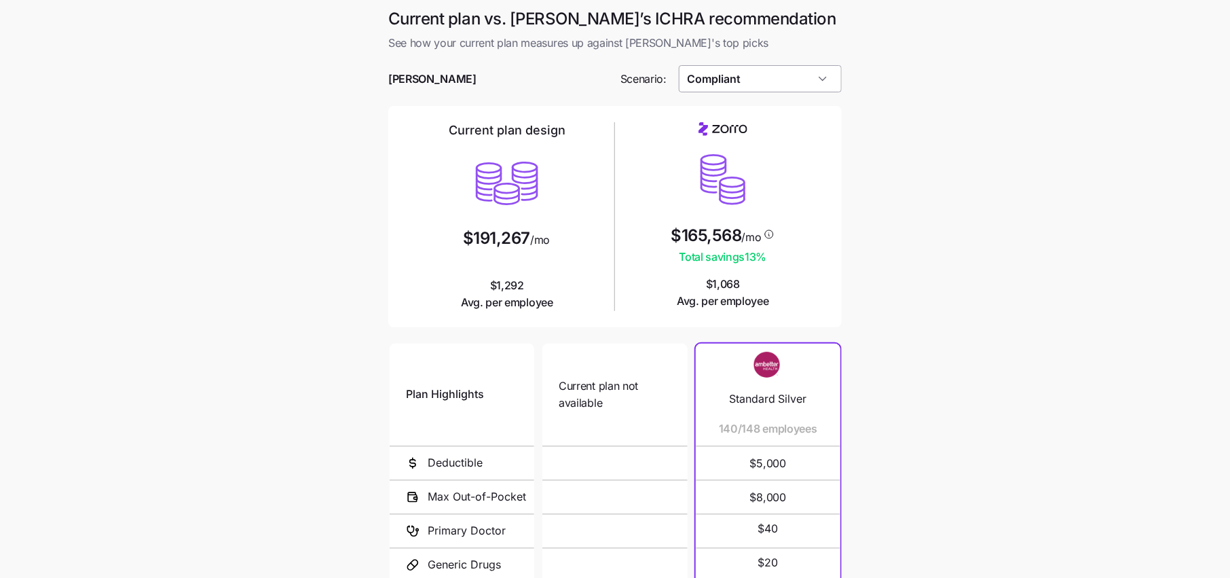
click at [749, 75] on input "Compliant" at bounding box center [761, 78] width 164 height 27
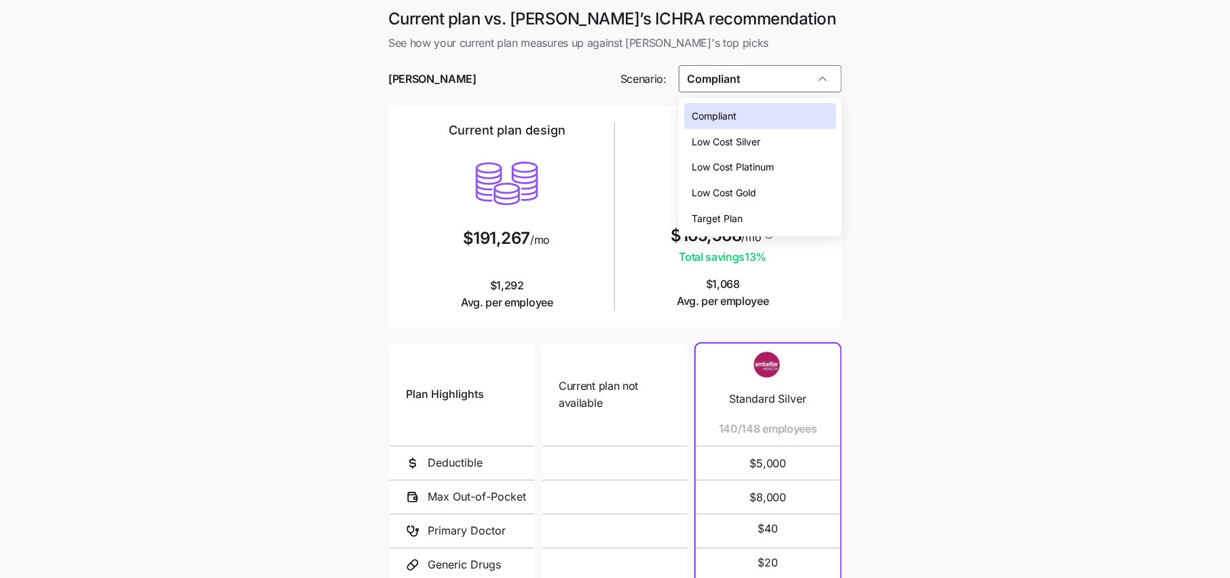
click at [748, 147] on span "Low Cost Silver" at bounding box center [727, 141] width 69 height 15
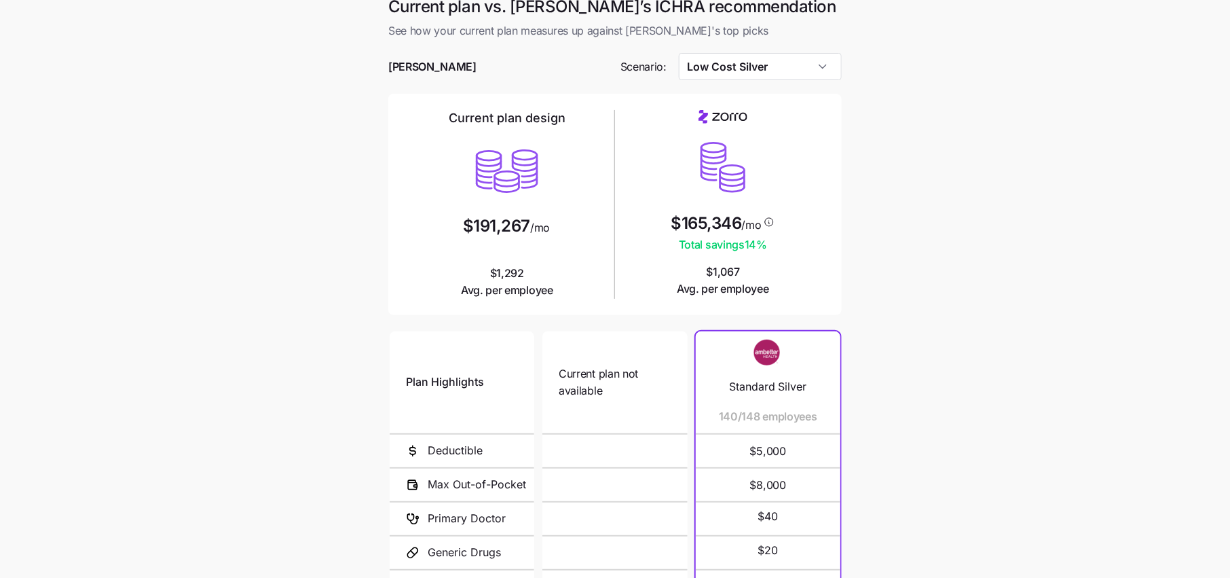
scroll to position [12, 0]
click at [769, 72] on input "Low Cost Silver" at bounding box center [761, 67] width 164 height 27
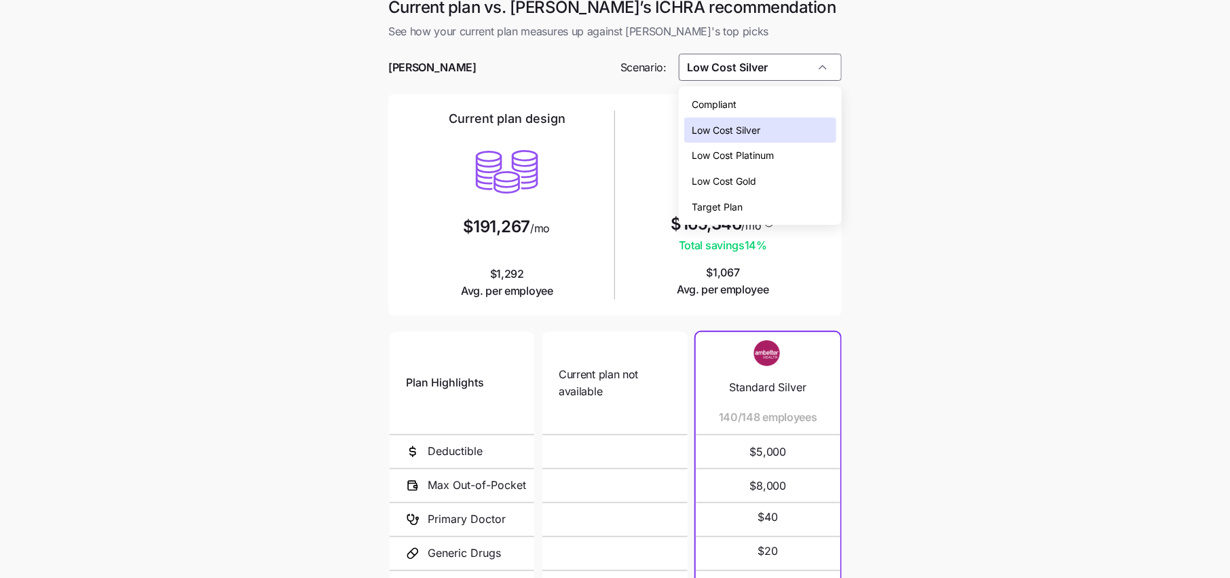
click at [749, 186] on span "Low Cost Gold" at bounding box center [725, 181] width 65 height 15
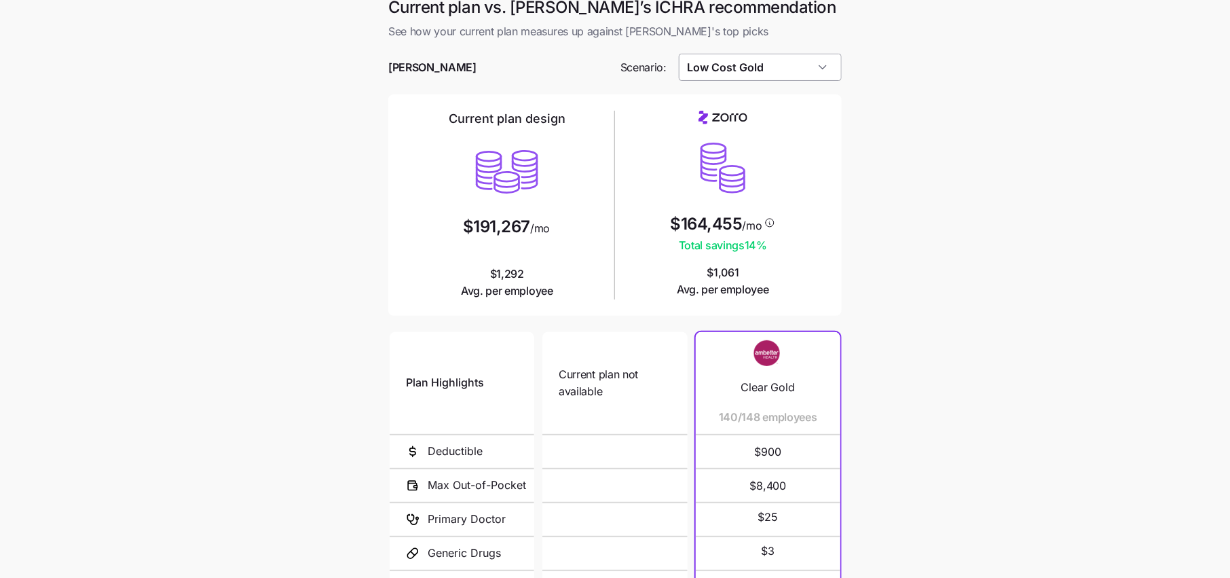
click at [788, 65] on input "Low Cost Gold" at bounding box center [761, 67] width 164 height 27
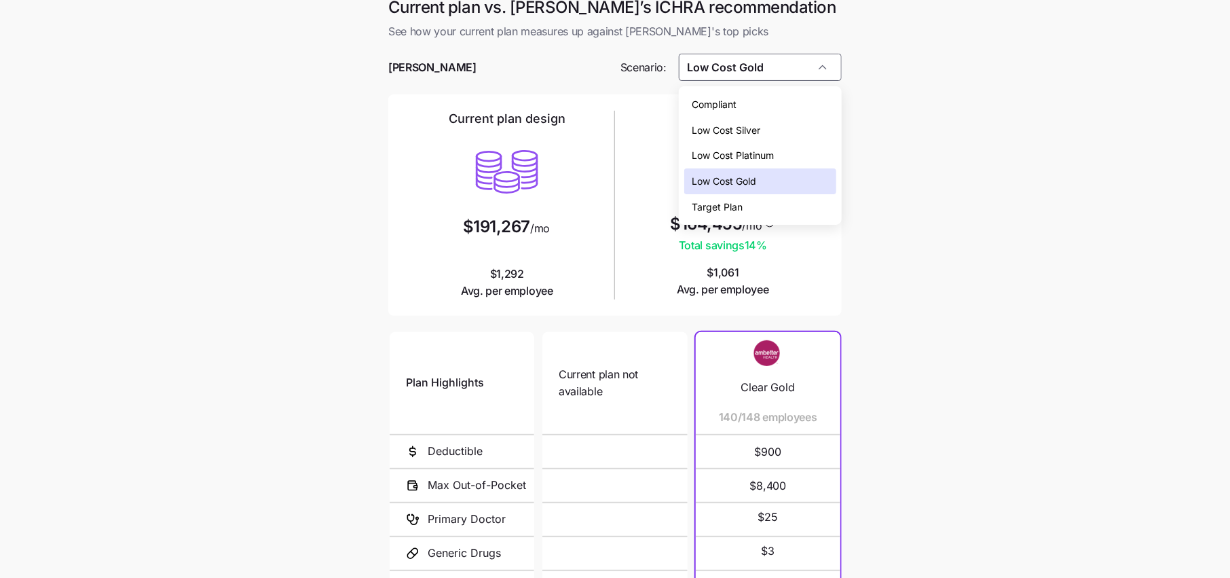
click at [752, 130] on span "Low Cost Silver" at bounding box center [727, 130] width 69 height 15
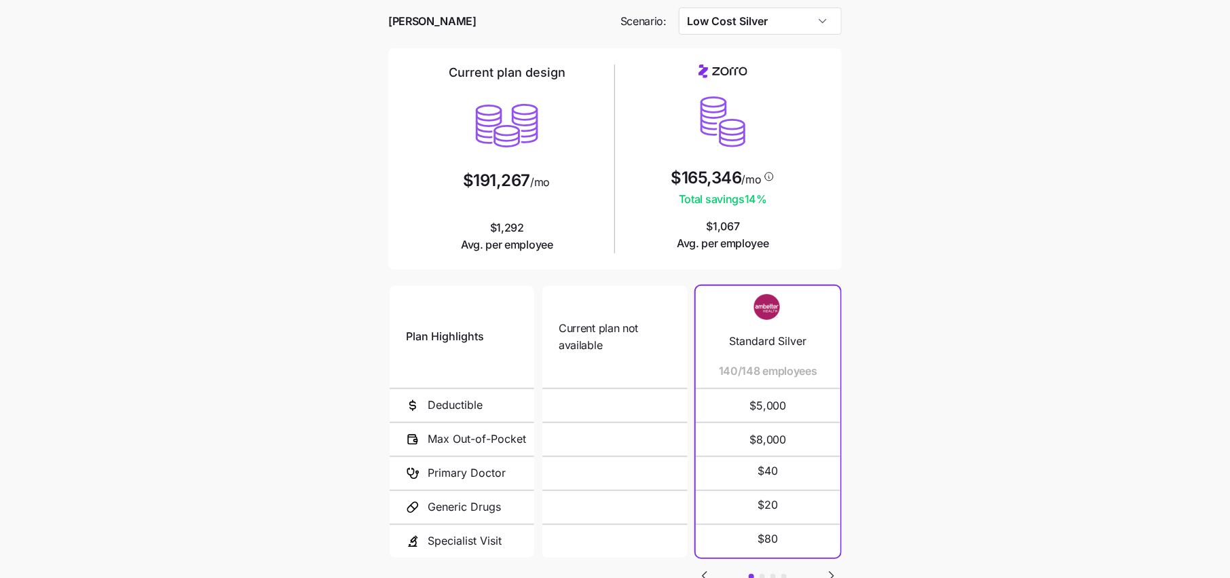
scroll to position [41, 0]
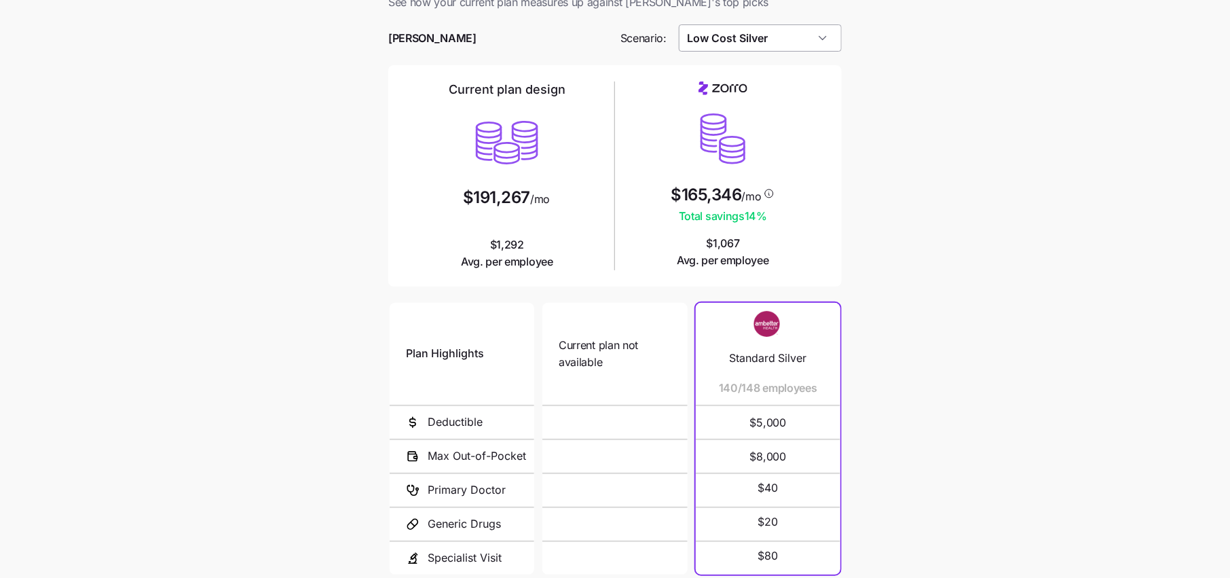
click at [773, 38] on input "Low Cost Silver" at bounding box center [761, 37] width 164 height 27
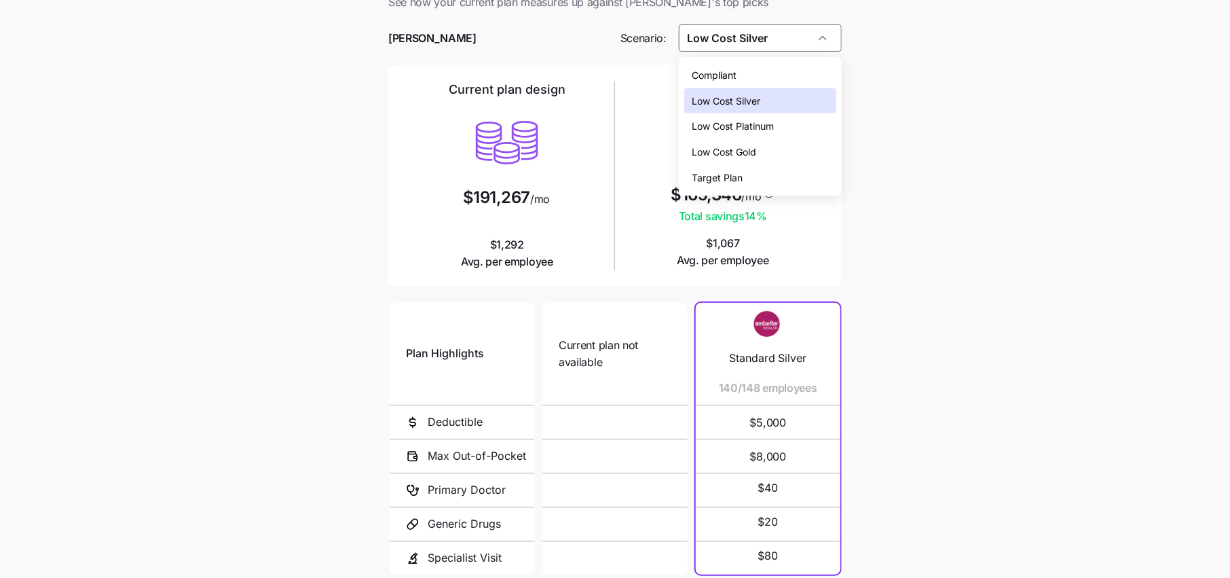
click at [754, 145] on span "Low Cost Gold" at bounding box center [725, 152] width 65 height 15
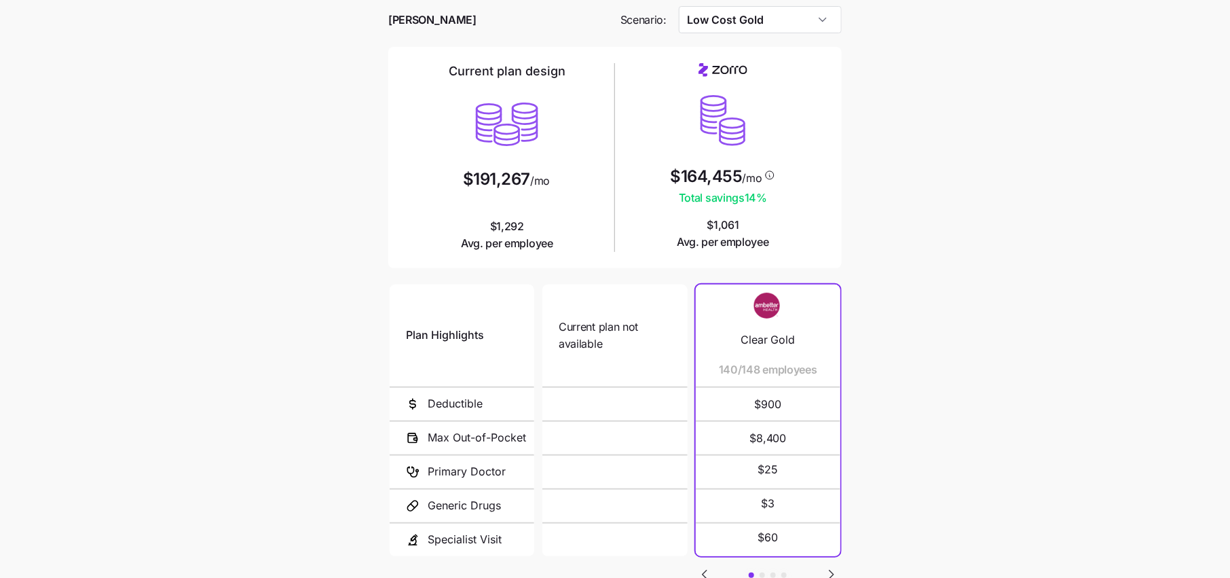
scroll to position [56, 0]
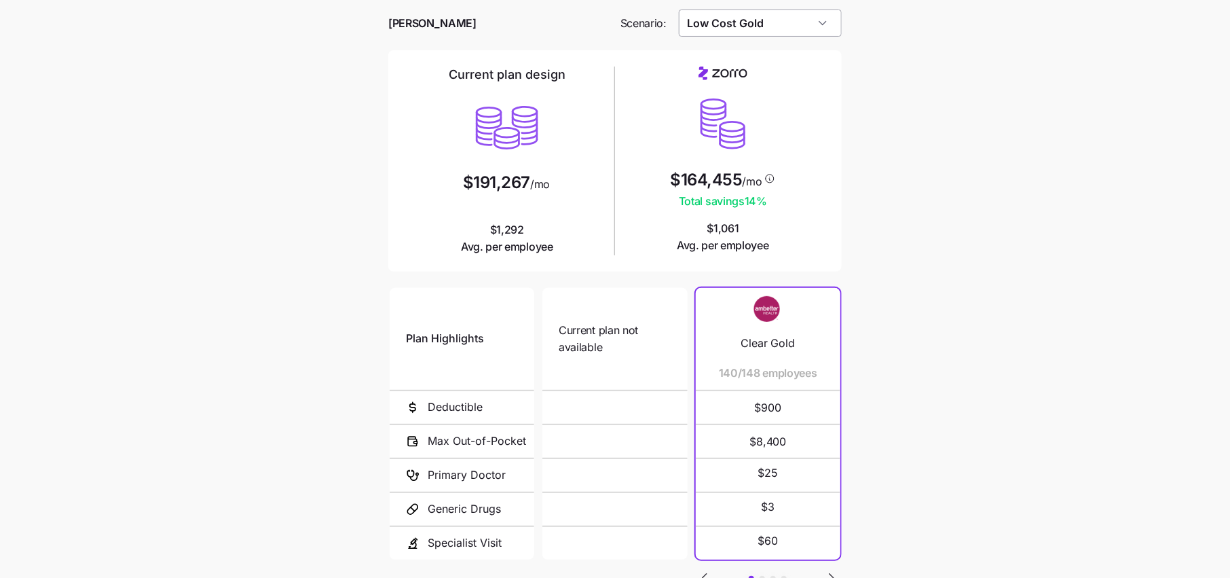
click at [776, 33] on input "Low Cost Gold" at bounding box center [761, 23] width 164 height 27
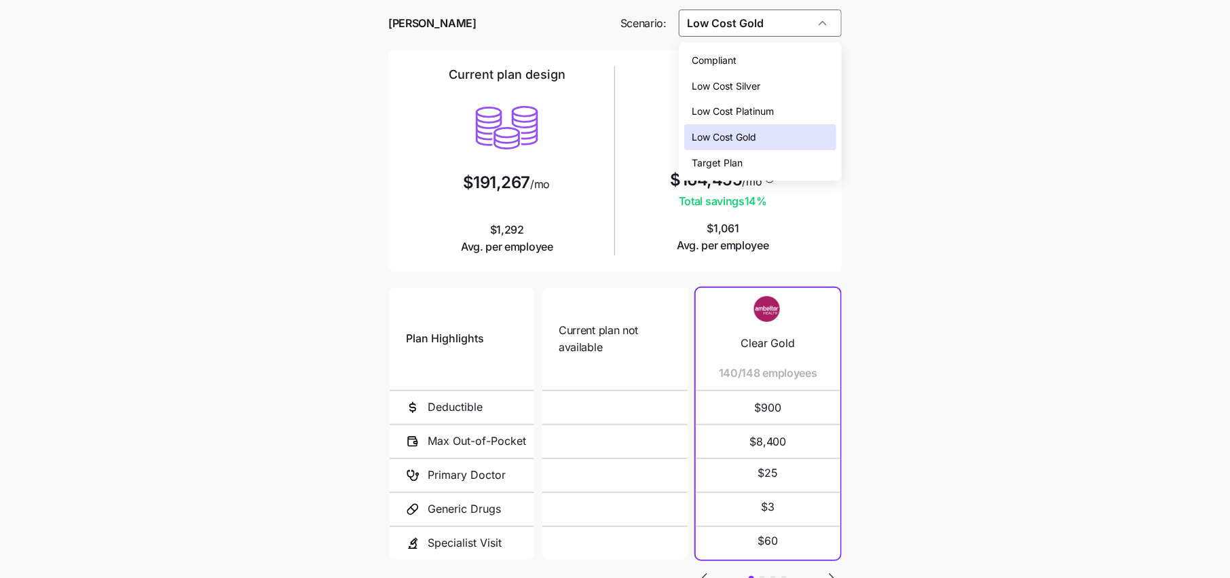
click at [742, 85] on span "Low Cost Silver" at bounding box center [727, 86] width 69 height 15
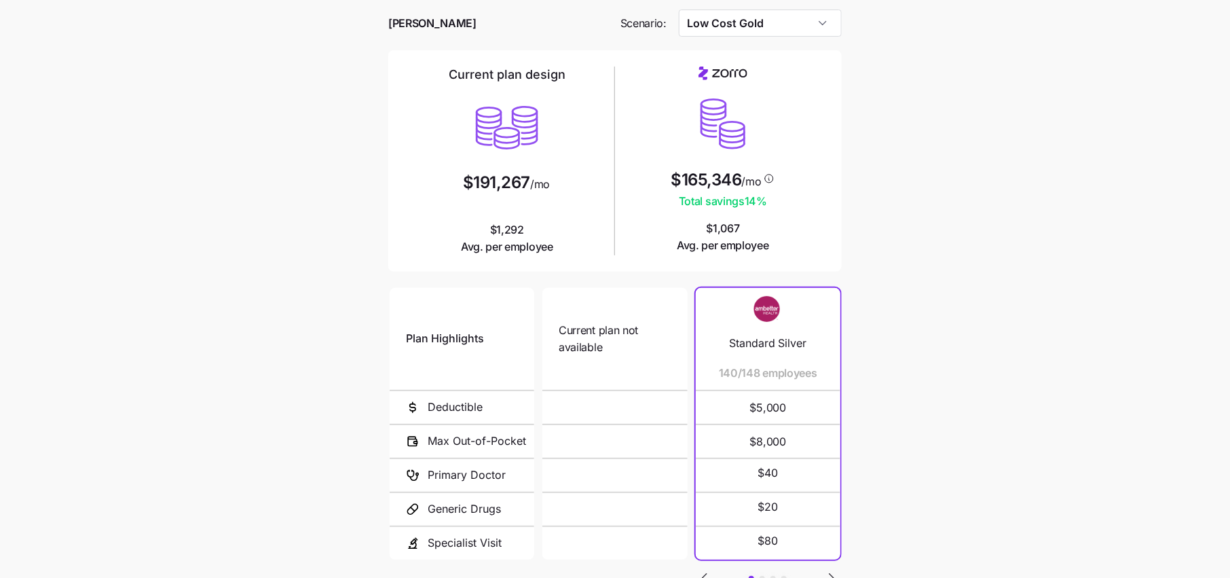
type input "Low Cost Silver"
click at [896, 189] on main "Current plan vs. [PERSON_NAME]’s ICHRA recommendation See how your current plan…" at bounding box center [615, 314] width 1230 height 741
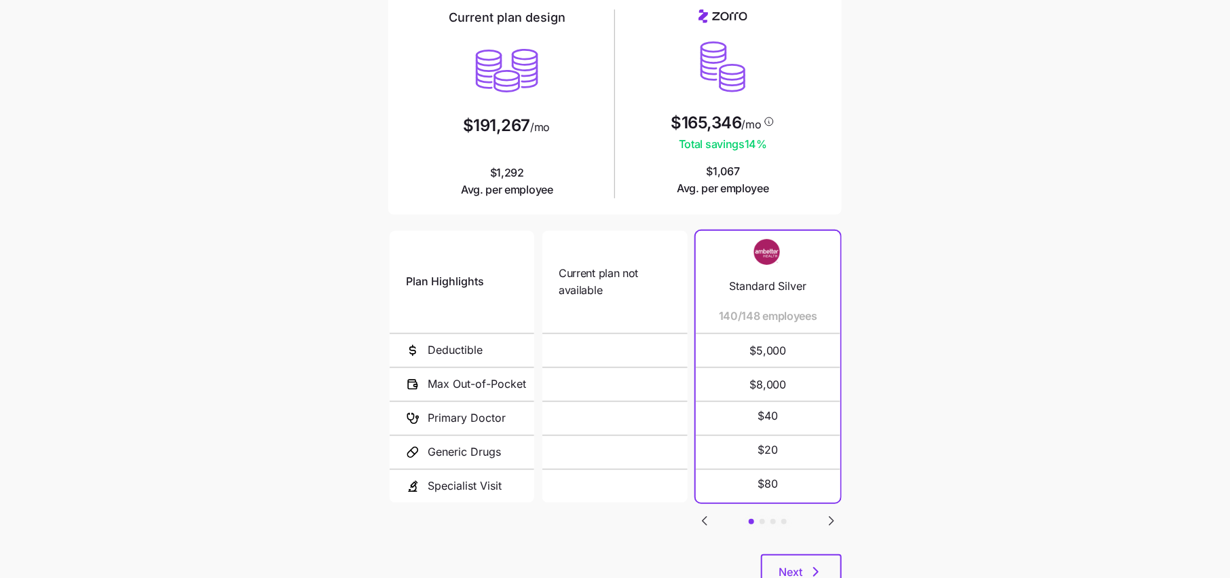
scroll to position [117, 0]
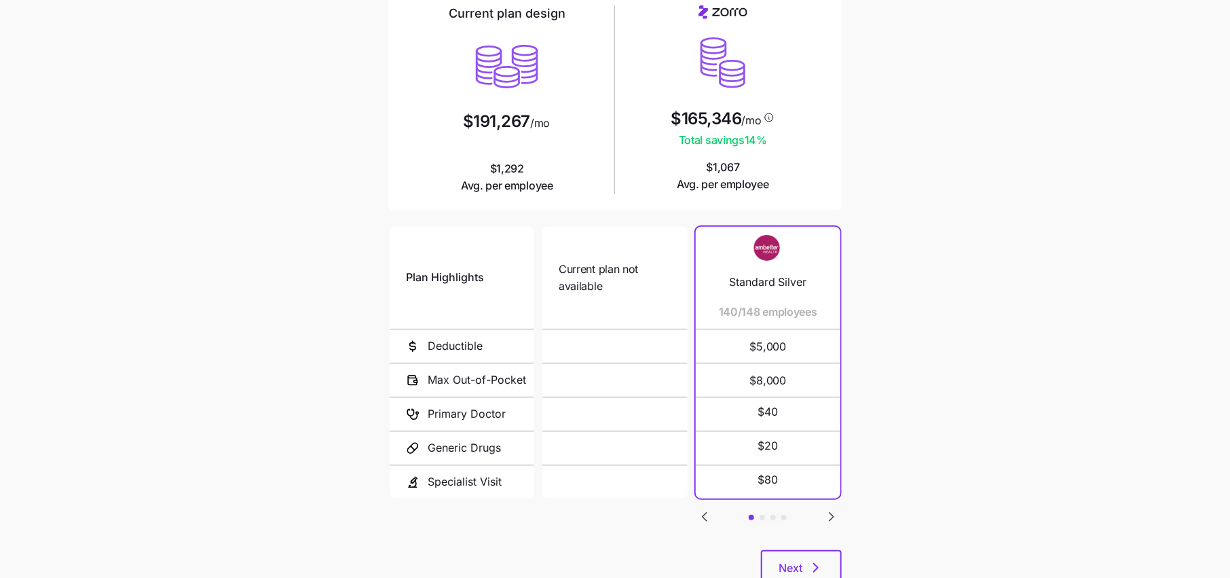
click at [830, 513] on icon "Go to next slide" at bounding box center [832, 517] width 16 height 16
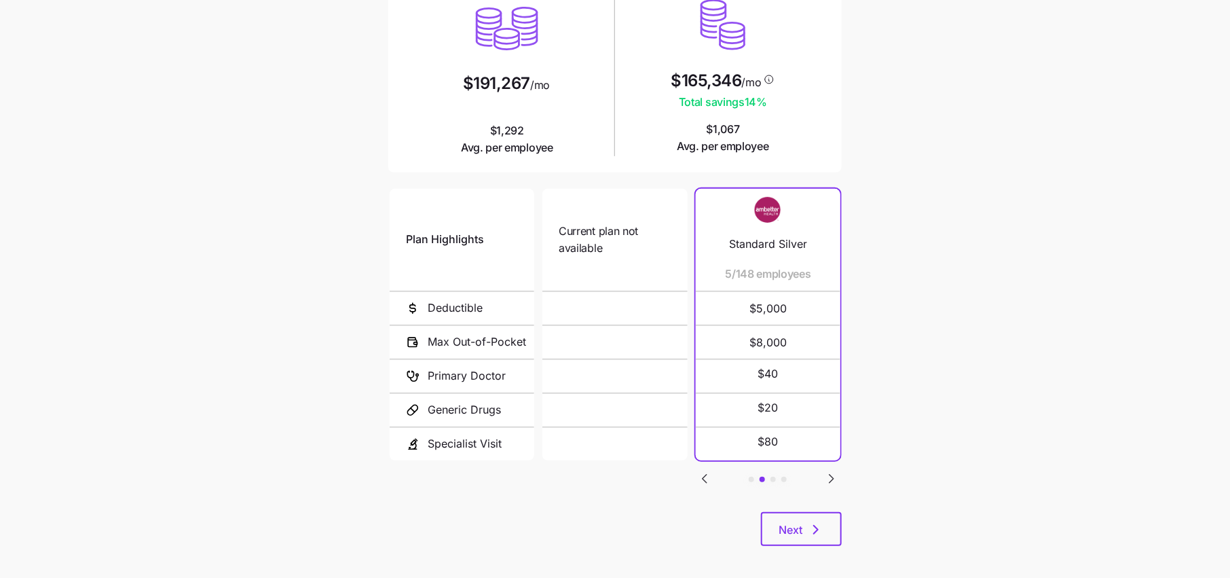
scroll to position [163, 0]
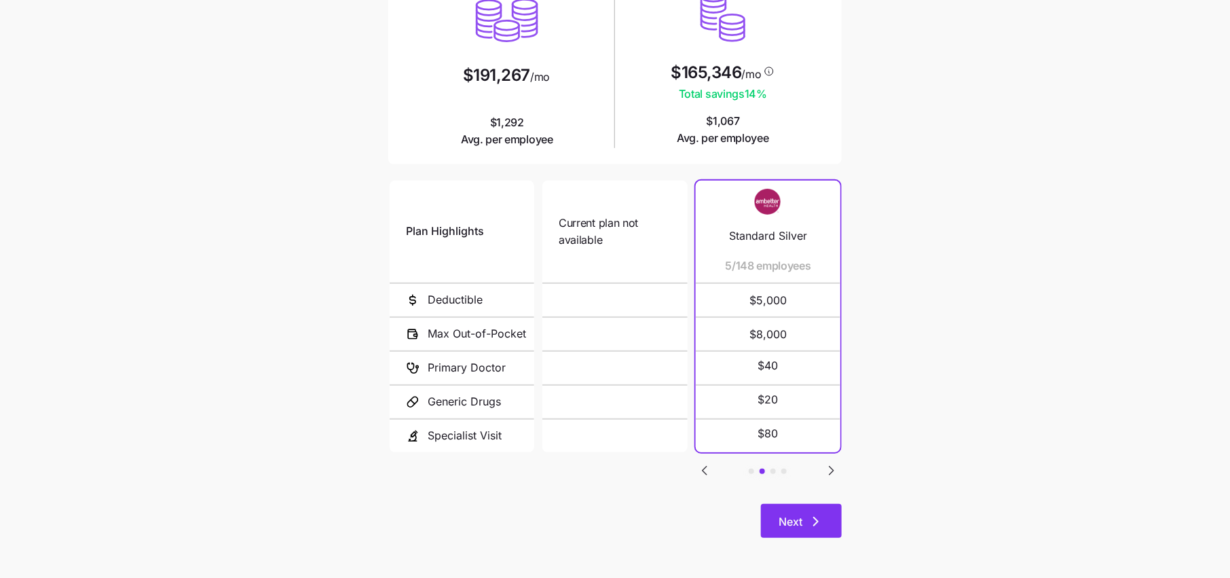
click at [814, 510] on button "Next" at bounding box center [801, 521] width 81 height 34
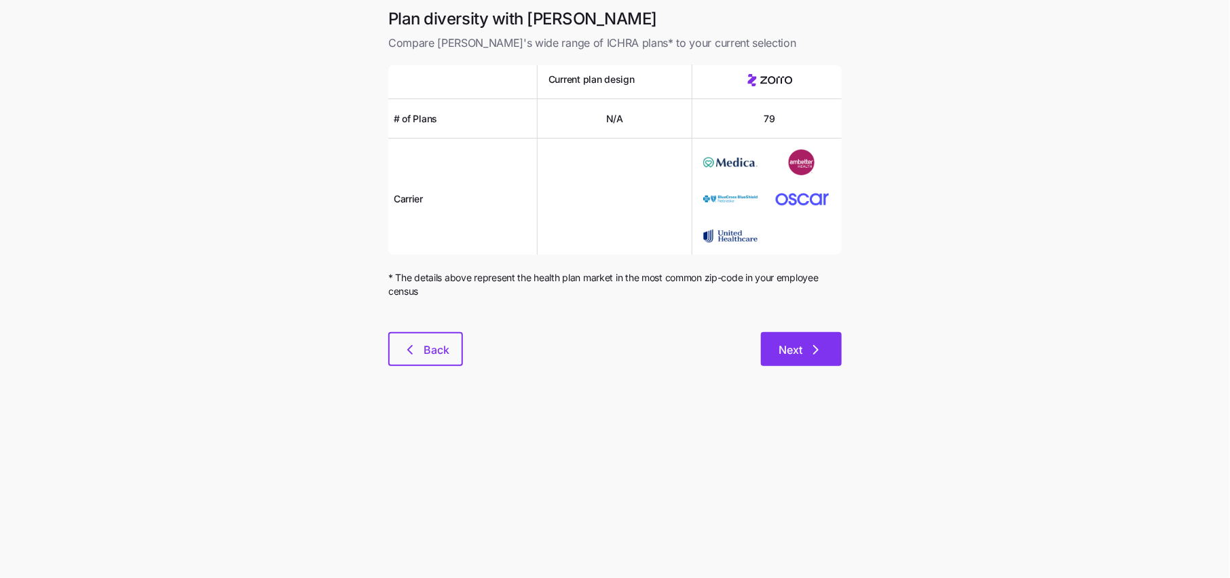
click at [815, 332] on div "Next" at bounding box center [652, 349] width 379 height 34
click at [454, 334] on button "Back" at bounding box center [425, 349] width 75 height 34
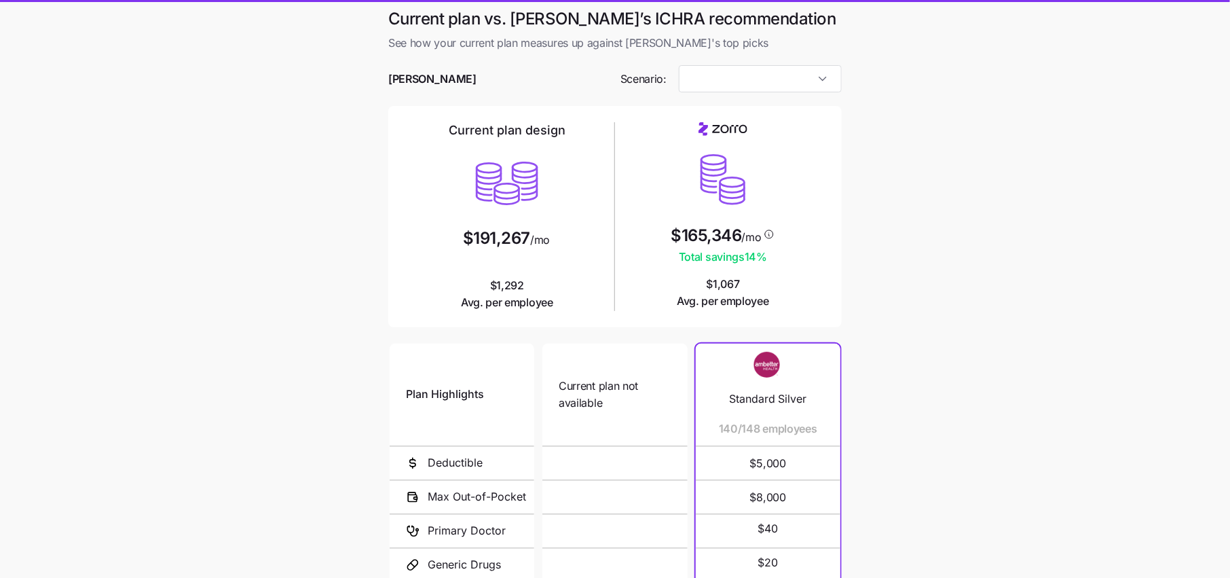
type input "Low Cost Silver"
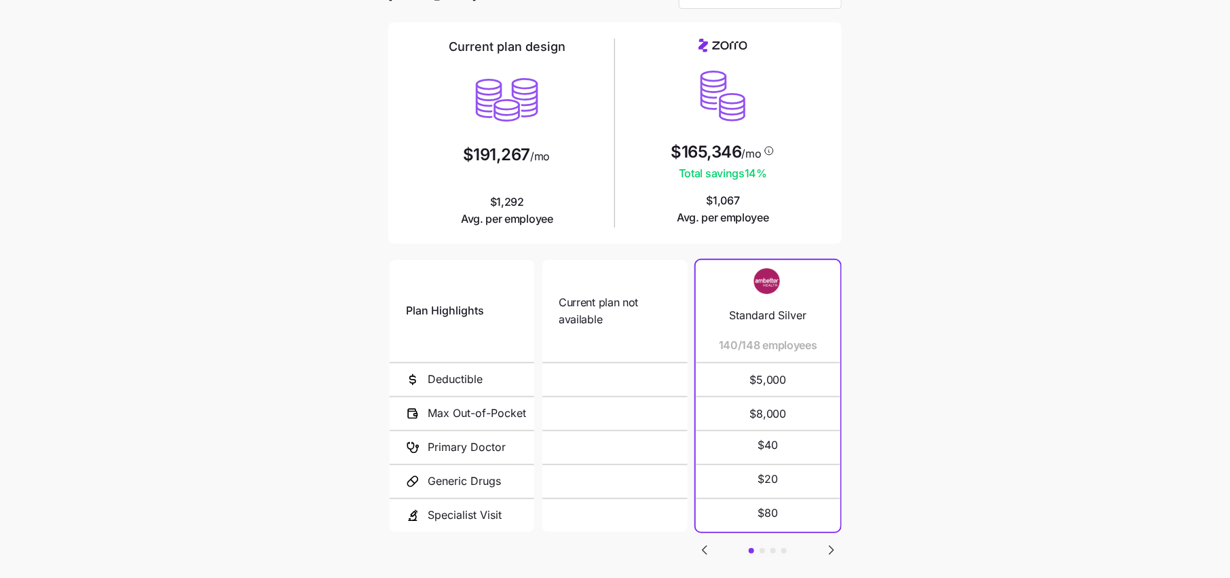
scroll to position [96, 0]
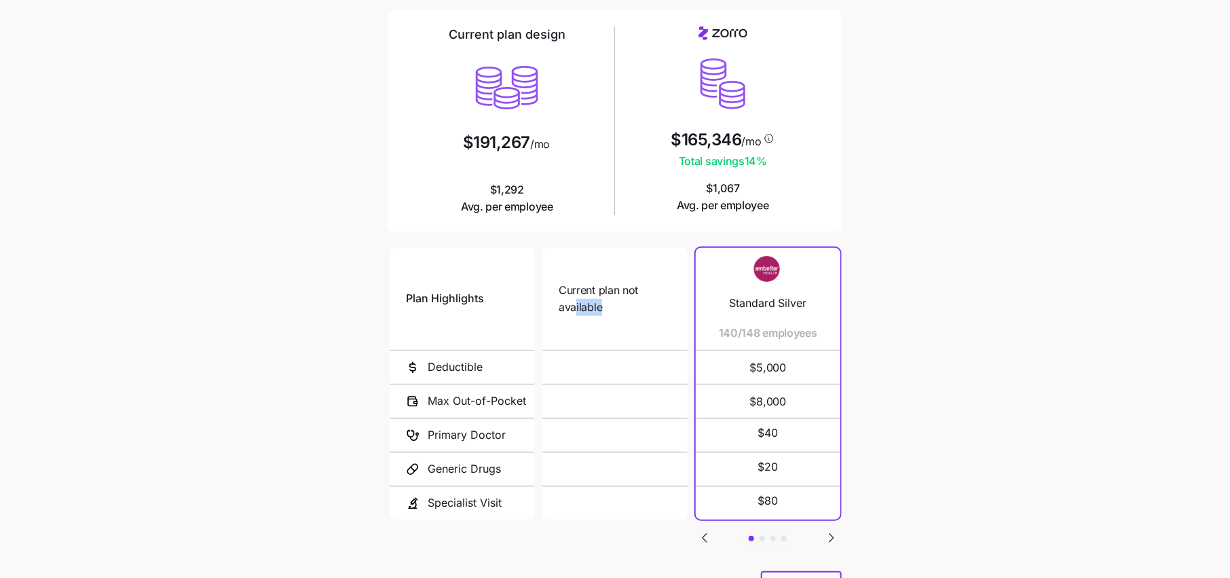
drag, startPoint x: 616, startPoint y: 314, endPoint x: 521, endPoint y: 278, distance: 100.8
click at [521, 278] on div "Plan Highlights Deductible Max Out-of-Pocket Primary Doctor Generic Drugs Speci…" at bounding box center [615, 383] width 459 height 282
click at [661, 353] on div "Current plan not available N/A N/A" at bounding box center [615, 384] width 145 height 272
drag, startPoint x: 613, startPoint y: 312, endPoint x: 550, endPoint y: 281, distance: 70.1
click at [550, 281] on div "Current plan not available N/A N/A" at bounding box center [615, 384] width 145 height 272
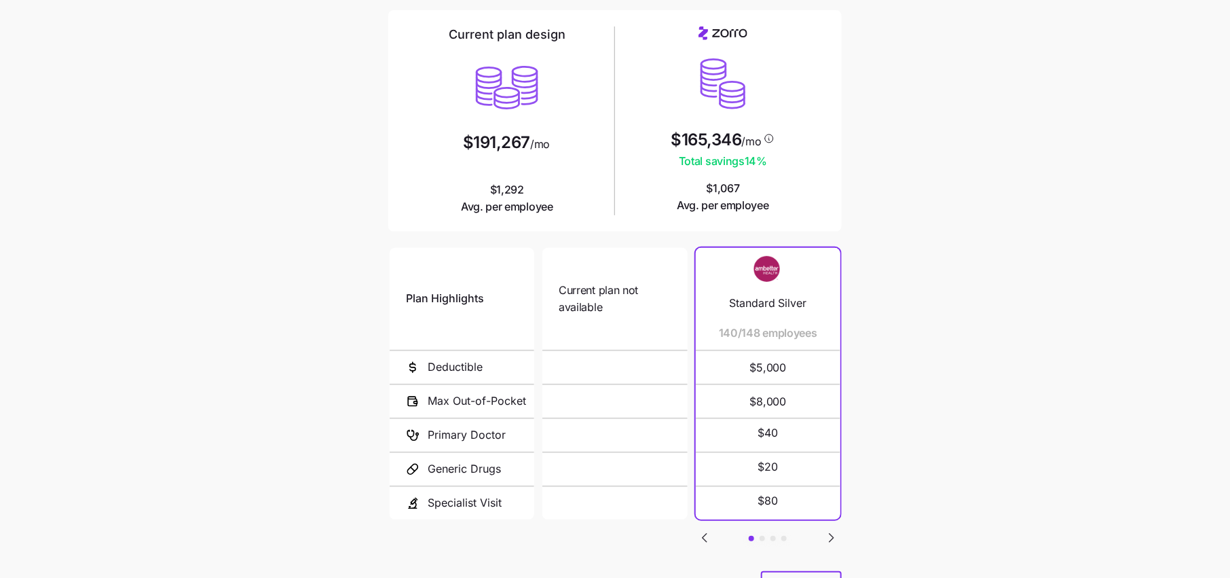
click at [632, 329] on div "Current plan not available" at bounding box center [615, 299] width 112 height 102
drag, startPoint x: 610, startPoint y: 308, endPoint x: 549, endPoint y: 280, distance: 68.1
click at [548, 280] on div "Current plan not available N/A N/A" at bounding box center [615, 384] width 145 height 272
click at [610, 302] on span "Current plan not available" at bounding box center [615, 299] width 112 height 34
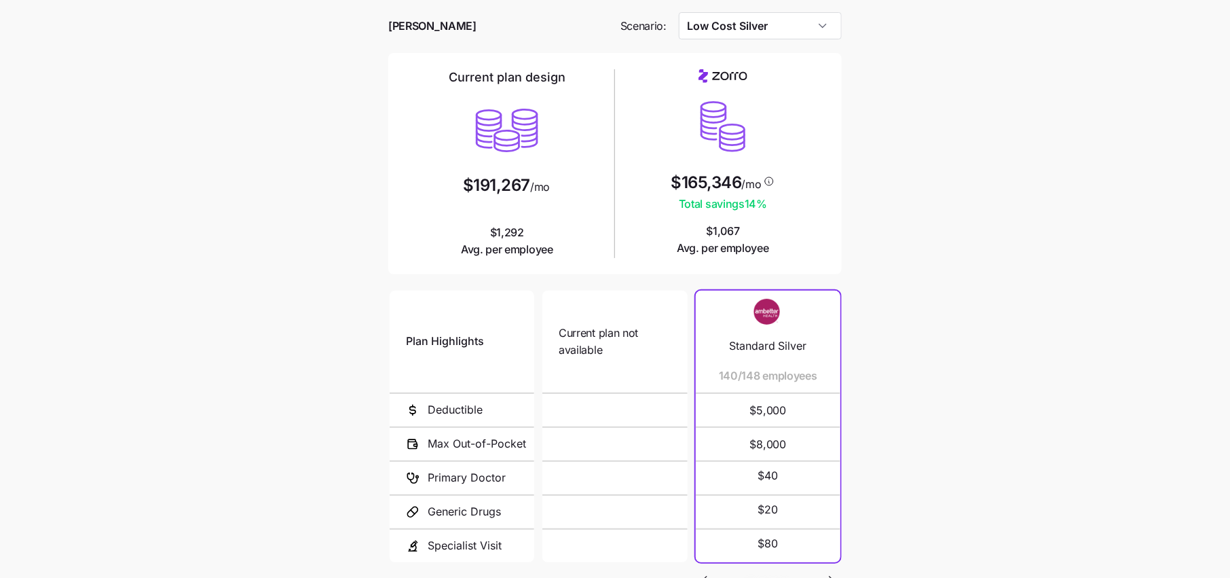
scroll to position [48, 0]
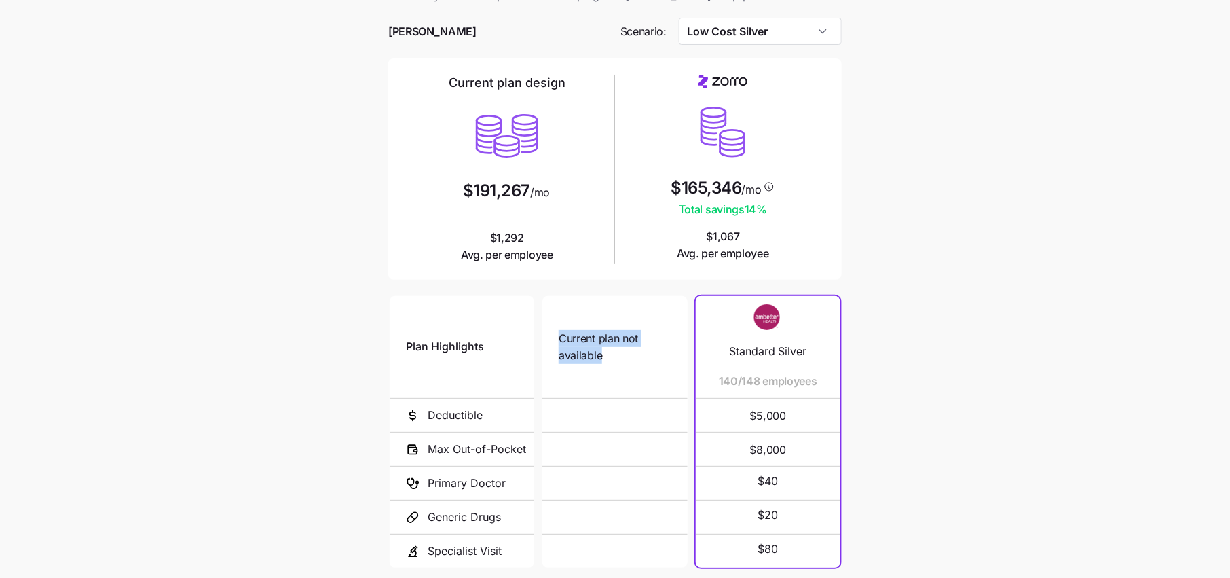
drag, startPoint x: 622, startPoint y: 354, endPoint x: 547, endPoint y: 318, distance: 83.5
click at [547, 318] on div "Current plan not available N/A N/A" at bounding box center [615, 432] width 145 height 272
click at [601, 349] on span "Current plan not available" at bounding box center [615, 347] width 112 height 34
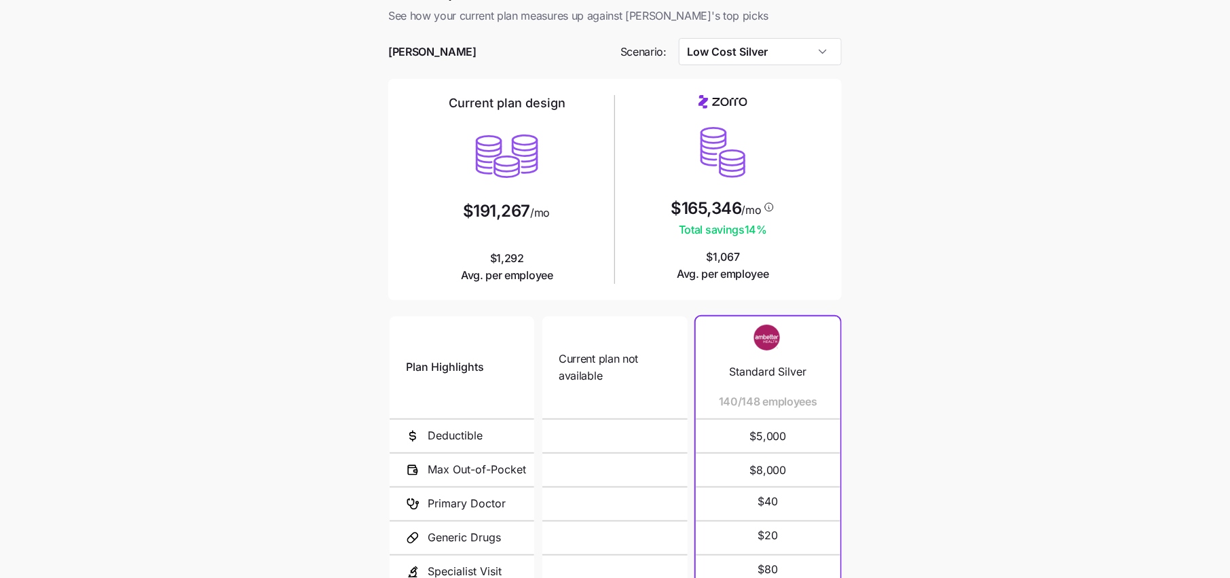
scroll to position [29, 0]
click at [826, 50] on input "Low Cost Silver" at bounding box center [761, 50] width 164 height 27
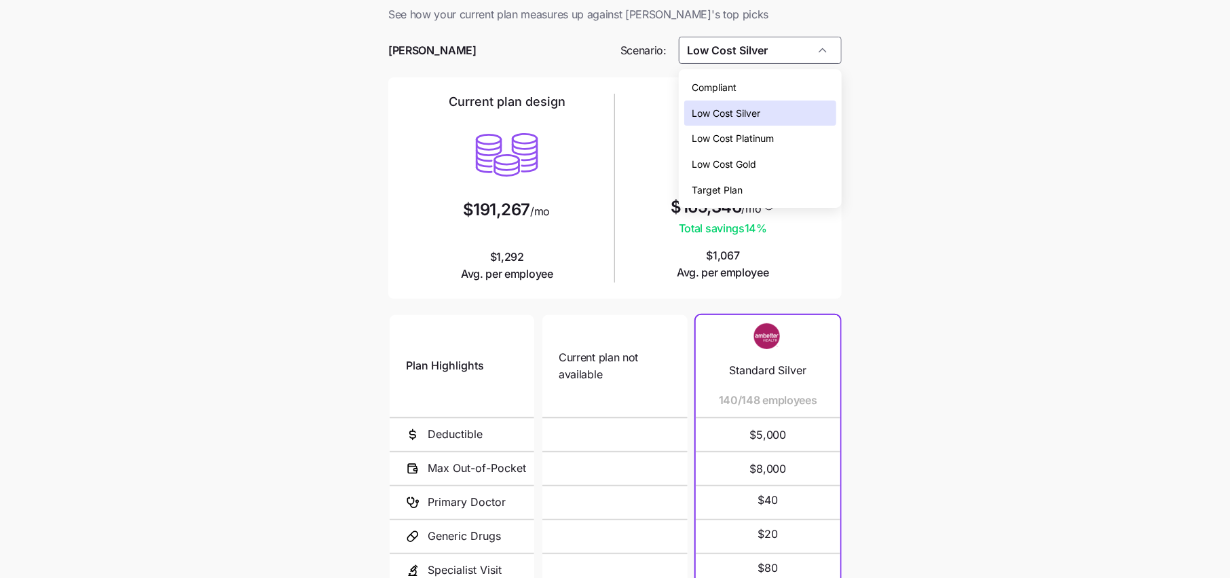
click at [737, 113] on span "Low Cost Silver" at bounding box center [727, 113] width 69 height 15
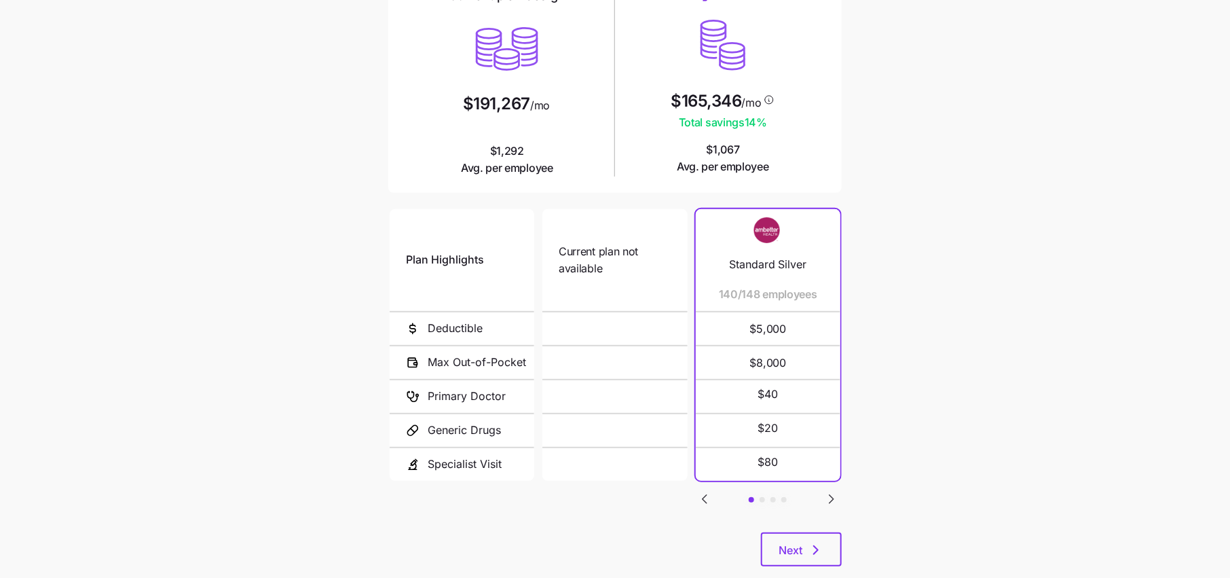
scroll to position [134, 0]
drag, startPoint x: 737, startPoint y: 293, endPoint x: 727, endPoint y: 299, distance: 11.5
click at [727, 299] on span "140/148 employees" at bounding box center [757, 295] width 98 height 17
click at [837, 501] on icon "Go to next slide" at bounding box center [832, 500] width 16 height 16
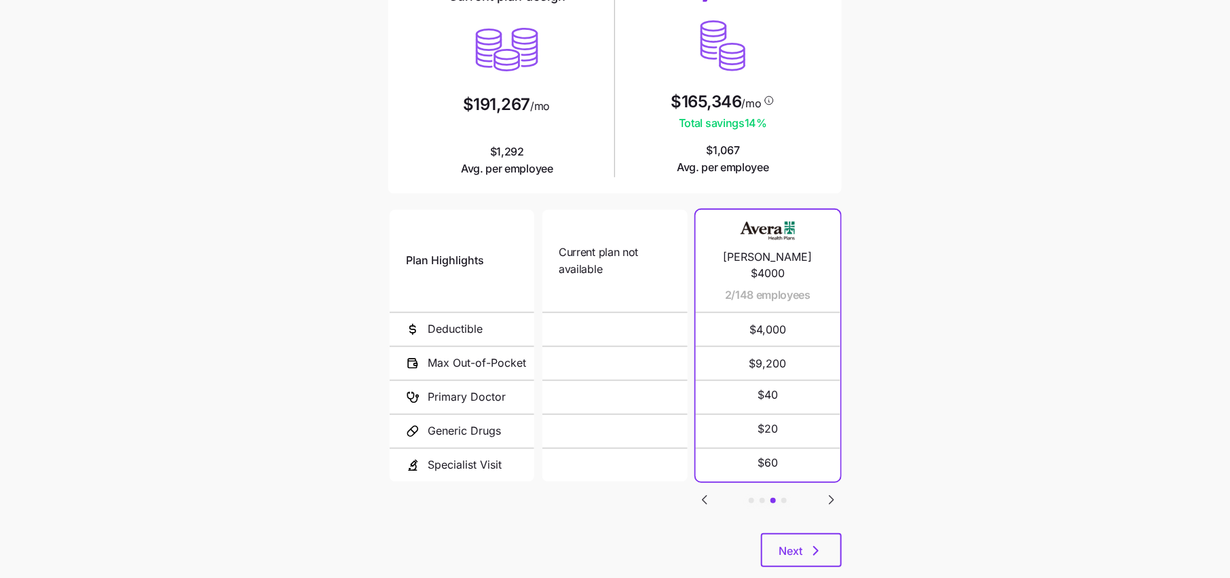
click at [837, 501] on icon "Go to next slide" at bounding box center [832, 500] width 16 height 16
click at [694, 494] on div "Plan Highlights Deductible Max Out-of-Pocket Primary Doctor Generic Drugs Speci…" at bounding box center [615, 370] width 454 height 326
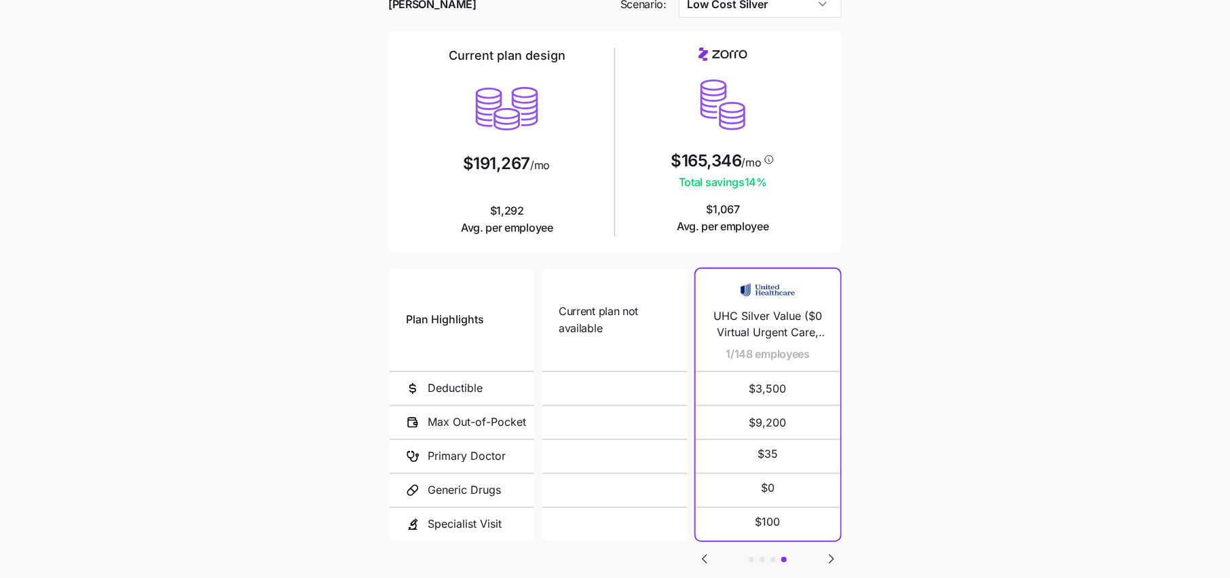
scroll to position [96, 0]
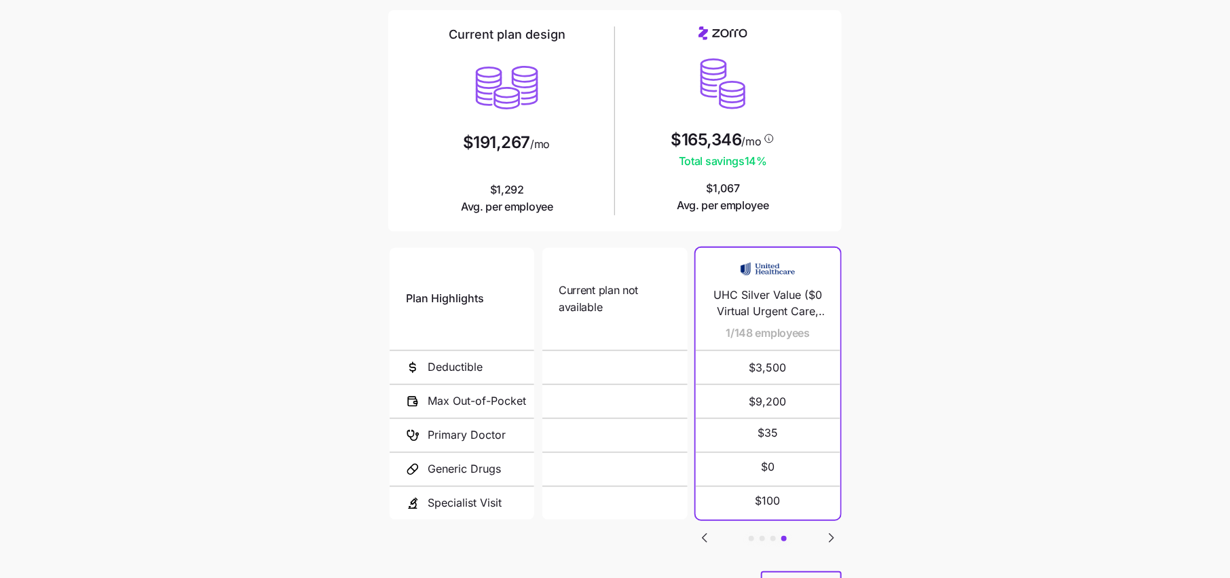
click at [705, 534] on icon "Go to previous slide" at bounding box center [705, 538] width 4 height 8
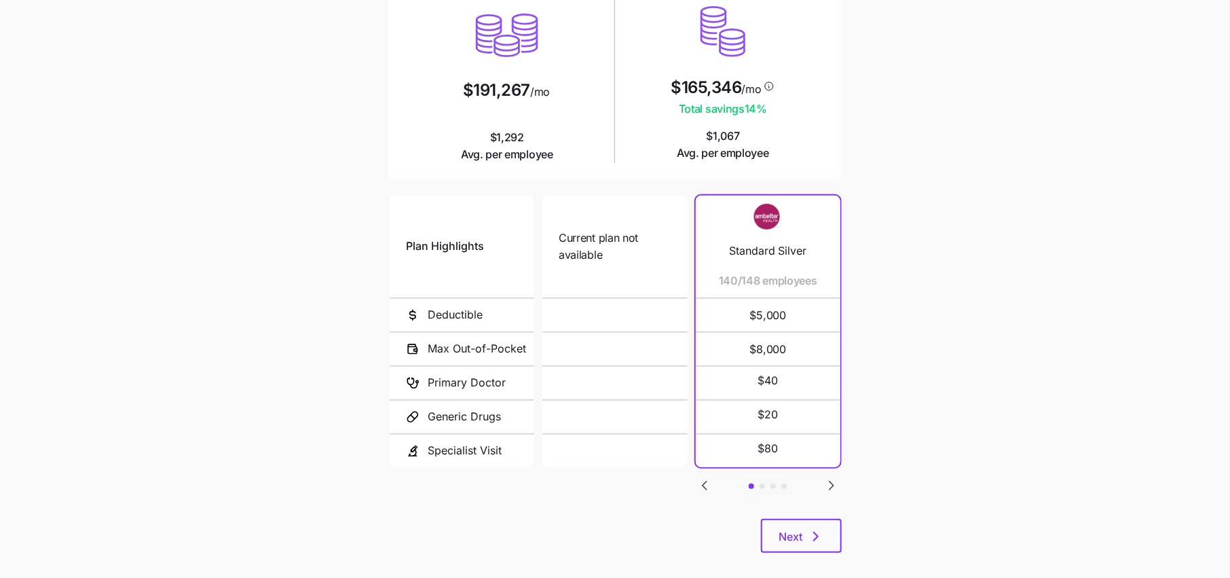
scroll to position [150, 0]
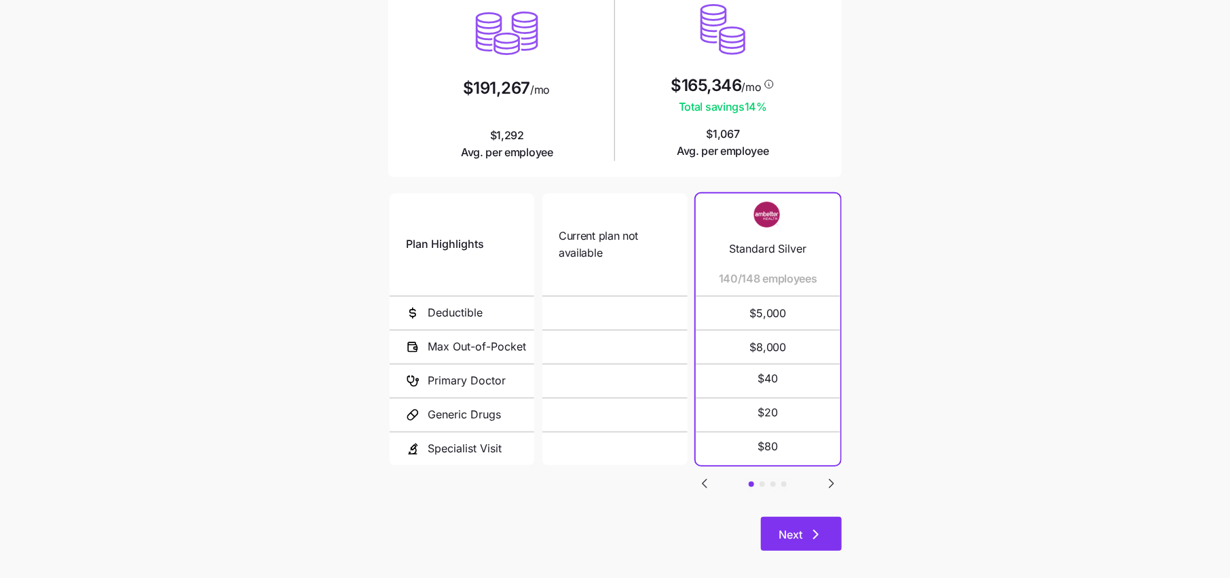
click at [806, 527] on span "Next" at bounding box center [801, 534] width 45 height 16
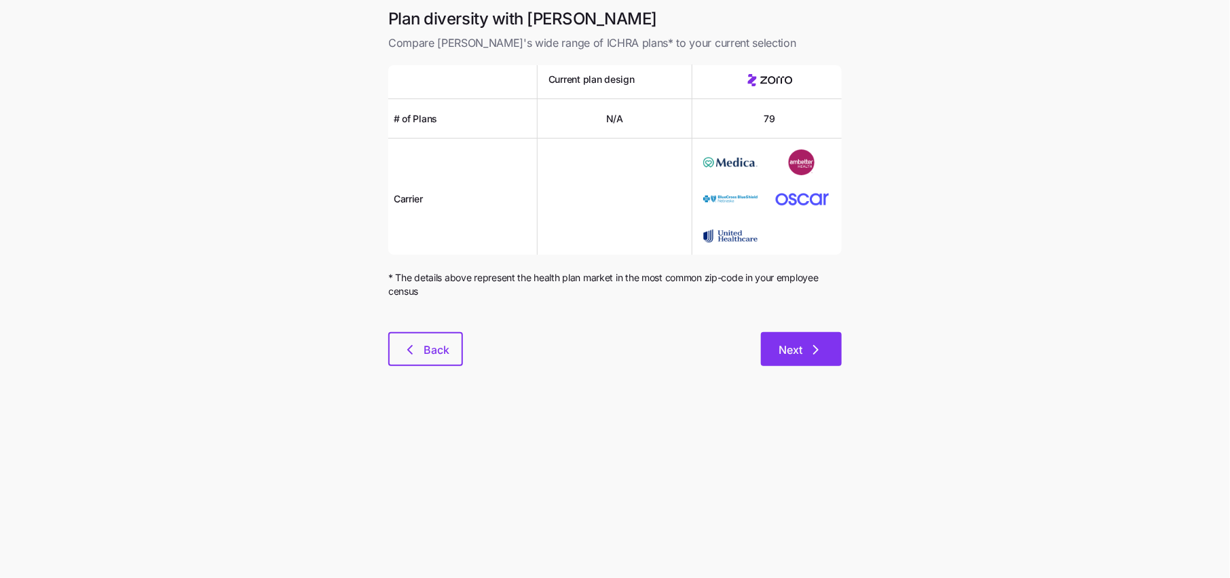
click at [775, 362] on button "Next" at bounding box center [801, 349] width 81 height 34
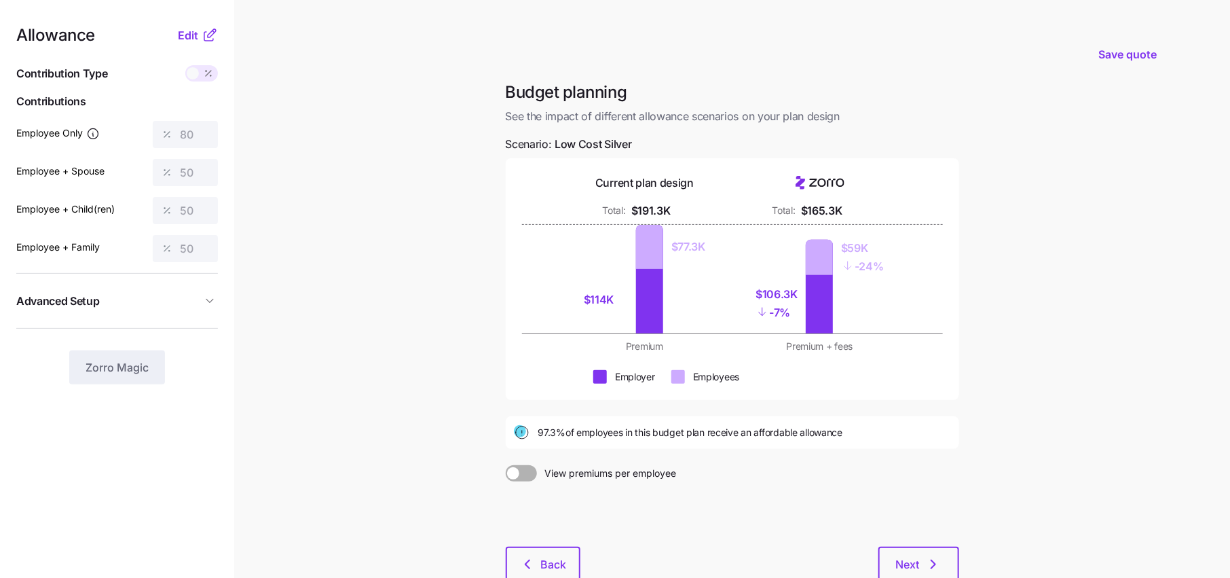
click at [202, 34] on icon at bounding box center [210, 35] width 16 height 16
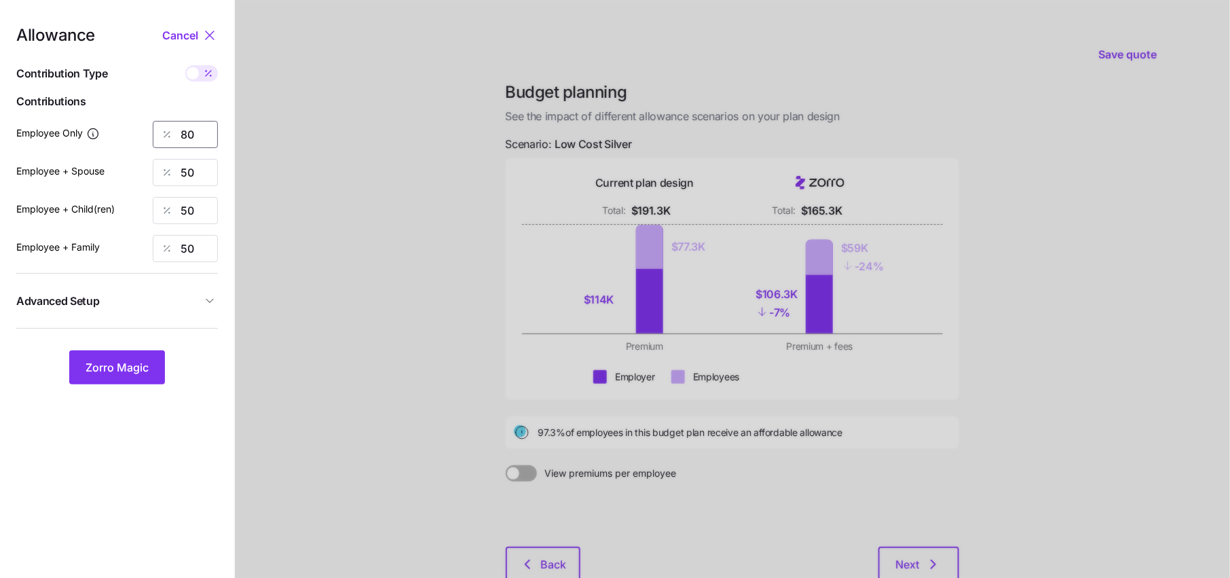
drag, startPoint x: 196, startPoint y: 133, endPoint x: 78, endPoint y: 133, distance: 118.1
click at [78, 133] on div "Employee Only 80" at bounding box center [117, 134] width 202 height 27
click at [189, 304] on span "Advanced Setup" at bounding box center [108, 301] width 185 height 17
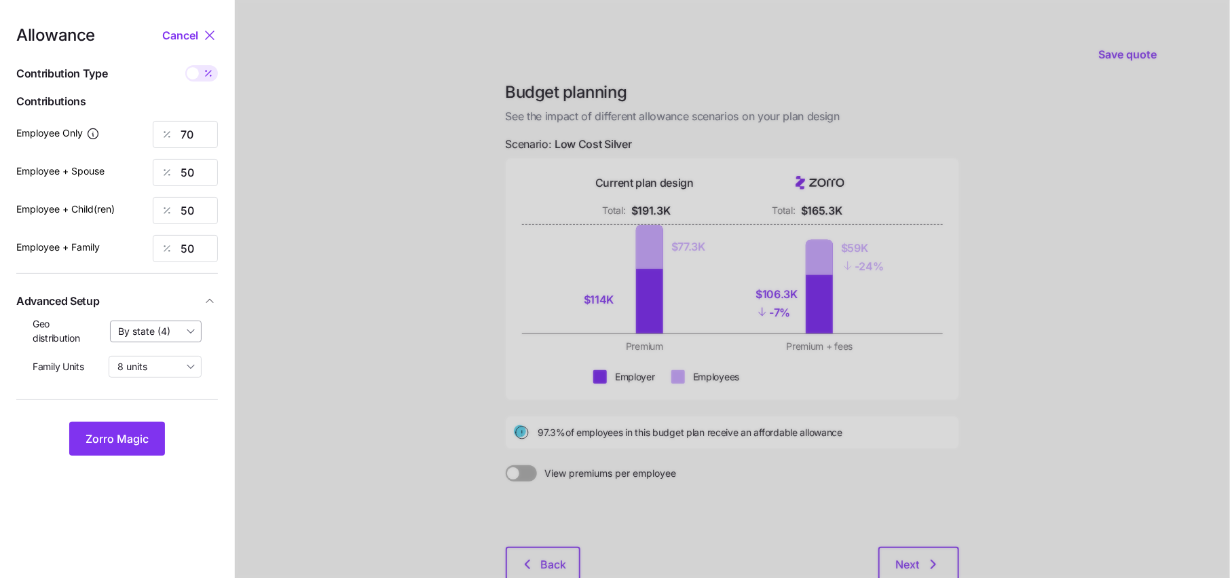
click at [164, 329] on input "By state (4)" at bounding box center [156, 331] width 92 height 22
click at [162, 405] on span "By state (4)" at bounding box center [149, 410] width 52 height 15
click at [125, 435] on span "Zorro Magic" at bounding box center [117, 438] width 63 height 16
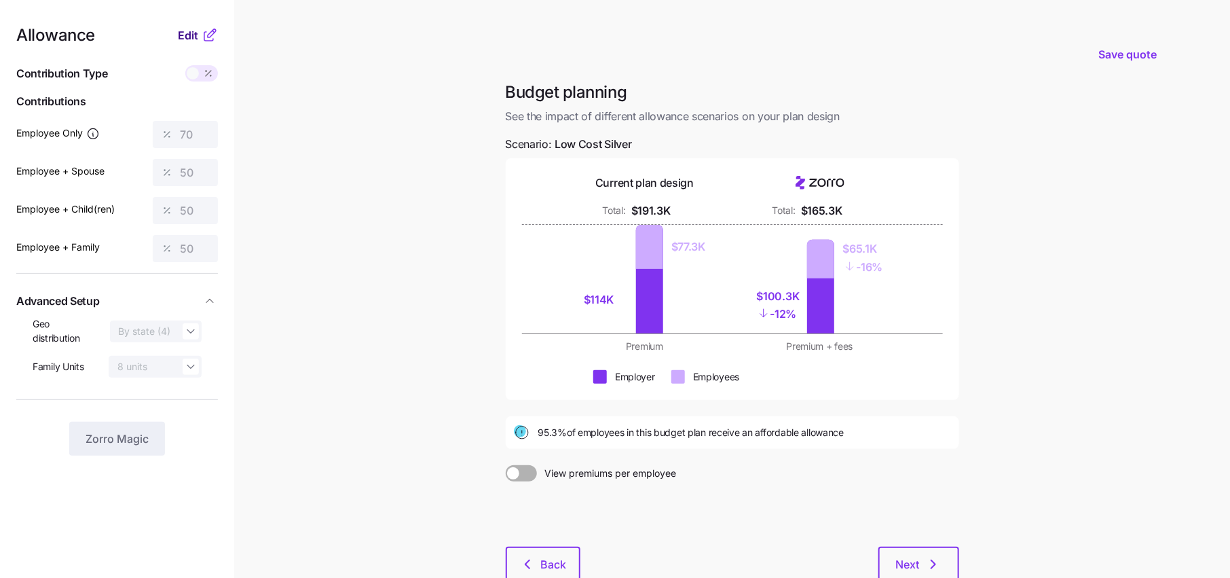
click at [198, 33] on span "Edit" at bounding box center [188, 35] width 20 height 16
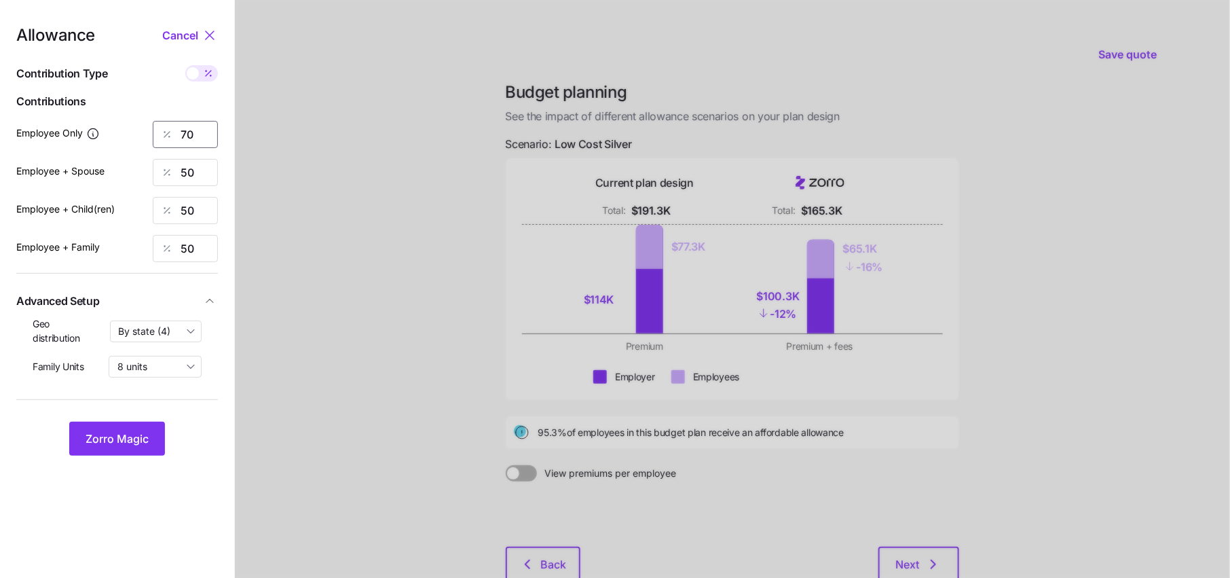
drag, startPoint x: 202, startPoint y: 137, endPoint x: 160, endPoint y: 137, distance: 42.1
click at [162, 137] on div "70" at bounding box center [185, 134] width 65 height 27
click at [129, 438] on span "Zorro Magic" at bounding box center [117, 438] width 63 height 16
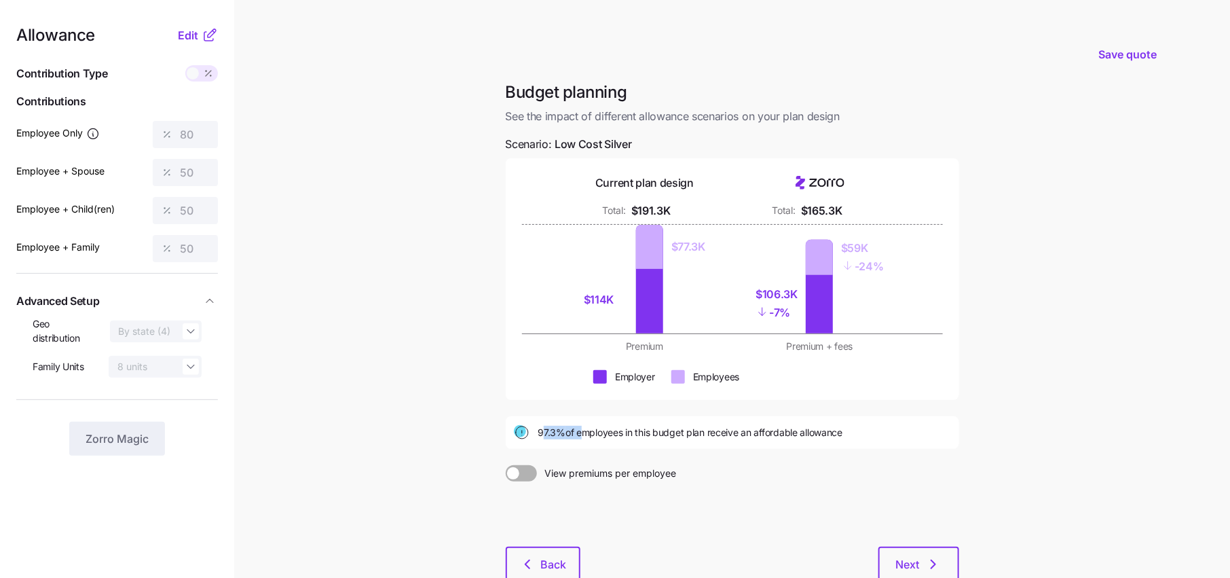
drag, startPoint x: 541, startPoint y: 429, endPoint x: 581, endPoint y: 429, distance: 39.4
click at [581, 429] on span "97.3% of employees in this budget plan receive an affordable allowance" at bounding box center [690, 433] width 305 height 14
click at [563, 435] on span "97.3% of employees in this budget plan receive an affordable allowance" at bounding box center [690, 433] width 305 height 14
click at [194, 37] on span "Edit" at bounding box center [188, 35] width 20 height 16
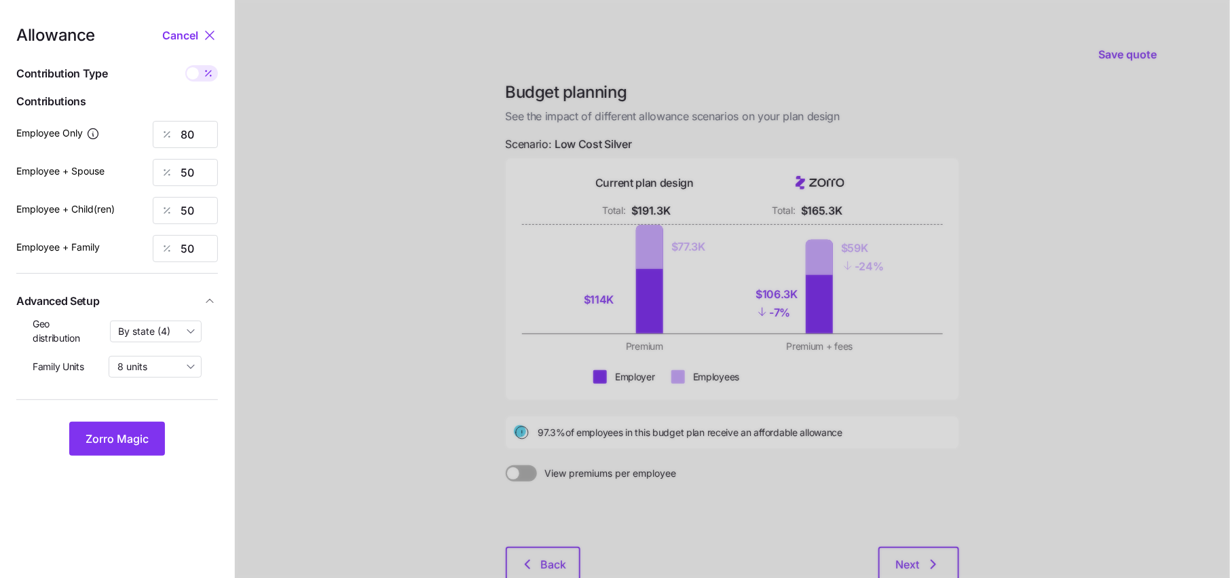
click at [204, 153] on div "Allowance Cancel Contribution Type Use classes Contributions Employee Only 80 E…" at bounding box center [117, 241] width 202 height 428
drag, startPoint x: 204, startPoint y: 135, endPoint x: 152, endPoint y: 135, distance: 51.6
click at [153, 135] on input "80" at bounding box center [185, 134] width 65 height 27
type input "7"
click at [125, 425] on button "Zorro Magic" at bounding box center [117, 439] width 96 height 34
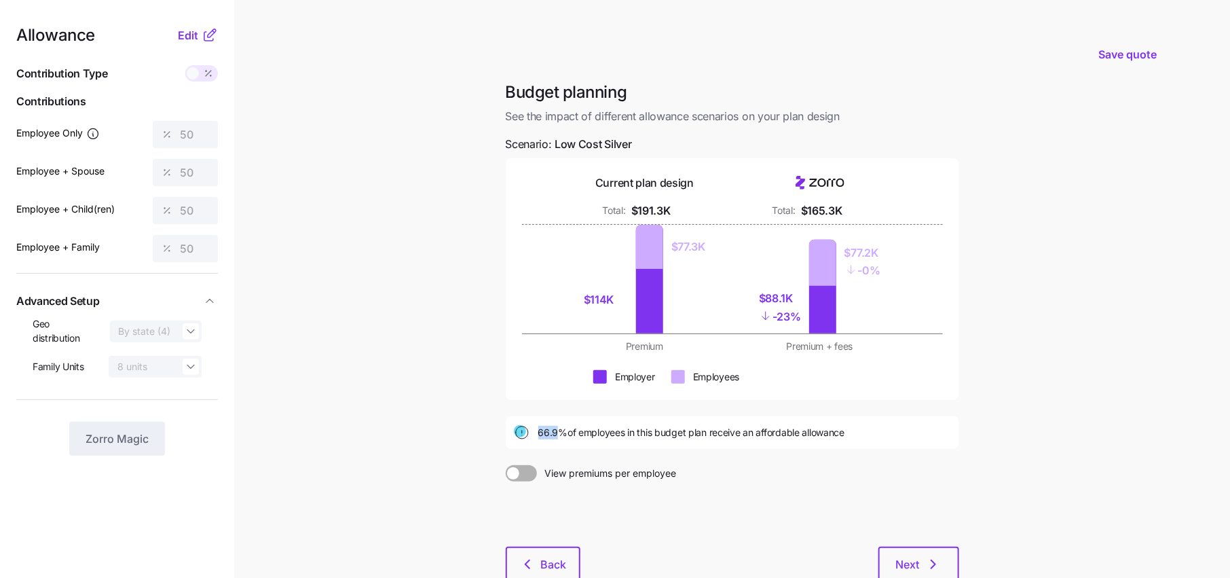
drag, startPoint x: 538, startPoint y: 433, endPoint x: 559, endPoint y: 432, distance: 20.4
click at [559, 432] on span "66.9% of employees in this budget plan receive an affordable allowance" at bounding box center [691, 433] width 307 height 14
click at [555, 431] on span "66.9% of employees in this budget plan receive an affordable allowance" at bounding box center [691, 433] width 307 height 14
click at [194, 39] on span "Edit" at bounding box center [188, 35] width 20 height 16
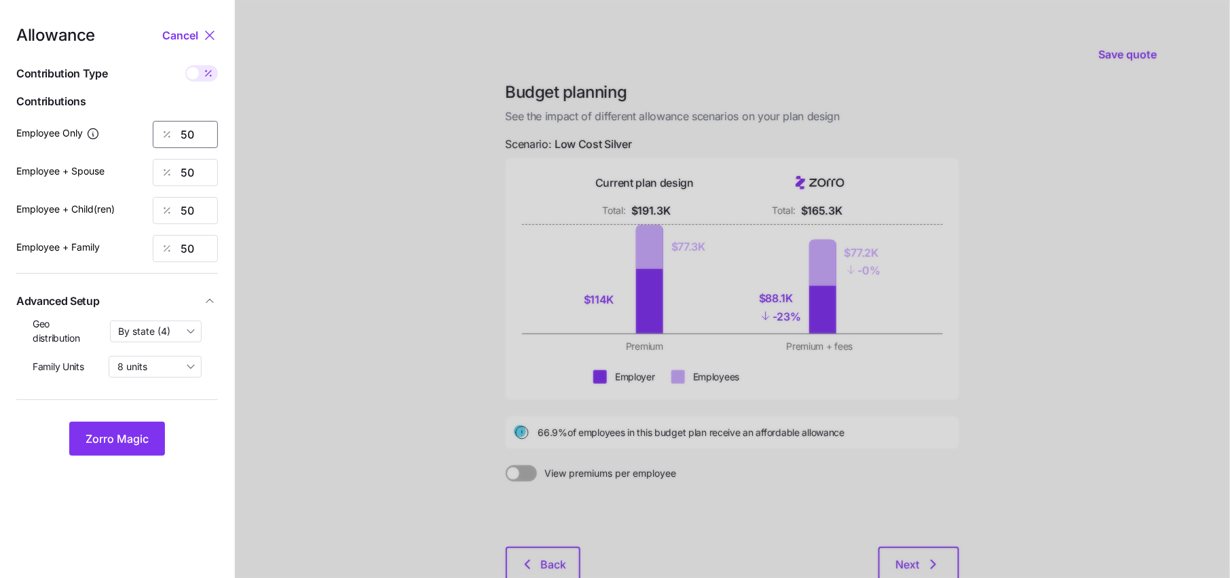
drag, startPoint x: 202, startPoint y: 136, endPoint x: 113, endPoint y: 132, distance: 89.7
click at [154, 136] on div "50" at bounding box center [185, 134] width 65 height 27
click at [151, 439] on button "Zorro Magic" at bounding box center [117, 439] width 96 height 34
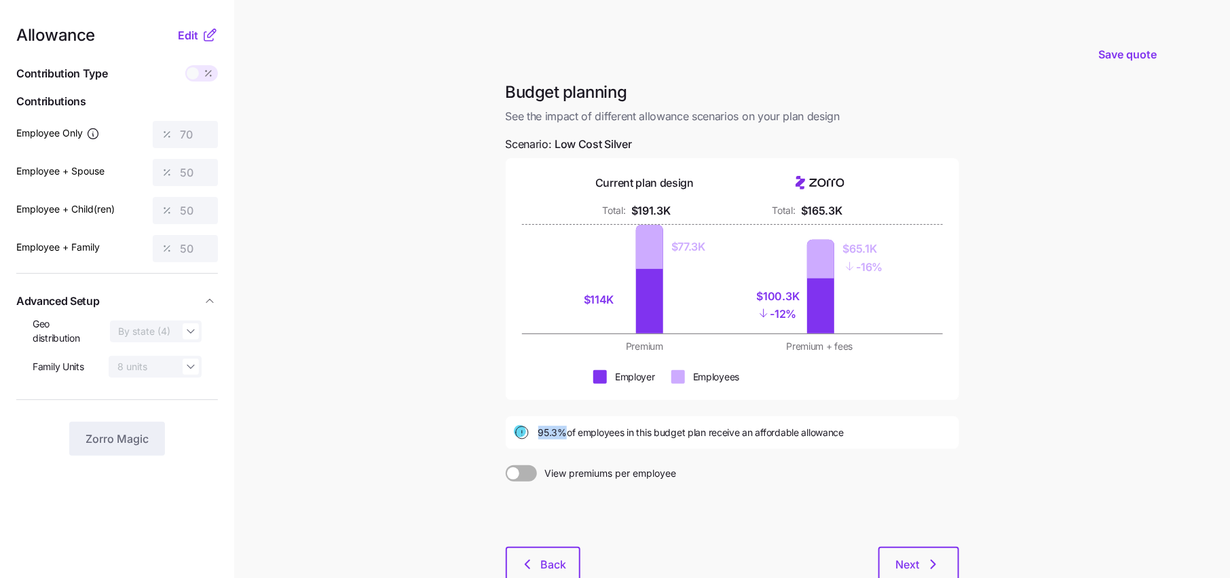
drag, startPoint x: 539, startPoint y: 431, endPoint x: 563, endPoint y: 430, distance: 23.8
click at [563, 430] on span "95.3% of employees in this budget plan receive an affordable allowance" at bounding box center [691, 433] width 306 height 14
click at [624, 449] on div "Budget planning See the impact of different allowance scenarios on your plan de…" at bounding box center [732, 338] width 475 height 515
click at [198, 39] on span "Edit" at bounding box center [188, 35] width 20 height 16
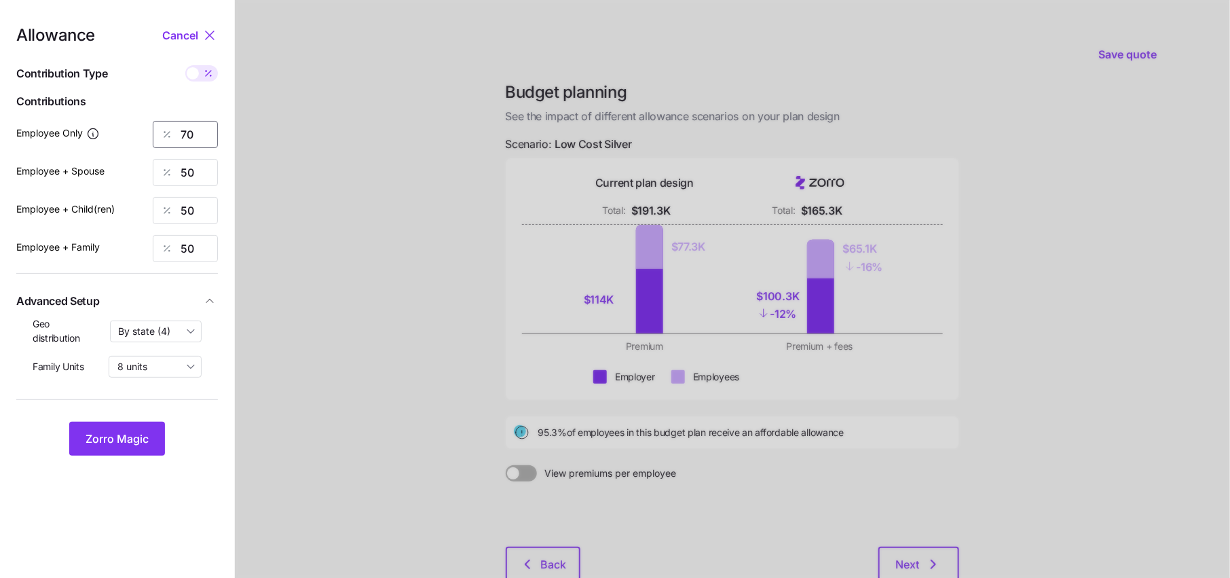
click at [198, 134] on input "70" at bounding box center [185, 134] width 65 height 27
click at [124, 429] on button "Zorro Magic" at bounding box center [117, 439] width 96 height 34
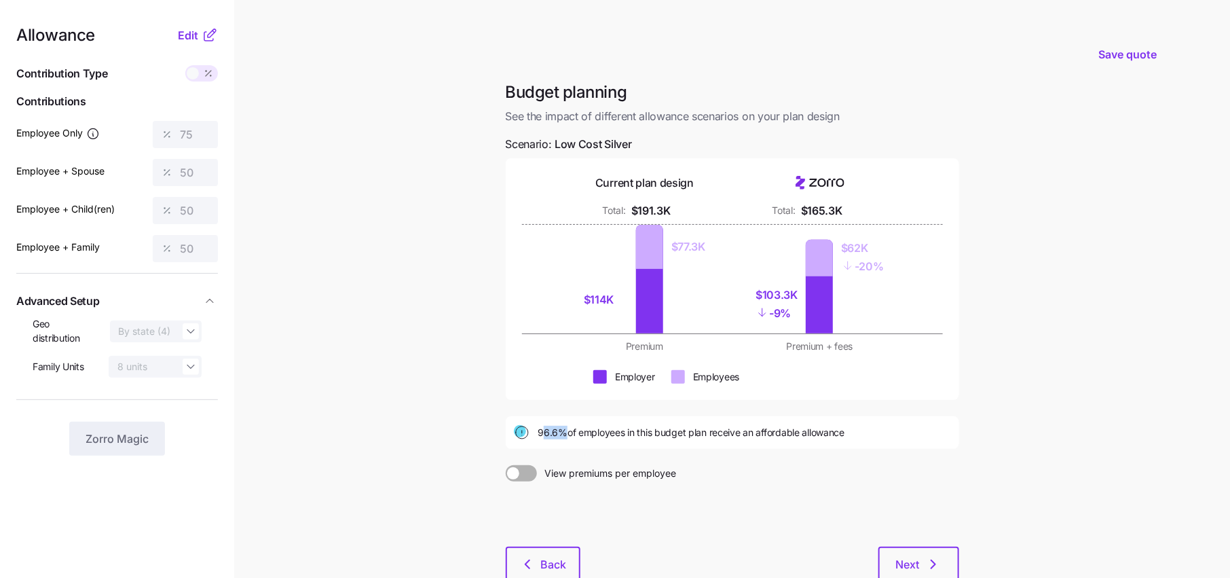
drag, startPoint x: 564, startPoint y: 433, endPoint x: 518, endPoint y: 433, distance: 45.5
click at [543, 433] on span "96.6% of employees in this budget plan receive an affordable allowance" at bounding box center [691, 433] width 307 height 14
click at [668, 452] on div "Budget planning See the impact of different allowance scenarios on your plan de…" at bounding box center [732, 338] width 475 height 515
click at [198, 20] on nav "Allowance Edit Contribution Type Use classes Contributions Employee Only 75 Emp…" at bounding box center [117, 333] width 234 height 667
click at [200, 40] on button "Edit" at bounding box center [190, 35] width 24 height 16
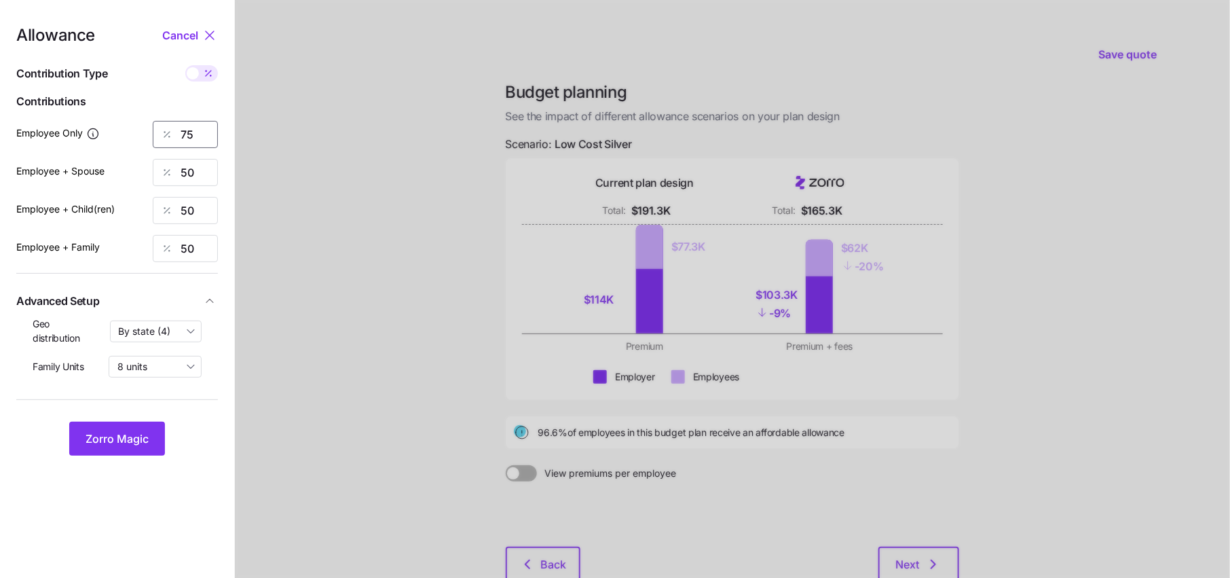
click at [200, 134] on input "75" at bounding box center [185, 134] width 65 height 27
click at [136, 438] on span "Zorro Magic" at bounding box center [117, 438] width 63 height 16
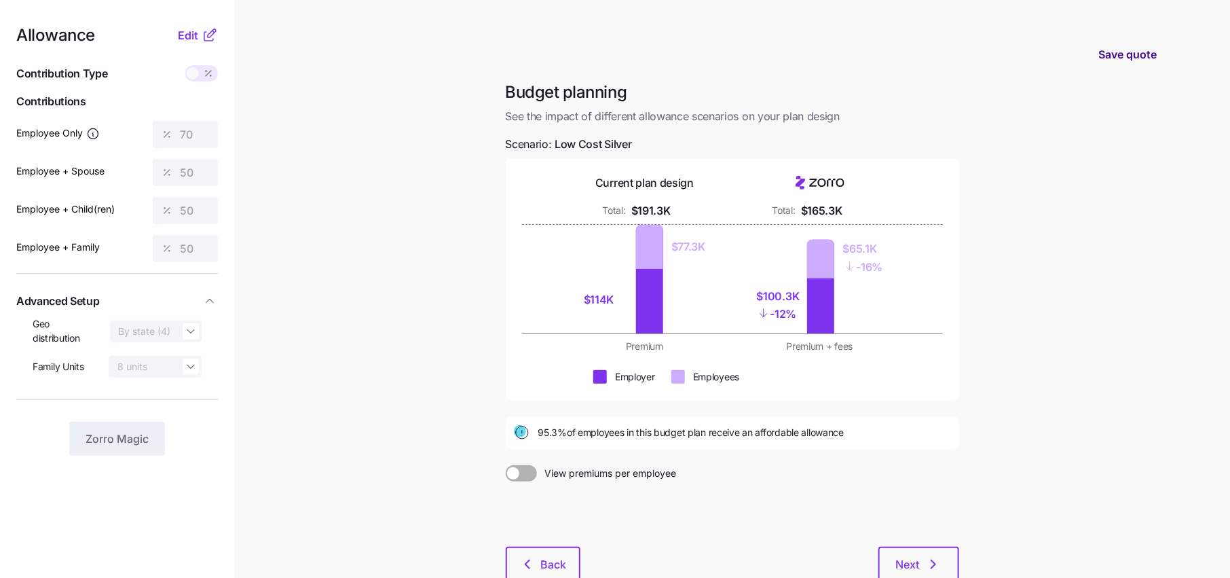
click at [1155, 54] on span "Save quote" at bounding box center [1128, 54] width 58 height 16
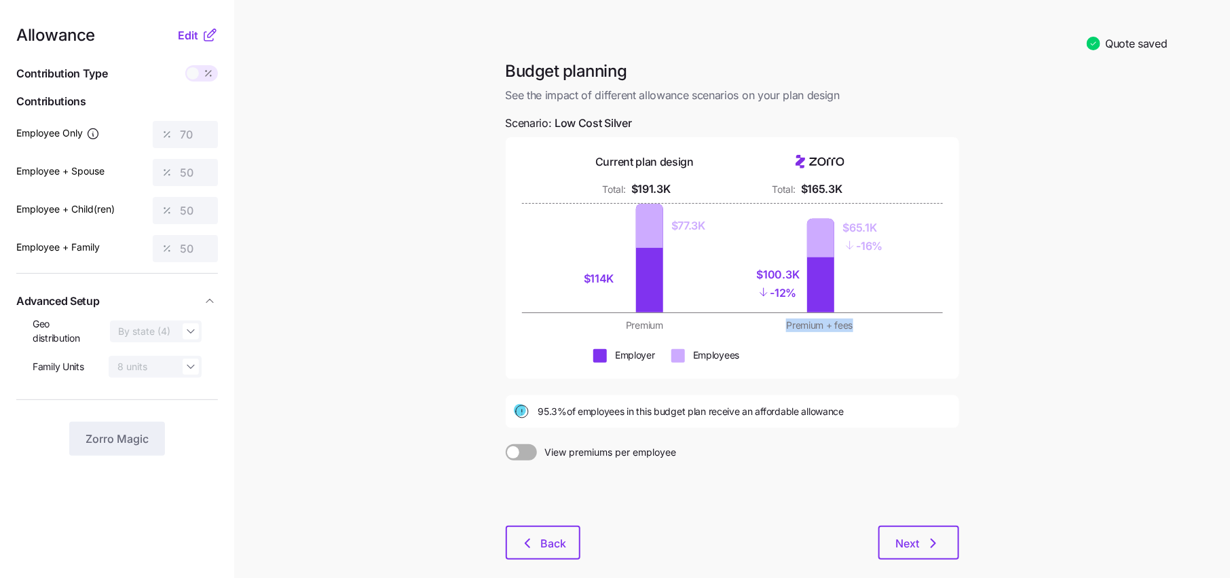
drag, startPoint x: 786, startPoint y: 328, endPoint x: 869, endPoint y: 328, distance: 83.5
click at [869, 328] on div "Premium + fees" at bounding box center [820, 325] width 159 height 14
click at [857, 350] on div "Employer Employees" at bounding box center [732, 355] width 421 height 14
drag, startPoint x: 796, startPoint y: 189, endPoint x: 879, endPoint y: 190, distance: 82.8
click at [879, 189] on div "Total: $165.3K" at bounding box center [820, 189] width 159 height 17
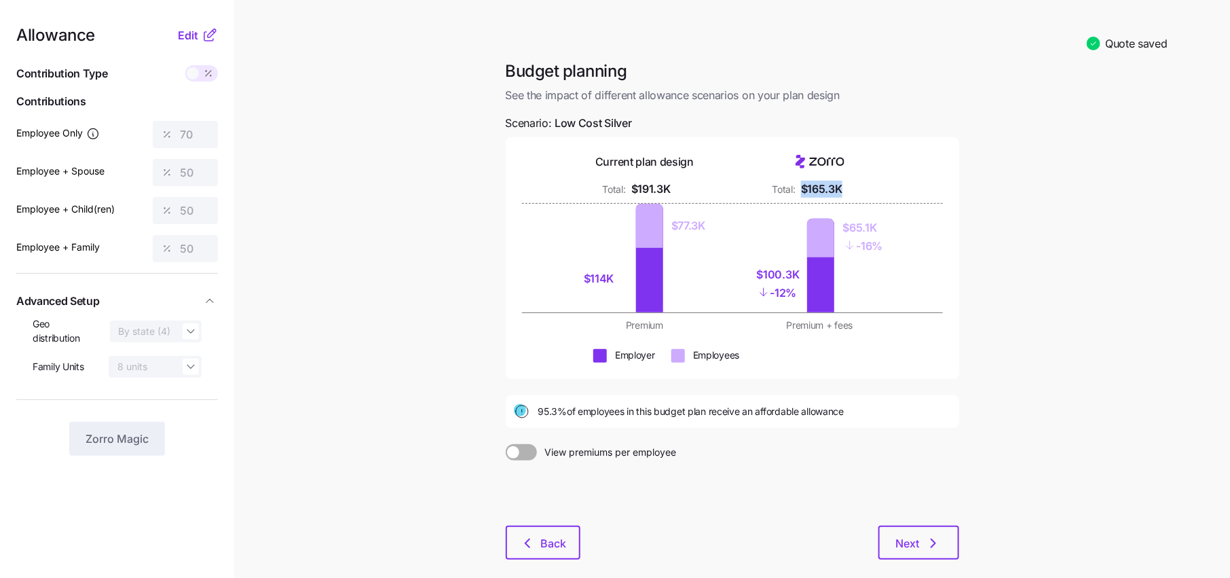
click at [879, 190] on div "Total: $165.3K" at bounding box center [820, 189] width 159 height 17
click at [183, 39] on span "Edit" at bounding box center [188, 35] width 20 height 16
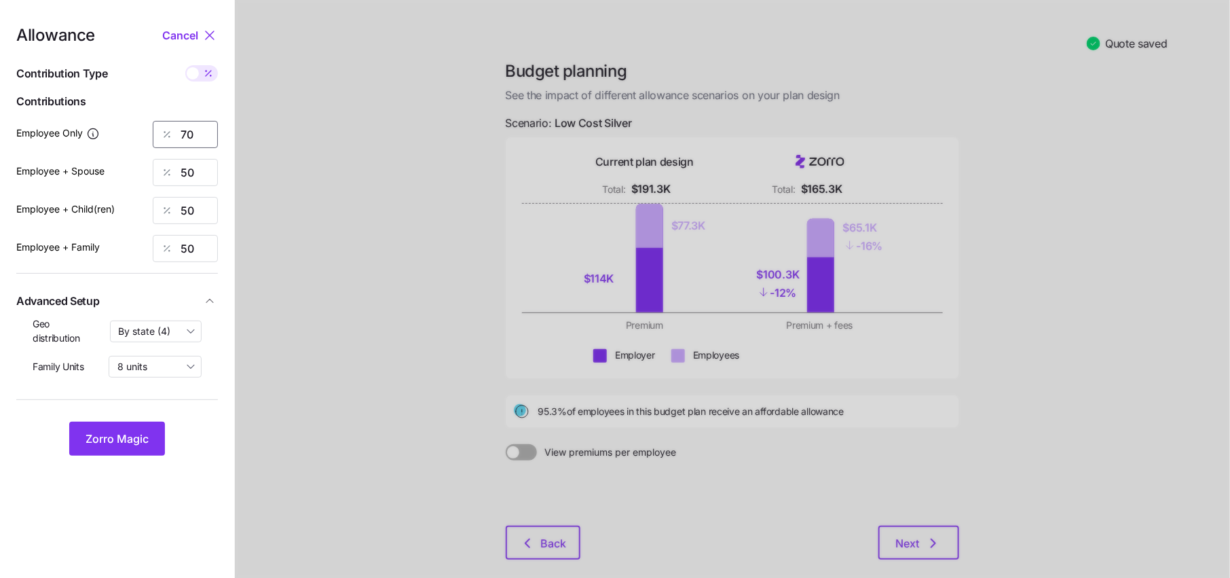
drag, startPoint x: 194, startPoint y: 130, endPoint x: 153, endPoint y: 130, distance: 41.4
click at [166, 130] on div "70" at bounding box center [185, 134] width 65 height 27
click at [113, 445] on span "Zorro Magic" at bounding box center [117, 438] width 63 height 16
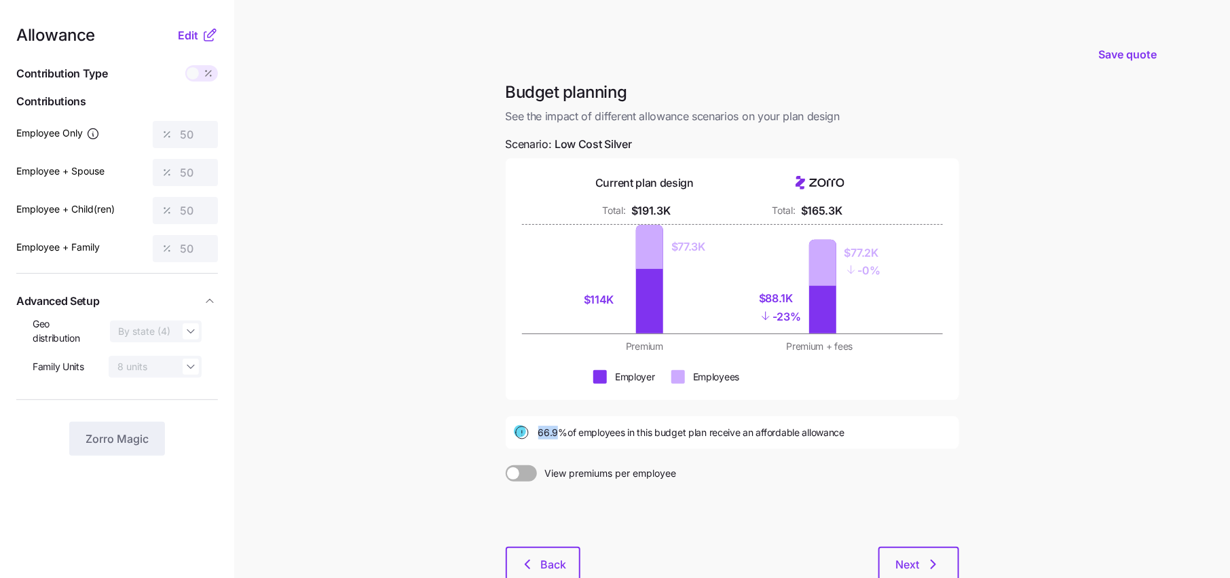
drag, startPoint x: 538, startPoint y: 428, endPoint x: 559, endPoint y: 428, distance: 21.0
click at [559, 428] on span "66.9% of employees in this budget plan receive an affordable allowance" at bounding box center [691, 433] width 307 height 14
click at [198, 39] on span "Edit" at bounding box center [188, 35] width 20 height 16
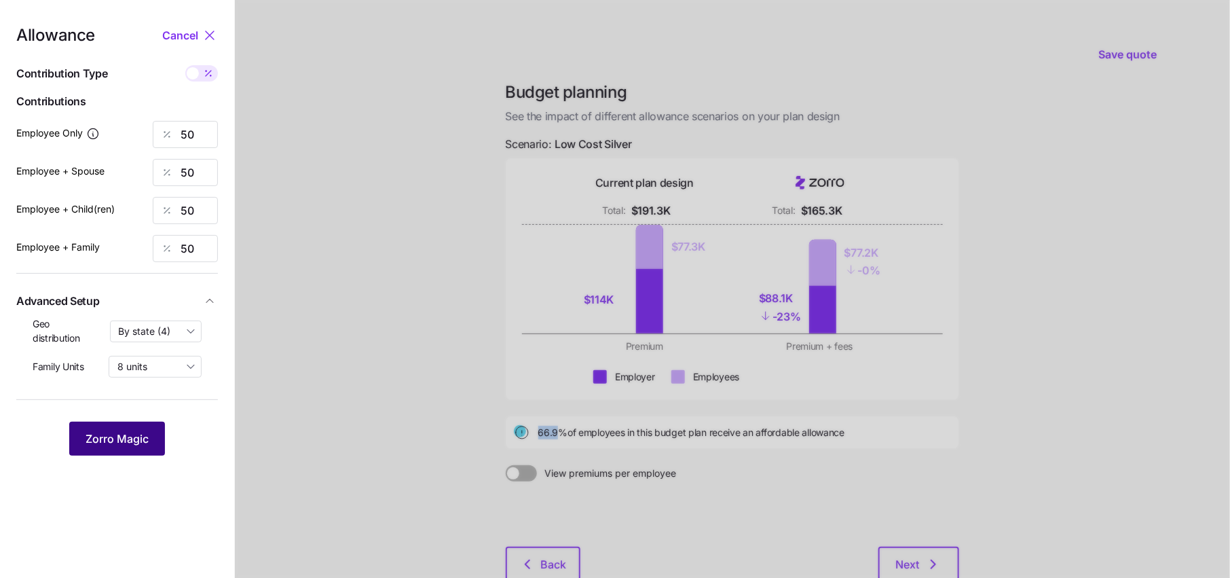
click at [126, 432] on span "Zorro Magic" at bounding box center [117, 438] width 63 height 16
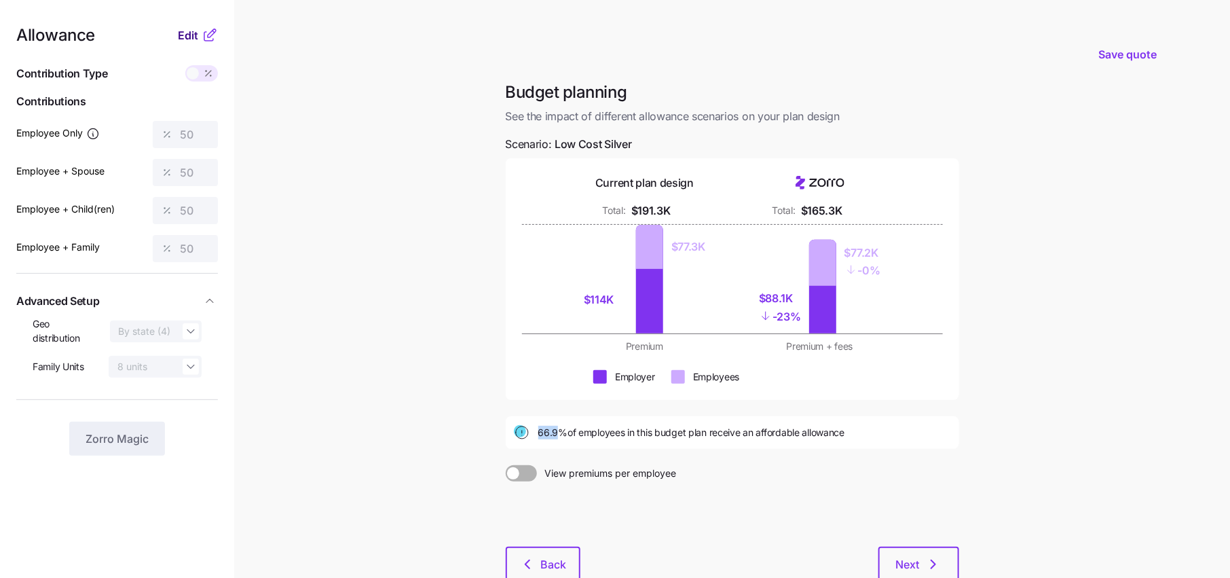
click at [187, 33] on span "Edit" at bounding box center [188, 35] width 20 height 16
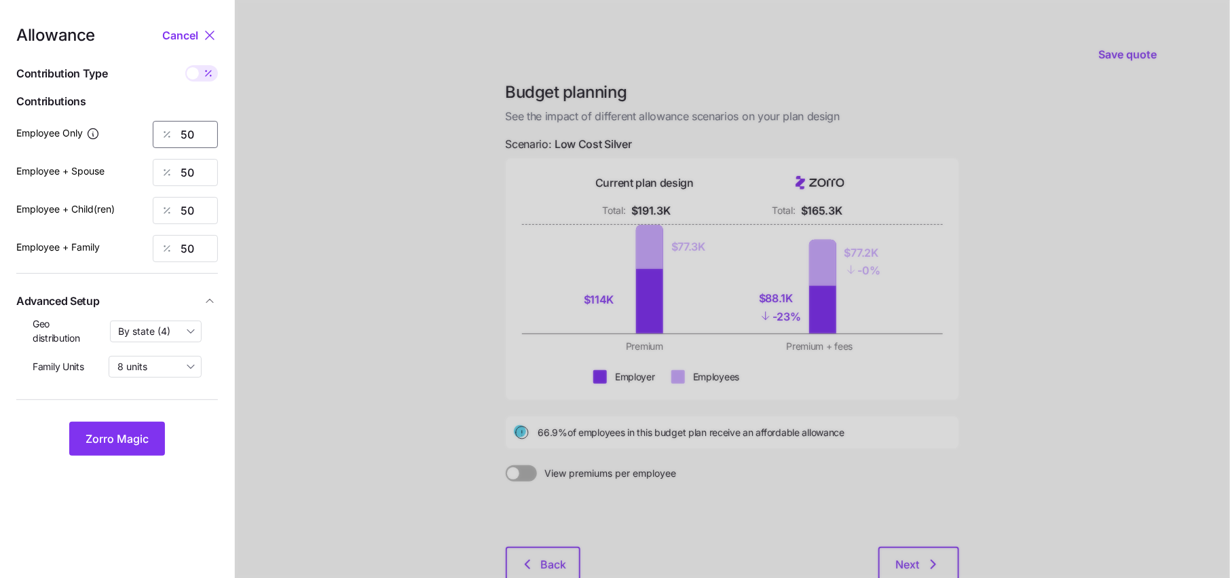
drag, startPoint x: 200, startPoint y: 128, endPoint x: 166, endPoint y: 128, distance: 33.3
click at [166, 128] on div "50" at bounding box center [185, 134] width 65 height 27
click at [146, 441] on span "Zorro Magic" at bounding box center [117, 438] width 63 height 16
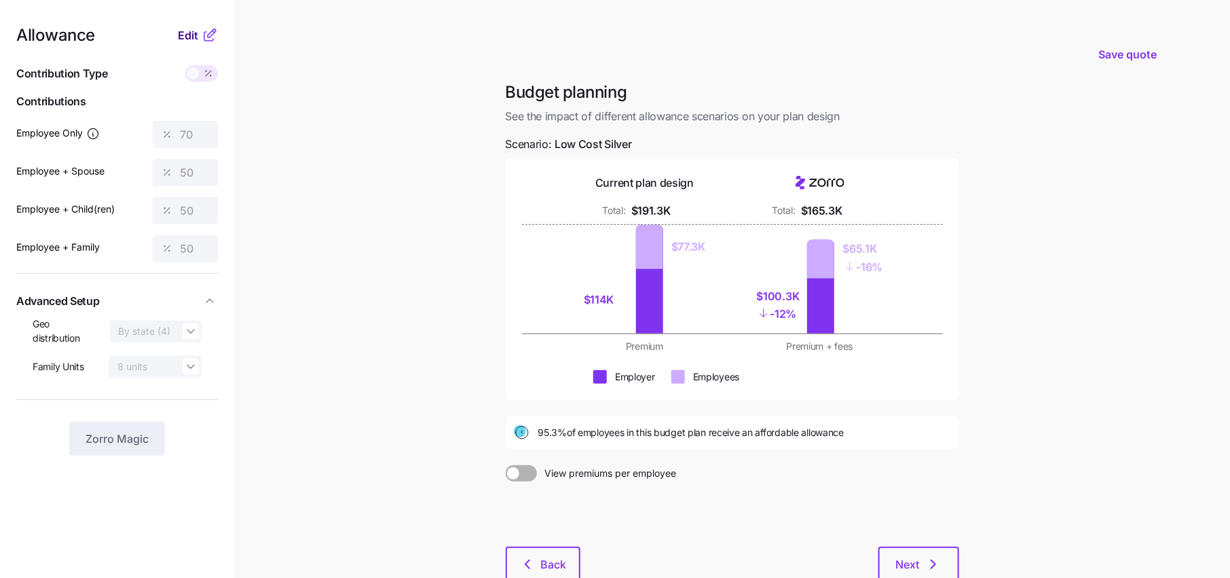
click at [196, 35] on span "Edit" at bounding box center [188, 35] width 20 height 16
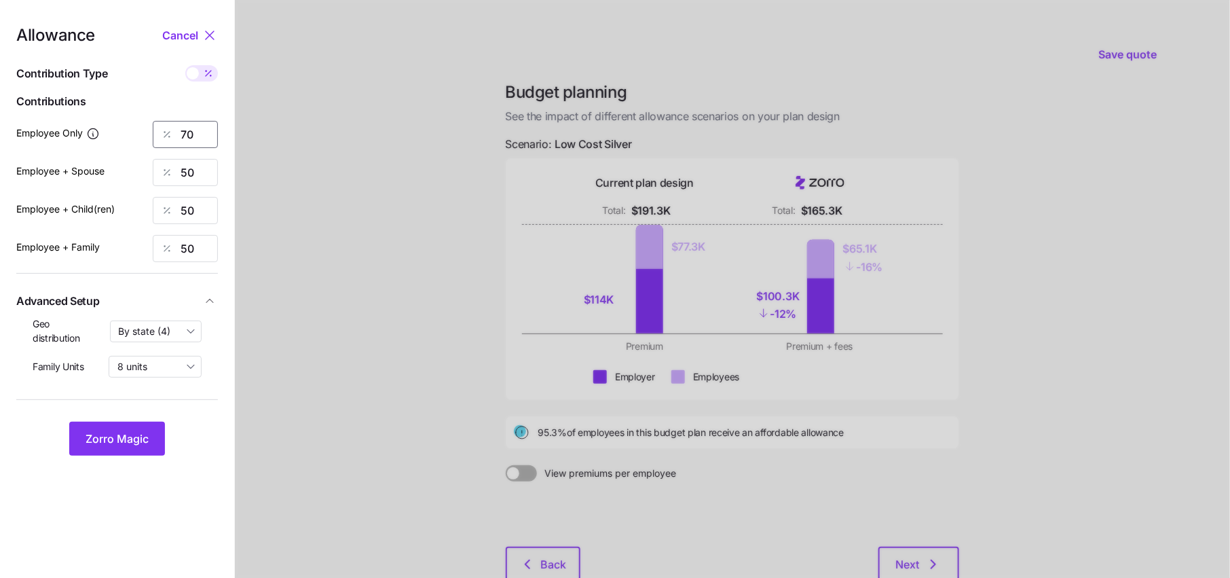
drag, startPoint x: 201, startPoint y: 134, endPoint x: 137, endPoint y: 134, distance: 63.8
click at [140, 134] on div "Employee Only 70" at bounding box center [117, 134] width 202 height 27
click at [141, 442] on span "Zorro Magic" at bounding box center [117, 438] width 63 height 16
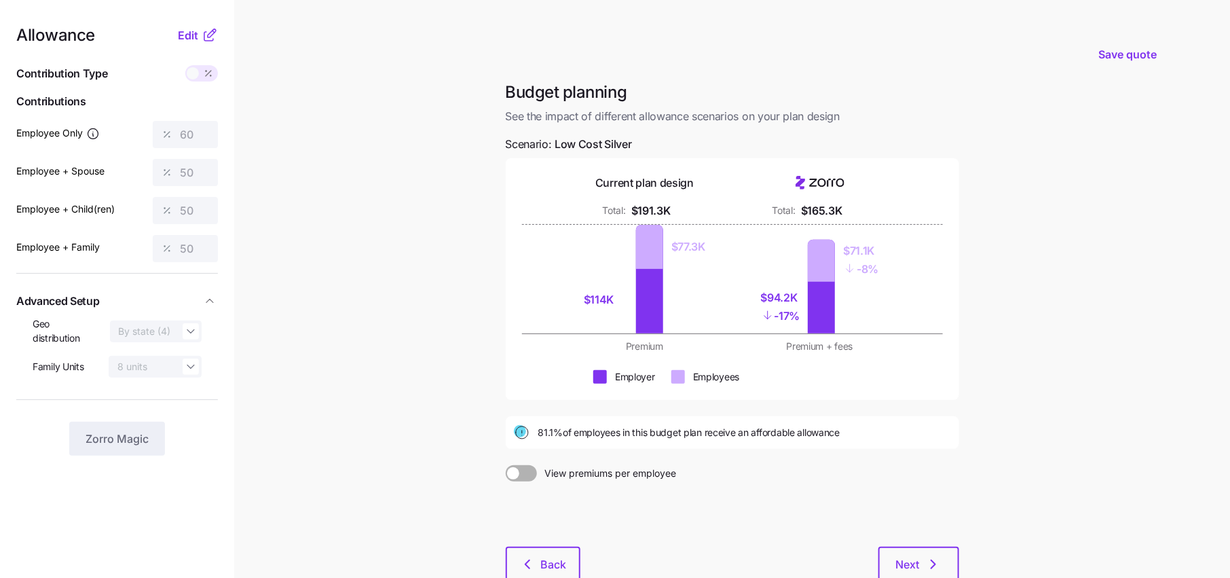
click at [206, 31] on icon at bounding box center [210, 35] width 16 height 16
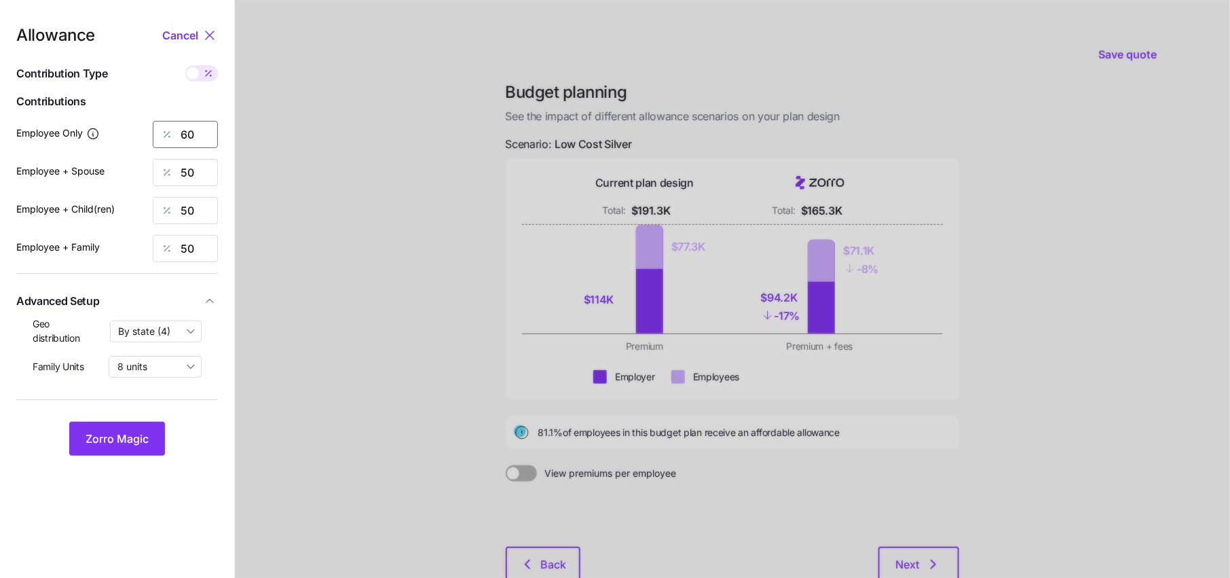
click at [199, 129] on input "60" at bounding box center [185, 134] width 65 height 27
type input "6"
type input "55"
click at [141, 431] on span "Zorro Magic" at bounding box center [117, 438] width 63 height 16
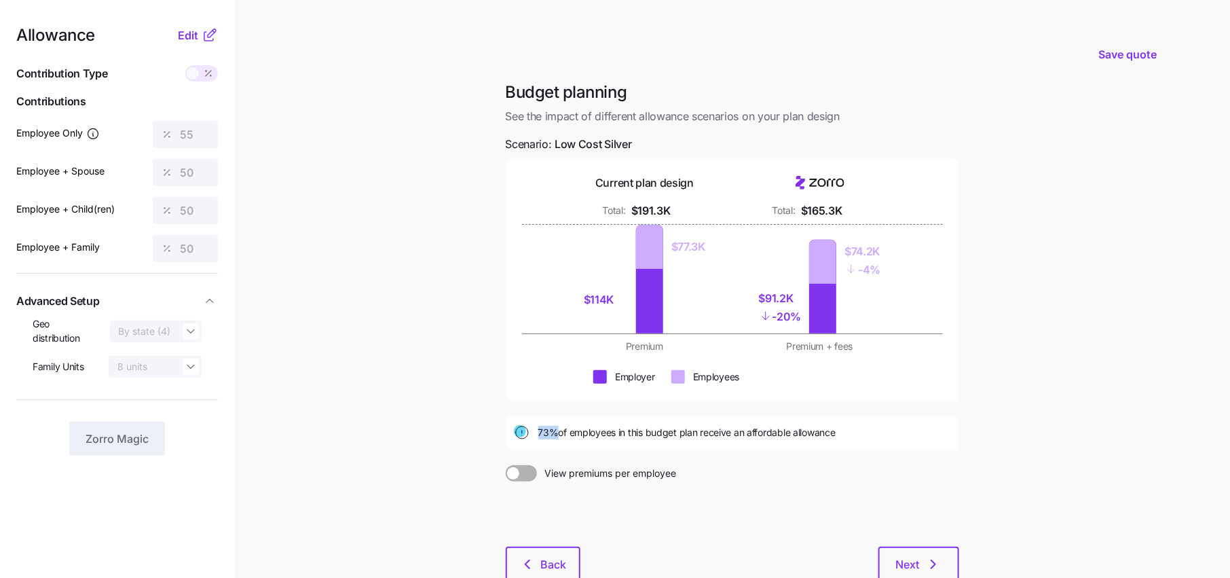
drag, startPoint x: 538, startPoint y: 433, endPoint x: 559, endPoint y: 431, distance: 21.1
click at [559, 431] on span "73% of employees in this budget plan receive an affordable allowance" at bounding box center [686, 433] width 297 height 14
click at [742, 435] on span "73% of employees in this budget plan receive an affordable allowance" at bounding box center [686, 433] width 297 height 14
drag, startPoint x: 885, startPoint y: 274, endPoint x: 837, endPoint y: 248, distance: 55.3
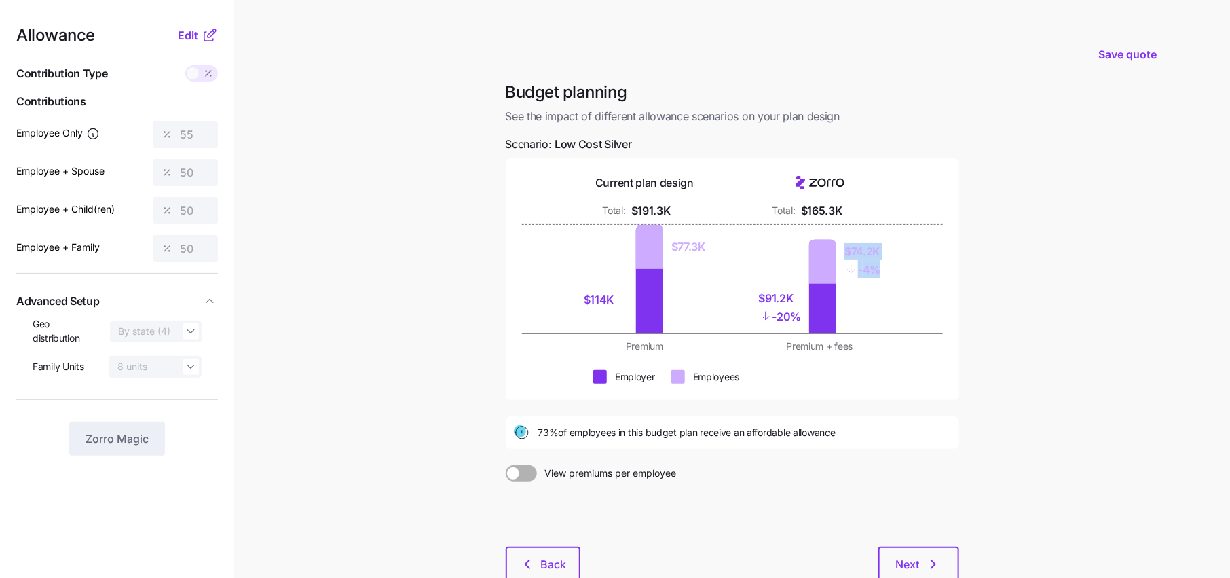
click at [837, 248] on div "$91.2K - 20% $74.2K - 4%" at bounding box center [820, 279] width 159 height 109
click at [932, 289] on div "$114K $77.3K $91.2K - 20% $74.2K - 4%" at bounding box center [732, 279] width 421 height 109
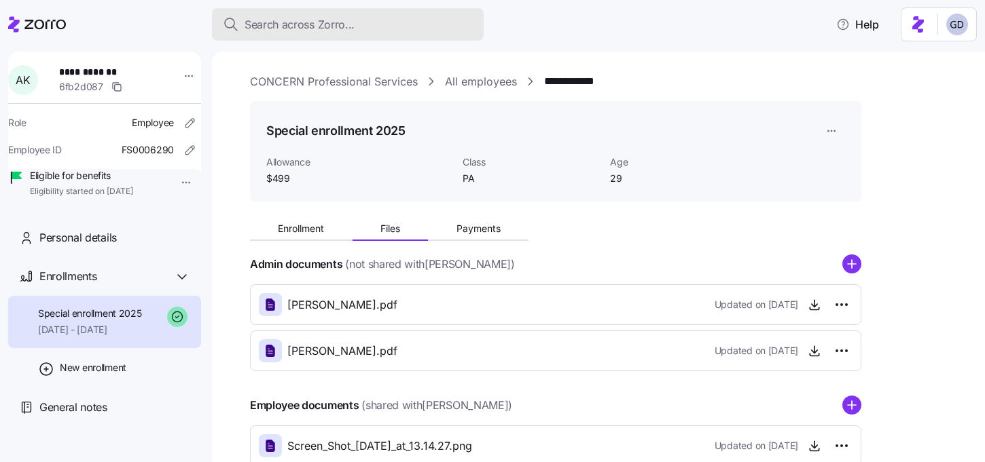
click at [354, 28] on div "Search across Zorro..." at bounding box center [348, 24] width 250 height 17
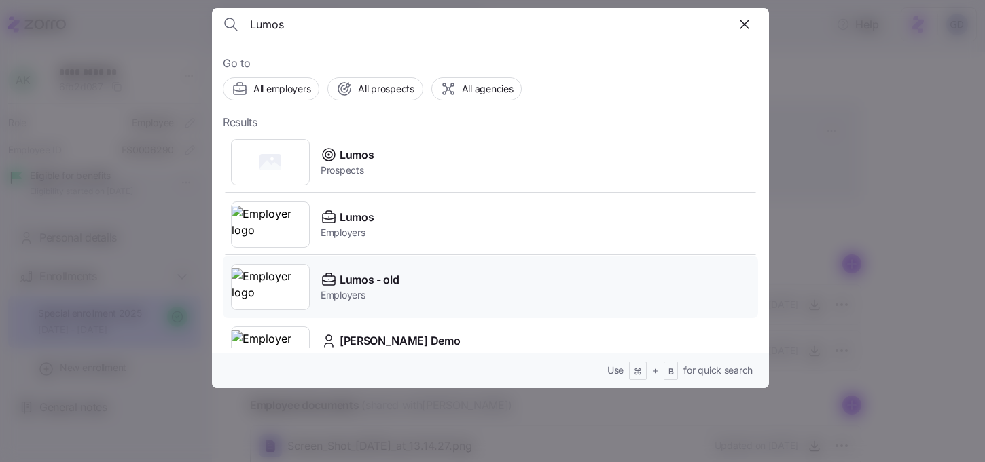
scroll to position [33, 0]
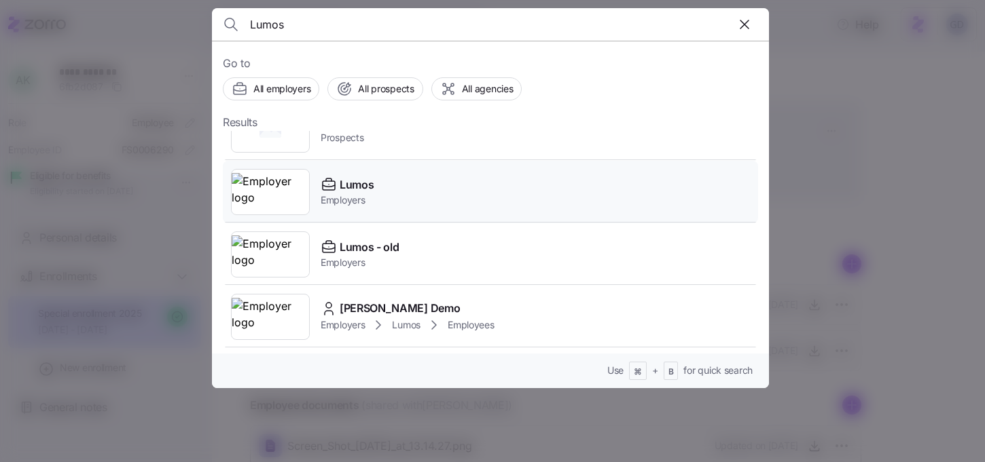
type input "Lumos"
click at [356, 192] on span "Lumos" at bounding box center [356, 185] width 34 height 17
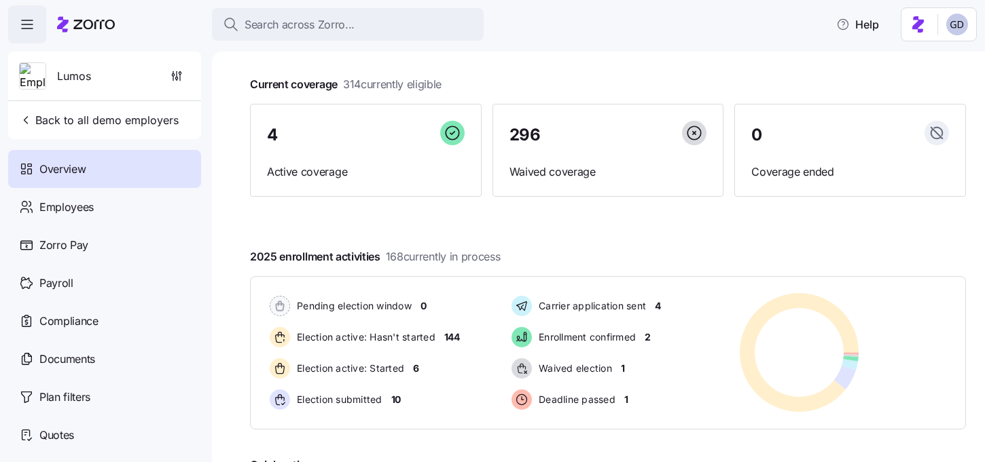
scroll to position [72, 0]
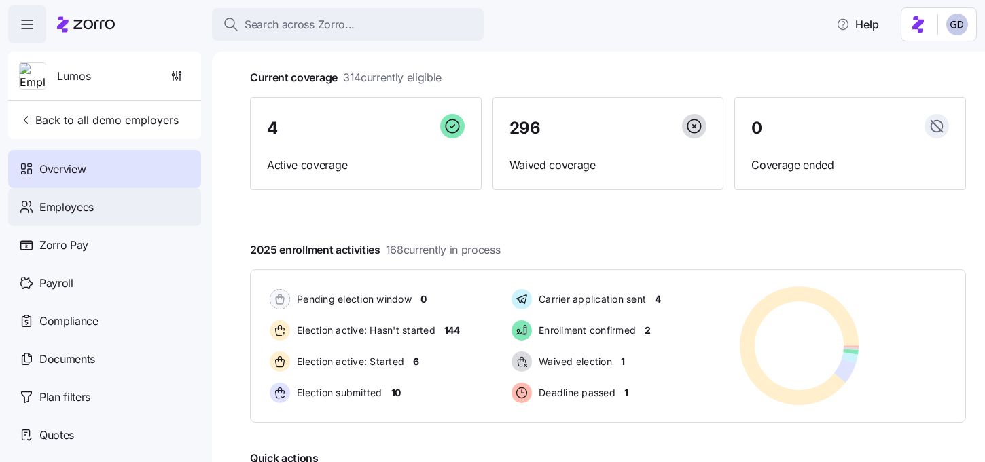
click at [88, 209] on span "Employees" at bounding box center [66, 207] width 54 height 17
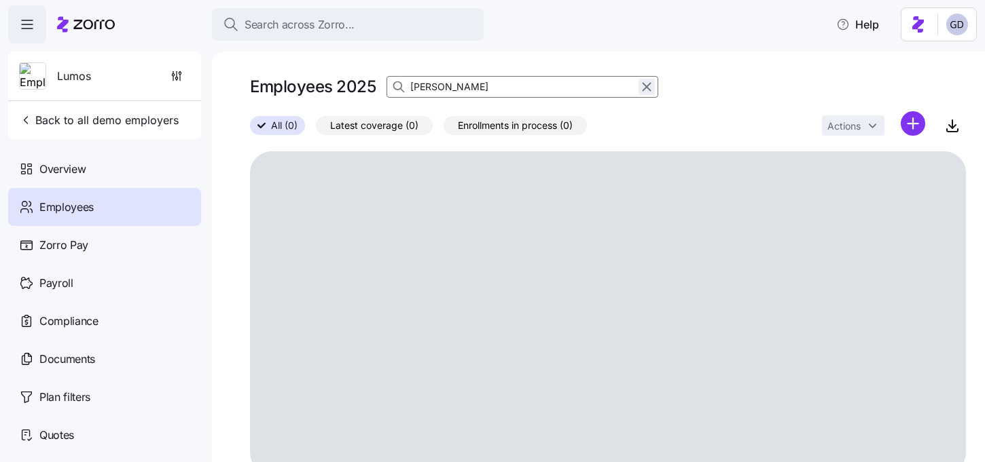
click at [646, 85] on icon "button" at bounding box center [646, 87] width 15 height 16
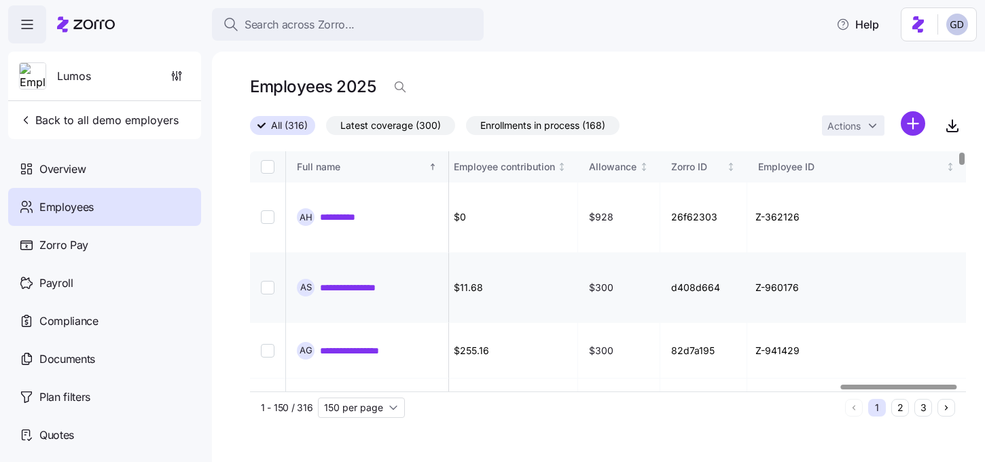
scroll to position [0, 3638]
drag, startPoint x: 399, startPoint y: 96, endPoint x: 416, endPoint y: 101, distance: 17.0
click at [399, 96] on span "button" at bounding box center [400, 87] width 26 height 26
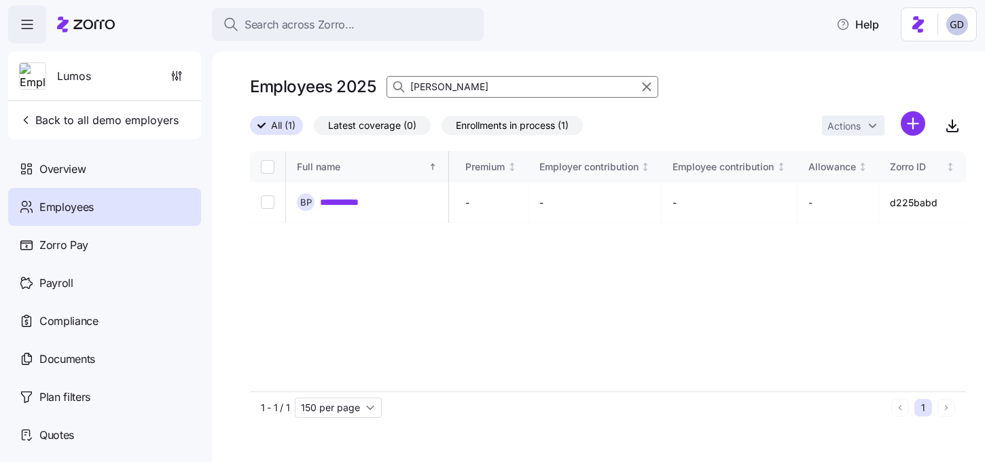
scroll to position [0, 3204]
type input "[PERSON_NAME]"
click at [352, 196] on link "**********" at bounding box center [347, 203] width 55 height 14
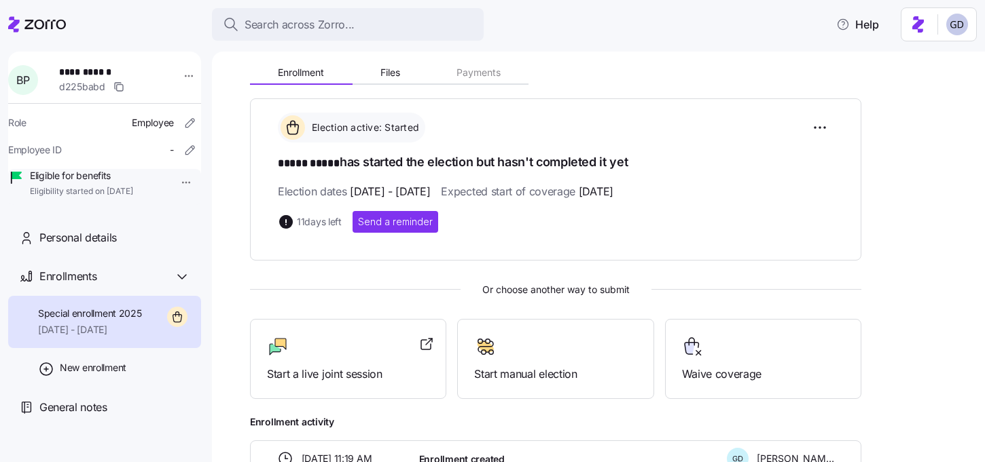
scroll to position [153, 0]
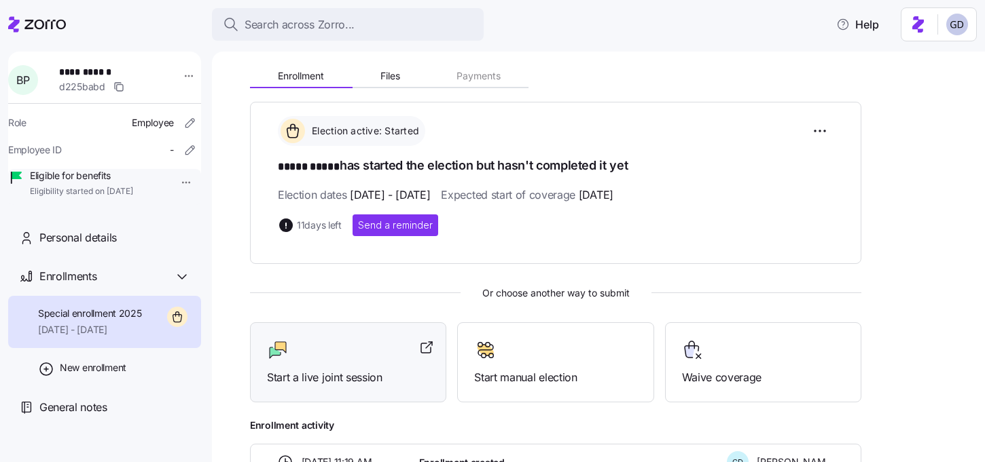
click at [310, 382] on span "Start a live joint session" at bounding box center [348, 377] width 162 height 17
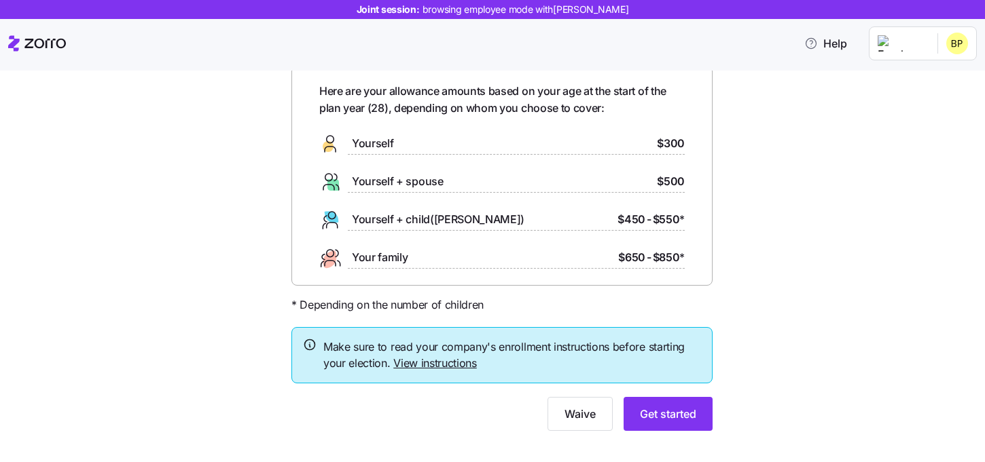
scroll to position [77, 0]
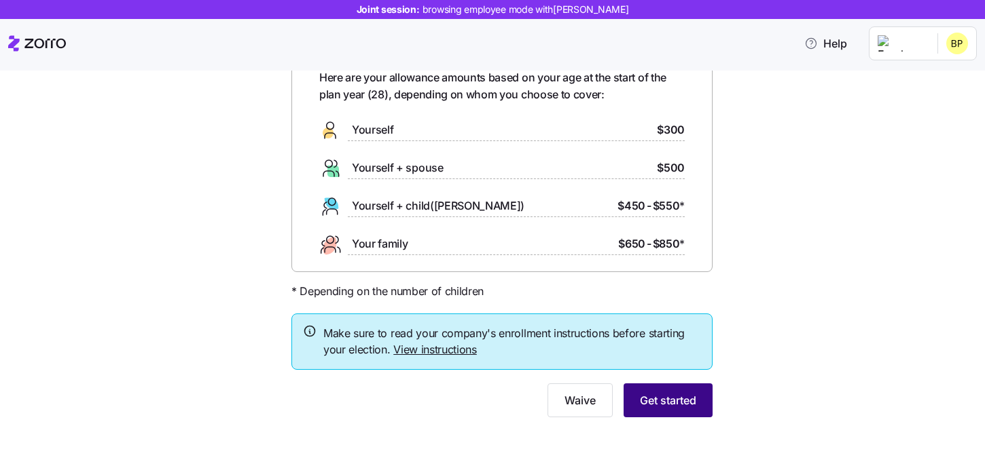
click at [674, 388] on button "Get started" at bounding box center [667, 401] width 89 height 34
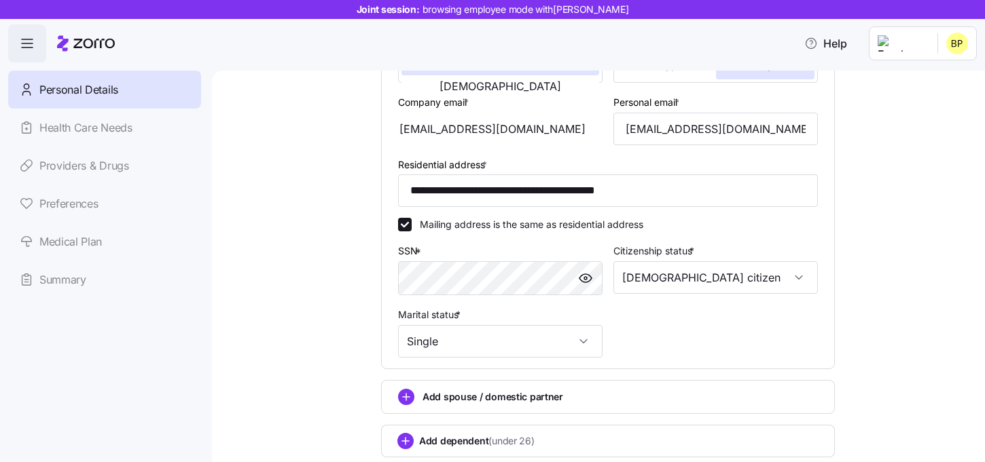
scroll to position [400, 0]
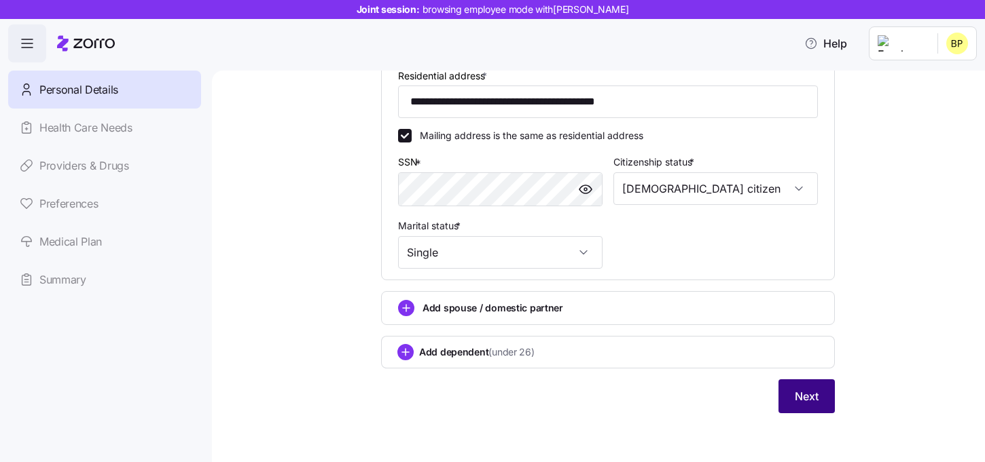
click at [786, 396] on button "Next" at bounding box center [806, 397] width 56 height 34
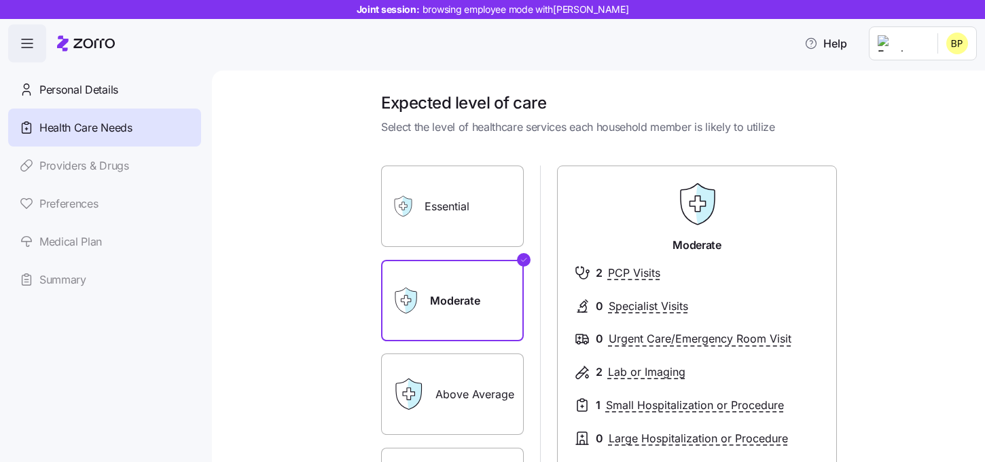
click at [487, 213] on label "Essential" at bounding box center [452, 206] width 143 height 81
click at [0, 0] on input "Essential" at bounding box center [0, 0] width 0 height 0
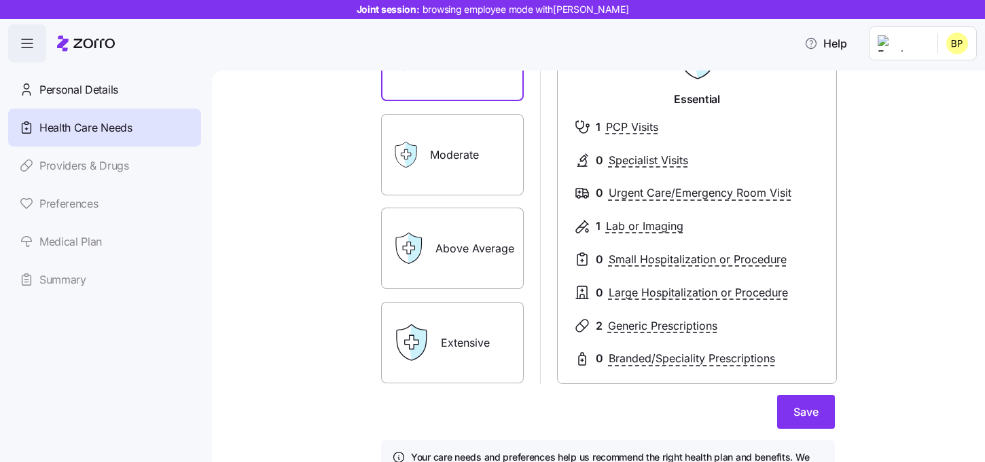
scroll to position [153, 0]
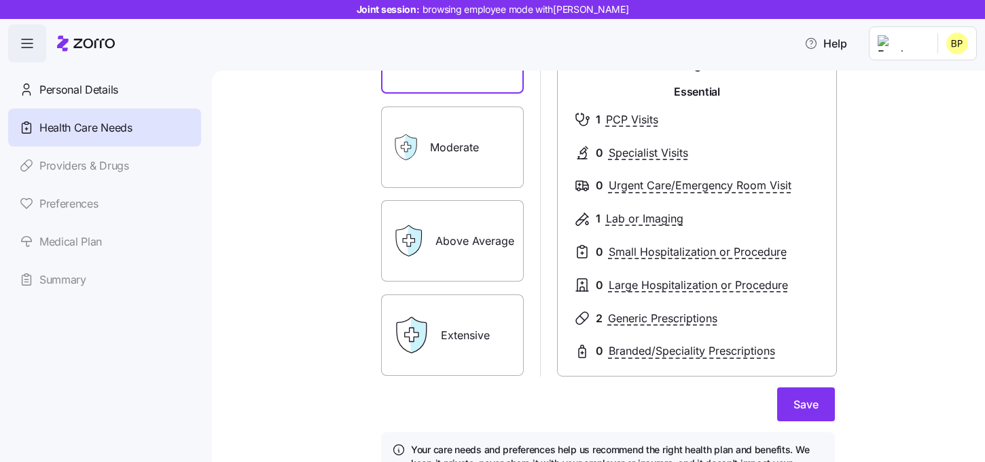
click at [488, 260] on label "Above Average" at bounding box center [452, 240] width 143 height 81
click at [0, 0] on input "Above Average" at bounding box center [0, 0] width 0 height 0
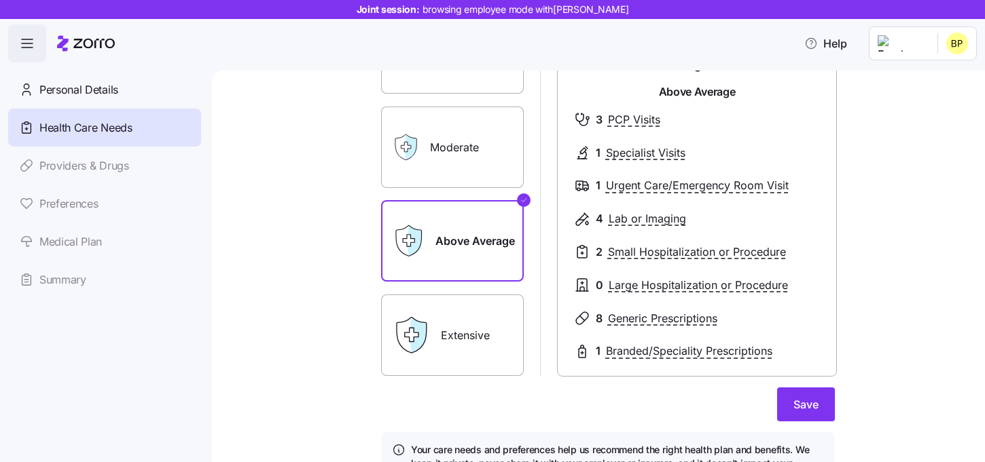
click at [482, 337] on label "Extensive" at bounding box center [452, 335] width 143 height 81
click at [0, 0] on input "Extensive" at bounding box center [0, 0] width 0 height 0
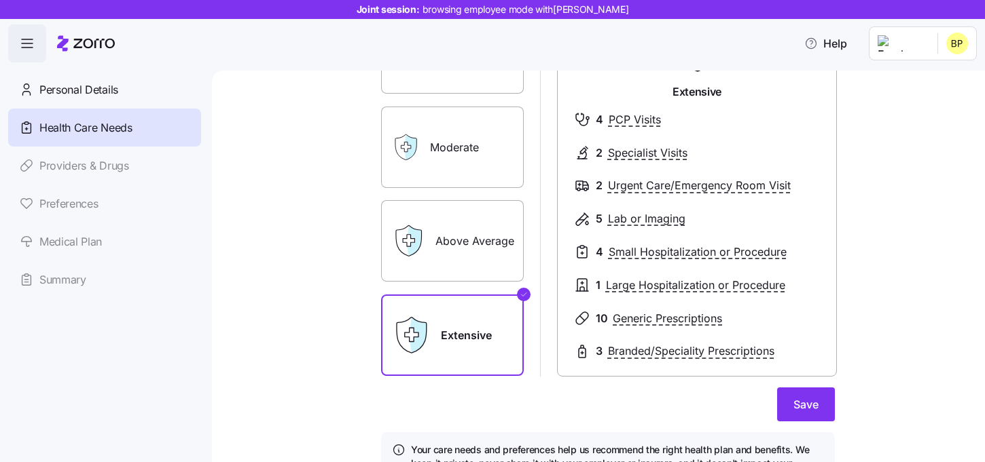
click at [468, 257] on label "Above Average" at bounding box center [452, 240] width 143 height 81
click at [0, 0] on input "Above Average" at bounding box center [0, 0] width 0 height 0
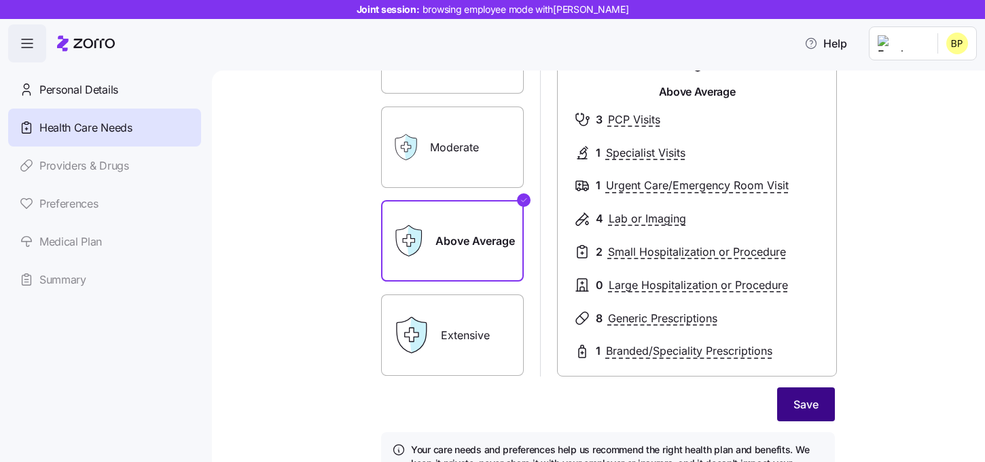
click at [809, 407] on span "Save" at bounding box center [805, 405] width 25 height 16
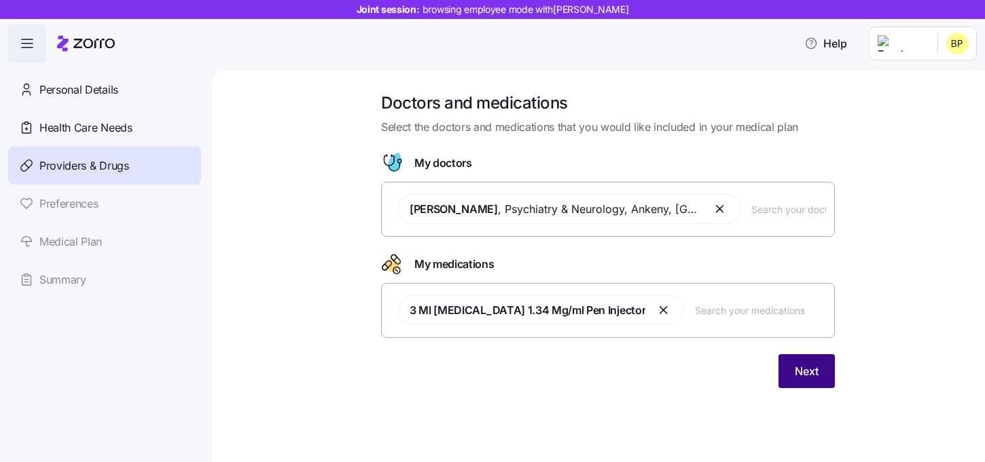
click at [784, 377] on button "Next" at bounding box center [806, 371] width 56 height 34
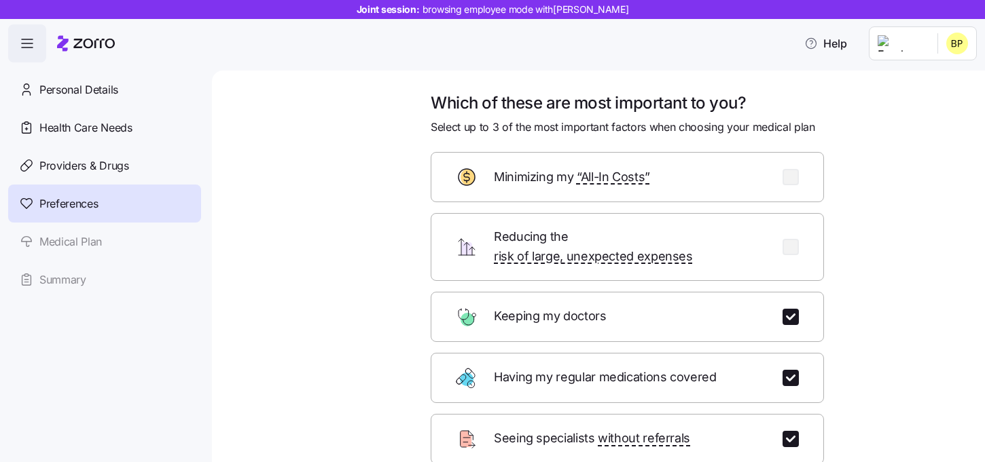
scroll to position [66, 0]
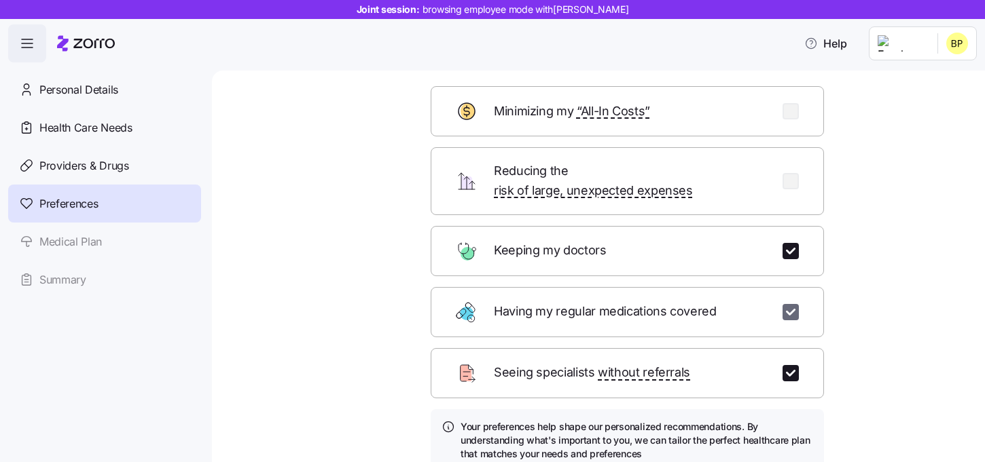
click at [791, 304] on input "checkbox" at bounding box center [790, 312] width 16 height 16
checkbox input "false"
click at [790, 348] on div "Seeing specialists without referrals" at bounding box center [626, 373] width 393 height 50
click at [790, 365] on input "checkbox" at bounding box center [790, 373] width 16 height 16
checkbox input "false"
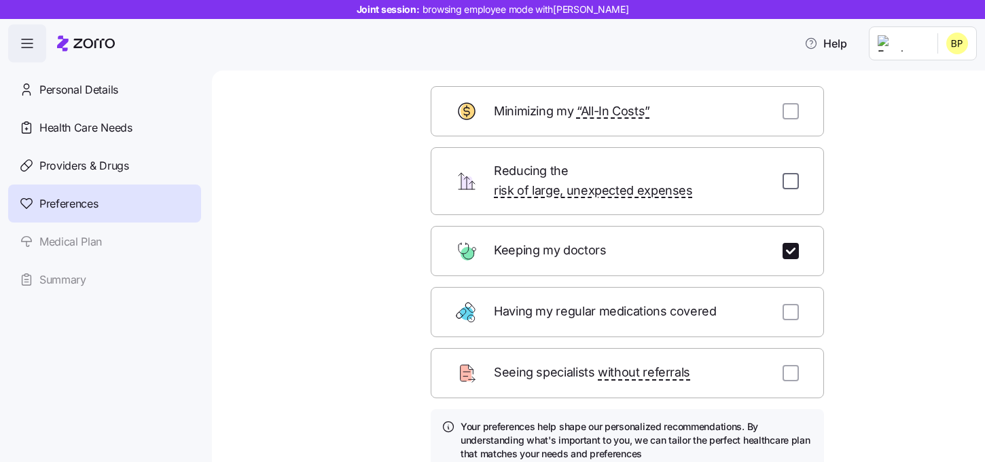
click at [794, 175] on input "checkbox" at bounding box center [790, 181] width 16 height 16
checkbox input "true"
click at [793, 117] on input "checkbox" at bounding box center [790, 111] width 16 height 16
checkbox input "true"
click at [788, 173] on input "checkbox" at bounding box center [790, 181] width 16 height 16
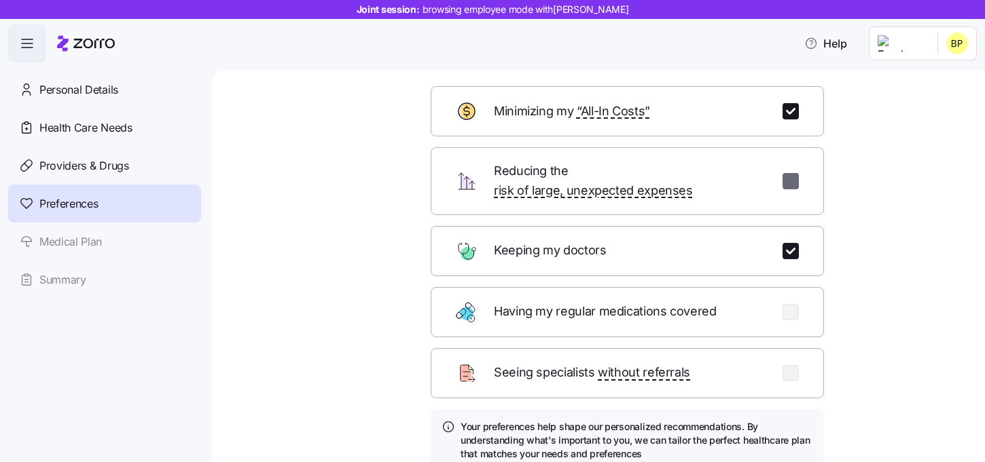
checkbox input "false"
click at [787, 109] on input "checkbox" at bounding box center [790, 111] width 16 height 16
checkbox input "false"
click at [792, 304] on input "checkbox" at bounding box center [790, 312] width 16 height 16
checkbox input "true"
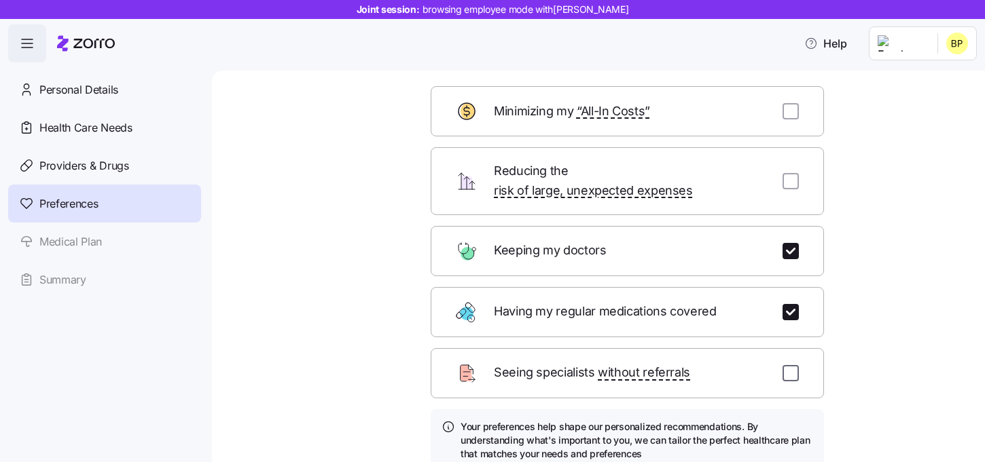
click at [793, 365] on input "checkbox" at bounding box center [790, 373] width 16 height 16
checkbox input "true"
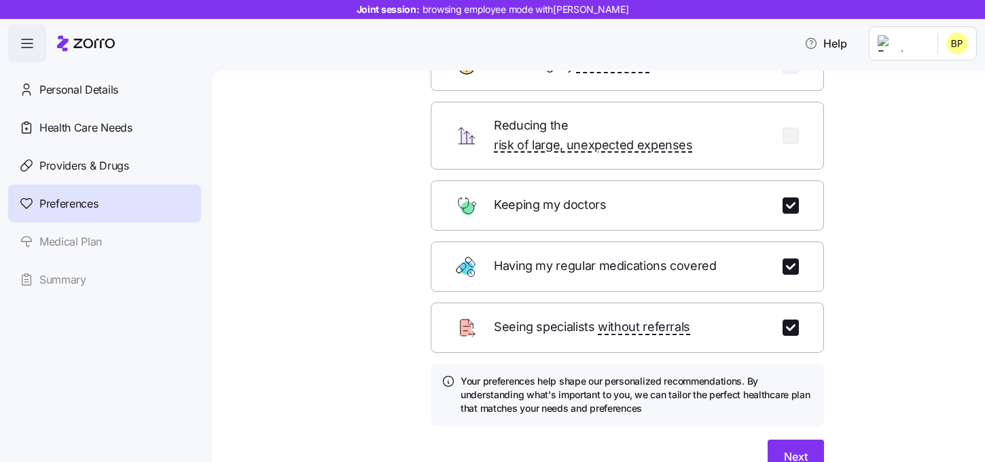
scroll to position [113, 0]
click at [801, 447] on span "Next" at bounding box center [796, 455] width 24 height 16
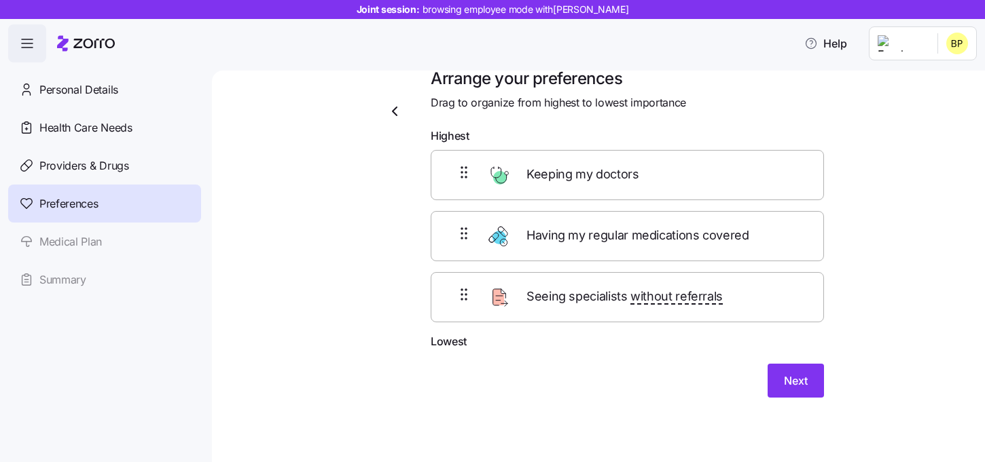
scroll to position [14, 0]
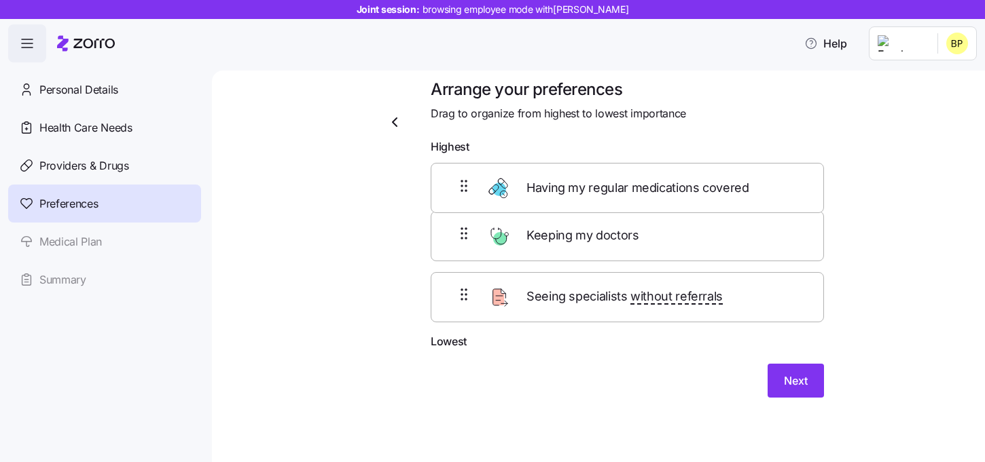
drag, startPoint x: 642, startPoint y: 236, endPoint x: 642, endPoint y: 182, distance: 54.3
click at [642, 182] on div "Keeping my doctors Having my regular medications covered Seeing specialists wit…" at bounding box center [626, 247] width 393 height 172
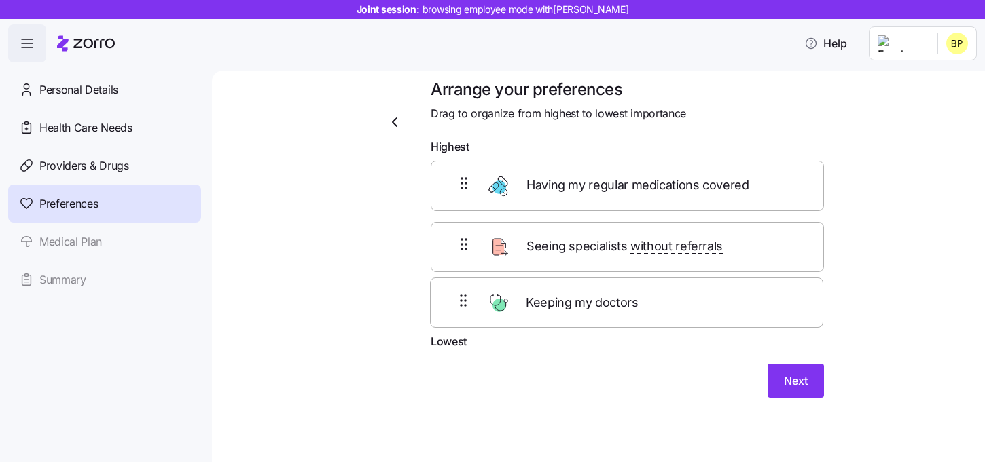
drag, startPoint x: 616, startPoint y: 244, endPoint x: 615, endPoint y: 304, distance: 60.4
click at [615, 304] on div "Having my regular medications covered Keeping my doctors Seeing specialists wit…" at bounding box center [626, 247] width 393 height 172
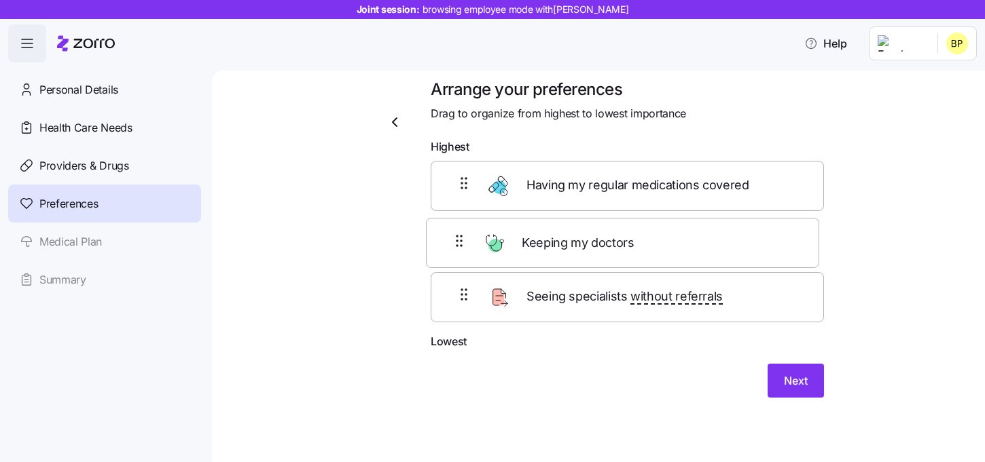
drag, startPoint x: 615, startPoint y: 304, endPoint x: 610, endPoint y: 235, distance: 69.4
click at [610, 235] on div "Having my regular medications covered Seeing specialists without referrals Keep…" at bounding box center [626, 247] width 393 height 172
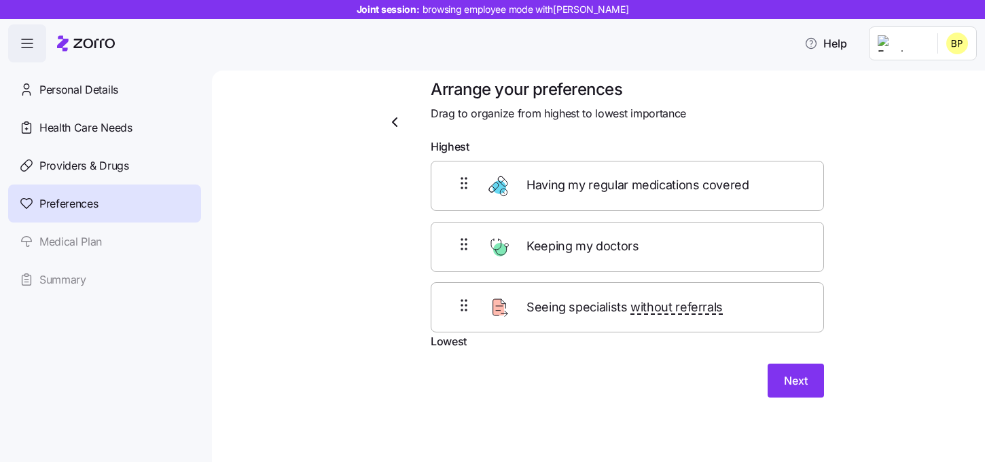
click at [612, 292] on div "Having my regular medications covered Keeping my doctors Seeing specialists wit…" at bounding box center [626, 247] width 393 height 172
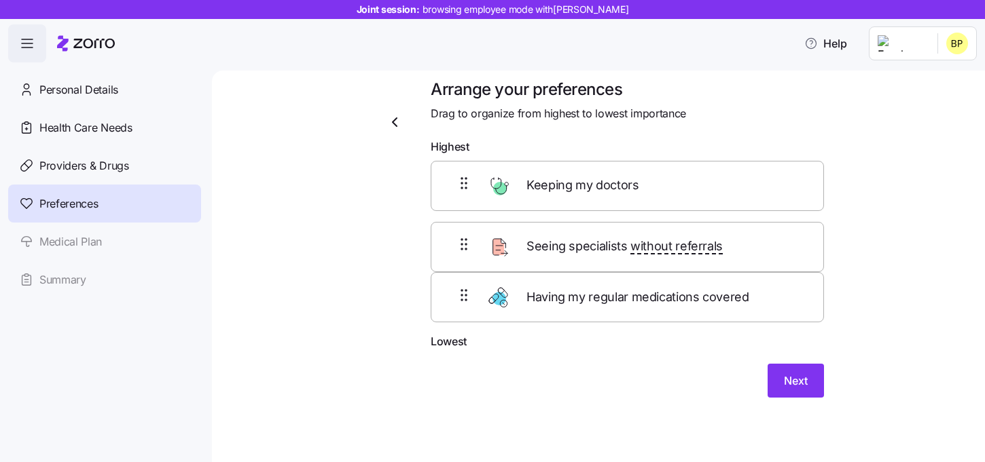
drag, startPoint x: 612, startPoint y: 198, endPoint x: 612, endPoint y: 332, distance: 134.4
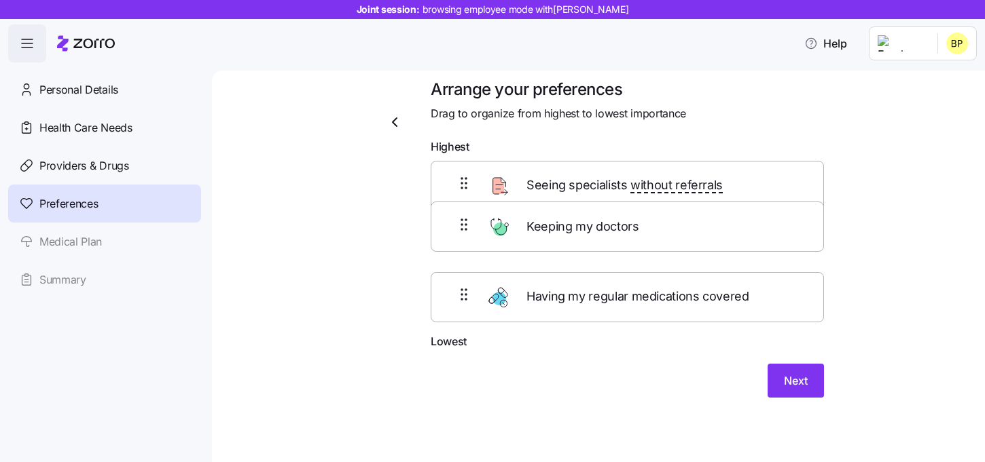
drag, startPoint x: 682, startPoint y: 265, endPoint x: 682, endPoint y: 205, distance: 60.4
click at [682, 205] on div "Seeing specialists without referrals Keeping my doctors Having my regular medic…" at bounding box center [626, 247] width 393 height 172
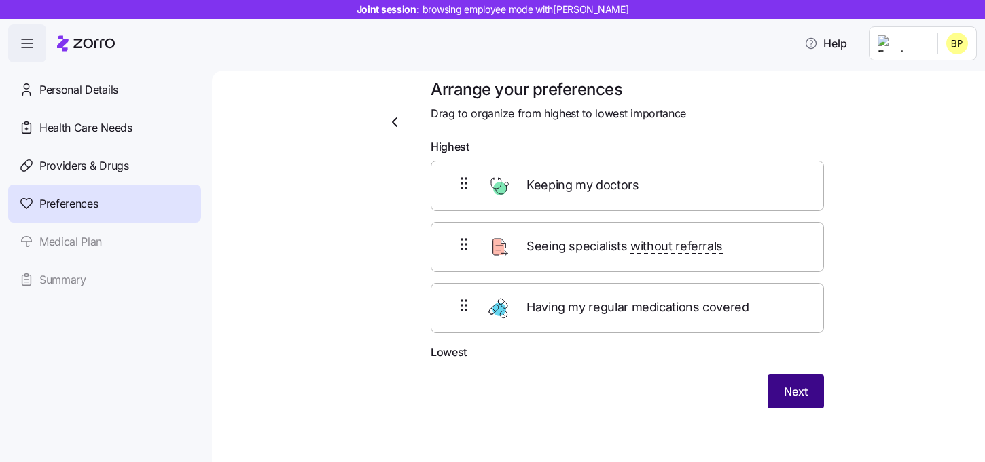
click at [805, 390] on span "Next" at bounding box center [796, 392] width 24 height 16
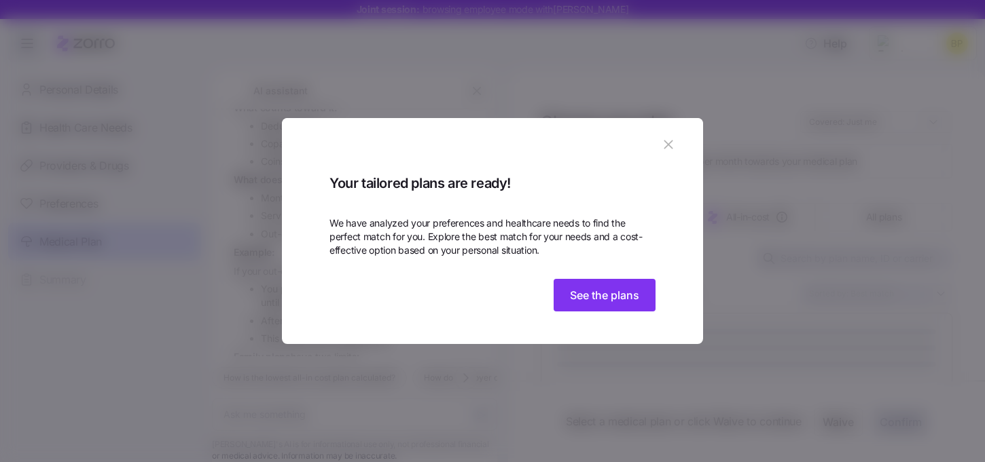
scroll to position [1190, 0]
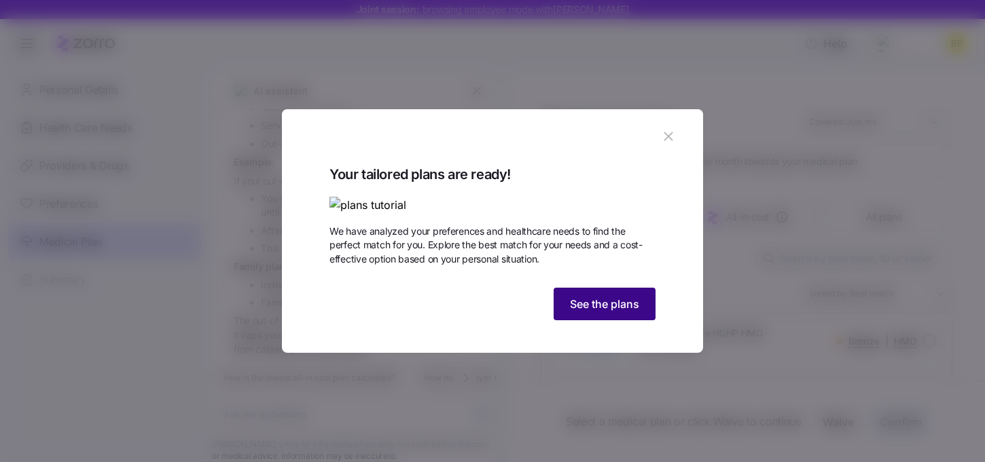
click at [599, 312] on span "See the plans" at bounding box center [604, 304] width 69 height 16
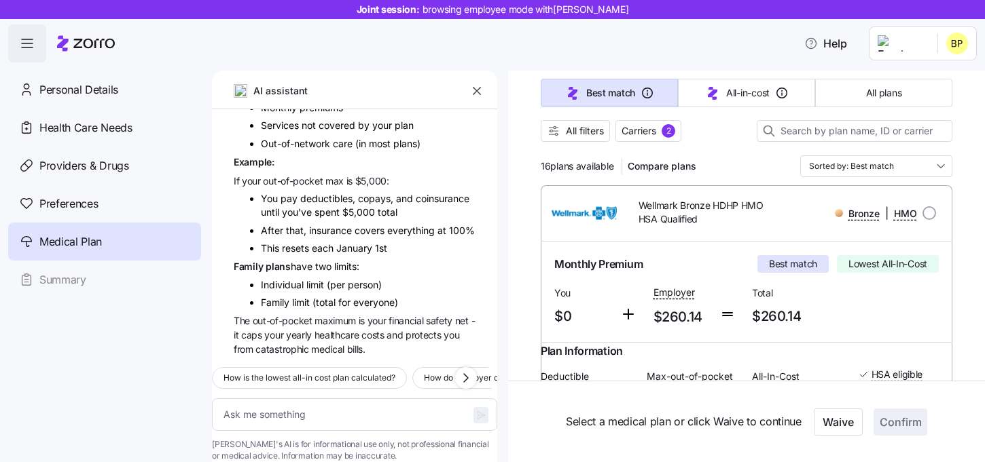
scroll to position [126, 0]
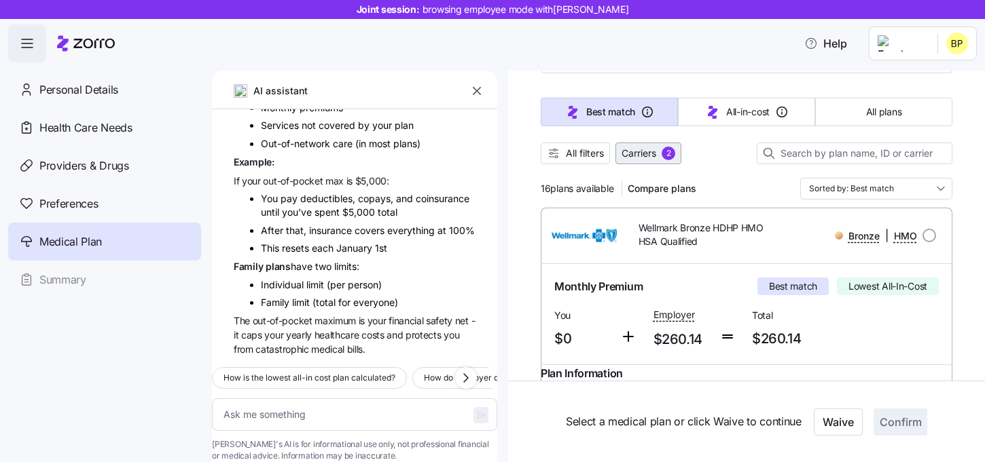
scroll to position [100, 0]
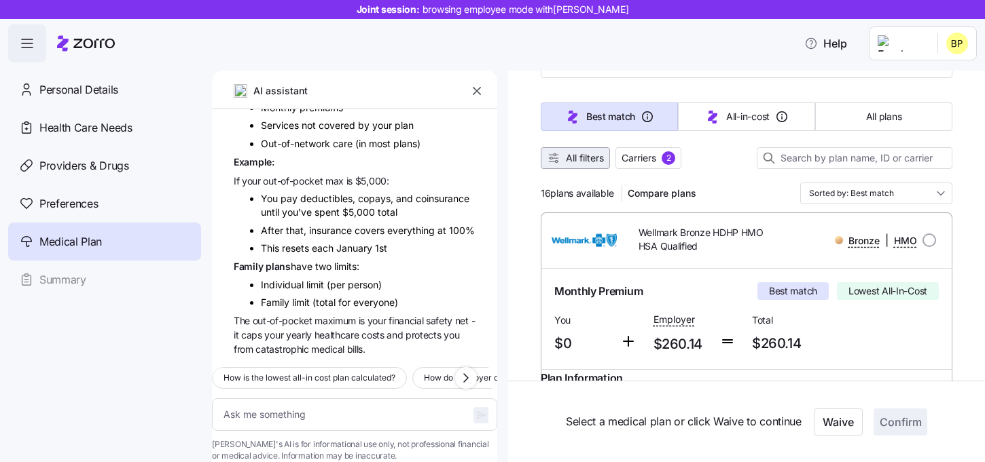
click at [580, 163] on span "All filters" at bounding box center [585, 158] width 38 height 14
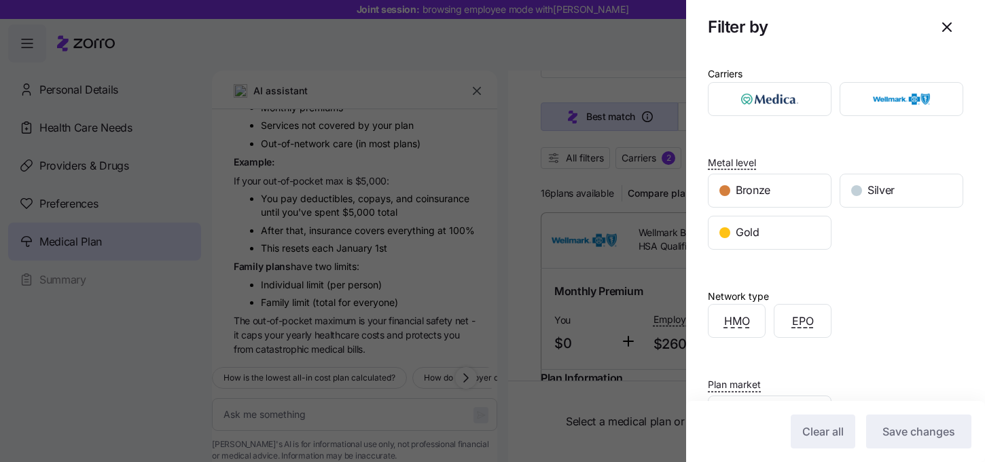
click at [878, 119] on div "Carriers Metal level Bronze Silver Gold Network type HMO EPO Plan market Both m…" at bounding box center [835, 298] width 299 height 489
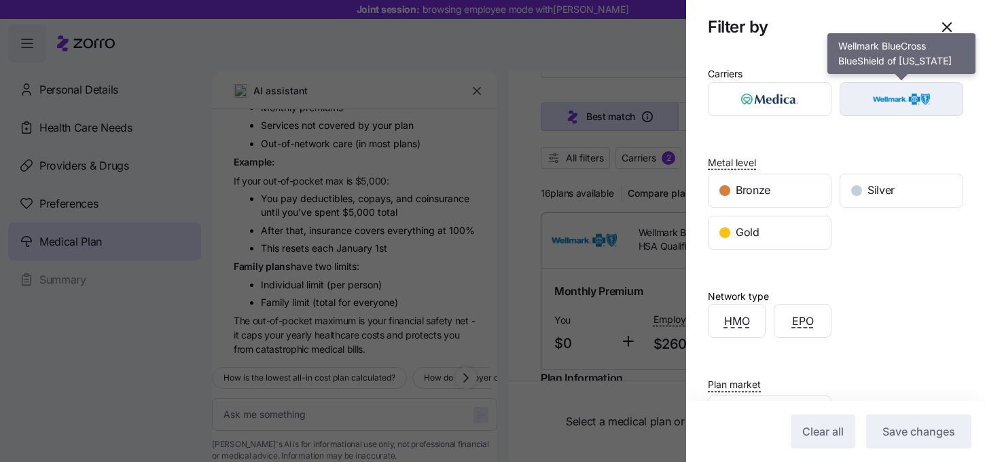
click at [895, 103] on img "button" at bounding box center [901, 99] width 100 height 27
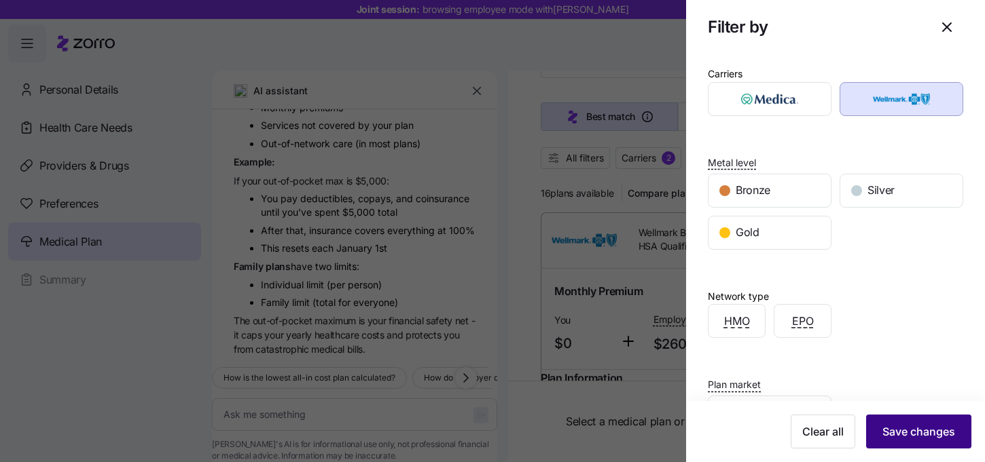
click at [925, 420] on button "Save changes" at bounding box center [918, 432] width 105 height 34
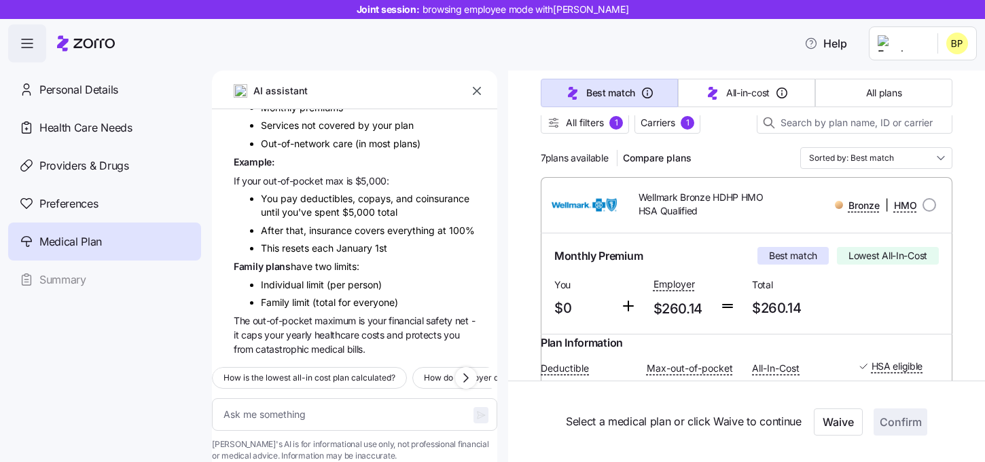
scroll to position [139, 0]
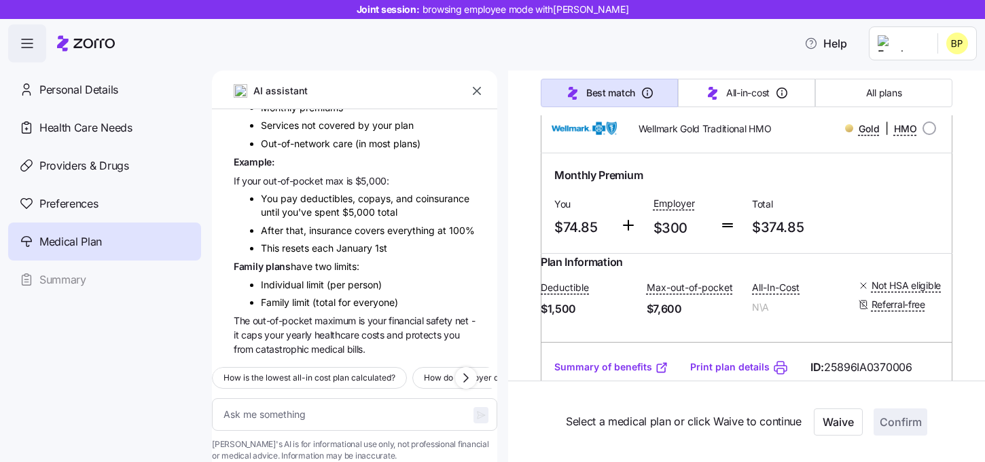
type textarea "x"
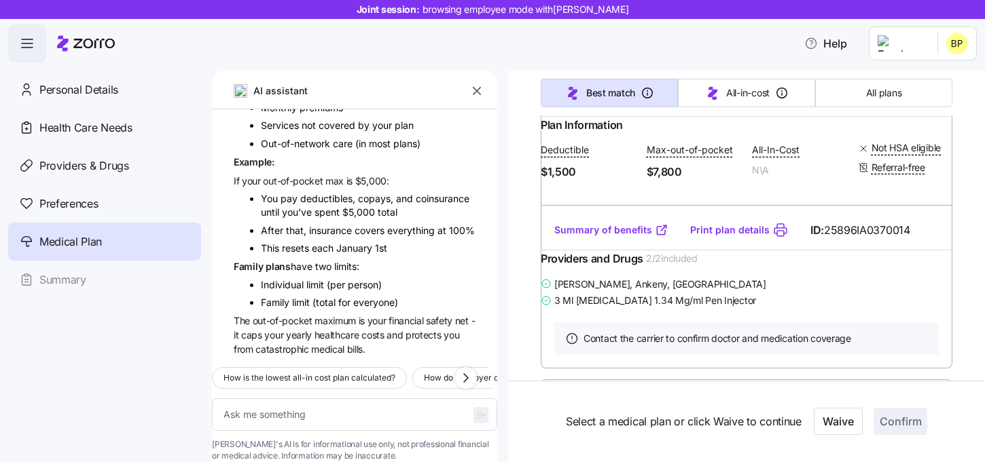
scroll to position [1543, 0]
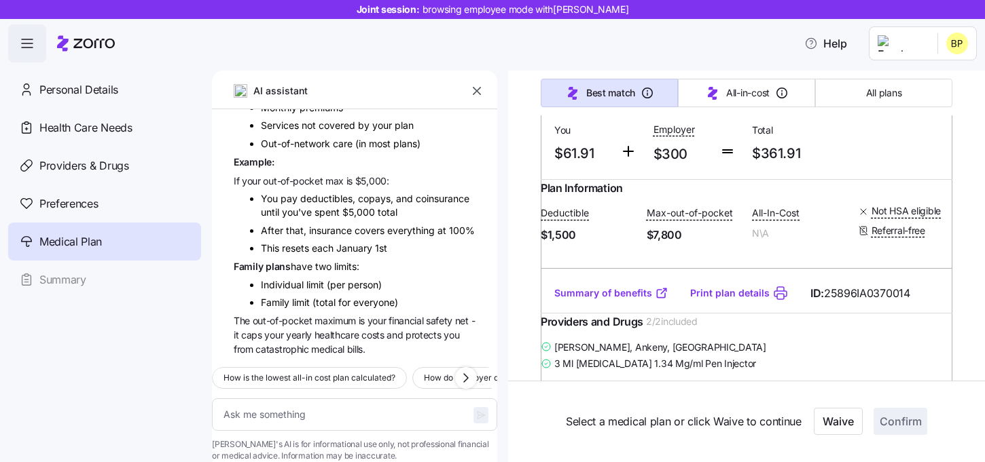
click at [924, 61] on input "radio" at bounding box center [929, 55] width 14 height 14
radio input "true"
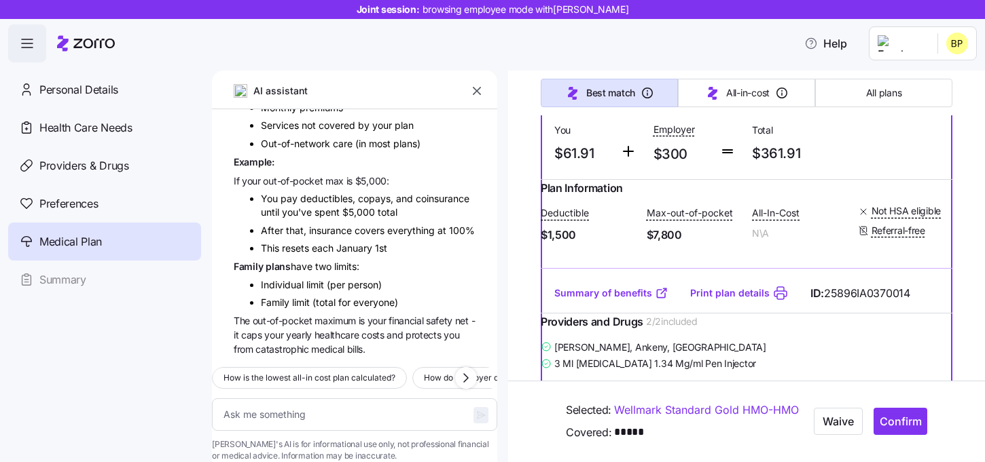
type textarea "x"
click at [928, 61] on input "radio" at bounding box center [929, 55] width 14 height 14
